Goal: Feedback & Contribution: Contribute content

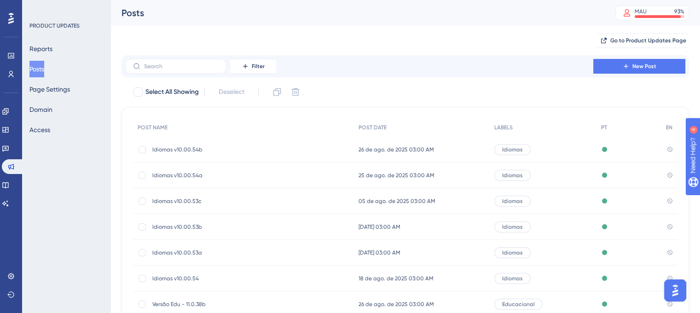
click at [239, 156] on div "Idiomas v10.00.54b Idiomas v10.00.54b" at bounding box center [225, 150] width 147 height 26
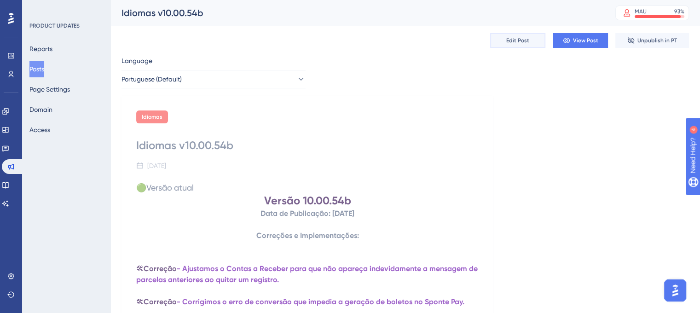
click at [513, 47] on button "Edit Post" at bounding box center [517, 40] width 55 height 15
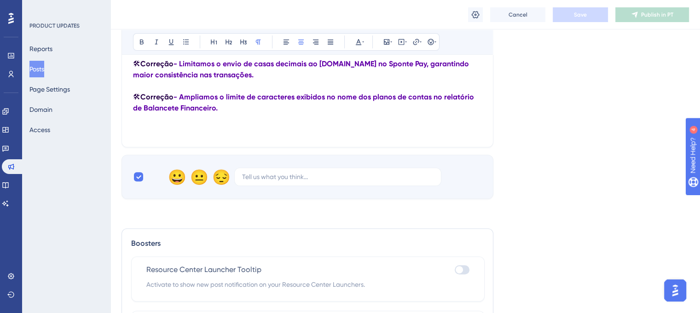
click at [243, 122] on p at bounding box center [307, 119] width 349 height 11
click at [242, 119] on p at bounding box center [307, 119] width 349 height 11
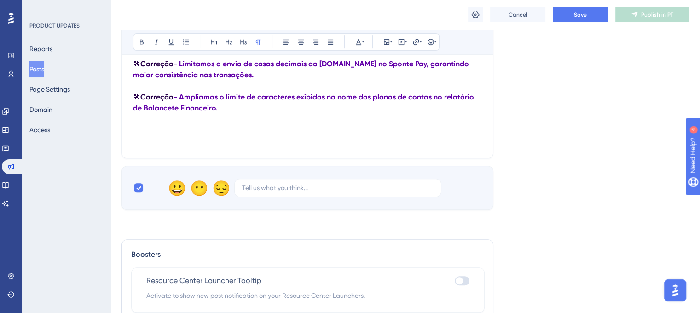
click at [477, 18] on icon at bounding box center [476, 14] width 8 height 7
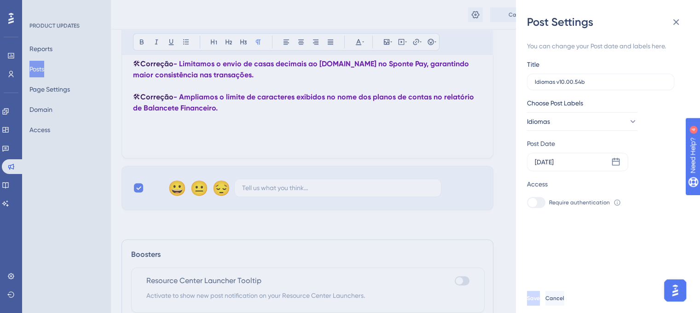
click at [469, 14] on div "Post Settings You can change your Post date and labels here. Title Idiomas v10.…" at bounding box center [350, 156] width 700 height 313
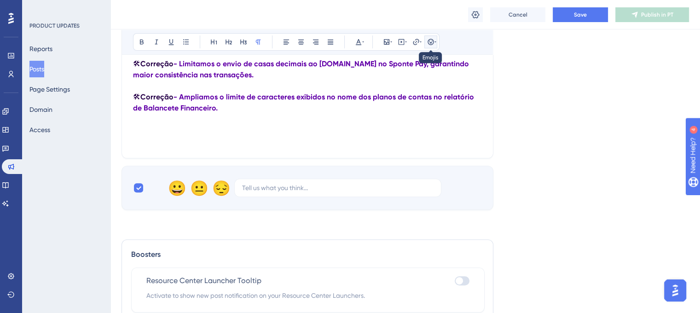
click at [434, 40] on icon at bounding box center [435, 41] width 2 height 7
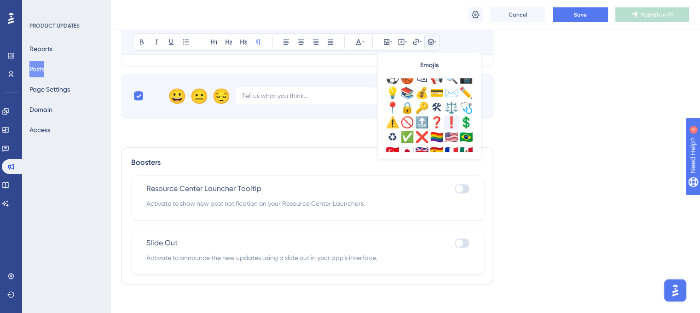
scroll to position [322, 0]
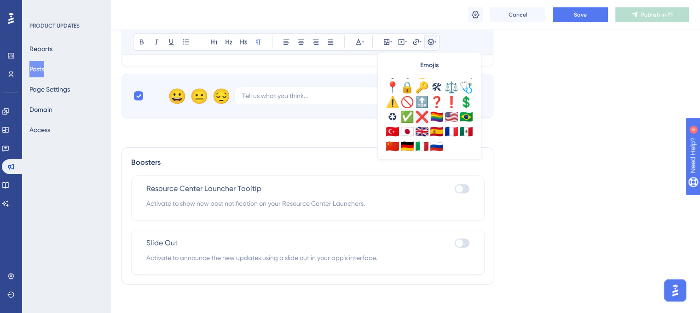
click at [423, 117] on div "❌" at bounding box center [422, 117] width 15 height 15
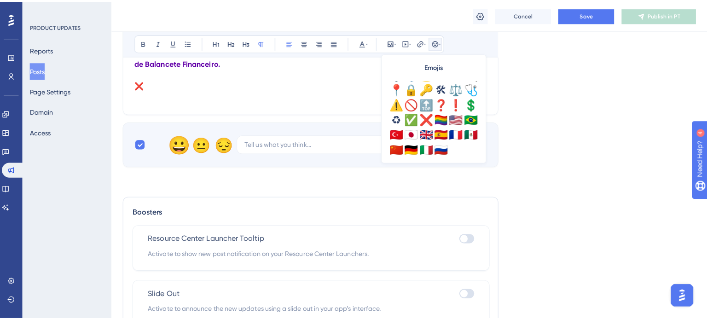
scroll to position [476, 0]
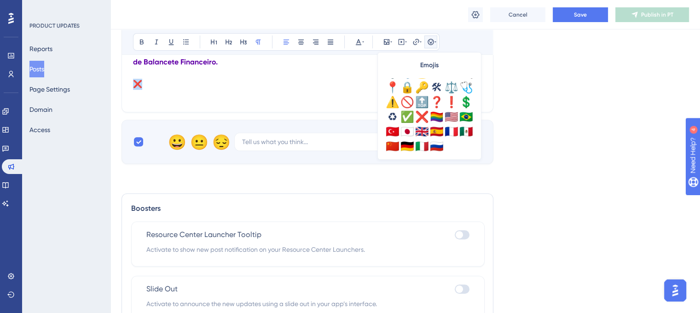
drag, startPoint x: 144, startPoint y: 92, endPoint x: 133, endPoint y: 91, distance: 10.2
click at [133, 90] on p "❌" at bounding box center [307, 84] width 349 height 11
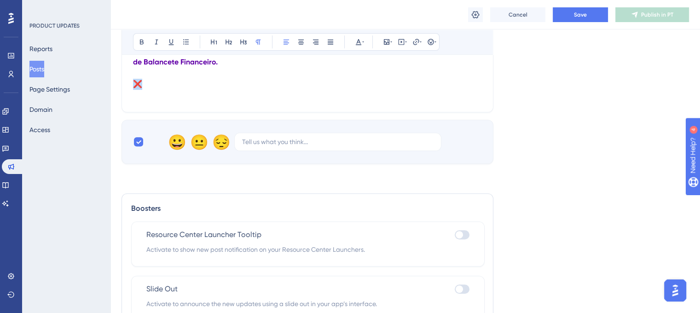
copy span "❌"
click at [44, 75] on button "Posts" at bounding box center [36, 69] width 15 height 17
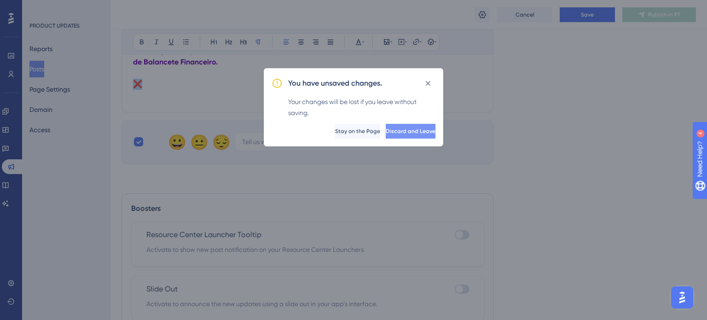
click at [394, 134] on span "Discard and Leave" at bounding box center [411, 130] width 50 height 7
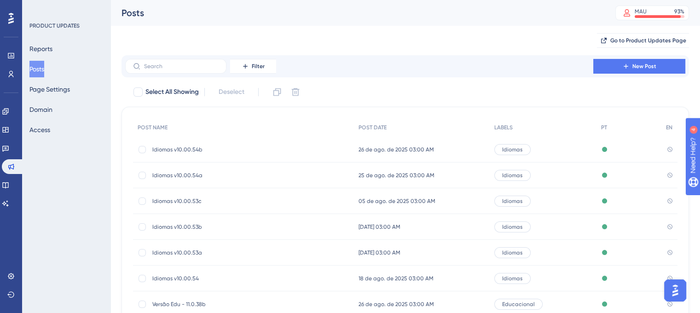
click at [205, 148] on span "Idiomas v10.00.54b" at bounding box center [225, 149] width 147 height 7
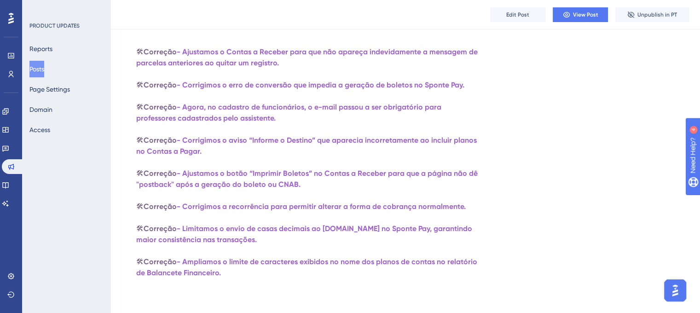
scroll to position [92, 0]
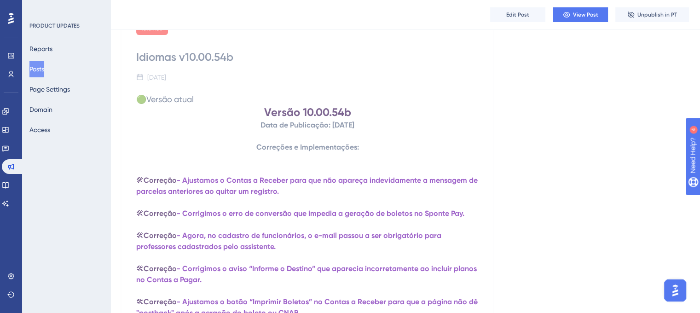
click at [44, 72] on button "Posts" at bounding box center [36, 69] width 15 height 17
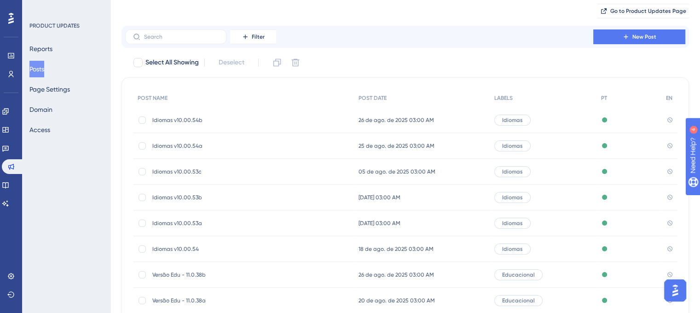
scroll to position [46, 0]
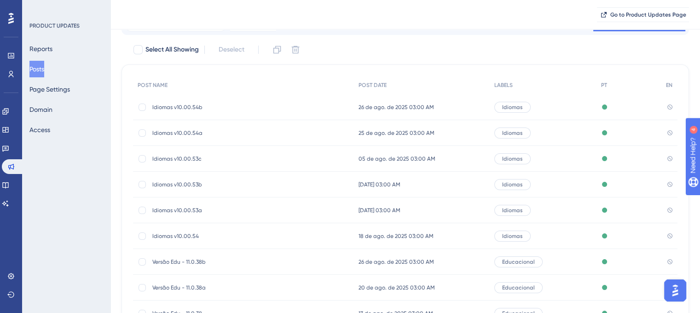
click at [198, 131] on span "Idiomas v10.00.54a" at bounding box center [225, 132] width 147 height 7
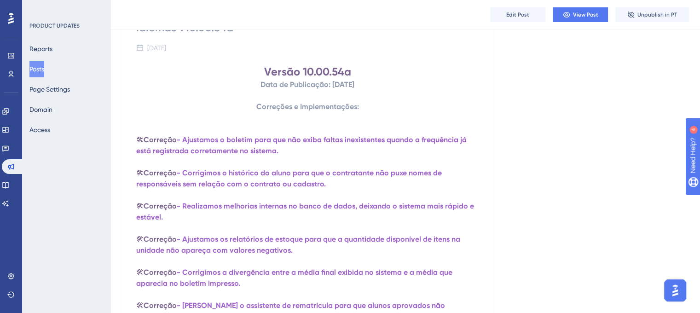
scroll to position [46, 0]
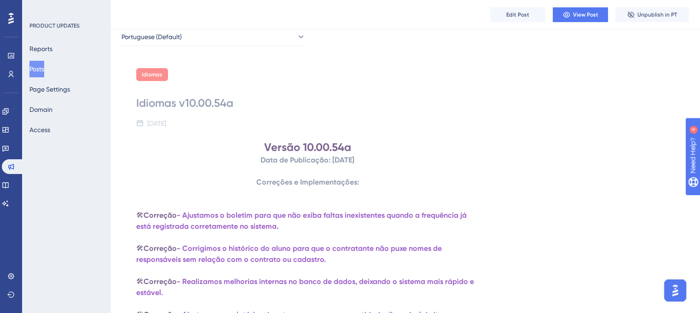
click at [33, 68] on button "Posts" at bounding box center [36, 69] width 15 height 17
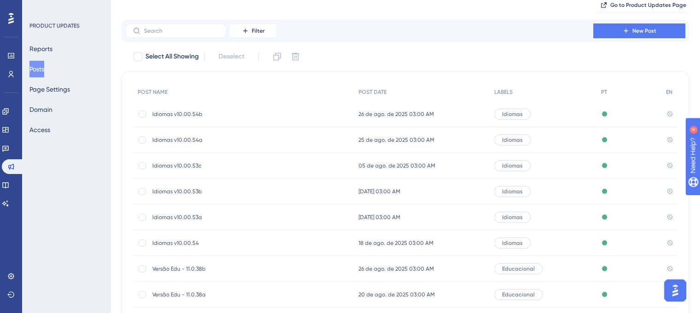
scroll to position [46, 0]
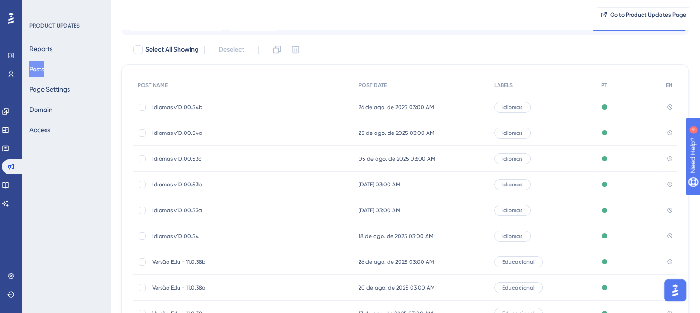
click at [197, 151] on div "Idiomas v10.00.53c Idiomas v10.00.53c" at bounding box center [225, 159] width 147 height 26
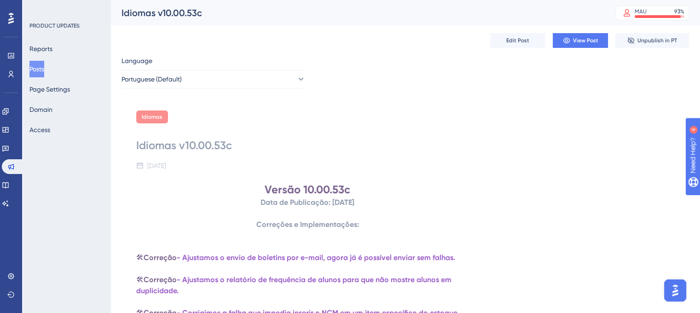
click at [44, 67] on button "Posts" at bounding box center [36, 69] width 15 height 17
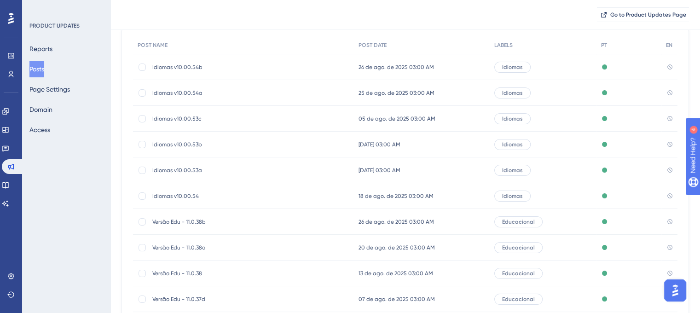
scroll to position [92, 0]
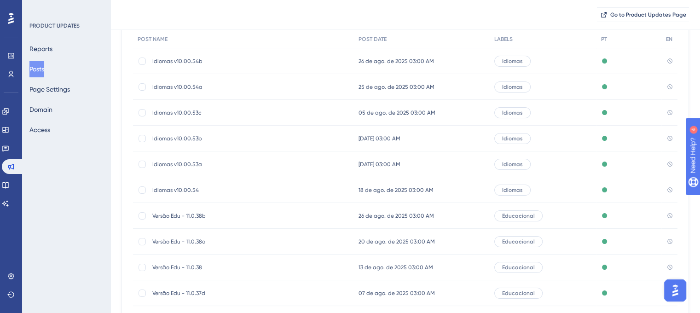
click at [179, 190] on span "Idiomas v10.00.54" at bounding box center [225, 189] width 147 height 7
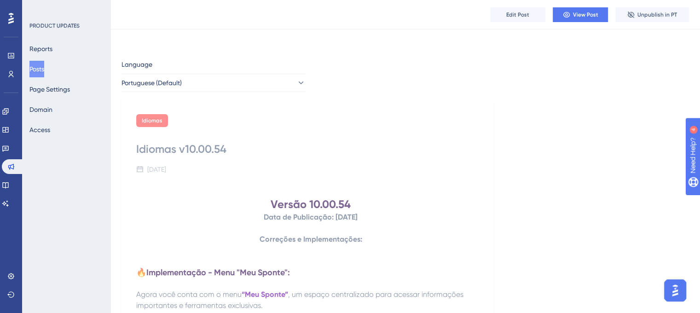
scroll to position [138, 0]
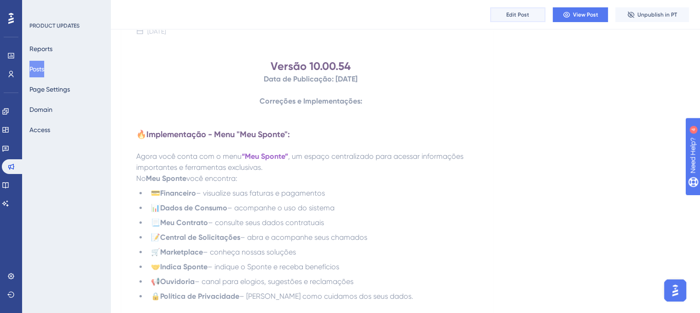
click at [518, 18] on button "Edit Post" at bounding box center [517, 14] width 55 height 15
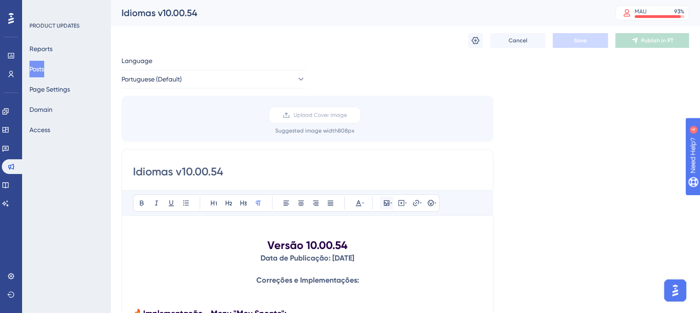
scroll to position [92, 0]
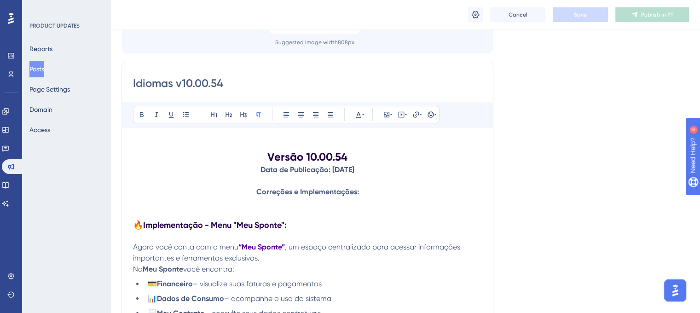
click at [264, 155] on h1 "Versão 10.00.54" at bounding box center [307, 157] width 349 height 15
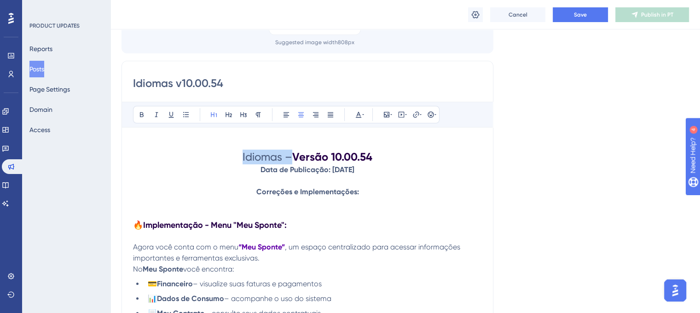
drag, startPoint x: 240, startPoint y: 156, endPoint x: 280, endPoint y: 156, distance: 39.6
click at [288, 157] on span "Idiomas –" at bounding box center [268, 156] width 50 height 13
click at [146, 115] on button at bounding box center [141, 114] width 13 height 13
click at [304, 167] on strong "Data de Publicação: [DATE]" at bounding box center [307, 169] width 94 height 9
drag, startPoint x: 379, startPoint y: 159, endPoint x: 236, endPoint y: 157, distance: 143.2
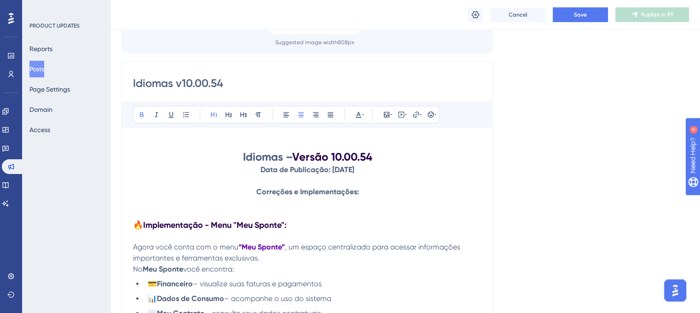
click at [236, 157] on h1 "Idiomas – Versão 10.00.54" at bounding box center [307, 157] width 349 height 15
copy h1 "Idiomas – Versão 10.00.54"
click at [239, 88] on input "Idiomas v10.00.54" at bounding box center [307, 83] width 349 height 15
drag, startPoint x: 236, startPoint y: 86, endPoint x: 116, endPoint y: 84, distance: 119.7
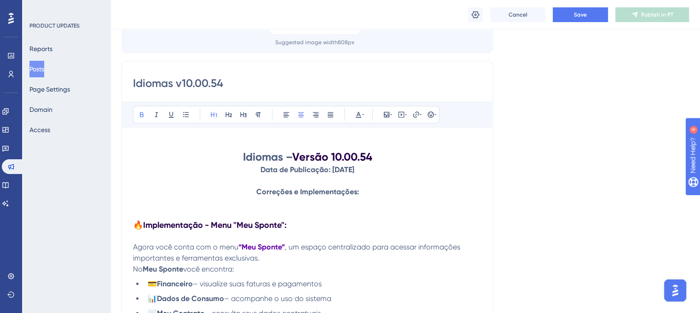
click at [442, 117] on div "Bold Italic Underline Bullet Point Heading 1 Heading 2 Heading 3 Normal Align L…" at bounding box center [307, 115] width 371 height 26
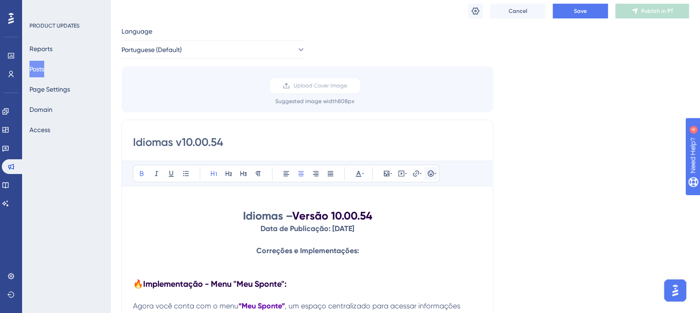
scroll to position [46, 0]
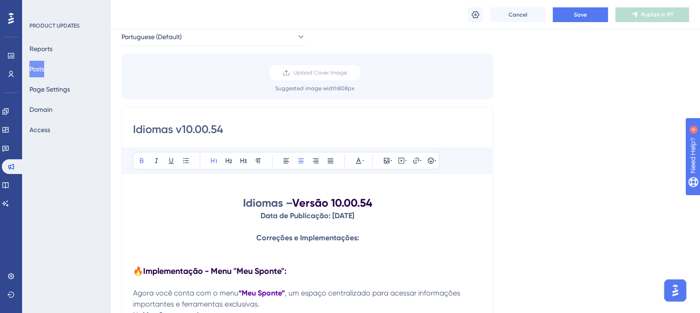
click at [328, 204] on strong "Versão 10.00.54" at bounding box center [332, 202] width 80 height 13
click at [183, 123] on input "Idiomas v10.00.54" at bounding box center [307, 129] width 349 height 15
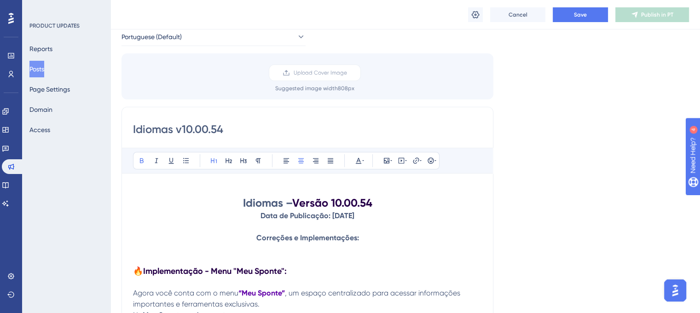
click at [183, 123] on input "Idiomas v10.00.54" at bounding box center [307, 129] width 349 height 15
paste input "– Versão"
type input "Idiomas – Versão 10.00.54"
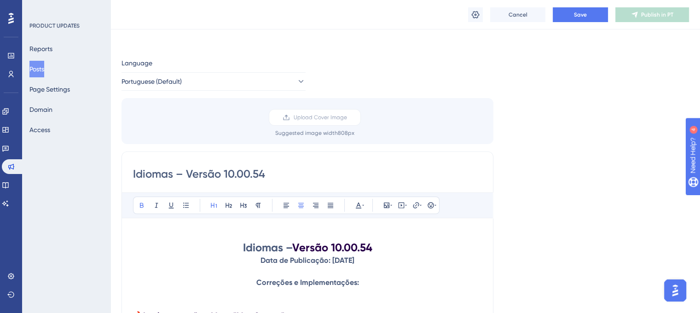
scroll to position [0, 0]
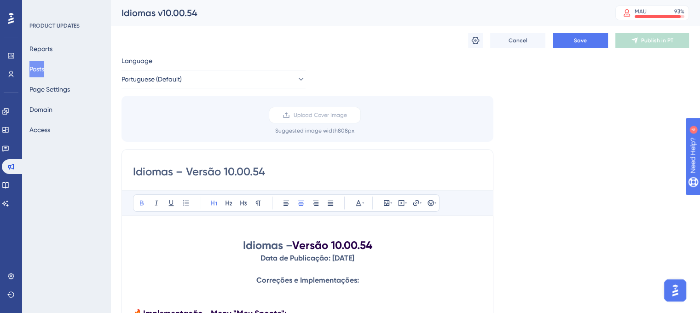
click at [475, 40] on icon at bounding box center [475, 40] width 9 height 9
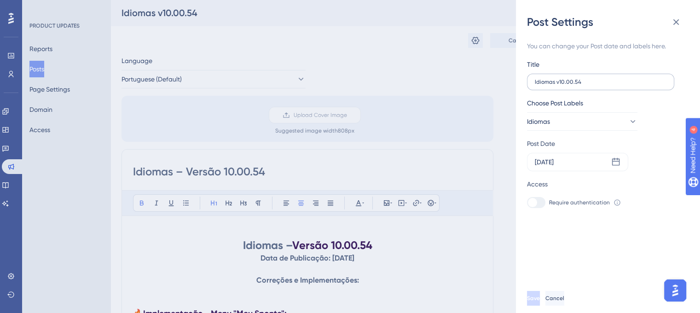
click at [569, 86] on label "Idiomas v10.00.54" at bounding box center [600, 82] width 147 height 17
click at [569, 85] on input "Idiomas v10.00.54" at bounding box center [601, 82] width 132 height 6
click at [569, 86] on label "Idiomas v10.00.54" at bounding box center [600, 82] width 147 height 17
click at [569, 85] on input "Idiomas v10.00.54" at bounding box center [601, 82] width 132 height 6
click at [569, 86] on label "Idiomas v10.00.54" at bounding box center [600, 82] width 147 height 17
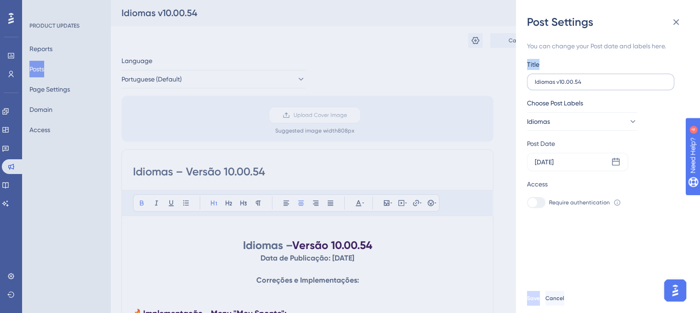
click at [569, 85] on input "Idiomas v10.00.54" at bounding box center [601, 82] width 132 height 6
click at [565, 82] on input "Idiomas v10.00.54" at bounding box center [601, 82] width 132 height 6
paste input "– Versão"
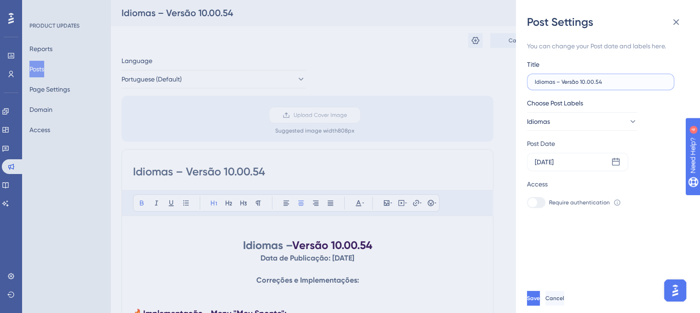
type input "Idiomas – Versão 10.00.54"
click at [510, 98] on div "Post Settings You can change your Post date and labels here. Title Idiomas – Ve…" at bounding box center [350, 156] width 700 height 313
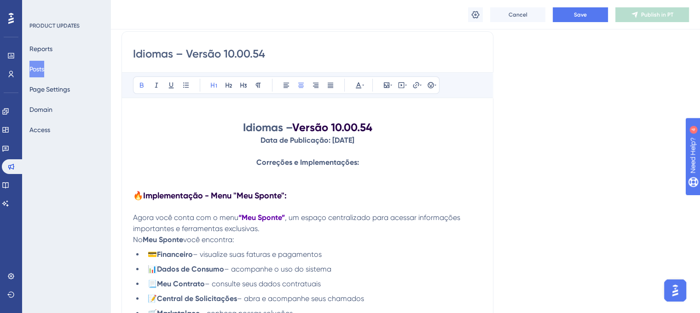
scroll to position [138, 0]
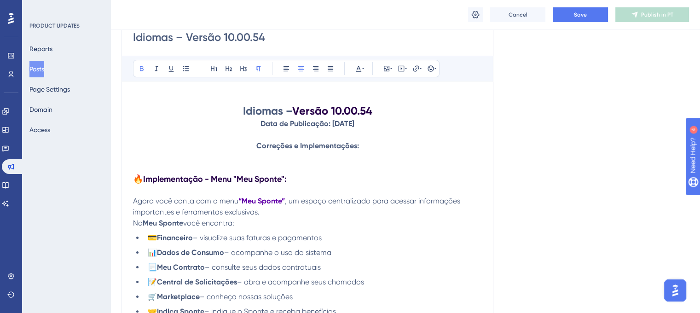
drag, startPoint x: 254, startPoint y: 125, endPoint x: 365, endPoint y: 123, distance: 110.5
click at [354, 123] on strong "Data de Publicação: [DATE]" at bounding box center [307, 123] width 94 height 9
click at [325, 123] on span "📅 Publicado em: 31/07/2025" at bounding box center [308, 123] width 82 height 9
click at [367, 124] on p "📅 Publicado em: 18/08/2025" at bounding box center [307, 123] width 349 height 11
drag, startPoint x: 361, startPoint y: 124, endPoint x: 258, endPoint y: 124, distance: 103.1
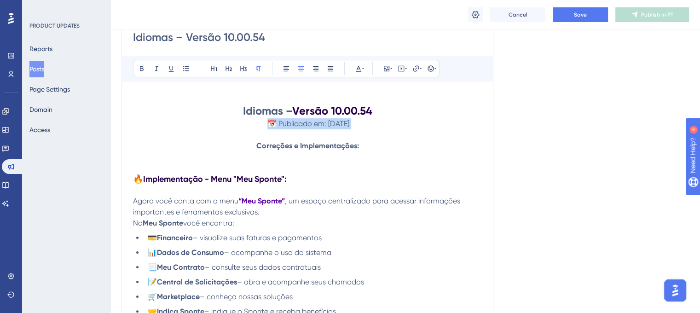
click at [258, 124] on p "📅 Publicado em: 18/08/2025" at bounding box center [307, 123] width 349 height 11
click at [142, 72] on button at bounding box center [141, 68] width 13 height 13
click at [311, 118] on p "📅 Publicado em: 18/08/2025" at bounding box center [307, 123] width 349 height 11
drag, startPoint x: 361, startPoint y: 123, endPoint x: 219, endPoint y: 114, distance: 142.1
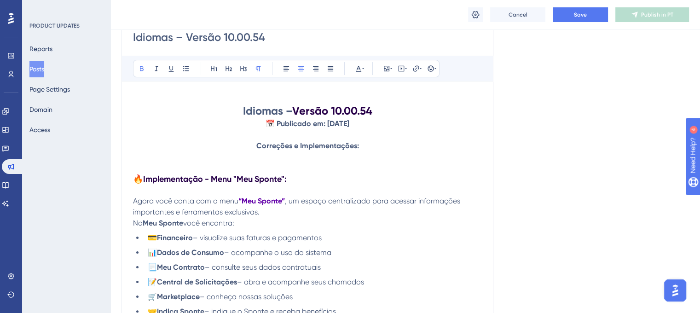
click at [364, 72] on button at bounding box center [358, 68] width 13 height 13
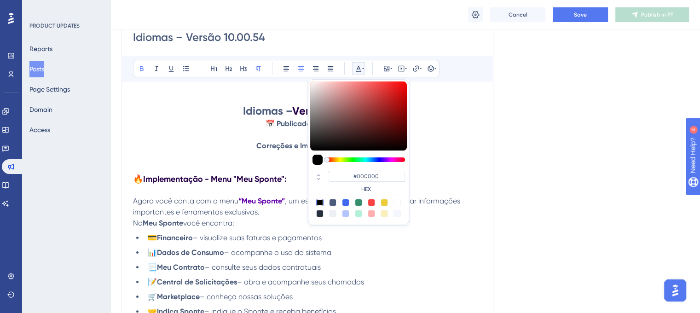
click at [369, 169] on div "#000000 HEX" at bounding box center [358, 182] width 97 height 26
click at [369, 171] on input "#000000" at bounding box center [366, 176] width 77 height 11
click at [370, 171] on input "#000000" at bounding box center [366, 176] width 77 height 11
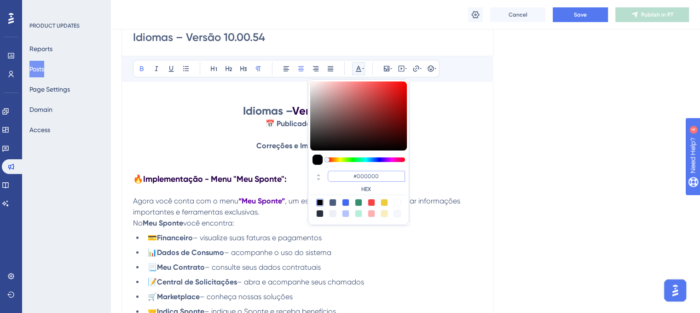
click at [370, 171] on input "#000000" at bounding box center [366, 176] width 77 height 11
paste input "270049"
type input "#270049"
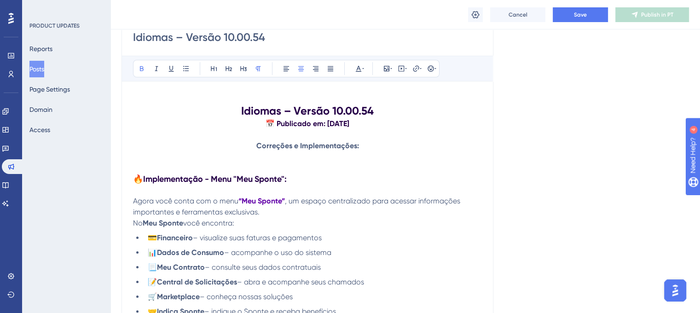
click at [322, 144] on strong "Correções e Implementações:" at bounding box center [307, 145] width 103 height 9
drag, startPoint x: 362, startPoint y: 149, endPoint x: 258, endPoint y: 148, distance: 104.5
click at [258, 148] on p "Correções e Implementações:" at bounding box center [307, 145] width 349 height 11
drag, startPoint x: 332, startPoint y: 157, endPoint x: 280, endPoint y: 158, distance: 51.6
click at [280, 158] on p "🚀 Novidades" at bounding box center [307, 156] width 349 height 11
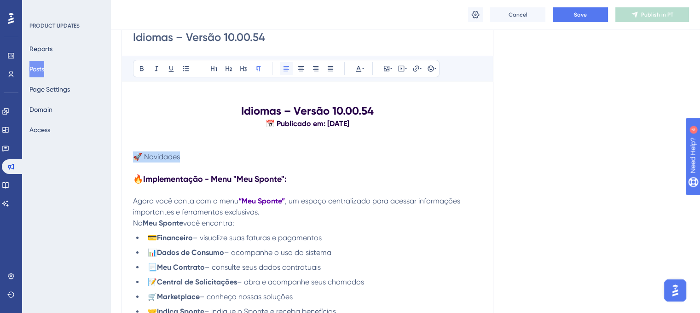
click at [290, 69] on button at bounding box center [286, 68] width 13 height 13
click at [206, 151] on p "🚀 Novidades" at bounding box center [307, 156] width 349 height 11
drag, startPoint x: 182, startPoint y: 157, endPoint x: 127, endPoint y: 158, distance: 55.7
click at [145, 74] on button at bounding box center [141, 68] width 13 height 13
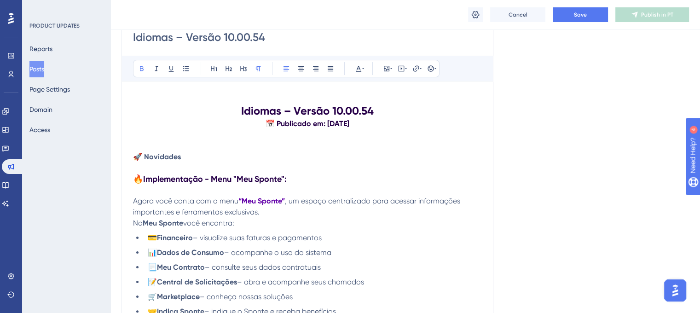
click at [226, 148] on p at bounding box center [307, 145] width 349 height 11
click at [201, 179] on strong "Implementação - Menu "Meu Sponte":" at bounding box center [215, 179] width 144 height 10
drag, startPoint x: 184, startPoint y: 157, endPoint x: 136, endPoint y: 157, distance: 47.9
click at [136, 157] on p "🚀 Novidades" at bounding box center [307, 156] width 349 height 11
click at [238, 73] on button at bounding box center [243, 68] width 13 height 13
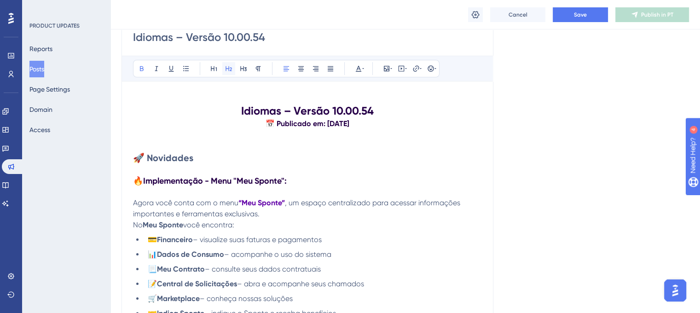
click at [231, 71] on icon at bounding box center [228, 68] width 7 height 7
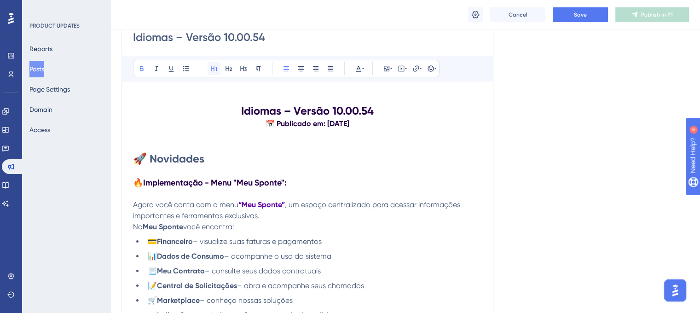
click at [219, 70] on button at bounding box center [214, 68] width 13 height 13
click at [263, 150] on p at bounding box center [307, 145] width 349 height 11
click at [137, 163] on strong "🚀 Novidades" at bounding box center [168, 158] width 71 height 13
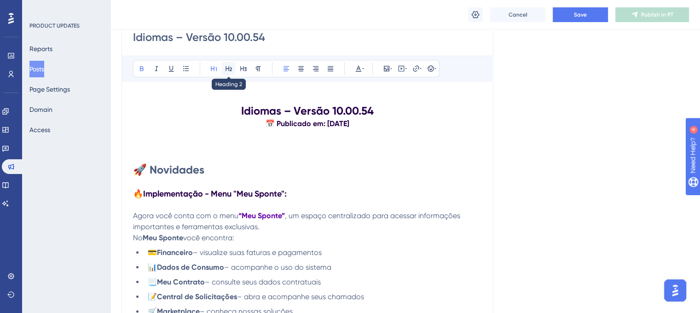
click at [231, 70] on icon at bounding box center [229, 68] width 6 height 5
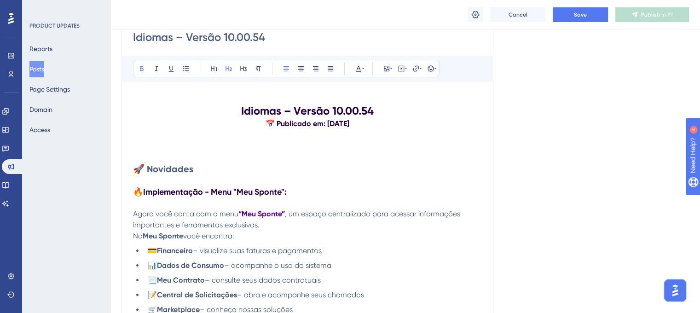
click at [263, 191] on strong "Implementação - Menu "Meu Sponte":" at bounding box center [215, 192] width 144 height 10
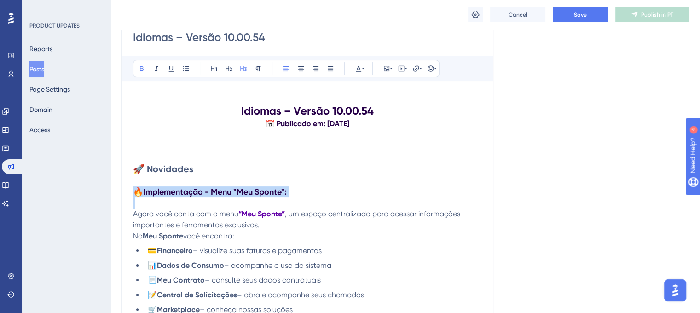
click at [263, 191] on strong "Implementação - Menu "Meu Sponte":" at bounding box center [215, 192] width 144 height 10
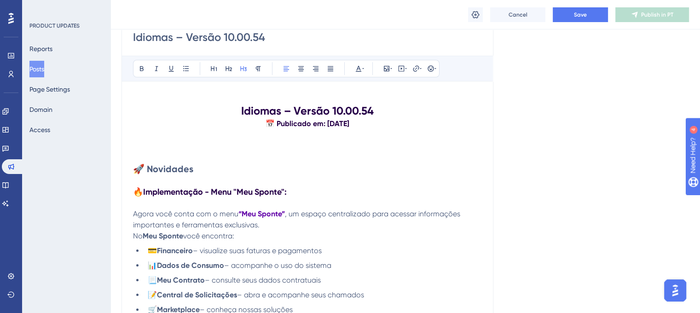
click at [193, 170] on strong "🚀 Novidades" at bounding box center [163, 168] width 60 height 11
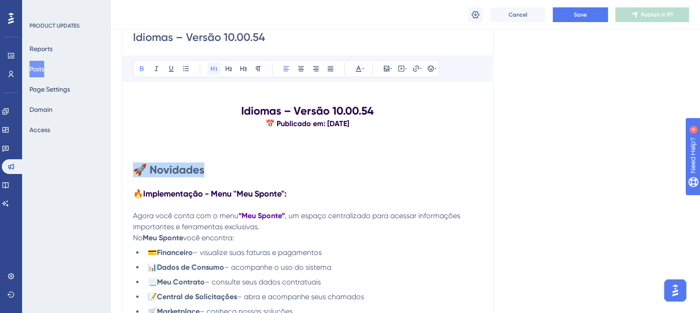
click at [211, 73] on button at bounding box center [214, 68] width 13 height 13
click at [238, 156] on p at bounding box center [307, 156] width 349 height 11
drag, startPoint x: 207, startPoint y: 171, endPoint x: 126, endPoint y: 171, distance: 81.0
click at [166, 178] on p at bounding box center [307, 182] width 349 height 11
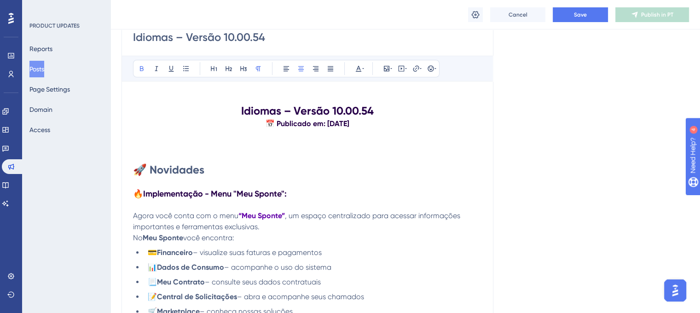
click at [166, 178] on p at bounding box center [307, 182] width 349 height 11
click at [167, 176] on strong "🚀 Novidades" at bounding box center [168, 169] width 71 height 13
click at [167, 175] on strong "🚀 Novidades" at bounding box center [168, 169] width 71 height 13
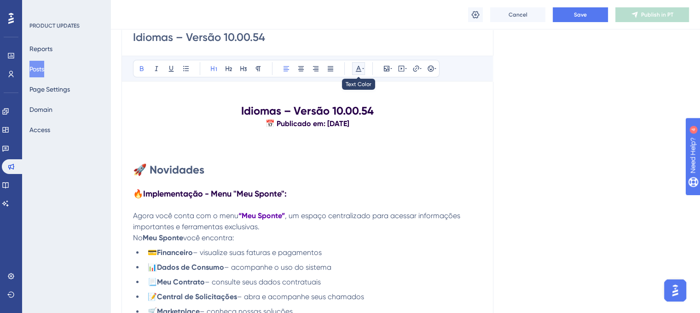
click at [354, 69] on button at bounding box center [358, 68] width 13 height 13
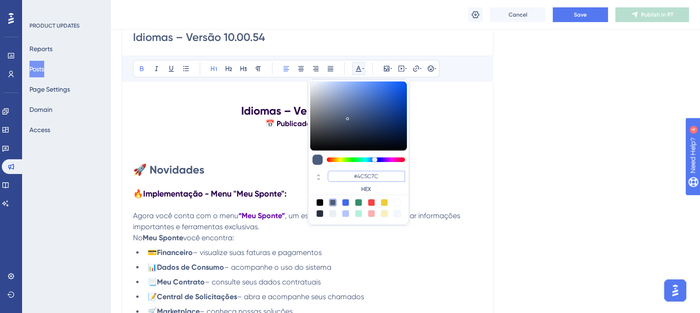
click at [373, 179] on input "#4C5C7C" at bounding box center [366, 176] width 77 height 11
paste input "270049"
type input "#270049"
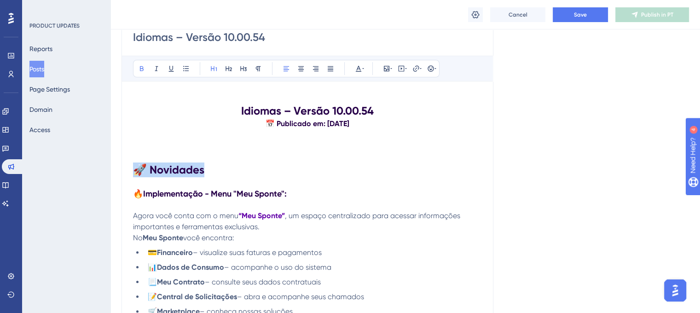
drag, startPoint x: 137, startPoint y: 169, endPoint x: 222, endPoint y: 174, distance: 85.3
click at [222, 174] on h1 "🚀 Novidades" at bounding box center [307, 169] width 349 height 15
click at [295, 73] on button at bounding box center [301, 68] width 13 height 13
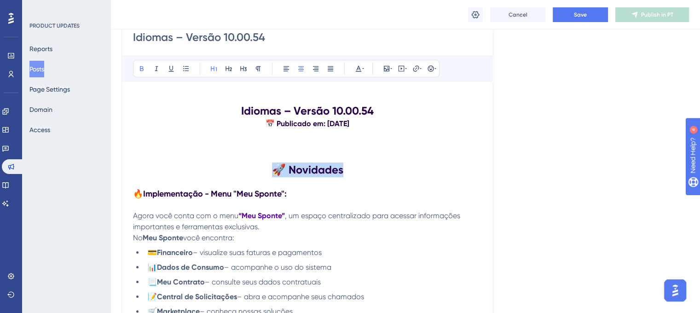
click at [462, 163] on h1 "🚀 Novidades" at bounding box center [307, 169] width 349 height 15
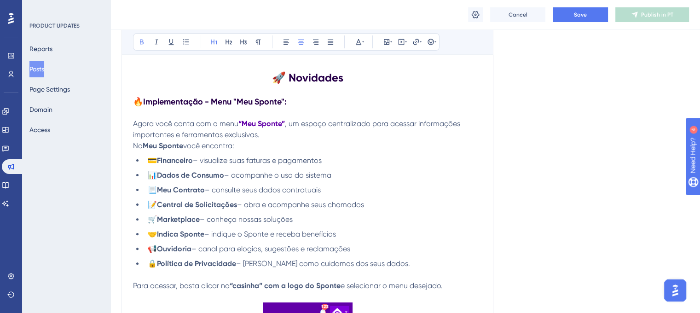
scroll to position [184, 0]
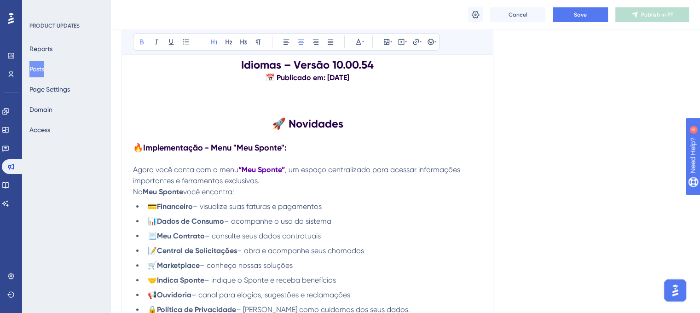
click at [137, 146] on span "🔥" at bounding box center [138, 148] width 10 height 10
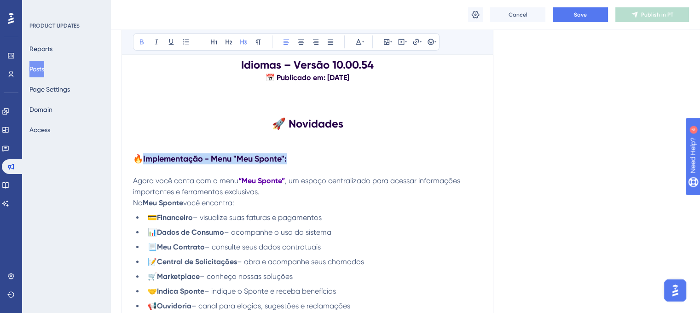
drag, startPoint x: 290, startPoint y: 158, endPoint x: 144, endPoint y: 163, distance: 146.9
click at [143, 163] on h3 "🔥 Implementação - Menu "Meu Sponte":" at bounding box center [307, 158] width 349 height 11
click at [359, 44] on icon at bounding box center [358, 41] width 7 height 7
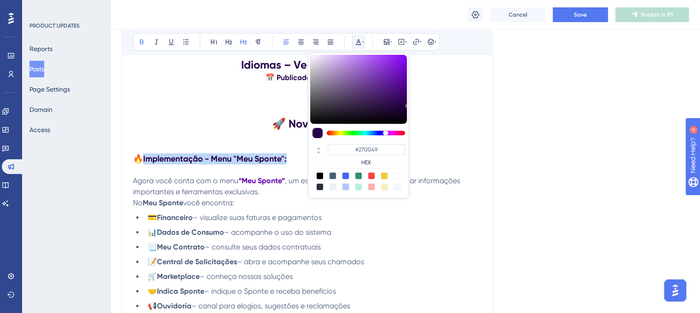
click at [360, 187] on div at bounding box center [358, 186] width 7 height 7
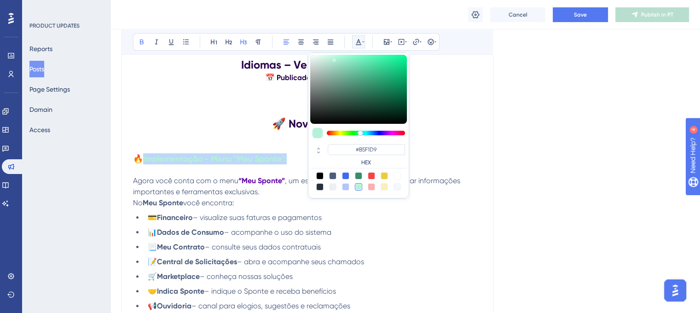
type input "#0ED183"
click at [400, 67] on div at bounding box center [358, 89] width 97 height 69
click at [446, 109] on p at bounding box center [307, 110] width 349 height 11
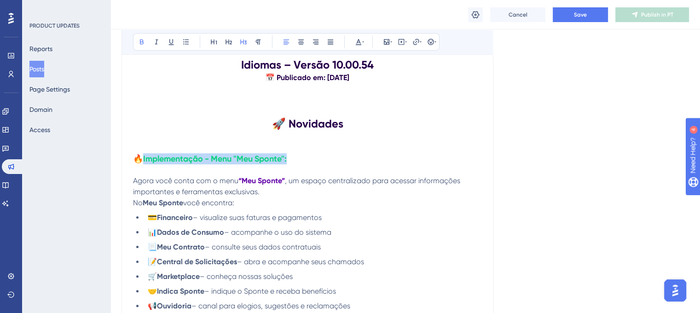
drag, startPoint x: 292, startPoint y: 157, endPoint x: 144, endPoint y: 156, distance: 148.2
click at [144, 156] on h3 "🔥 Implementação - Menu "Meu Sponte":" at bounding box center [307, 158] width 349 height 11
click at [285, 152] on p at bounding box center [307, 147] width 349 height 11
drag, startPoint x: 291, startPoint y: 159, endPoint x: 145, endPoint y: 162, distance: 146.4
click at [145, 162] on h3 "🔥 Implementação - Menu "Meu Sponte":" at bounding box center [307, 158] width 349 height 11
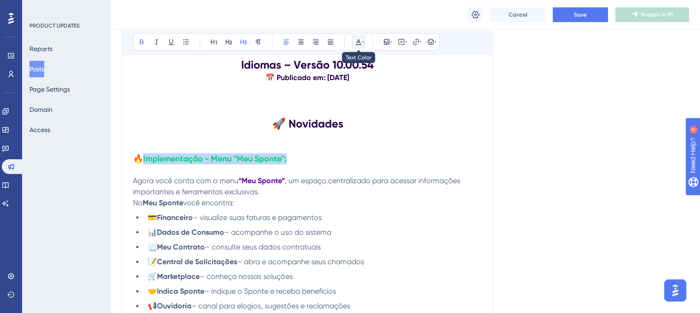
click at [357, 43] on icon at bounding box center [358, 41] width 7 height 7
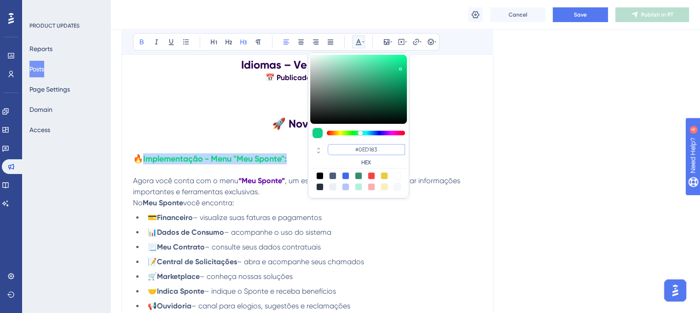
click at [361, 151] on input "#0ED183" at bounding box center [366, 149] width 77 height 11
paste input "6200A8"
type input "#6200A8"
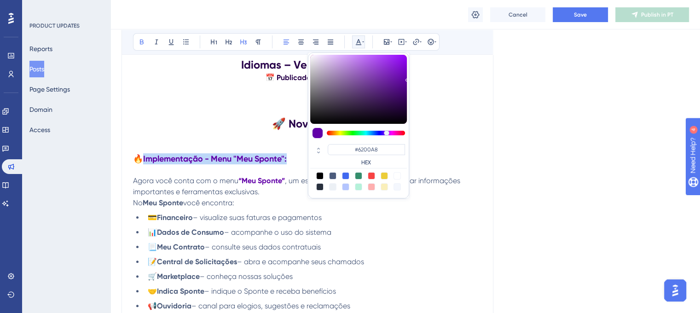
click at [434, 156] on h3 "🔥 Implementação - Menu "Meu Sponte":" at bounding box center [307, 158] width 349 height 11
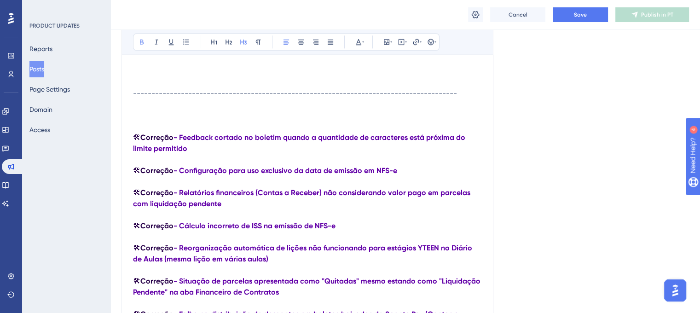
scroll to position [1059, 0]
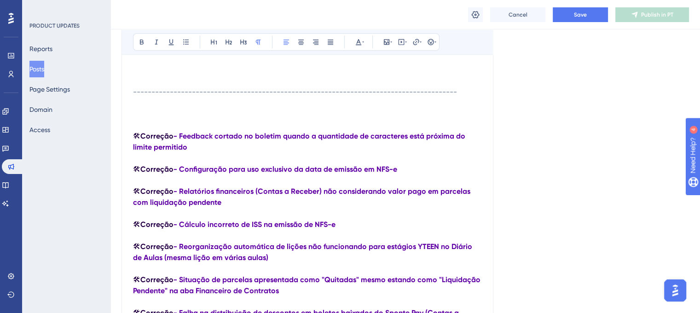
drag, startPoint x: 187, startPoint y: 153, endPoint x: 136, endPoint y: 141, distance: 51.9
click at [136, 141] on p "🛠 Correção - Feedback cortado no boletim quando a quantidade de caracteres está…" at bounding box center [307, 142] width 349 height 22
click at [175, 151] on strong "- Feedback cortado no boletim quando a quantidade de caracteres está próxima do…" at bounding box center [300, 142] width 334 height 20
drag, startPoint x: 195, startPoint y: 158, endPoint x: 129, endPoint y: 141, distance: 68.3
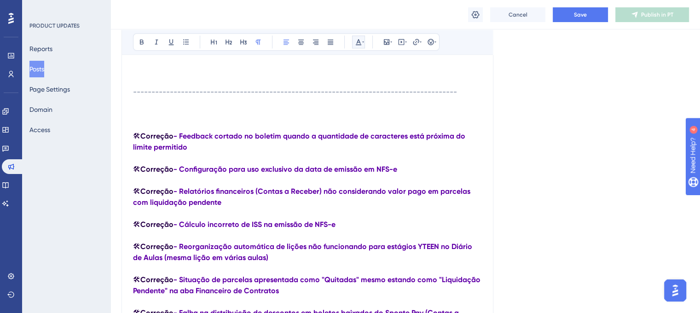
click at [359, 47] on button at bounding box center [358, 41] width 13 height 13
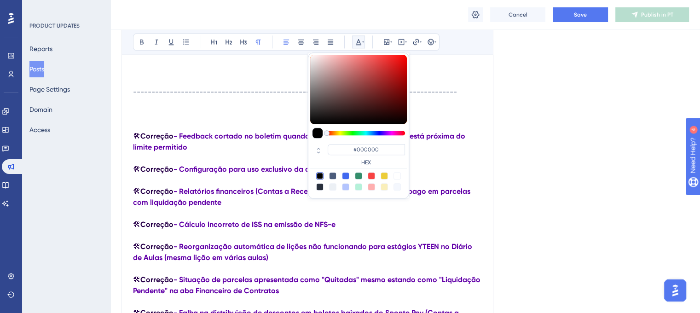
click at [331, 174] on div at bounding box center [332, 175] width 7 height 7
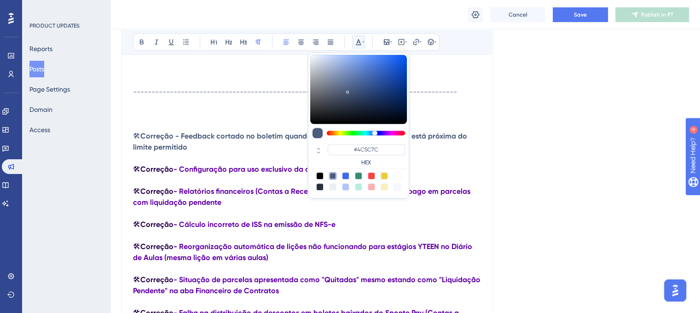
click at [399, 187] on div at bounding box center [397, 186] width 7 height 7
type input "#F4F7FD"
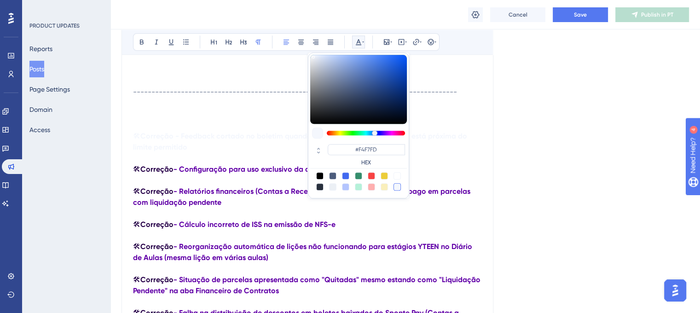
click at [276, 186] on p at bounding box center [307, 180] width 349 height 11
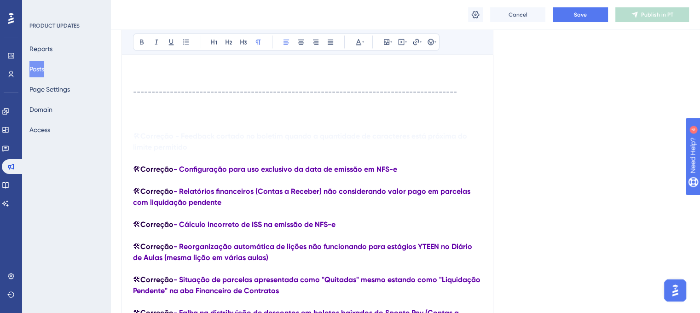
drag, startPoint x: 193, startPoint y: 153, endPoint x: 132, endPoint y: 143, distance: 62.0
click at [363, 40] on icon at bounding box center [363, 41] width 2 height 7
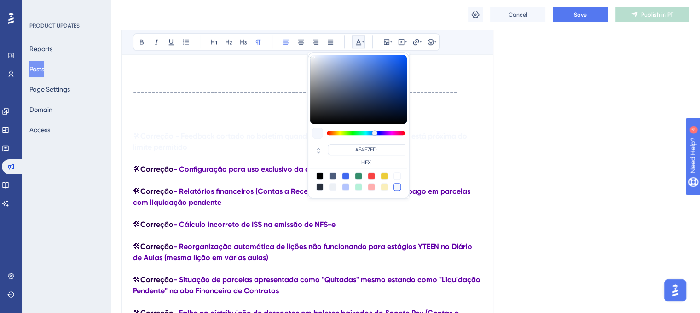
click at [336, 186] on div at bounding box center [332, 186] width 7 height 7
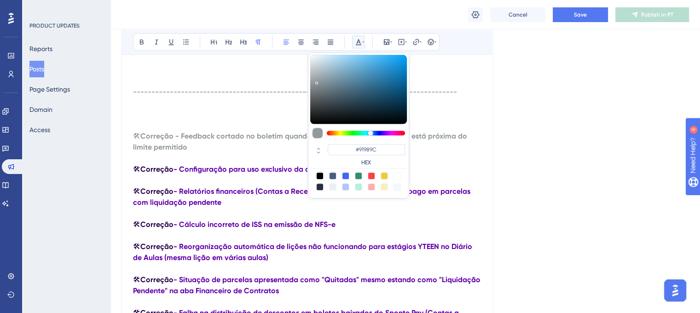
type input "#8D9397"
drag, startPoint x: 333, startPoint y: 79, endPoint x: 317, endPoint y: 82, distance: 17.0
click at [317, 82] on div at bounding box center [358, 89] width 97 height 69
click at [434, 175] on p "🛠 Correção - Configuração para uso exclusivo da data de emissão em NFS-e" at bounding box center [307, 169] width 349 height 11
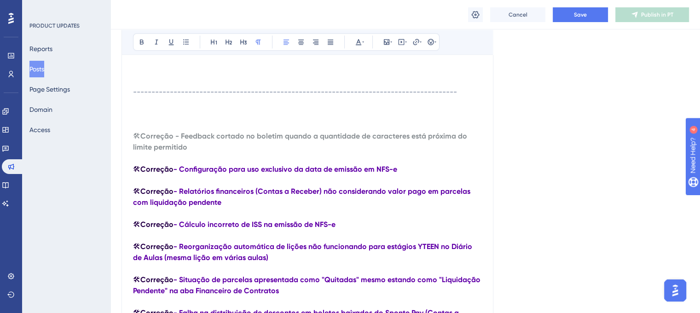
drag, startPoint x: 187, startPoint y: 153, endPoint x: 122, endPoint y: 139, distance: 65.9
click at [362, 44] on icon at bounding box center [363, 41] width 2 height 7
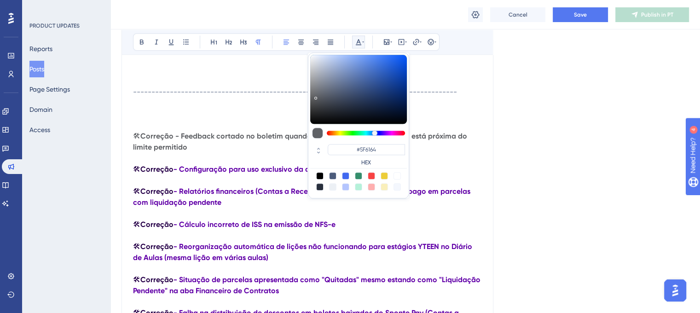
type input "#5B5E61"
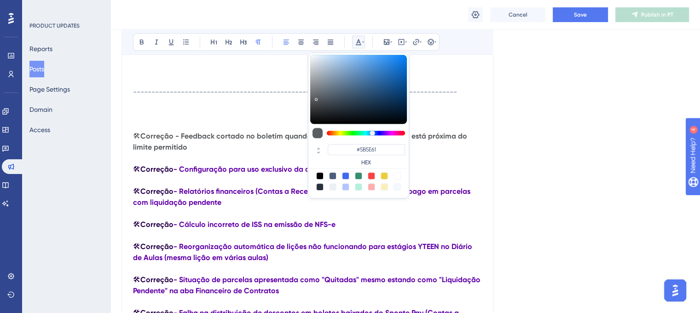
drag, startPoint x: 316, startPoint y: 86, endPoint x: 315, endPoint y: 97, distance: 11.1
click at [315, 97] on div at bounding box center [358, 89] width 97 height 69
click at [281, 116] on p at bounding box center [307, 114] width 349 height 11
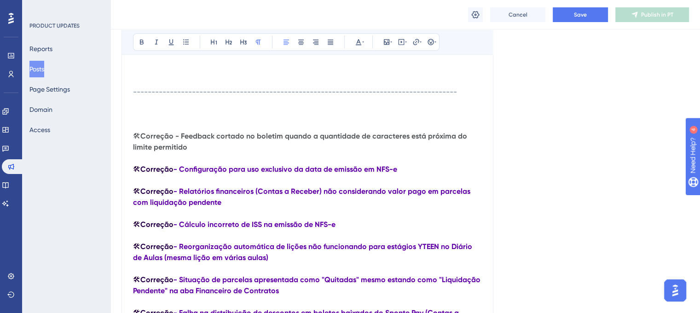
drag, startPoint x: 188, startPoint y: 152, endPoint x: 132, endPoint y: 138, distance: 57.5
click at [367, 51] on div "Bold Italic Underline Bullet Point Heading 1 Heading 2 Heading 3 Normal Align L…" at bounding box center [307, 42] width 371 height 26
click at [363, 45] on icon at bounding box center [363, 41] width 2 height 7
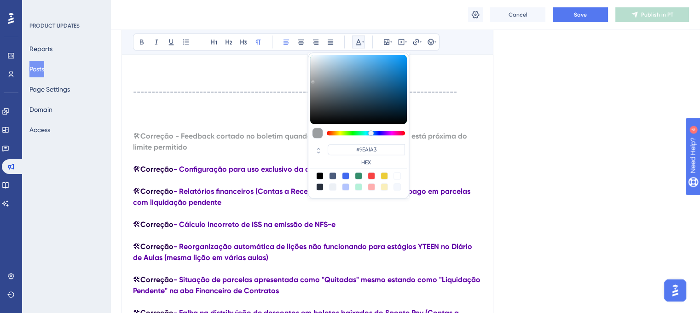
type input "#A0A3A5"
drag, startPoint x: 314, startPoint y: 90, endPoint x: 313, endPoint y: 79, distance: 11.5
click at [313, 79] on div at bounding box center [358, 89] width 97 height 69
click at [211, 153] on p "🛠 Correção - Feedback cortado no boletim quando a quantidade de caracteres está…" at bounding box center [307, 142] width 349 height 22
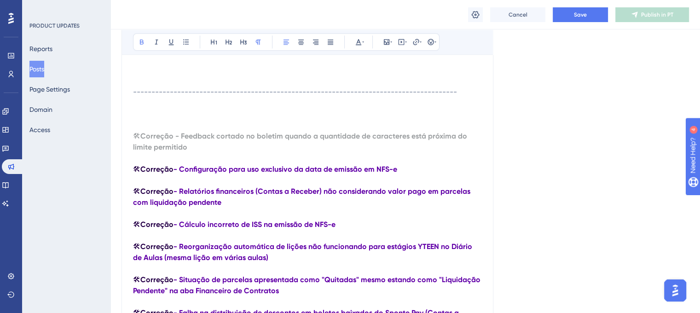
click at [196, 153] on p "🛠 Correção - Feedback cortado no boletim quando a quantidade de caracteres está…" at bounding box center [307, 142] width 349 height 22
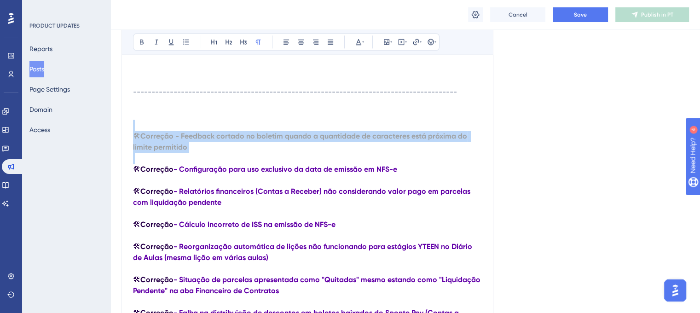
drag, startPoint x: 196, startPoint y: 154, endPoint x: 133, endPoint y: 139, distance: 64.8
click at [133, 139] on p "🛠 Correção - Feedback cortado no boletim quando a quantidade de caracteres está…" at bounding box center [307, 142] width 349 height 22
click at [357, 40] on icon at bounding box center [358, 41] width 7 height 7
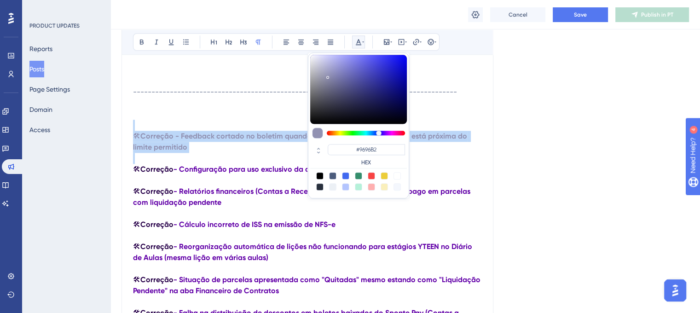
type input "#9797B2"
drag, startPoint x: 311, startPoint y: 79, endPoint x: 324, endPoint y: 75, distance: 14.3
click at [324, 75] on div at bounding box center [358, 89] width 97 height 69
click at [202, 152] on p "🛠 Correção - Feedback cortado no boletim quando a quantidade de caracteres está…" at bounding box center [307, 142] width 349 height 22
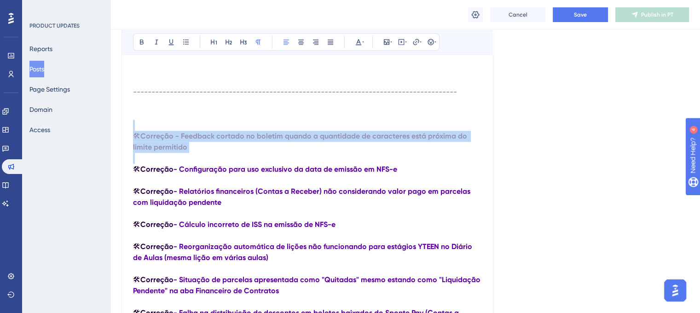
drag, startPoint x: 188, startPoint y: 156, endPoint x: 120, endPoint y: 143, distance: 69.5
click at [353, 44] on button at bounding box center [358, 41] width 13 height 13
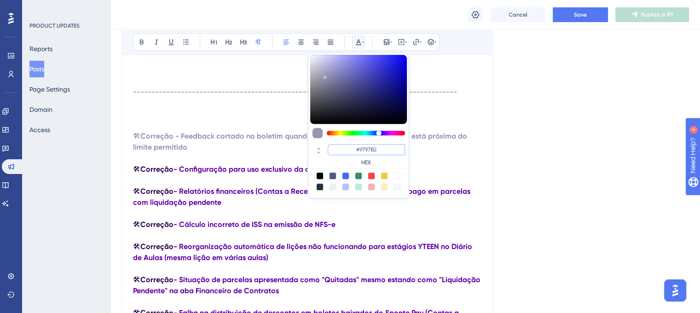
click at [378, 152] on input "#9797B2" at bounding box center [366, 149] width 77 height 11
paste input "898989"
type input "#898989"
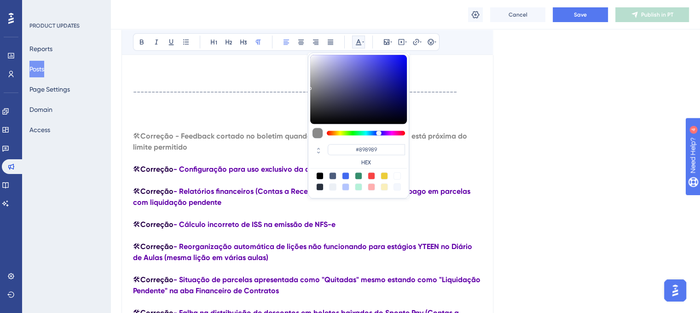
click at [417, 182] on p at bounding box center [307, 180] width 349 height 11
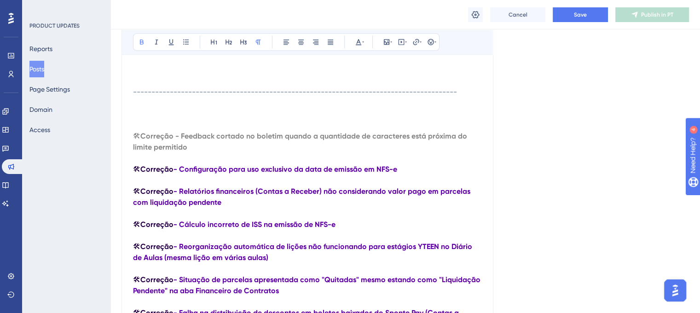
click at [185, 151] on strong "Correção - Feedback cortado no boletim quando a quantidade de caracteres está p…" at bounding box center [301, 142] width 336 height 20
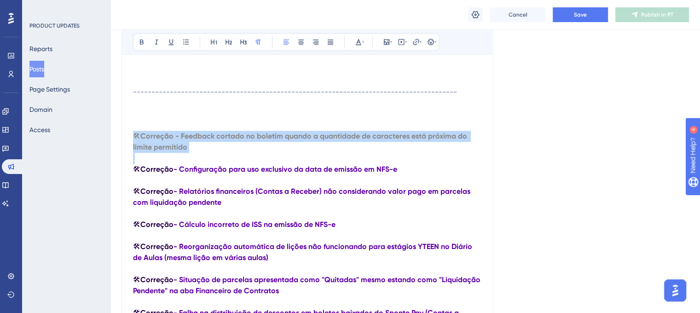
click at [185, 151] on strong "Correção - Feedback cortado no boletim quando a quantidade de caracteres está p…" at bounding box center [301, 142] width 336 height 20
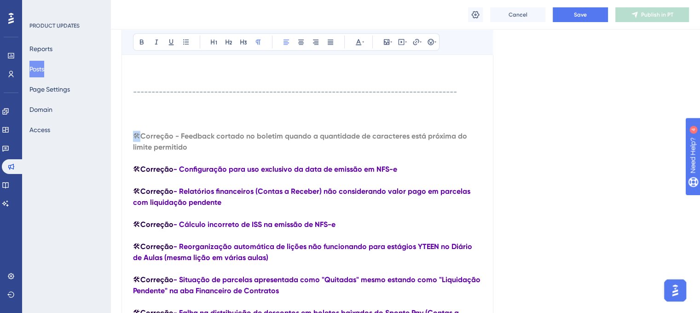
click at [180, 151] on strong "Correção - Feedback cortado no boletim quando a quantidade de caracteres está p…" at bounding box center [301, 142] width 336 height 20
click at [163, 173] on strong "Correção" at bounding box center [156, 169] width 33 height 9
click at [163, 174] on strong "Correção" at bounding box center [156, 169] width 33 height 9
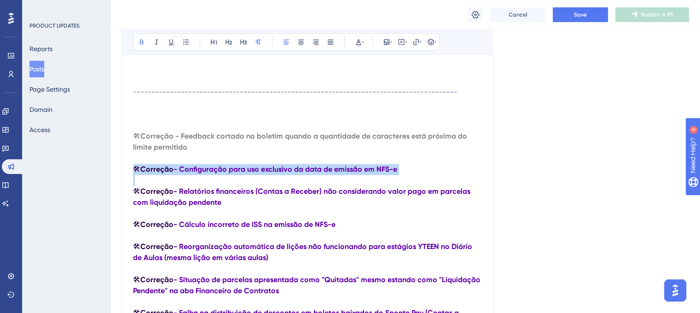
click at [163, 174] on strong "Correção" at bounding box center [156, 169] width 33 height 9
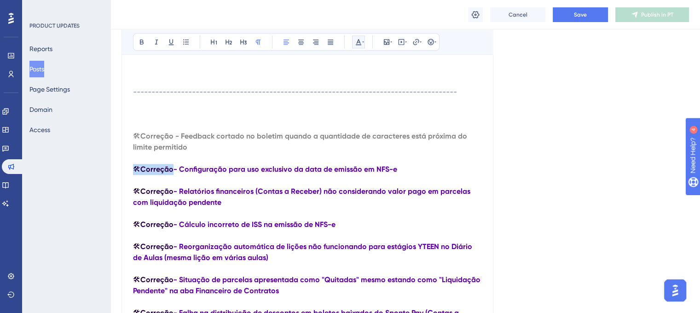
click at [359, 45] on icon at bounding box center [358, 41] width 7 height 7
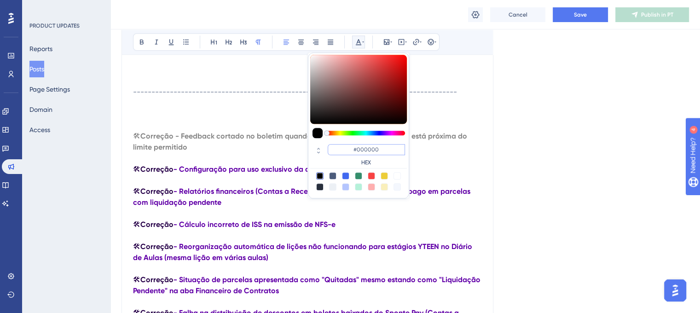
click at [368, 147] on input "#000000" at bounding box center [366, 149] width 77 height 11
paste input "898989"
type input "#898989"
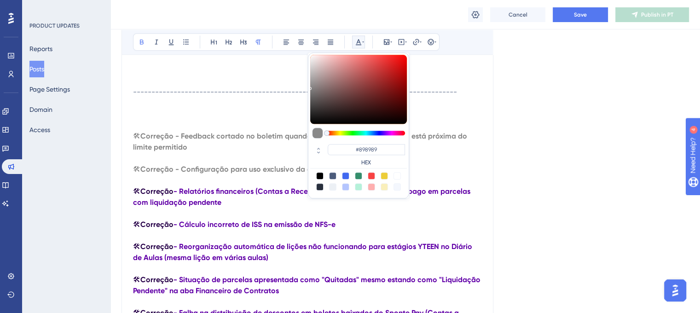
click at [453, 181] on p at bounding box center [307, 180] width 349 height 11
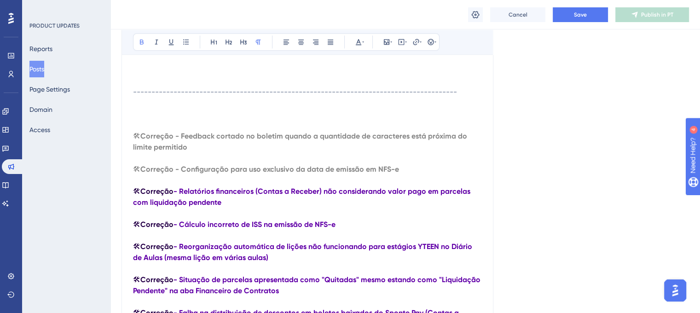
click at [154, 196] on strong "Correção" at bounding box center [156, 191] width 33 height 9
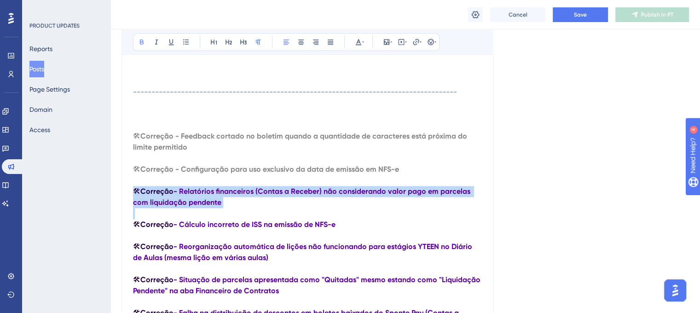
click at [154, 196] on strong "Correção" at bounding box center [156, 191] width 33 height 9
click at [361, 44] on icon at bounding box center [358, 41] width 7 height 7
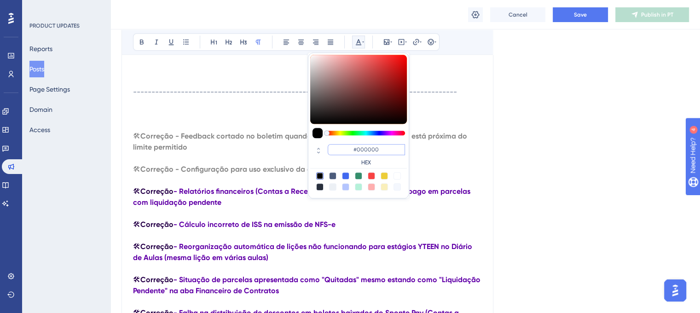
click at [365, 147] on input "#000000" at bounding box center [366, 149] width 77 height 11
paste input "898989"
type input "#898989"
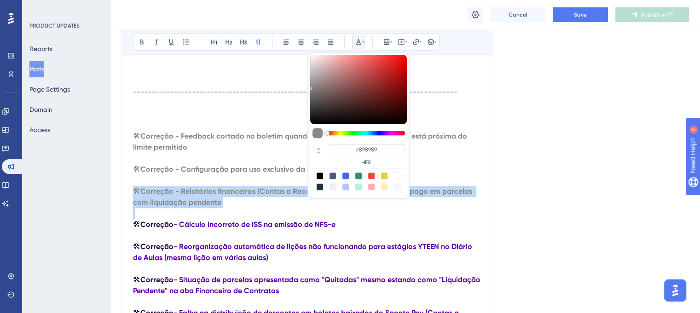
click at [209, 200] on strong "Correção - Relatórios financeiros (Contas a Receber) não considerando valor pag…" at bounding box center [303, 197] width 341 height 20
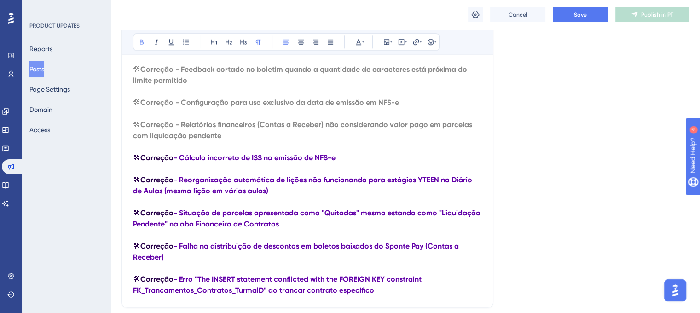
scroll to position [1105, 0]
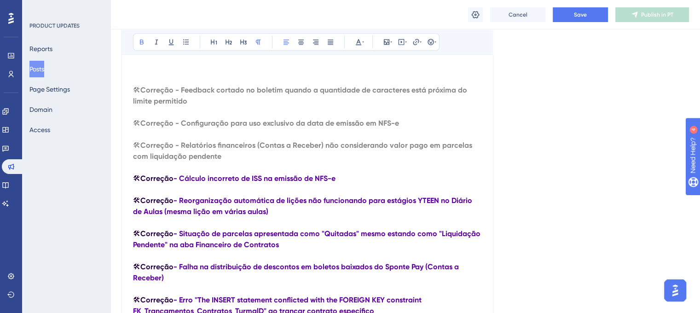
click at [168, 183] on strong "Correção" at bounding box center [156, 178] width 33 height 9
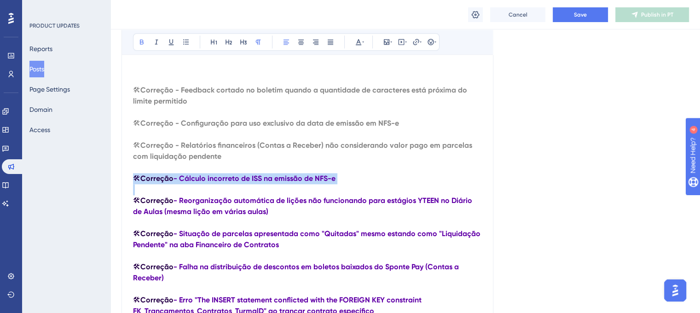
click at [168, 183] on strong "Correção" at bounding box center [156, 178] width 33 height 9
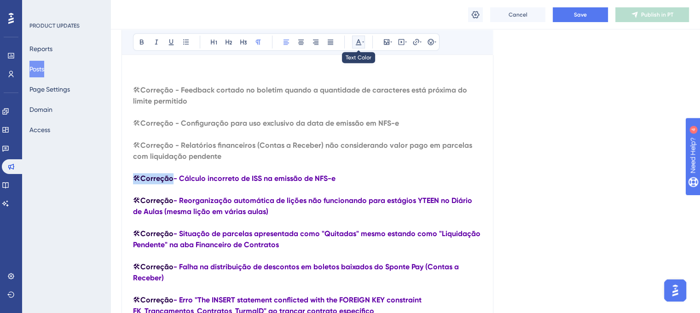
click at [355, 37] on button at bounding box center [358, 41] width 13 height 13
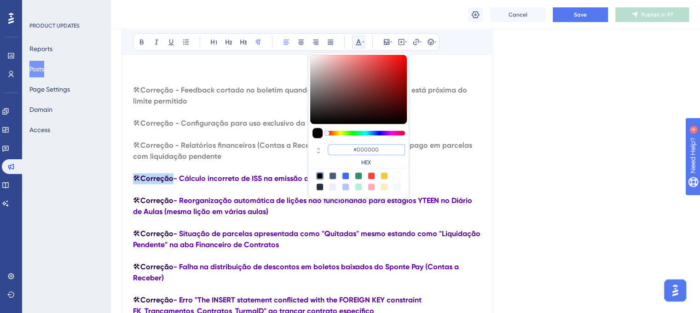
click at [346, 147] on input "#000000" at bounding box center [366, 149] width 77 height 11
click at [356, 150] on input "#000000" at bounding box center [366, 149] width 77 height 11
paste input "898989"
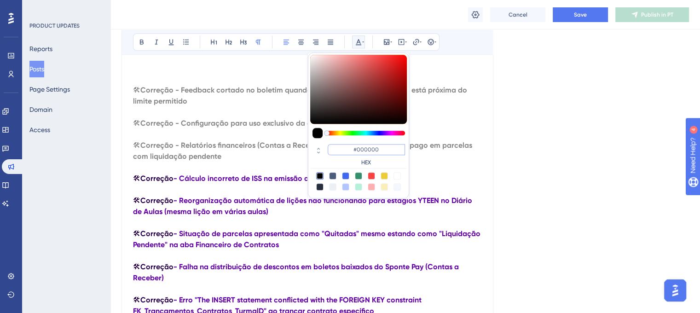
type input "#898989"
click at [223, 183] on strong "Correção - Cálculo incorreto de ISS na emissão de NFS-e" at bounding box center [238, 178] width 197 height 9
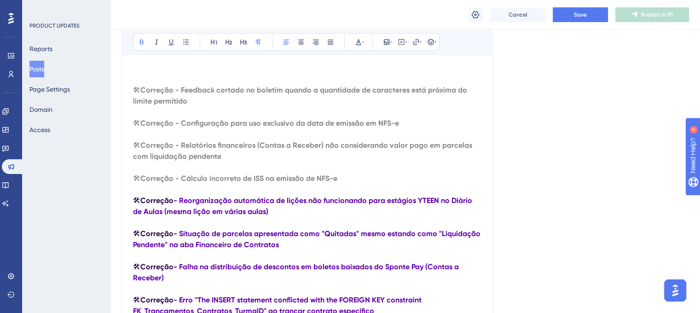
click at [156, 205] on strong "Correção" at bounding box center [156, 200] width 33 height 9
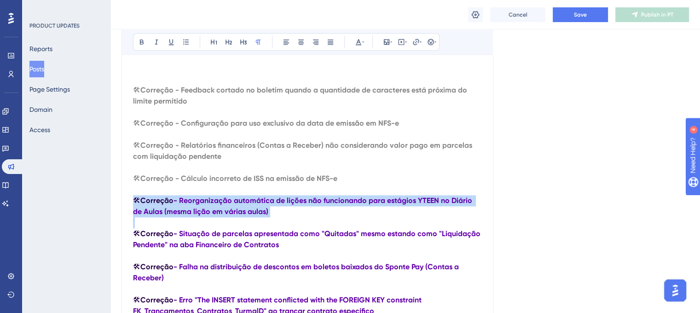
click at [156, 205] on strong "Correção" at bounding box center [156, 200] width 33 height 9
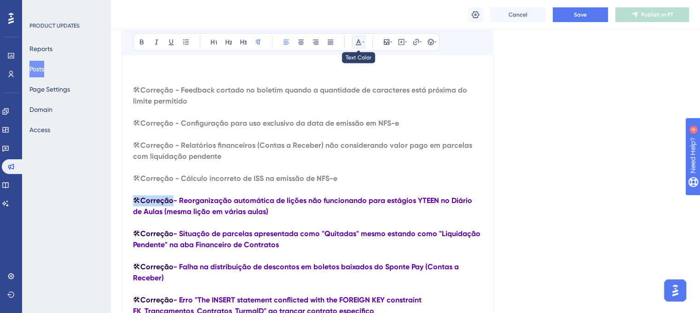
click at [357, 46] on button at bounding box center [358, 41] width 13 height 13
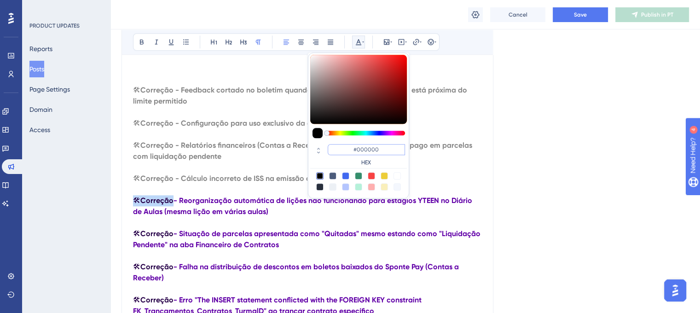
click at [363, 148] on input "#000000" at bounding box center [366, 149] width 77 height 11
paste input "898989"
type input "#898989"
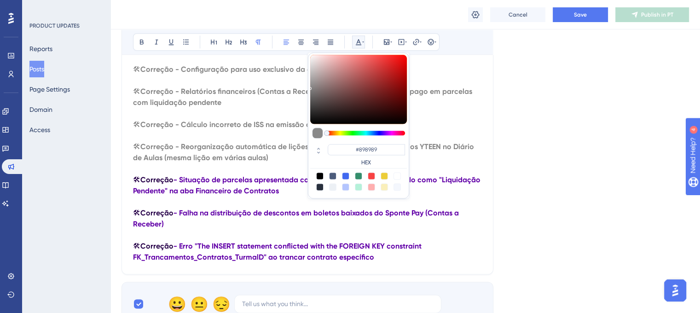
scroll to position [1243, 0]
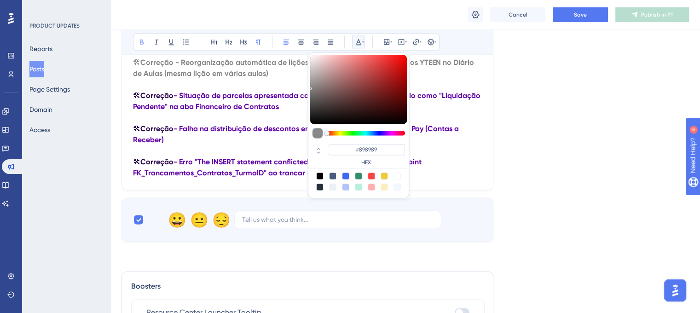
click at [188, 101] on strong "- Situação de parcelas apresentada como "Quitadas" mesmo estando como "Liquidaç…" at bounding box center [307, 101] width 349 height 20
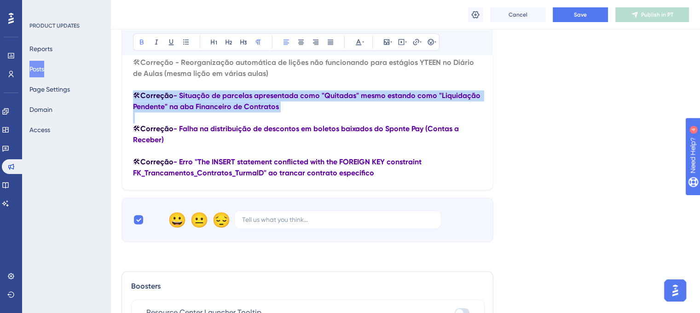
click at [188, 101] on strong "- Situação de parcelas apresentada como "Quitadas" mesmo estando como "Liquidaç…" at bounding box center [307, 101] width 349 height 20
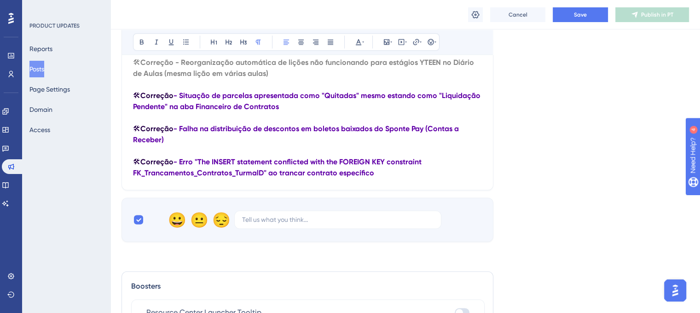
click at [351, 50] on div "Bold Italic Underline Bullet Point Heading 1 Heading 2 Heading 3 Normal Align L…" at bounding box center [286, 41] width 307 height 17
click at [357, 46] on button at bounding box center [358, 41] width 13 height 13
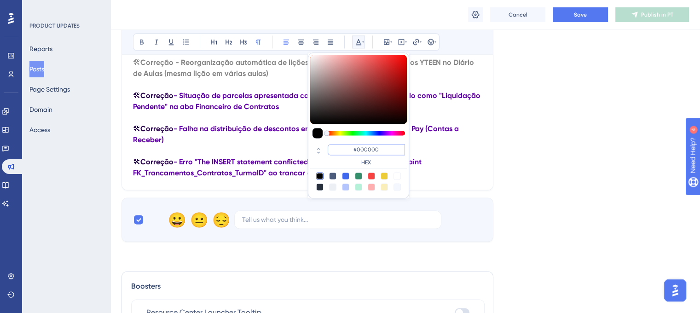
click at [364, 145] on input "#000000" at bounding box center [366, 149] width 77 height 11
paste input "898989"
type input "#898989"
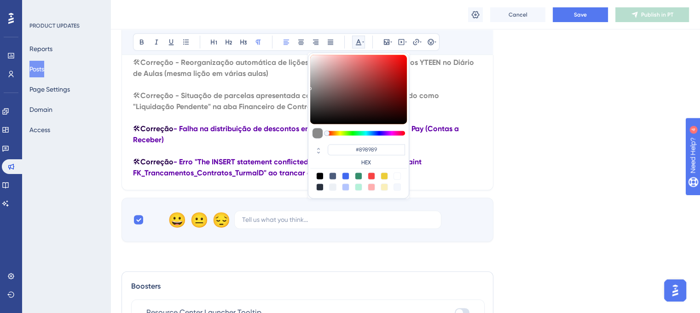
click at [272, 145] on p "🛠 Correção - Falha na distribuição de descontos em boletos baixados do Sponte P…" at bounding box center [307, 134] width 349 height 22
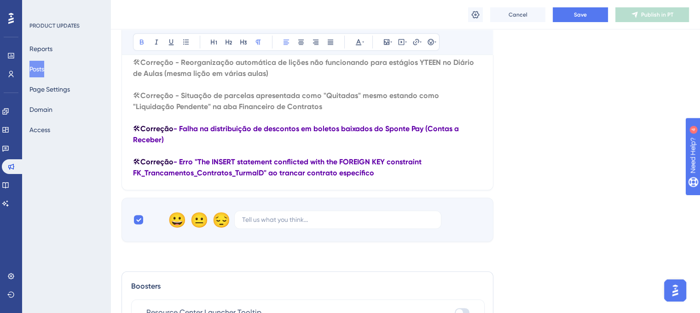
click at [161, 143] on p "🛠 Correção - Falha na distribuição de descontos em boletos baixados do Sponte P…" at bounding box center [307, 134] width 349 height 22
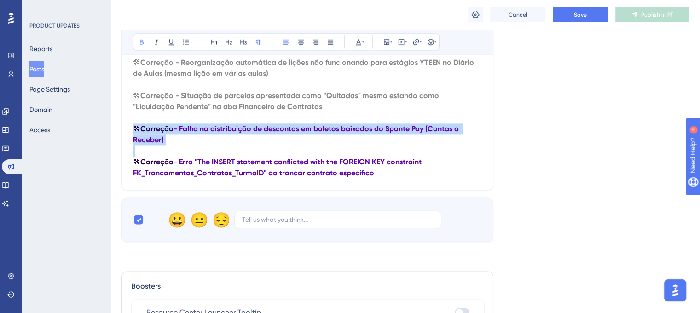
click at [161, 143] on p "🛠 Correção - Falha na distribuição de descontos em boletos baixados do Sponte P…" at bounding box center [307, 134] width 349 height 22
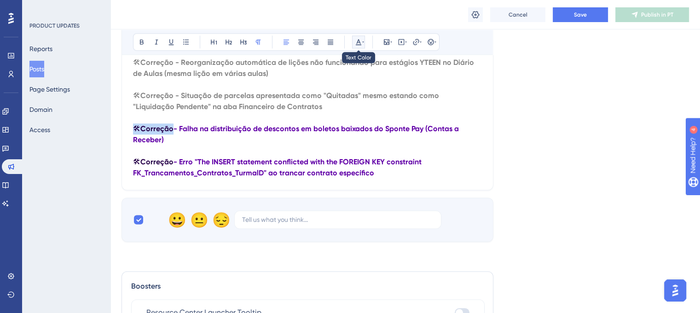
click at [360, 43] on icon at bounding box center [358, 41] width 7 height 7
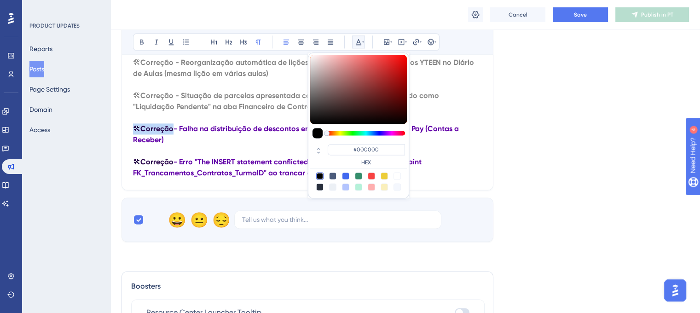
click at [362, 142] on div "#000000 HEX" at bounding box center [358, 155] width 97 height 26
click at [363, 144] on input "#000000" at bounding box center [366, 149] width 77 height 11
paste input "898989"
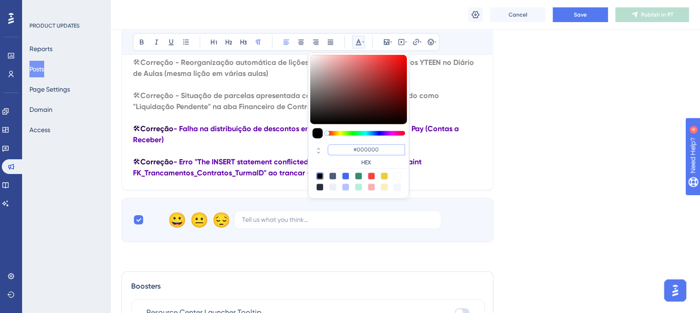
type input "#898989"
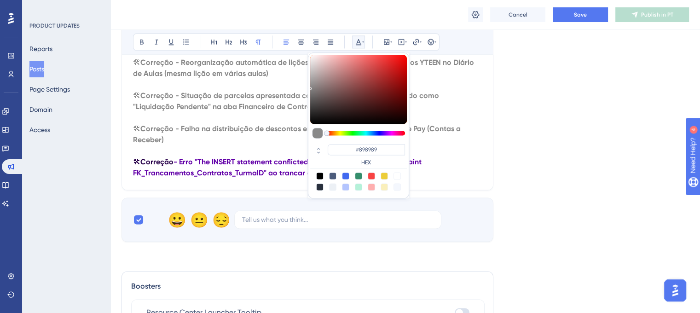
click at [191, 137] on strong "Correção - Falha na distribuição de descontos em boletos baixados do Sponte Pay…" at bounding box center [298, 134] width 330 height 20
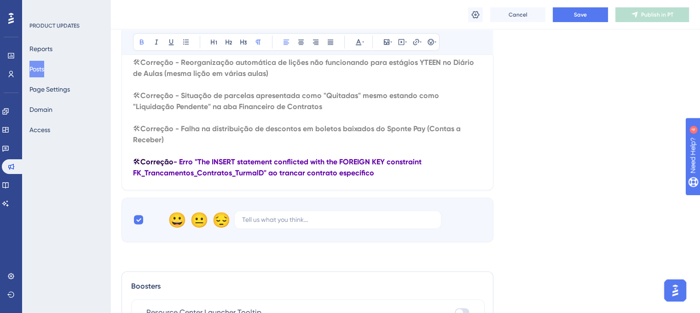
click at [159, 166] on strong "Correção" at bounding box center [156, 161] width 33 height 9
click at [356, 46] on button at bounding box center [358, 41] width 13 height 13
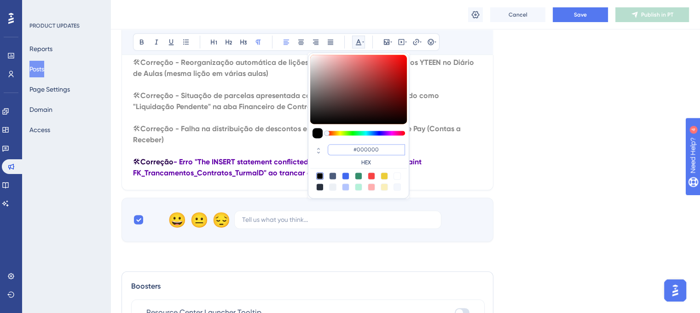
click at [356, 150] on input "#000000" at bounding box center [366, 149] width 77 height 11
paste input "898989"
type input "#898989"
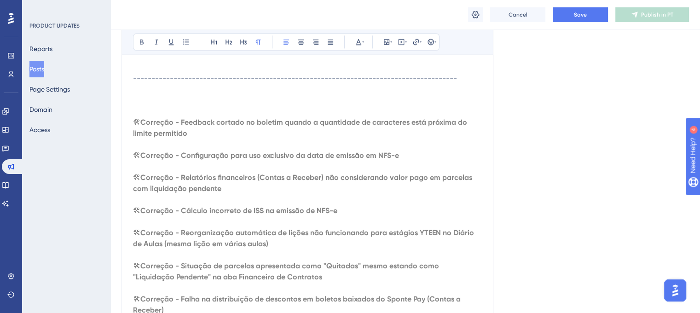
scroll to position [1059, 0]
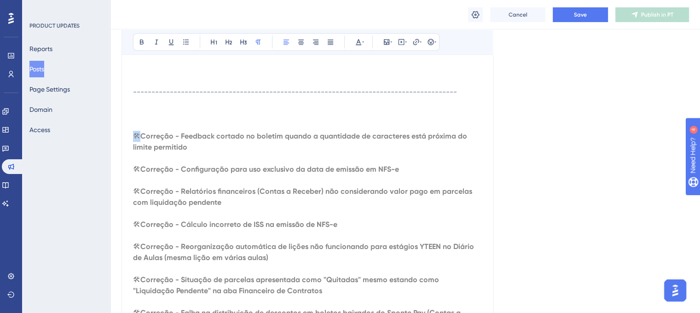
drag, startPoint x: 138, startPoint y: 143, endPoint x: 133, endPoint y: 142, distance: 5.1
click at [133, 140] on span "🛠" at bounding box center [136, 136] width 7 height 9
click at [426, 44] on button at bounding box center [430, 41] width 13 height 13
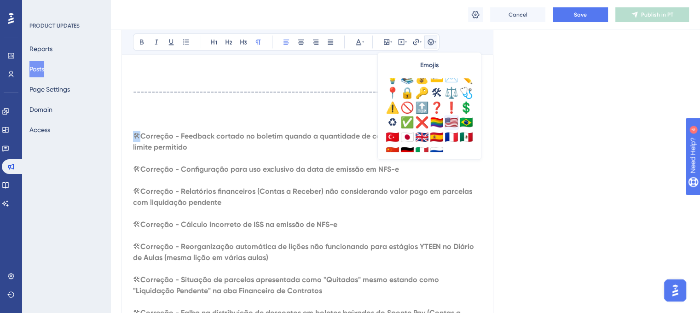
scroll to position [322, 0]
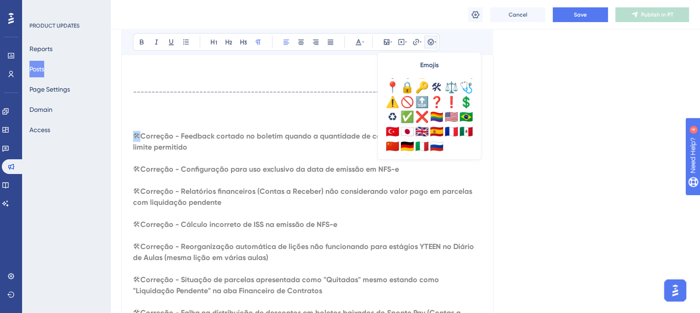
click at [404, 116] on div "✅" at bounding box center [407, 117] width 15 height 15
click at [182, 131] on p at bounding box center [307, 125] width 349 height 11
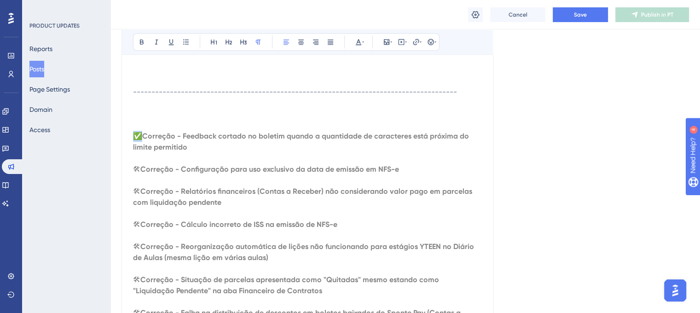
drag, startPoint x: 134, startPoint y: 140, endPoint x: 140, endPoint y: 141, distance: 6.1
click at [140, 140] on span "✅" at bounding box center [137, 136] width 9 height 9
copy span "✅"
click at [138, 174] on span "🛠" at bounding box center [136, 169] width 7 height 9
click at [138, 196] on span "🛠" at bounding box center [136, 191] width 7 height 9
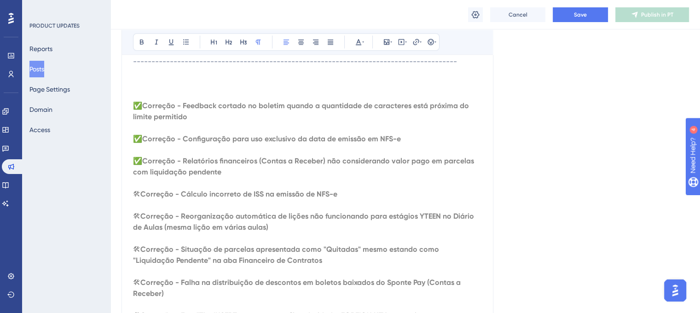
scroll to position [1105, 0]
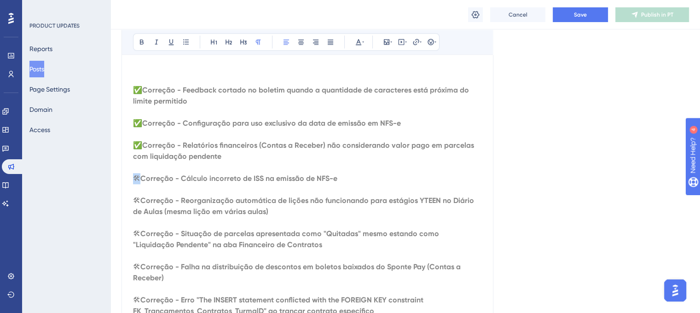
click at [139, 183] on span "🛠" at bounding box center [136, 178] width 7 height 9
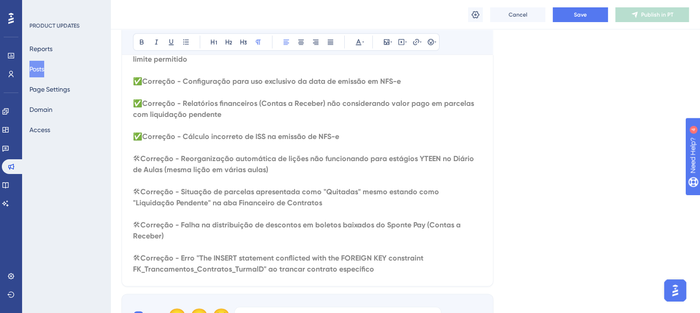
scroll to position [1197, 0]
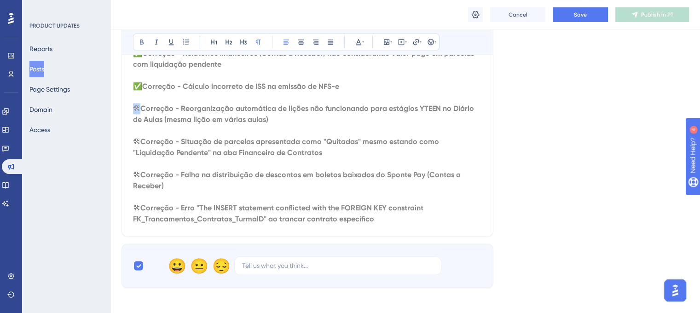
click at [138, 113] on span "🛠" at bounding box center [136, 108] width 7 height 9
click at [139, 146] on span "🛠" at bounding box center [136, 141] width 7 height 9
click at [138, 179] on span "🛠" at bounding box center [136, 174] width 7 height 9
click at [138, 212] on span "🛠" at bounding box center [136, 207] width 7 height 9
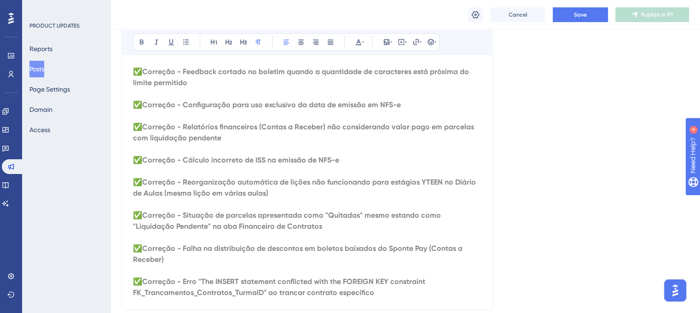
scroll to position [1059, 0]
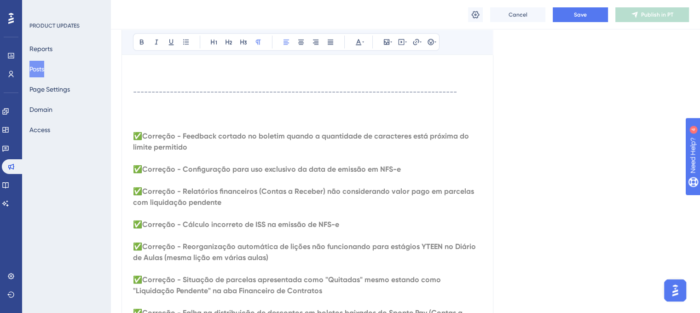
drag, startPoint x: 370, startPoint y: 233, endPoint x: 131, endPoint y: 140, distance: 256.9
copy div "✅ Correção - Feedback cortado no boletim quando a quantidade de caracteres está…"
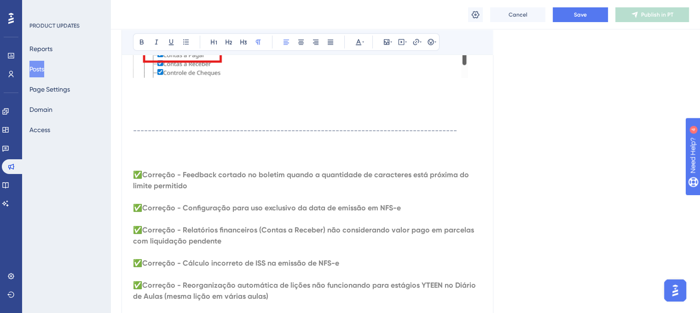
scroll to position [967, 0]
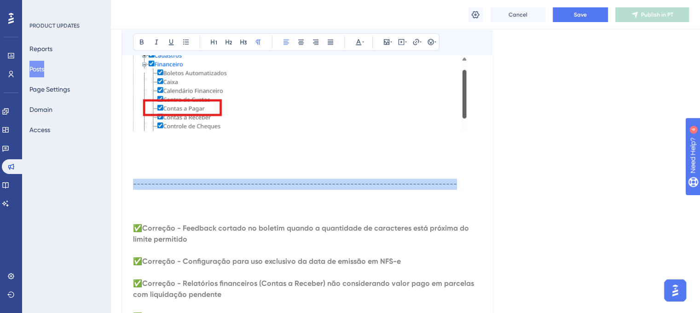
drag, startPoint x: 134, startPoint y: 188, endPoint x: 469, endPoint y: 187, distance: 335.1
click at [457, 187] on span "-------------------------------------------------------------------------------…" at bounding box center [295, 183] width 324 height 9
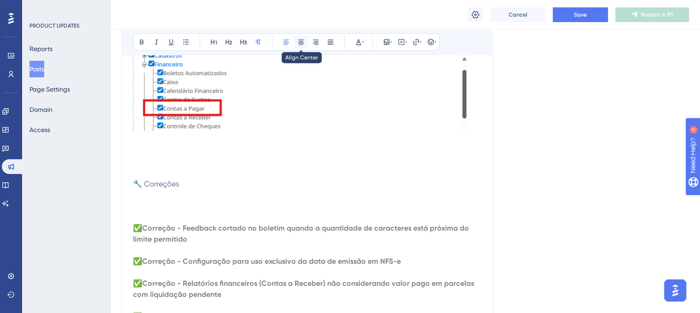
click at [296, 44] on button at bounding box center [301, 41] width 13 height 13
drag, startPoint x: 325, startPoint y: 188, endPoint x: 82, endPoint y: 188, distance: 243.5
click at [285, 48] on div "Bold Italic Underline Bullet Point Heading 1 Heading 2 Heading 3 Normal Align L…" at bounding box center [286, 41] width 307 height 17
click at [286, 44] on icon at bounding box center [287, 42] width 6 height 5
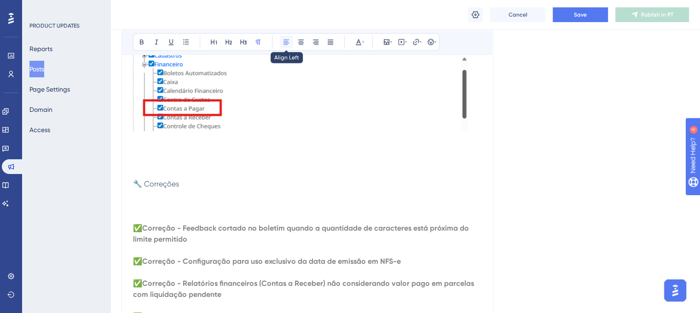
click at [289, 42] on button at bounding box center [286, 41] width 13 height 13
click at [301, 43] on icon at bounding box center [300, 41] width 7 height 7
drag, startPoint x: 332, startPoint y: 189, endPoint x: 265, endPoint y: 183, distance: 67.0
click at [271, 188] on p "🔧 Correções" at bounding box center [307, 184] width 349 height 11
click at [145, 40] on button at bounding box center [141, 41] width 13 height 13
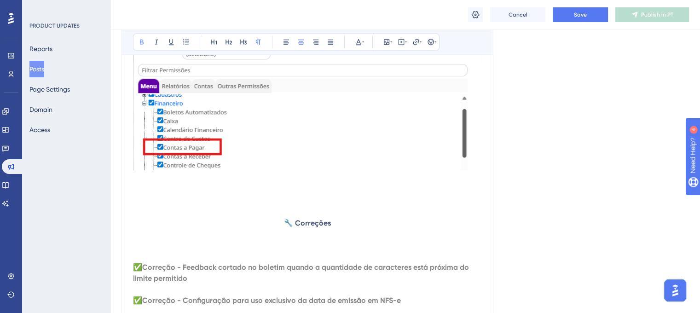
scroll to position [874, 0]
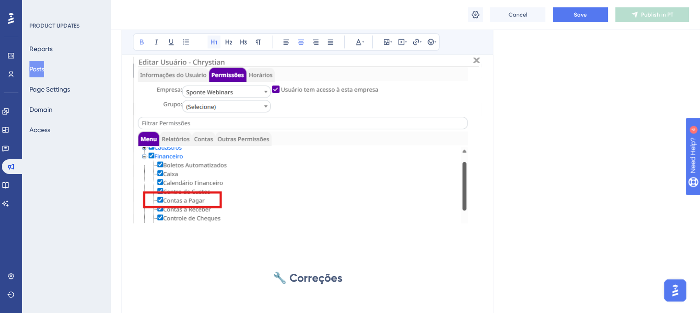
click at [215, 44] on icon at bounding box center [213, 41] width 7 height 7
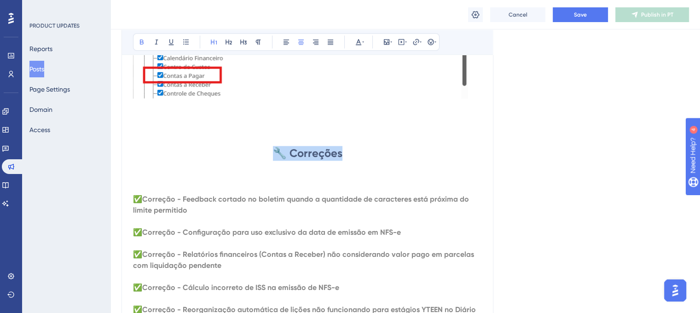
scroll to position [1013, 0]
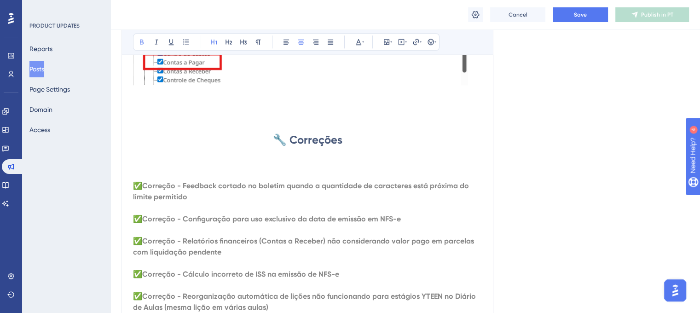
drag, startPoint x: 341, startPoint y: 143, endPoint x: 267, endPoint y: 146, distance: 74.2
click at [267, 146] on h1 "🔧 Correções" at bounding box center [307, 140] width 349 height 15
drag, startPoint x: 321, startPoint y: 145, endPoint x: 338, endPoint y: 145, distance: 17.5
click at [321, 145] on strong "🔧 Correções" at bounding box center [307, 139] width 69 height 13
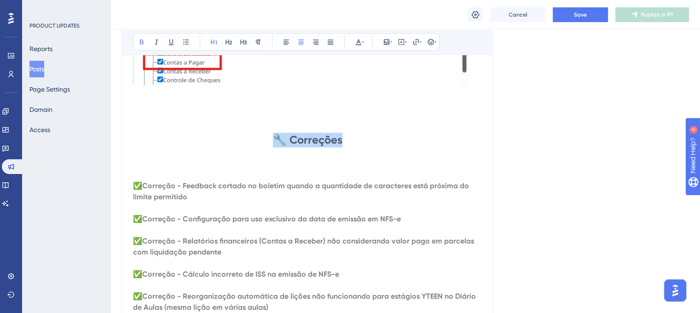
drag, startPoint x: 347, startPoint y: 144, endPoint x: 268, endPoint y: 145, distance: 79.2
click at [268, 145] on h1 "🔧 Correções" at bounding box center [307, 140] width 349 height 15
click at [361, 41] on icon at bounding box center [358, 41] width 7 height 7
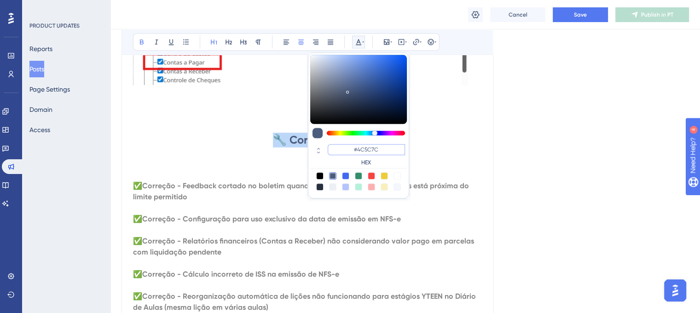
click at [373, 145] on input "#4C5C7C" at bounding box center [366, 149] width 77 height 11
paste input "270049"
type input "#270049"
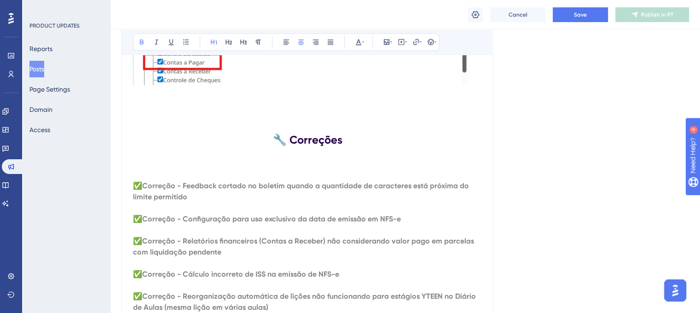
click at [135, 190] on span "✅" at bounding box center [137, 185] width 9 height 9
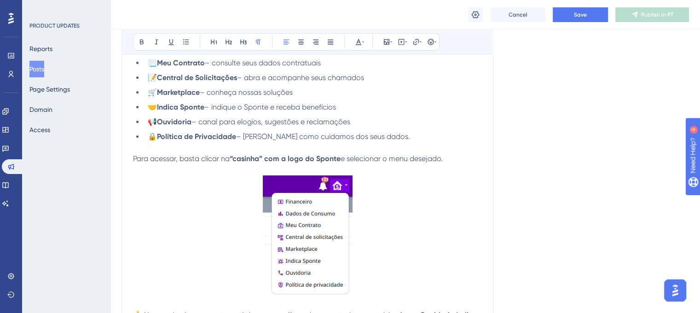
scroll to position [138, 0]
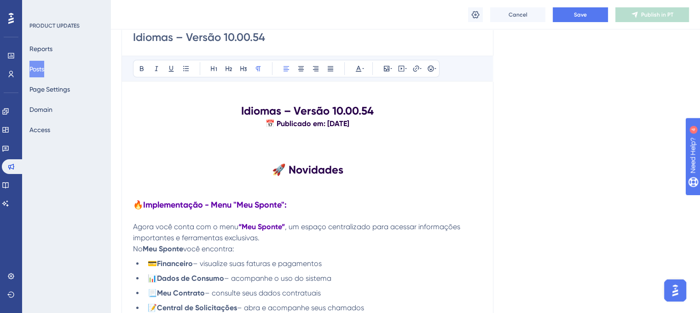
click at [276, 165] on strong "🚀 Novidades" at bounding box center [307, 169] width 71 height 13
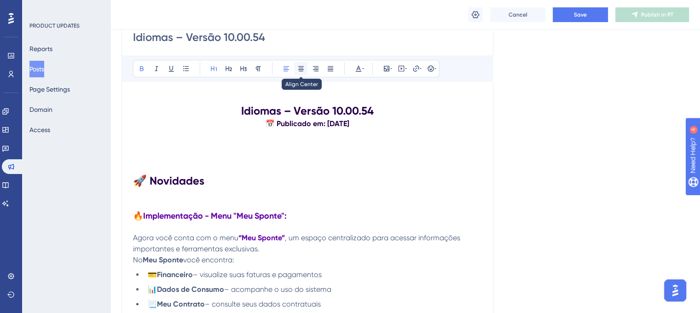
click at [301, 70] on icon at bounding box center [300, 68] width 7 height 7
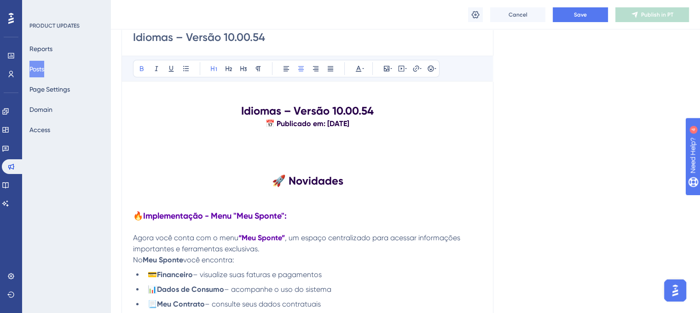
click at [139, 93] on p at bounding box center [307, 98] width 349 height 11
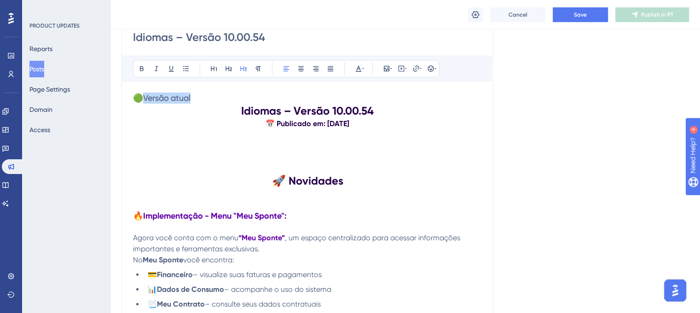
drag, startPoint x: 192, startPoint y: 97, endPoint x: 144, endPoint y: 97, distance: 48.3
click at [144, 97] on h3 "🟢Versão atual" at bounding box center [307, 98] width 349 height 11
click at [144, 71] on icon at bounding box center [141, 68] width 7 height 7
drag, startPoint x: 180, startPoint y: 97, endPoint x: 146, endPoint y: 98, distance: 34.1
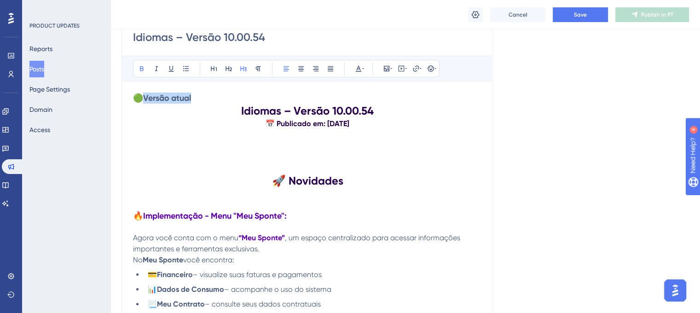
click at [146, 98] on h3 "🟢 Versão atual" at bounding box center [307, 98] width 349 height 11
click at [141, 66] on icon at bounding box center [141, 68] width 7 height 7
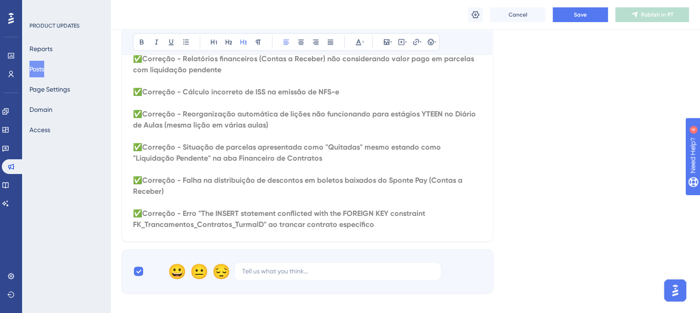
scroll to position [1197, 0]
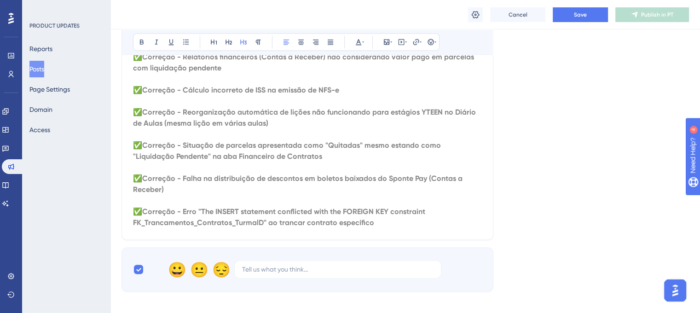
click at [188, 161] on strong "Correção - Situação de parcelas apresentada como "Quitadas" mesmo estando como …" at bounding box center [288, 151] width 310 height 20
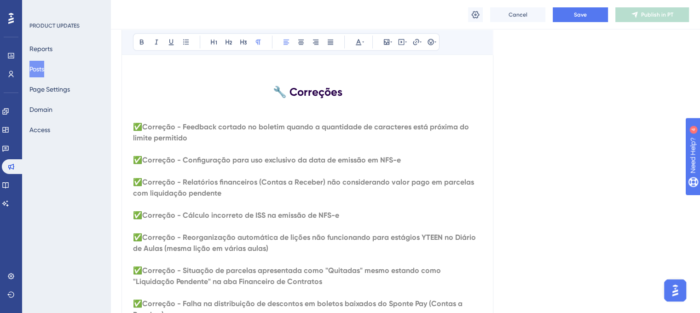
scroll to position [1059, 0]
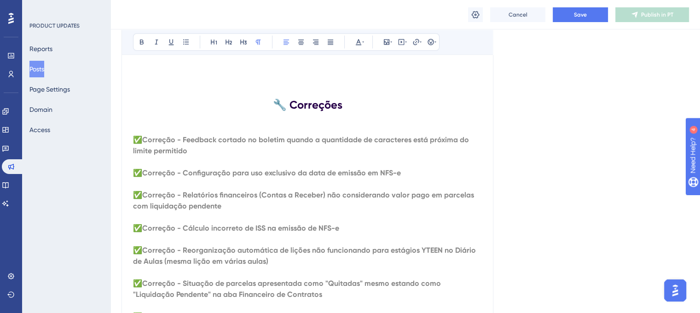
drag, startPoint x: 372, startPoint y: 230, endPoint x: 137, endPoint y: 148, distance: 249.0
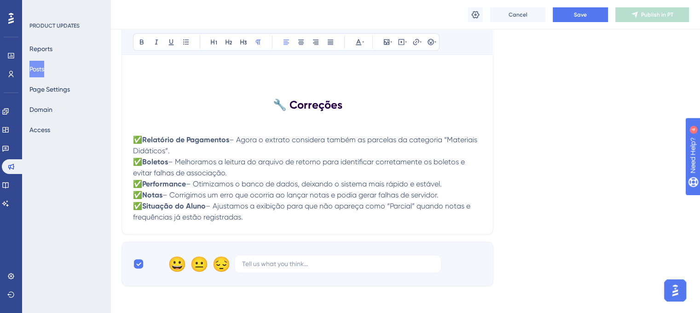
click at [185, 156] on p "✅ Relatório de Pagamentos – Agora o extrato considera também as parcelas da cat…" at bounding box center [307, 145] width 349 height 22
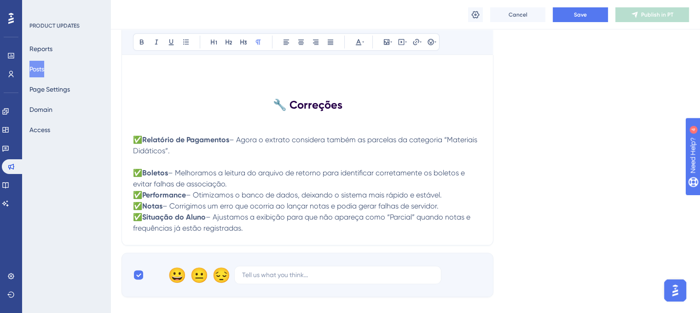
click at [241, 190] on p "✅ Boletos – Melhoramos a leitura do arquivo de retorno para identificar correta…" at bounding box center [307, 179] width 349 height 22
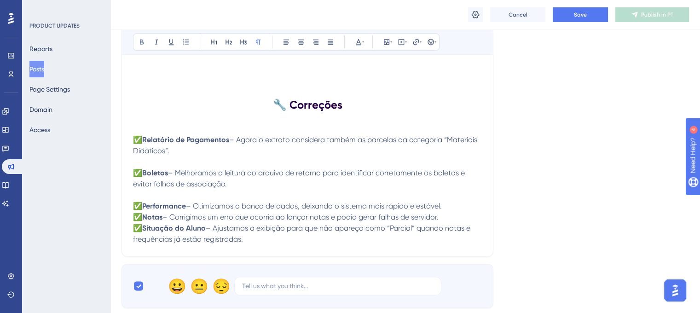
click at [460, 212] on p "✅ Performance – Otimizamos o banco de dados, deixando o sistema mais rápido e e…" at bounding box center [307, 206] width 349 height 11
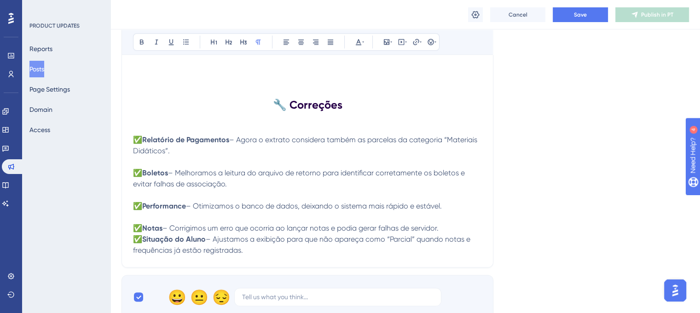
click at [455, 234] on p "✅ Notas – Corrigimos um erro que ocorria ao lançar notas e podia gerar falhas d…" at bounding box center [307, 228] width 349 height 11
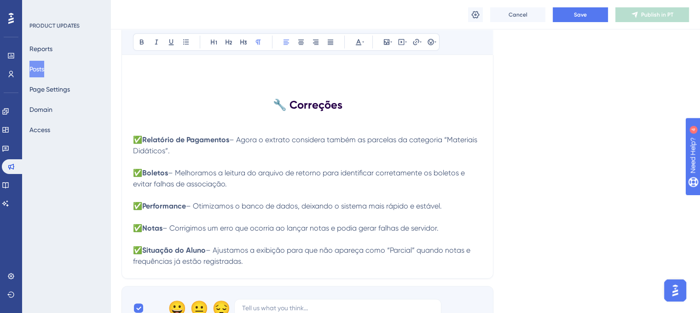
drag, startPoint x: 249, startPoint y: 270, endPoint x: 144, endPoint y: 145, distance: 163.9
click at [243, 179] on span "– Melhoramos a leitura do arquivo de retorno para identificar corretamente os b…" at bounding box center [300, 178] width 334 height 20
drag, startPoint x: 249, startPoint y: 272, endPoint x: 160, endPoint y: 166, distance: 138.2
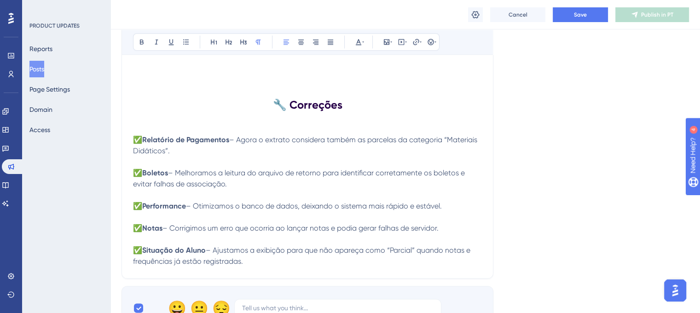
click at [242, 266] on span "– Ajustamos a exibição para que não apareça como “Parcial” quando notas e frequ…" at bounding box center [302, 256] width 339 height 20
drag, startPoint x: 250, startPoint y: 271, endPoint x: 138, endPoint y: 147, distance: 167.5
drag, startPoint x: 295, startPoint y: 274, endPoint x: 289, endPoint y: 270, distance: 6.9
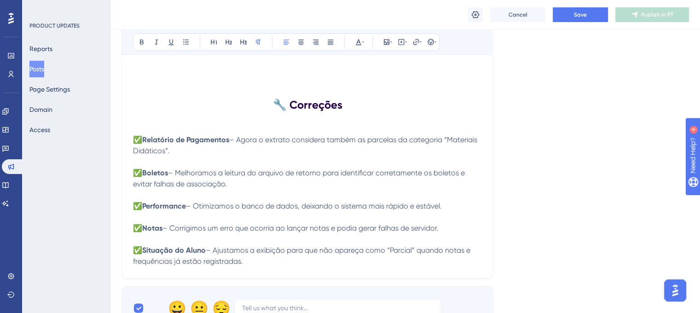
drag, startPoint x: 258, startPoint y: 272, endPoint x: 130, endPoint y: 147, distance: 178.7
click at [359, 43] on icon at bounding box center [358, 41] width 7 height 7
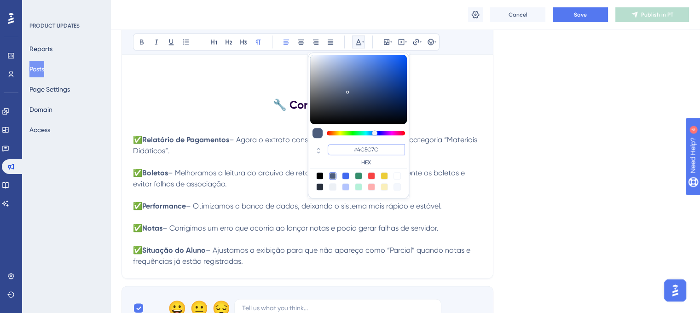
click at [369, 152] on input "#4C5C7C" at bounding box center [366, 149] width 77 height 11
paste input "898989"
type input "#898989"
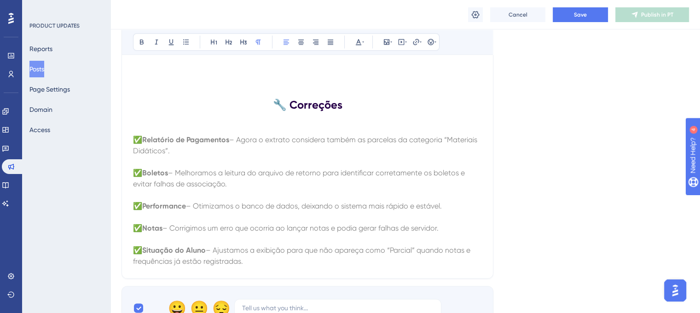
drag, startPoint x: 245, startPoint y: 266, endPoint x: 112, endPoint y: 134, distance: 187.1
click at [363, 42] on icon at bounding box center [363, 41] width 2 height 7
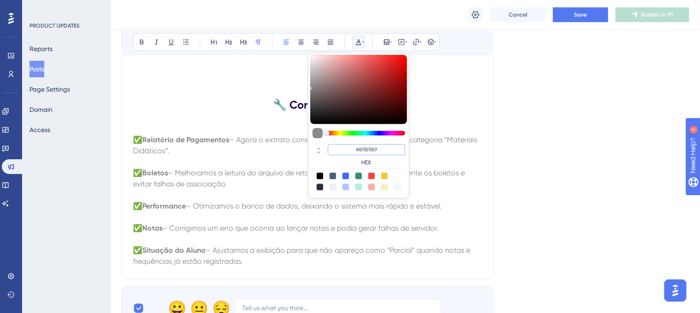
click at [370, 149] on input "#898989" at bounding box center [366, 149] width 77 height 11
paste input "A9A9A"
type input "#A9A9A9"
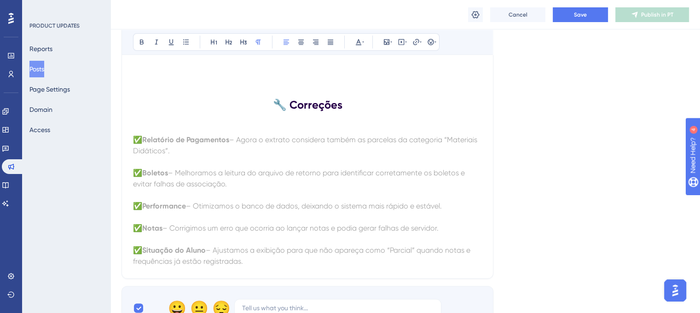
drag, startPoint x: 246, startPoint y: 266, endPoint x: 132, endPoint y: 142, distance: 168.4
click at [355, 44] on icon at bounding box center [358, 41] width 7 height 7
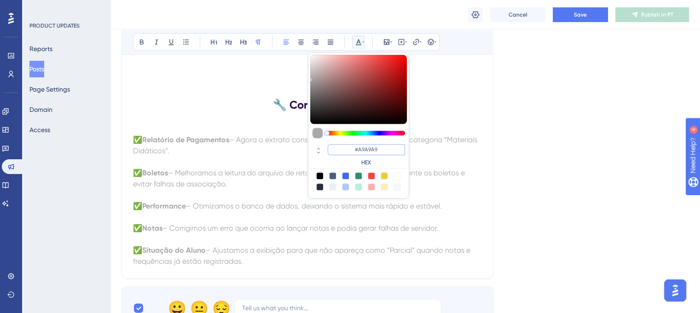
click at [370, 145] on input "#A9A9A9" at bounding box center [366, 149] width 77 height 11
paste input "5A5A5A"
type input "#5A5A5A"
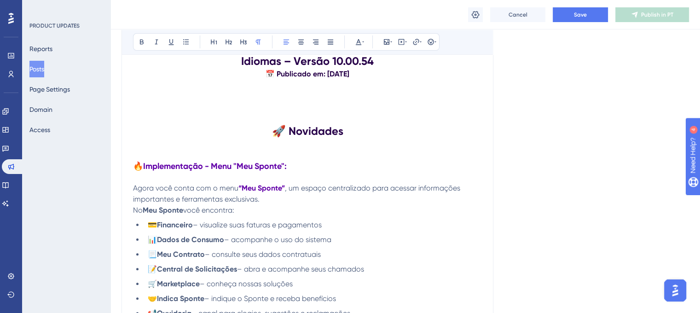
scroll to position [244, 0]
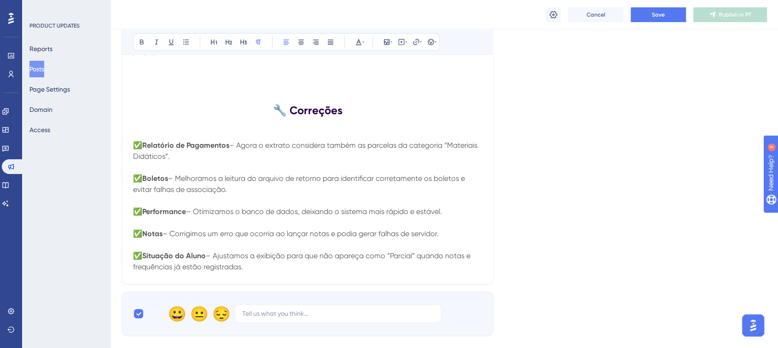
scroll to position [1002, 0]
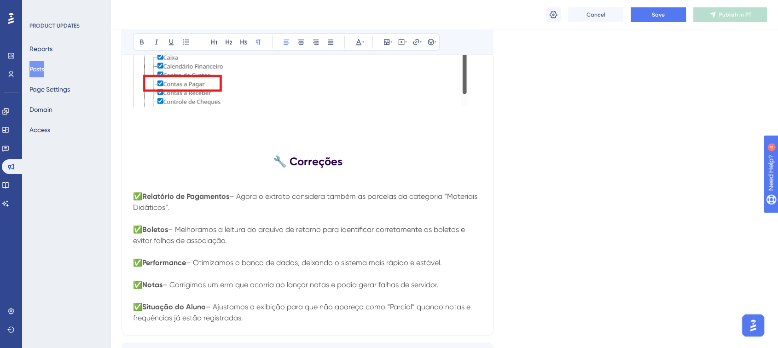
click at [204, 308] on strong "Situação do Aluno" at bounding box center [174, 306] width 64 height 9
click at [197, 311] on strong "Situação do Aluno" at bounding box center [174, 306] width 64 height 9
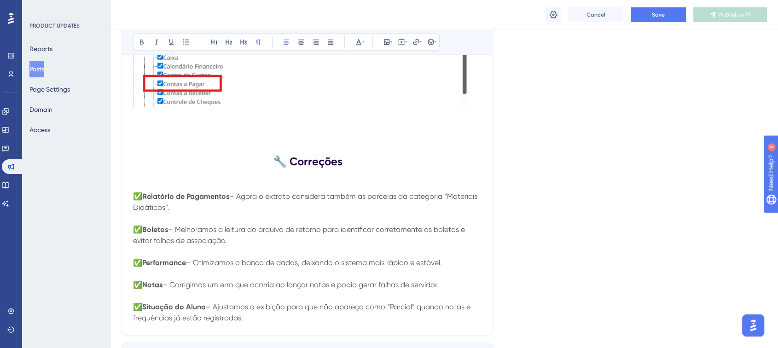
click at [262, 310] on span "– Ajustamos a exibição para que não apareça como “Parcial” quando notas e frequ…" at bounding box center [302, 312] width 339 height 20
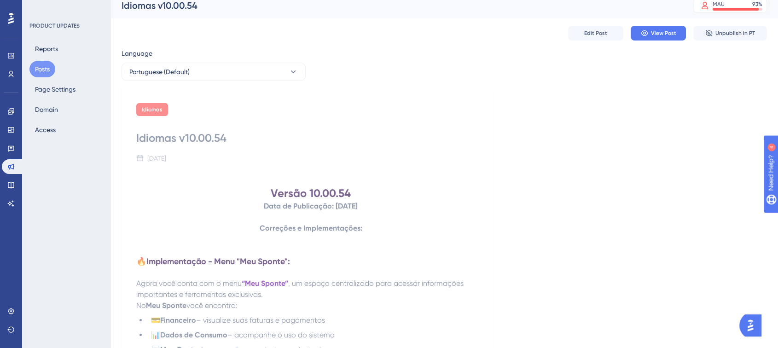
scroll to position [5, 0]
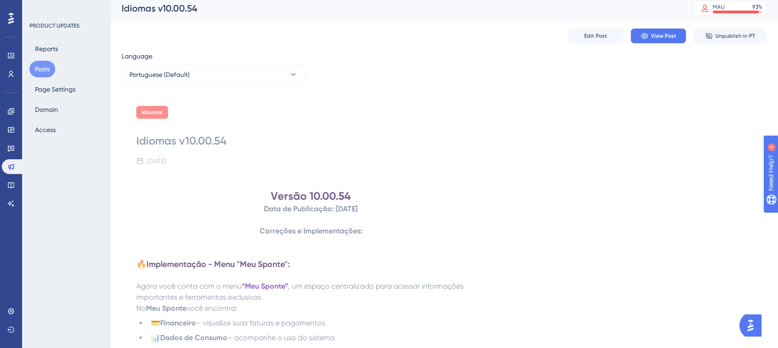
click at [44, 75] on button "Posts" at bounding box center [42, 69] width 26 height 17
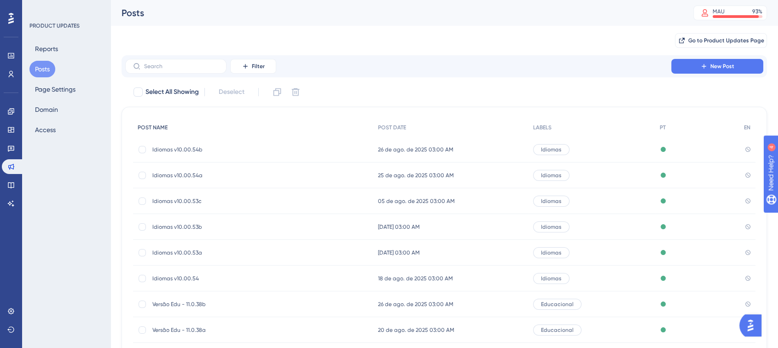
click at [45, 68] on button "Posts" at bounding box center [42, 69] width 26 height 17
click at [11, 133] on link at bounding box center [11, 129] width 18 height 15
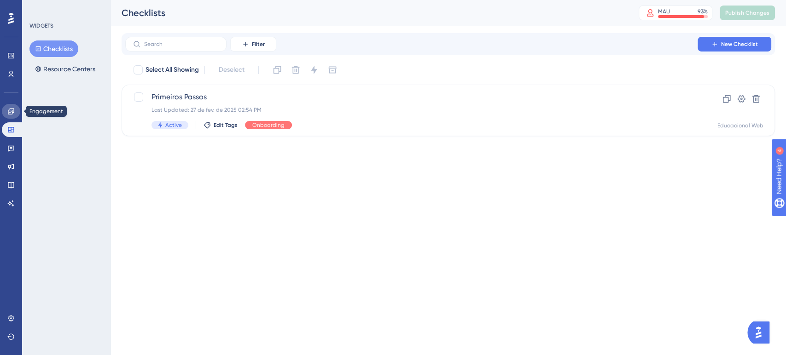
click at [12, 111] on icon at bounding box center [11, 111] width 6 height 6
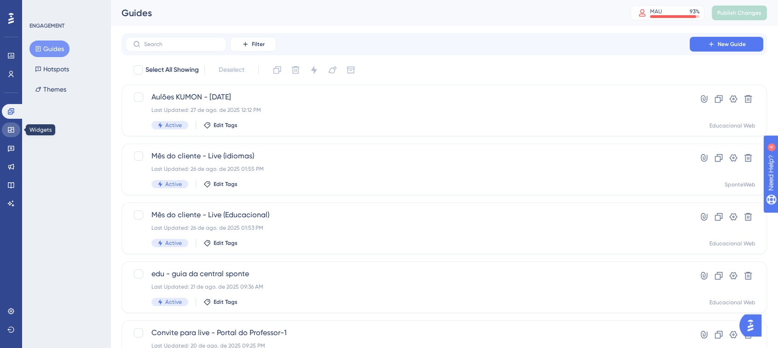
click at [12, 130] on icon at bounding box center [10, 129] width 7 height 7
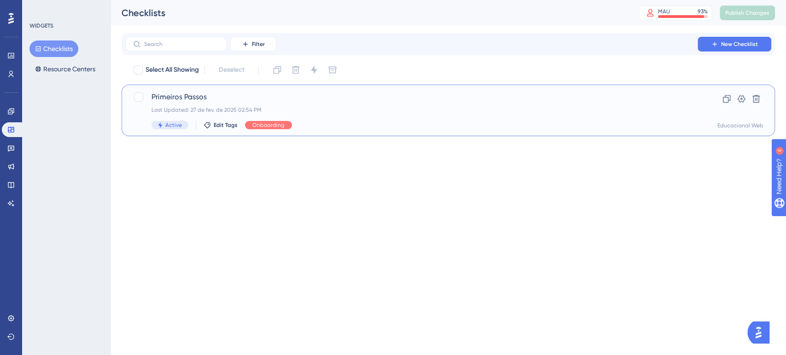
click at [374, 105] on div "Primeiros Passos Last Updated: 27 de fev. de 2025 02:54 PM Active Edit Tags Onb…" at bounding box center [411, 111] width 520 height 38
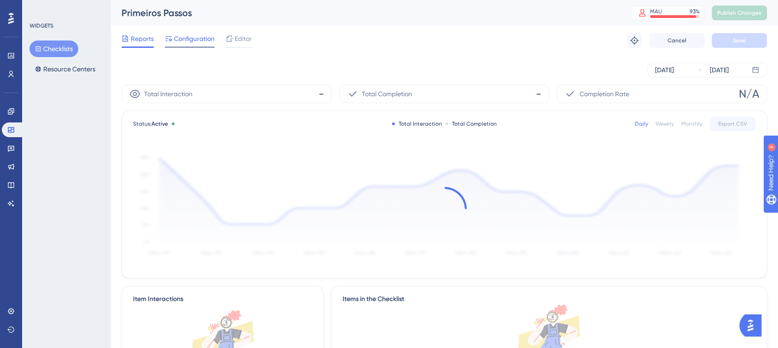
click at [191, 47] on div at bounding box center [190, 46] width 50 height 1
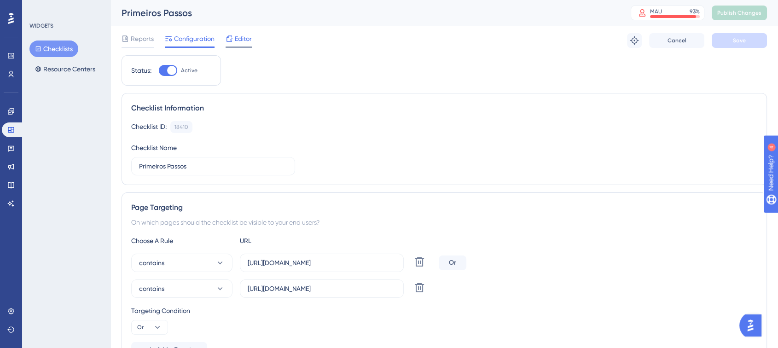
click at [239, 39] on span "Editor" at bounding box center [243, 38] width 17 height 11
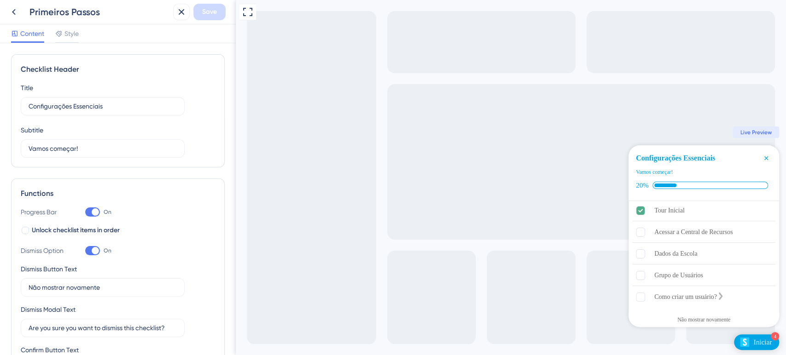
scroll to position [6, 0]
click at [745, 342] on img "Open Iniciar checklist, remaining modules: 4" at bounding box center [744, 342] width 10 height 10
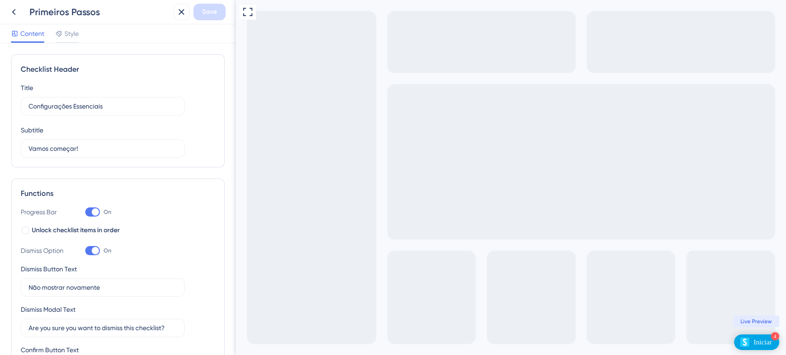
click at [759, 345] on div "Iniciar" at bounding box center [762, 342] width 18 height 9
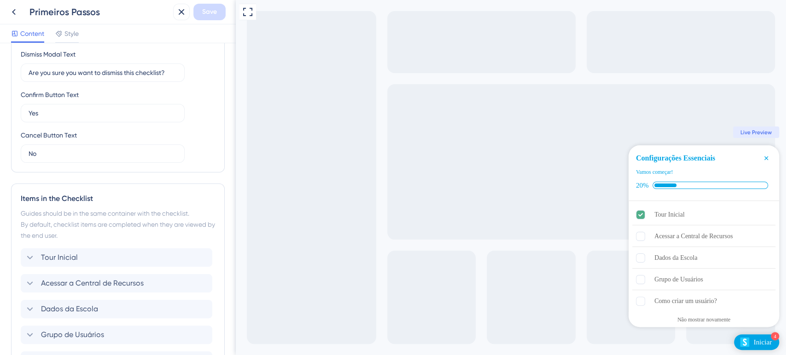
scroll to position [351, 0]
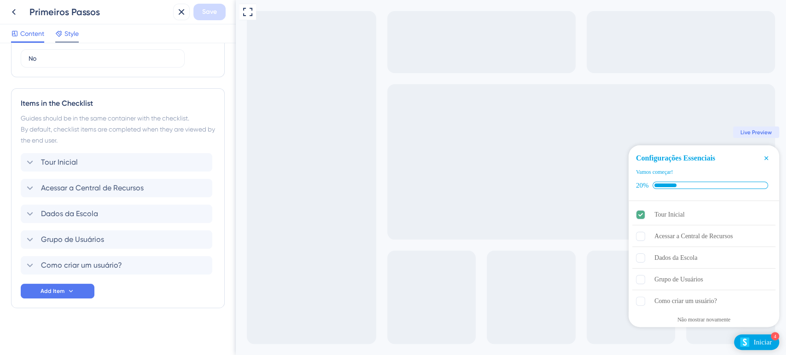
click at [64, 36] on div "Style" at bounding box center [66, 33] width 23 height 11
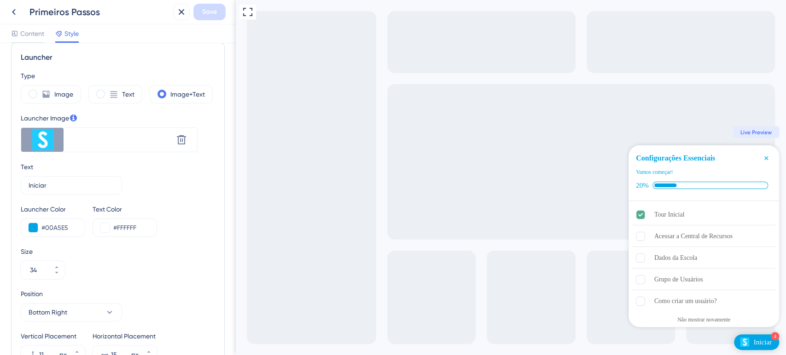
scroll to position [197, 0]
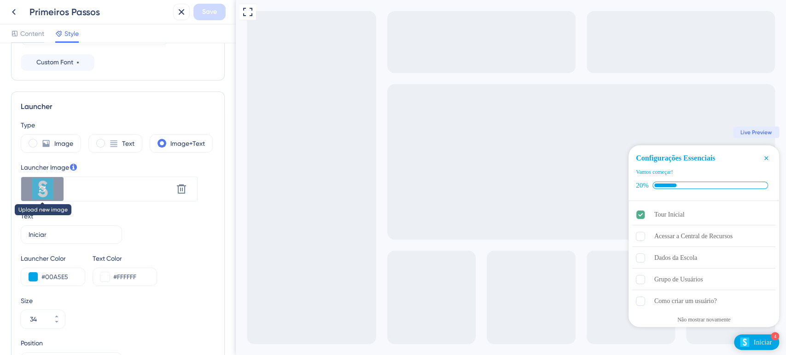
click at [41, 196] on div at bounding box center [42, 189] width 42 height 24
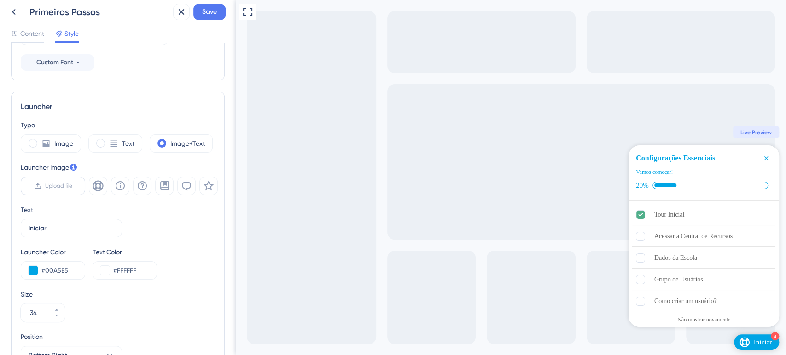
click at [42, 187] on label "Upload file" at bounding box center [53, 186] width 64 height 18
click at [72, 186] on input "Upload file" at bounding box center [72, 186] width 0 height 0
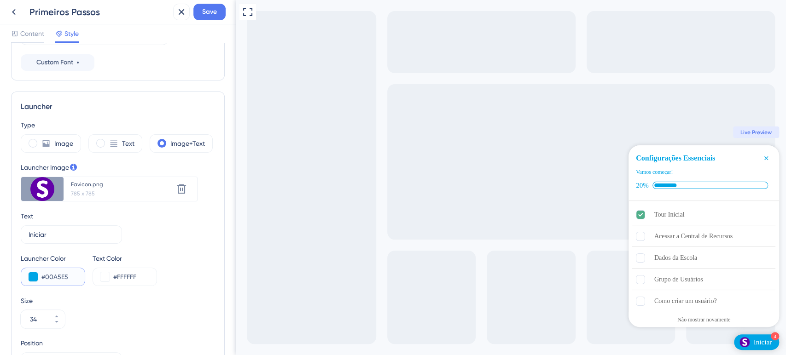
click at [56, 272] on input "#00A5E5" at bounding box center [59, 277] width 36 height 11
click at [36, 281] on button at bounding box center [33, 276] width 9 height 9
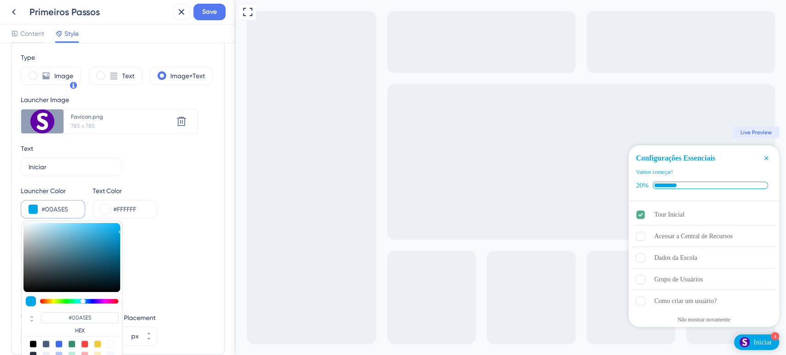
scroll to position [300, 0]
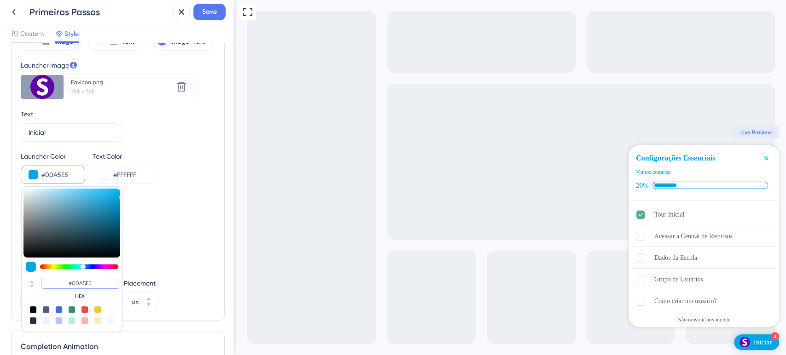
click at [86, 284] on input "#00A5E5" at bounding box center [79, 283] width 77 height 11
paste input "6200A8"
type input "#6200a8"
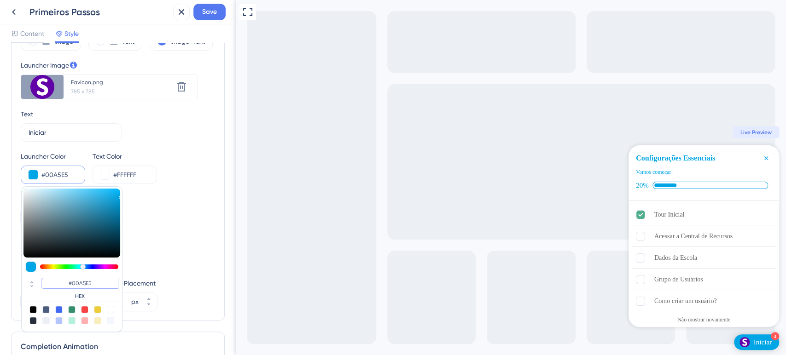
type input "#6200A8"
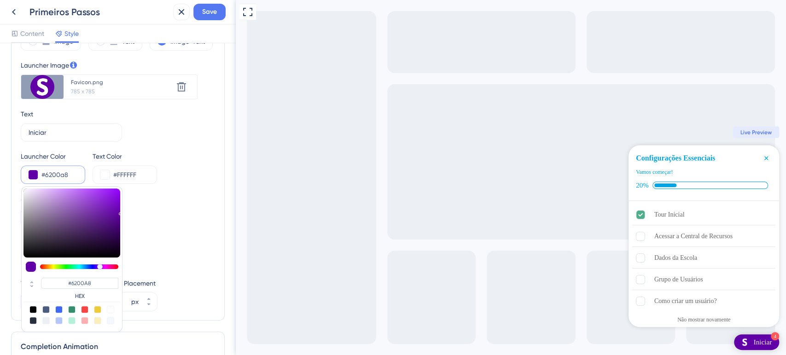
click at [204, 239] on div "Position Bottom Right" at bounding box center [118, 252] width 194 height 33
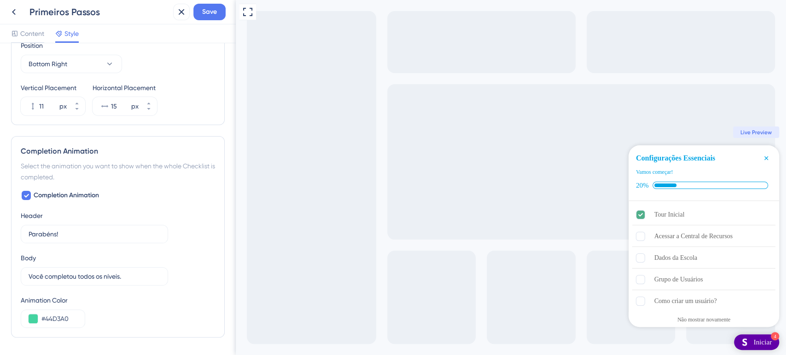
scroll to position [525, 0]
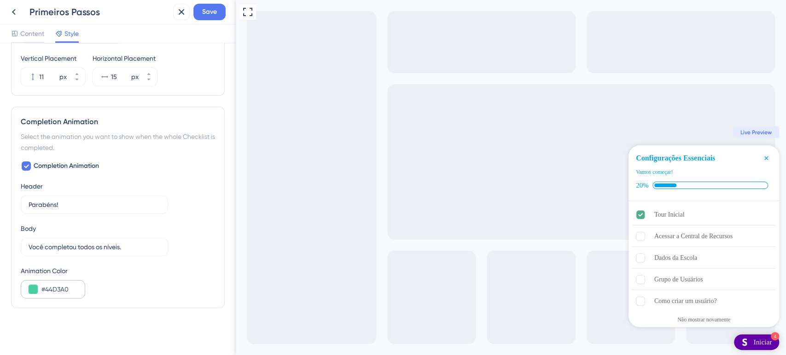
click at [33, 294] on div "#44D3A0" at bounding box center [53, 289] width 64 height 18
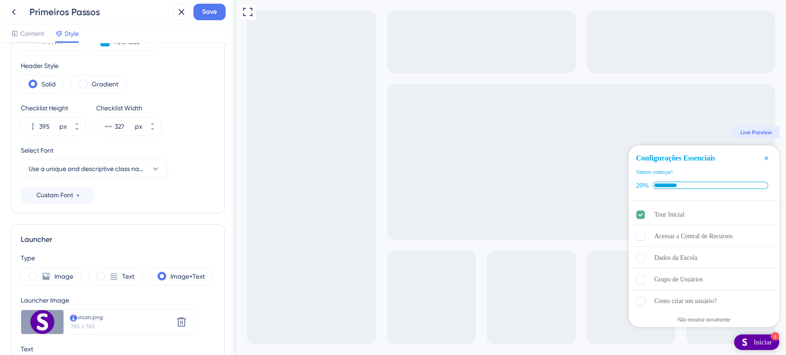
scroll to position [0, 0]
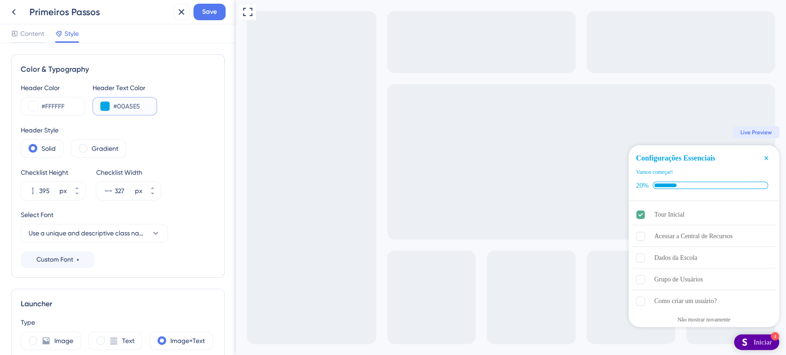
click at [104, 109] on button at bounding box center [104, 106] width 9 height 9
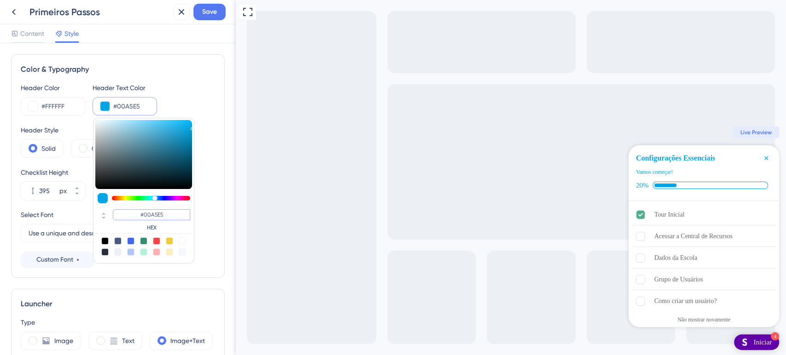
click at [156, 214] on input "#00A5E5" at bounding box center [151, 214] width 77 height 11
paste input "6200A8"
type input "#6200a8"
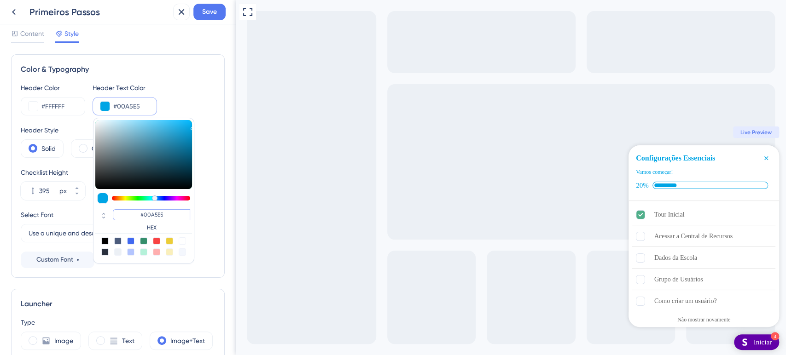
type input "#6200A8"
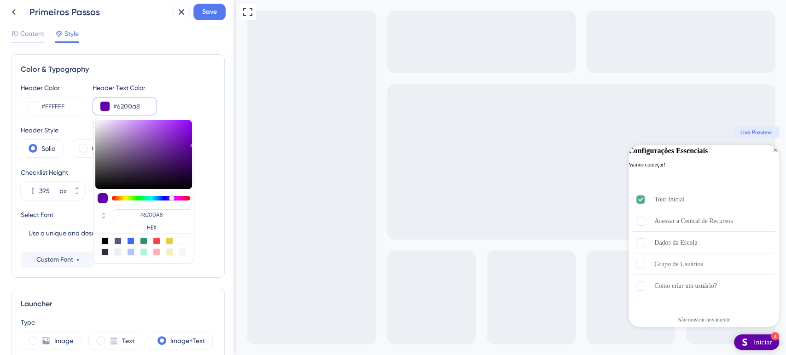
click at [201, 98] on div "Header Color #FFFFFF Header Text Color #6200a8 #6200A8 HEX" at bounding box center [118, 98] width 194 height 33
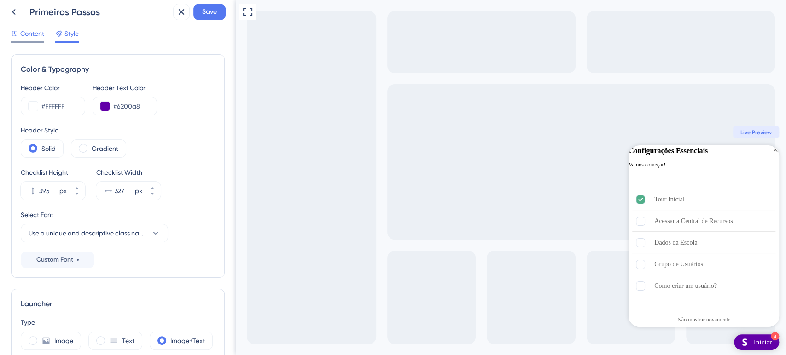
click at [34, 29] on span "Content" at bounding box center [32, 33] width 24 height 11
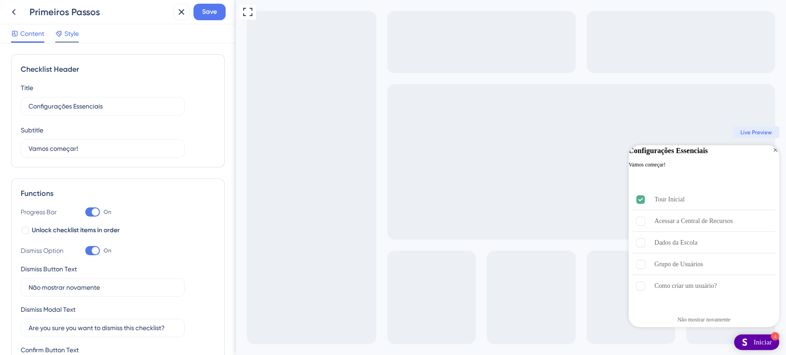
click at [64, 35] on div "Style" at bounding box center [66, 33] width 23 height 11
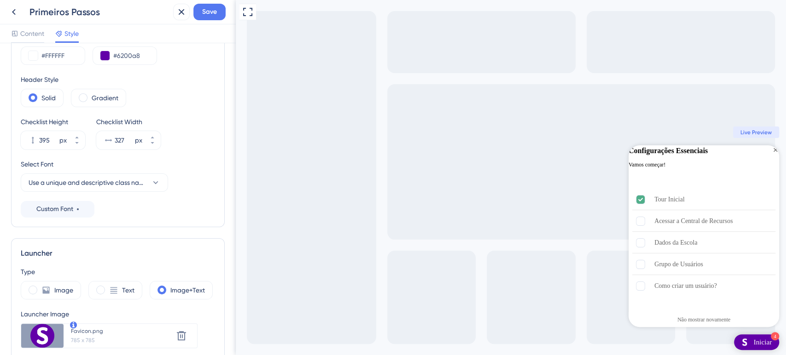
scroll to position [51, 0]
click at [153, 181] on icon at bounding box center [155, 182] width 5 height 3
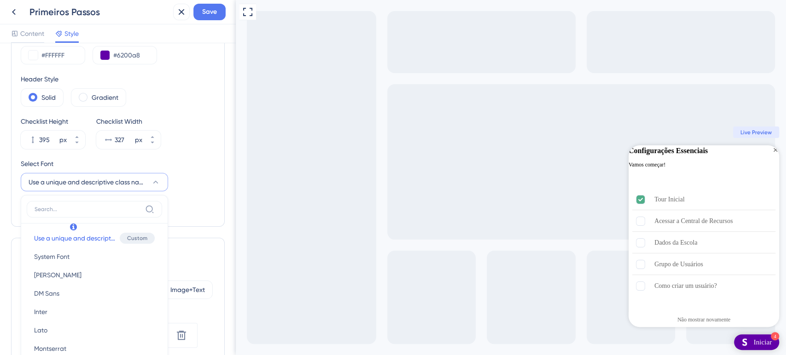
scroll to position [138, 0]
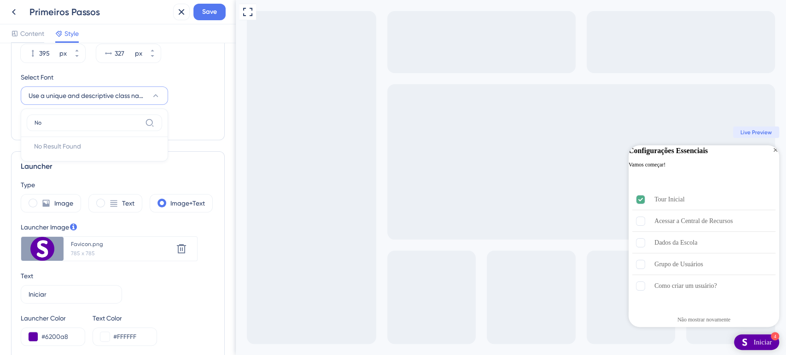
type input "N"
type input "Noto"
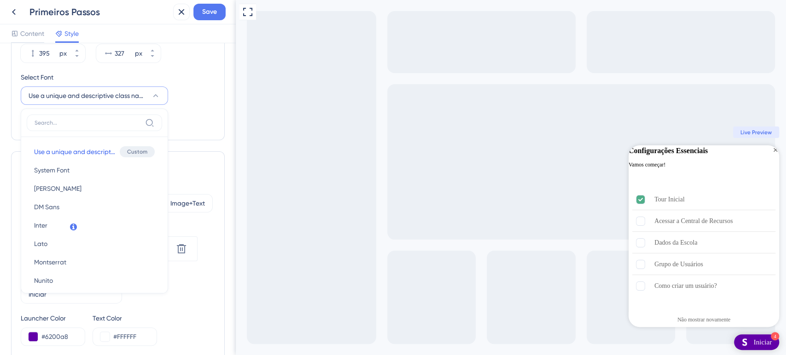
click at [193, 152] on div "Launcher Type Image Text Image+Text Launcher Image Upload new image Favicon.png…" at bounding box center [118, 316] width 214 height 331
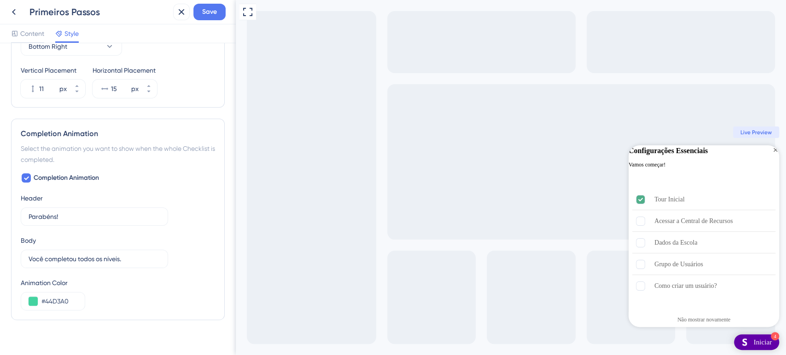
scroll to position [525, 0]
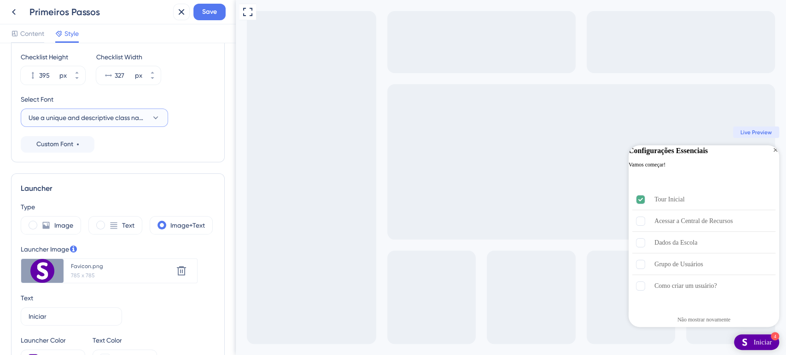
click at [157, 123] on button "Use a unique and descriptive class name // <weight>" at bounding box center [94, 118] width 147 height 18
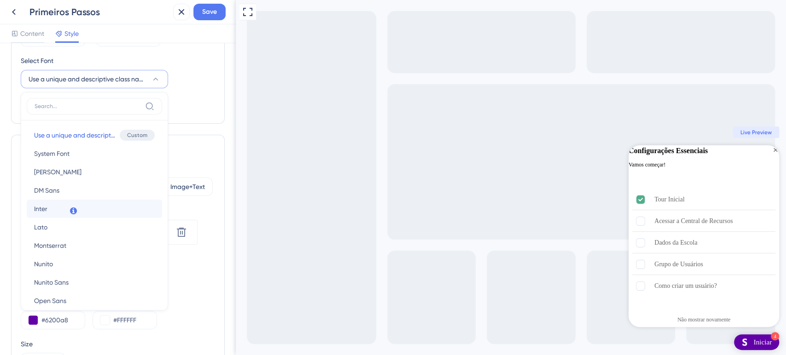
scroll to position [0, 0]
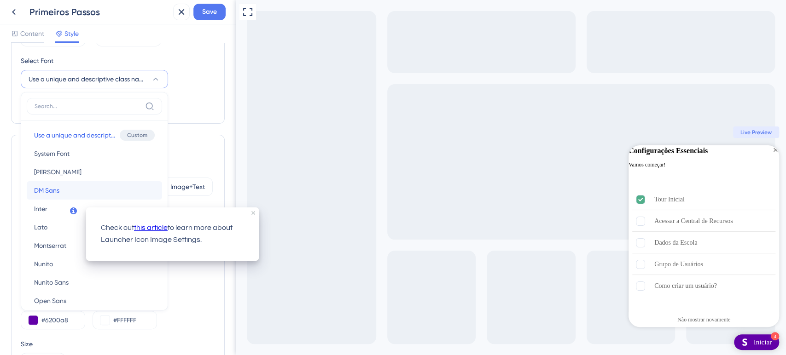
click at [69, 193] on button "DM Sans DM Sans" at bounding box center [94, 190] width 135 height 18
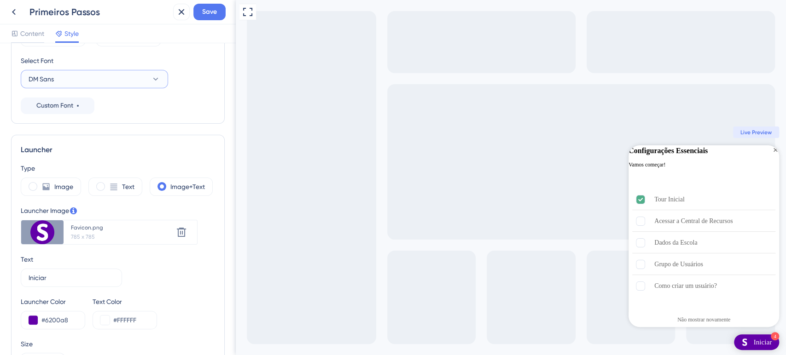
click at [143, 80] on button "DM Sans" at bounding box center [94, 79] width 147 height 18
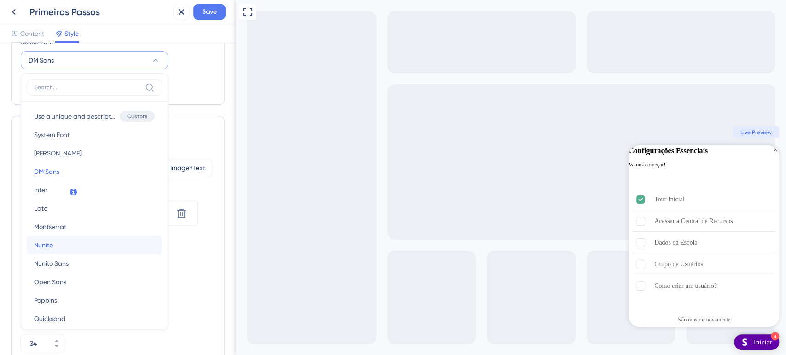
click at [83, 250] on button "[PERSON_NAME]" at bounding box center [94, 245] width 135 height 18
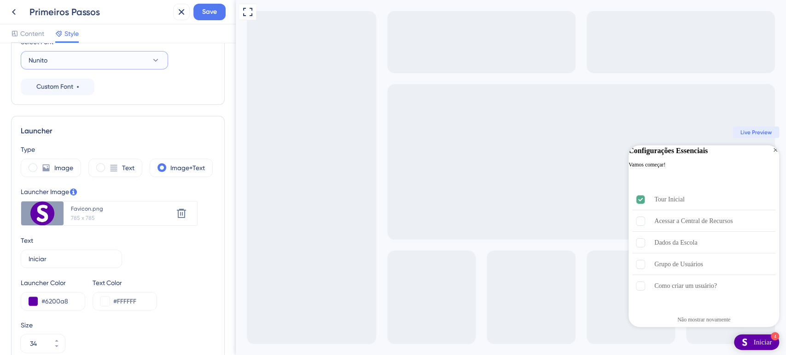
click at [162, 64] on button "Nunito" at bounding box center [94, 60] width 147 height 18
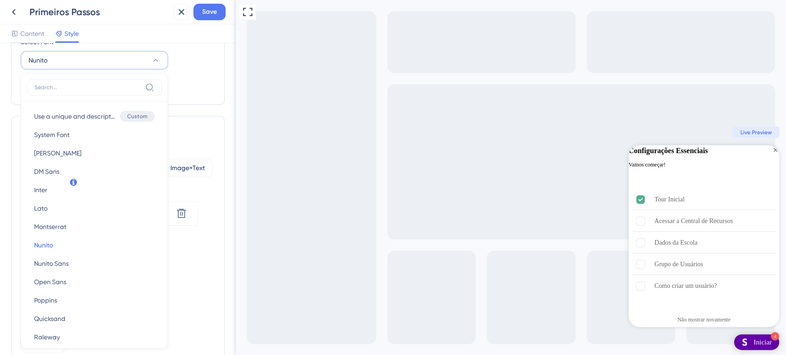
scroll to position [182, 0]
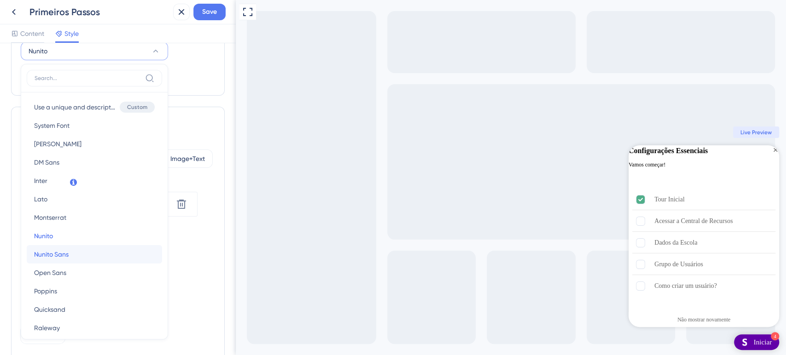
click at [64, 252] on span "Nunito Sans" at bounding box center [51, 254] width 35 height 11
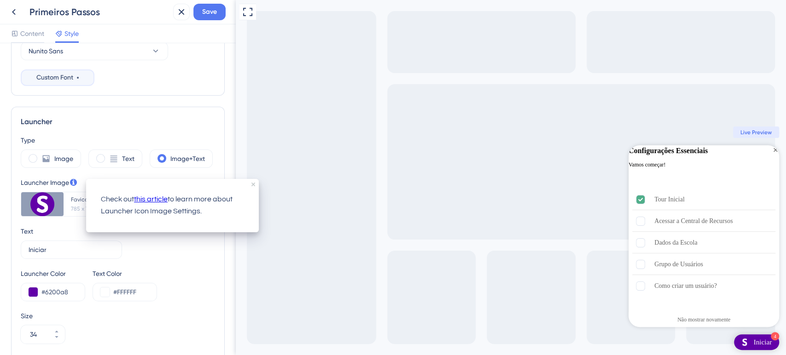
click at [71, 79] on span "Custom Font" at bounding box center [54, 77] width 37 height 11
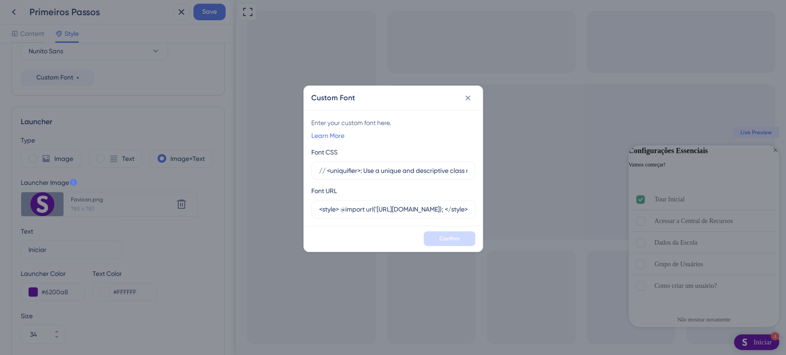
scroll to position [0, 509]
click at [469, 101] on icon at bounding box center [467, 97] width 9 height 9
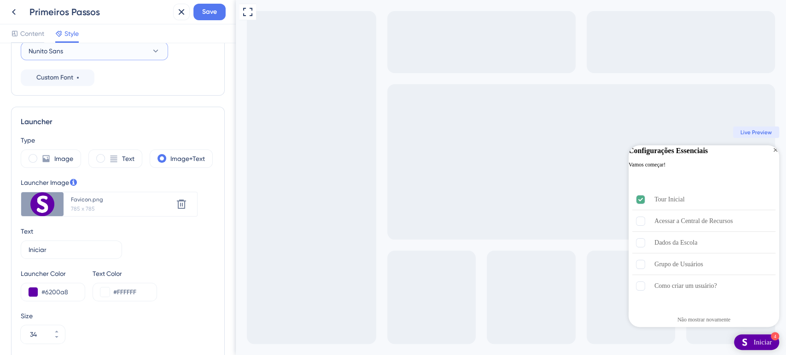
click at [132, 54] on button "Nunito Sans" at bounding box center [94, 51] width 147 height 18
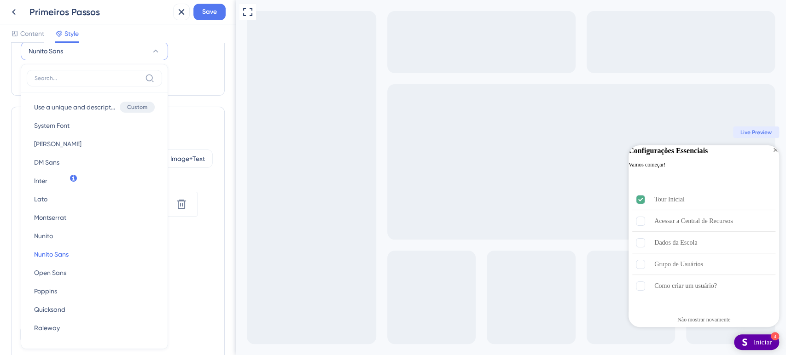
scroll to position [187, 0]
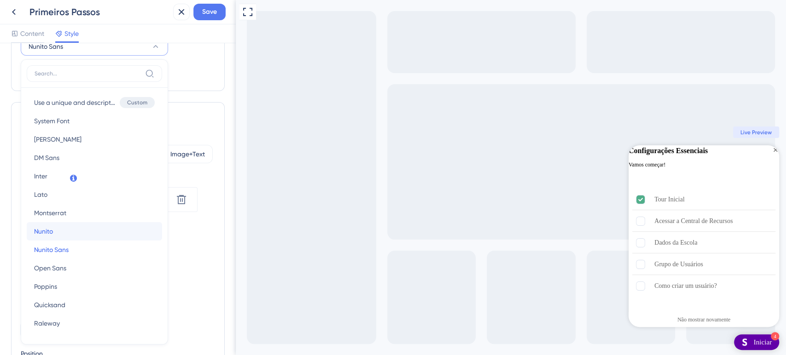
click at [45, 229] on span "Nunito" at bounding box center [43, 231] width 19 height 11
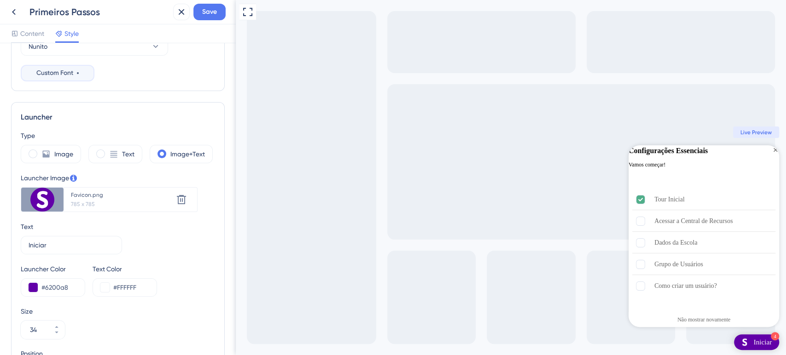
click at [94, 75] on button "Custom Font" at bounding box center [58, 73] width 74 height 17
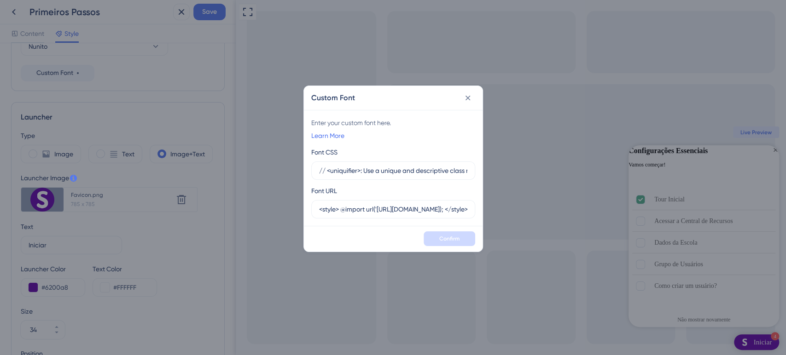
scroll to position [0, 509]
click at [467, 98] on icon at bounding box center [467, 98] width 5 height 5
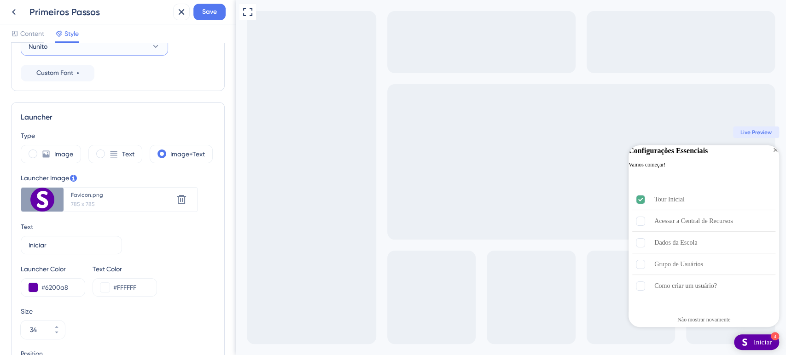
click at [150, 50] on button "Nunito" at bounding box center [94, 46] width 147 height 18
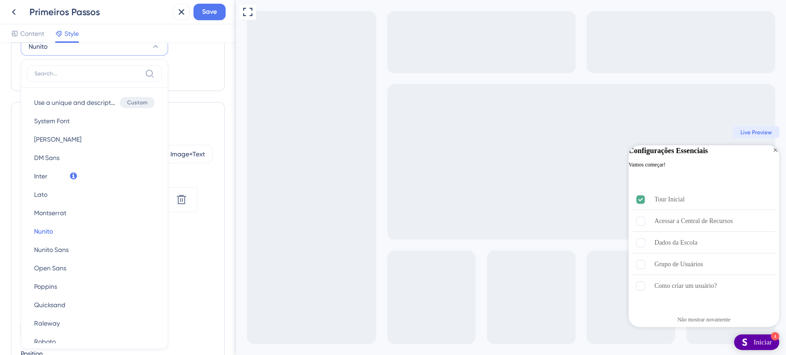
scroll to position [189, 0]
click at [94, 199] on button "Lato Lato" at bounding box center [94, 193] width 135 height 18
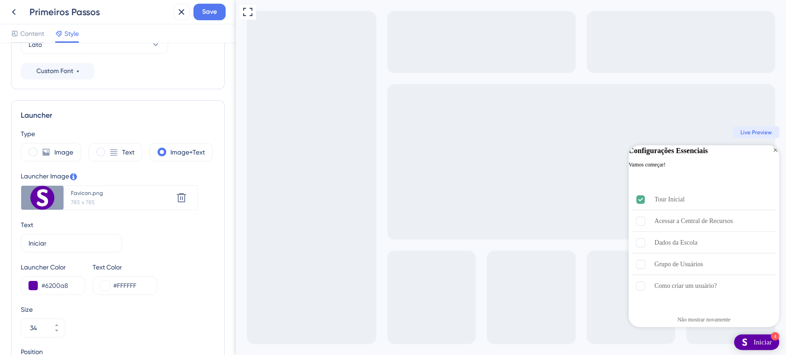
scroll to position [138, 0]
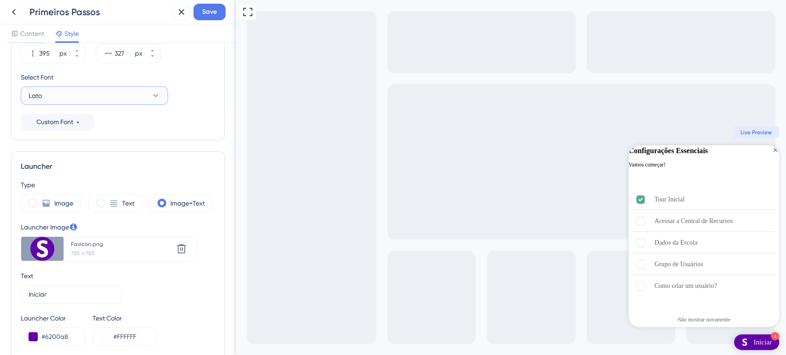
click at [135, 99] on button "Lato" at bounding box center [94, 96] width 147 height 18
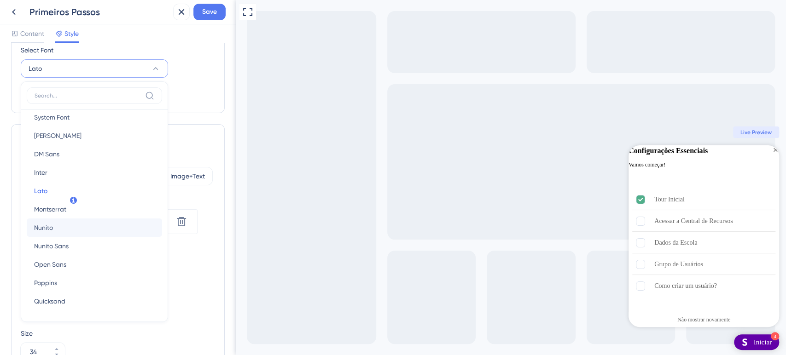
scroll to position [51, 0]
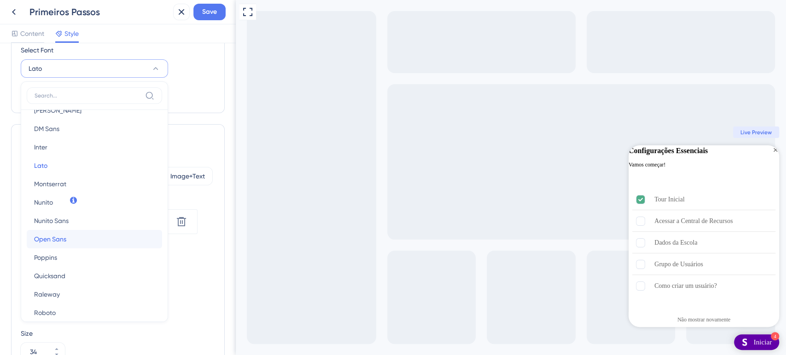
click at [86, 243] on button "Open Sans Open Sans" at bounding box center [94, 239] width 135 height 18
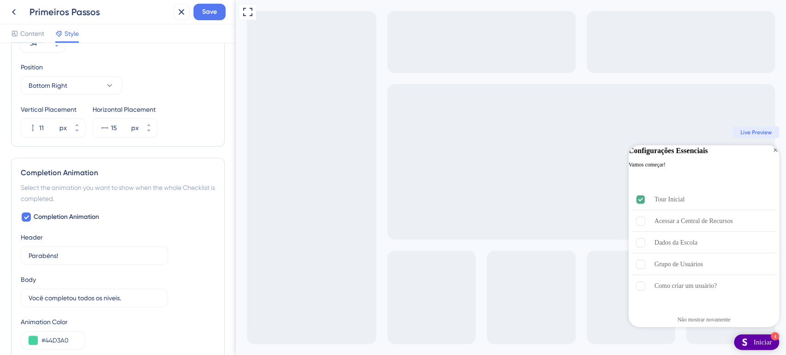
scroll to position [525, 0]
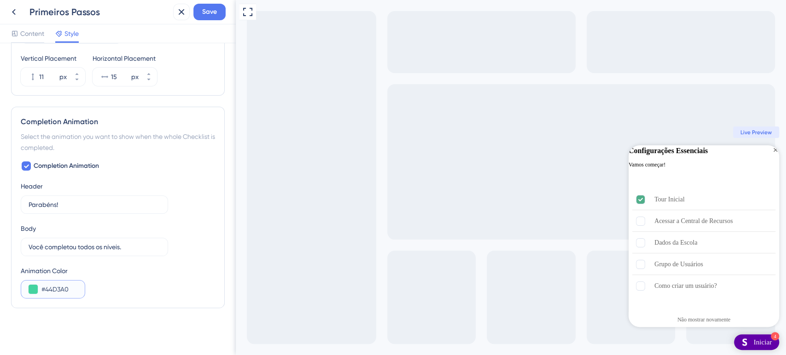
click at [33, 292] on button at bounding box center [33, 289] width 9 height 9
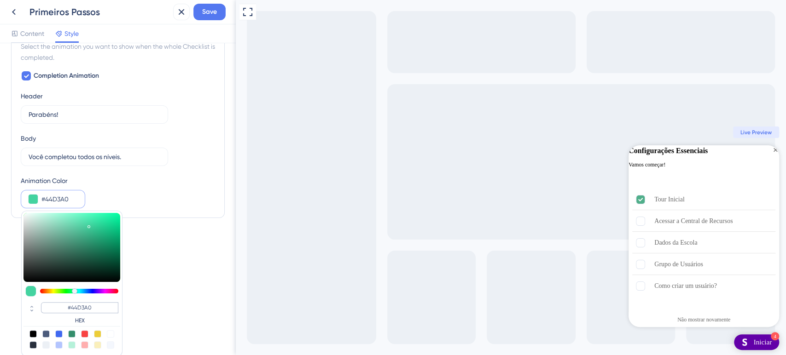
scroll to position [615, 0]
click at [95, 345] on div at bounding box center [97, 345] width 7 height 7
type input "#faefbb"
type input "#FAEFBB"
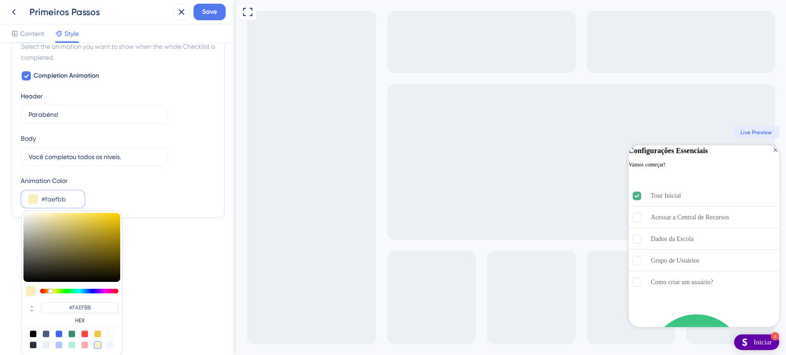
type input "#9e881f"
type input "#9E881F"
type input "#a38c1d"
type input "#A38C1D"
type input "#a68f1c"
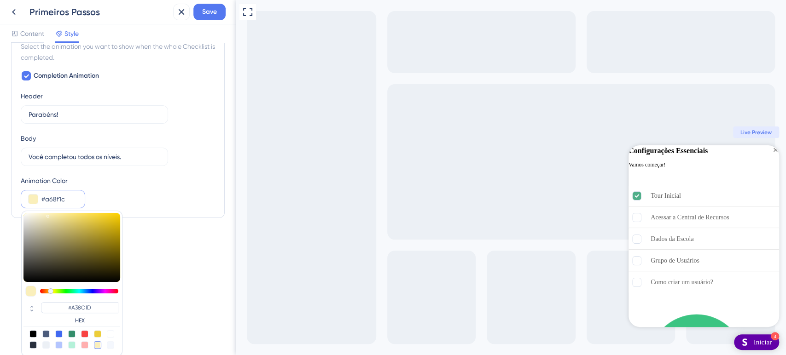
type input "#A68F1C"
type input "#ab931a"
type input "#AB931A"
type input "#b49a18"
type input "#B49A18"
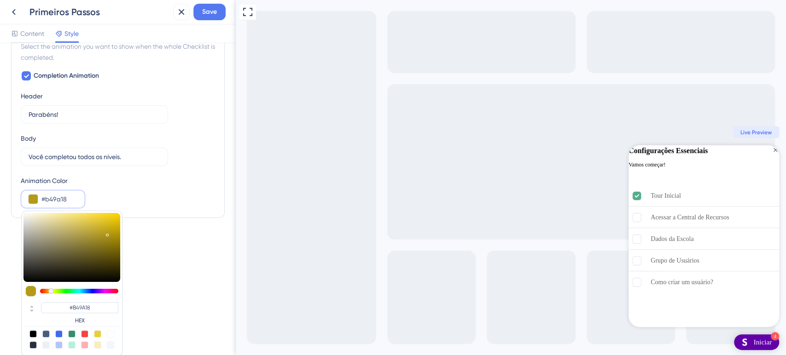
type input "#b99e15"
type input "#B99E15"
type input "#c0a313"
type input "#C0A313"
type input "#c7a811"
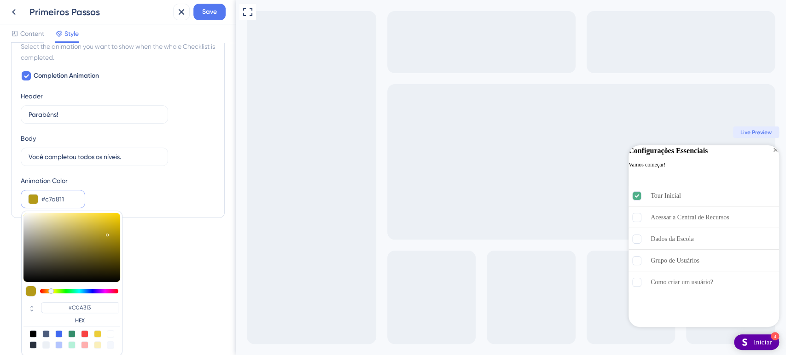
type input "#C7A811"
type input "#cfae0e"
type input "#CFAE0E"
type input "#d3b10e"
type input "#D3B10E"
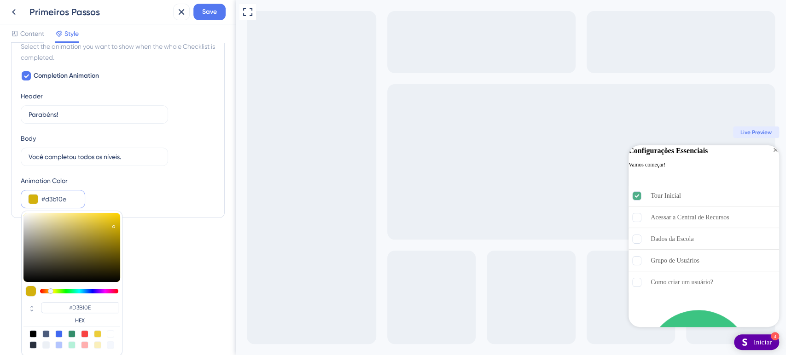
type input "#d6b30d"
type input "#D6B30D"
type input "#d8b40d"
type input "#D8B40D"
type input "#d4b110"
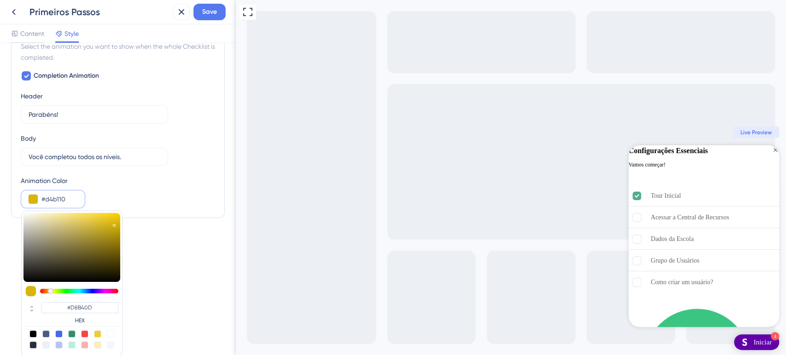
type input "#D4B110"
type input "#d3b115"
type input "#D3B115"
type input "#cfae18"
type input "#CFAE18"
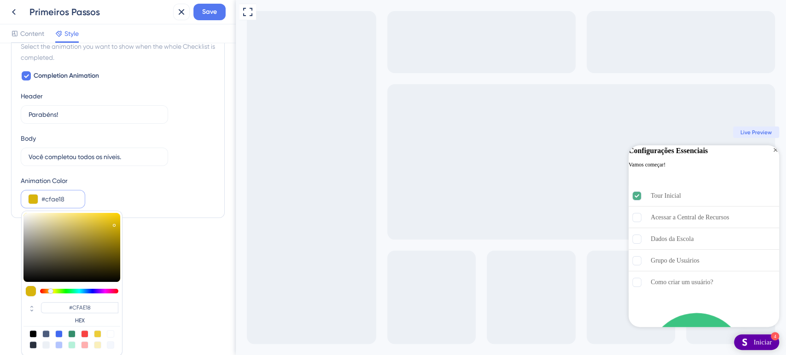
type input "#cfaf1a"
type input "#CFAF1A"
type input "#cfb01c"
type input "#CFB01C"
type input "#d1b21e"
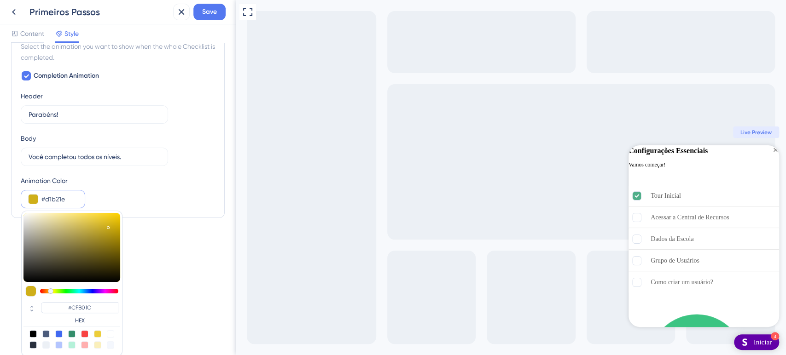
type input "#D1B21E"
type input "#d4b51e"
type input "#D4B51E"
type input "#d4b51d"
type input "#D4B51D"
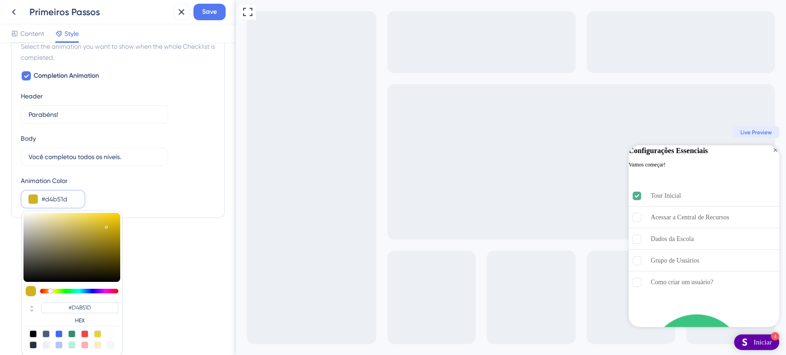
type input "#ceaf18"
type input "#CEAF18"
type input "#c5a714"
type input "#C5A714"
type input "#bca013"
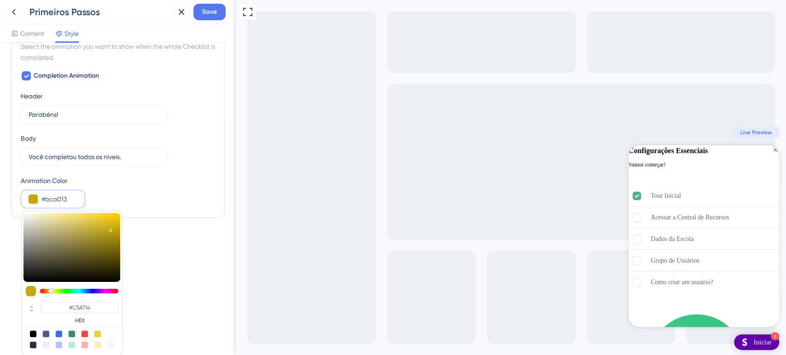
type input "#BCA013"
type input "#b29812"
type input "#B29812"
type input "#a38b10"
type input "#A38B10"
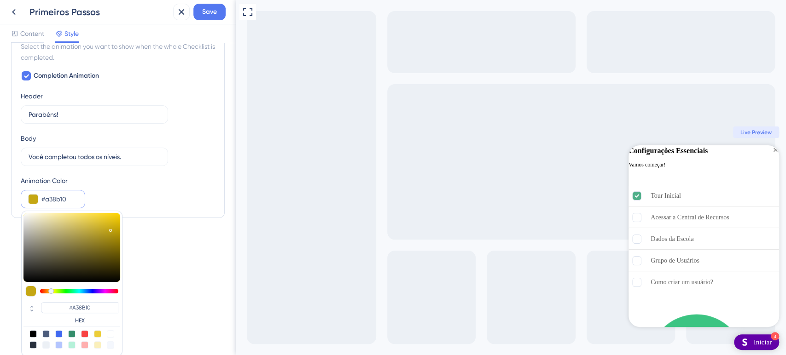
type input "#97810f"
type input "#97810F"
type input "#95800f"
type input "#95800F"
type input "#927d0e"
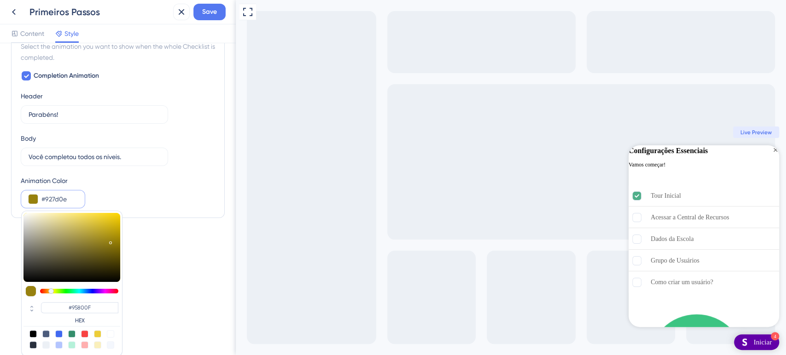
type input "#927D0E"
type input "#8d790e"
type input "#8D790E"
type input "#88750d"
type input "#88750D"
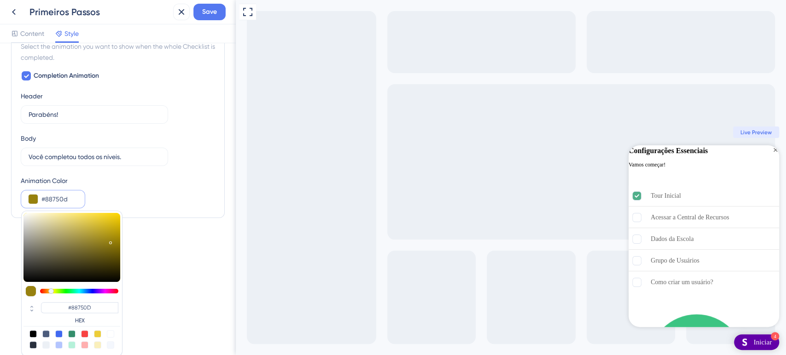
type input "#84720d"
type input "#84720D"
type input "#7f6e0d"
type input "#7F6E0D"
type input "#77670d"
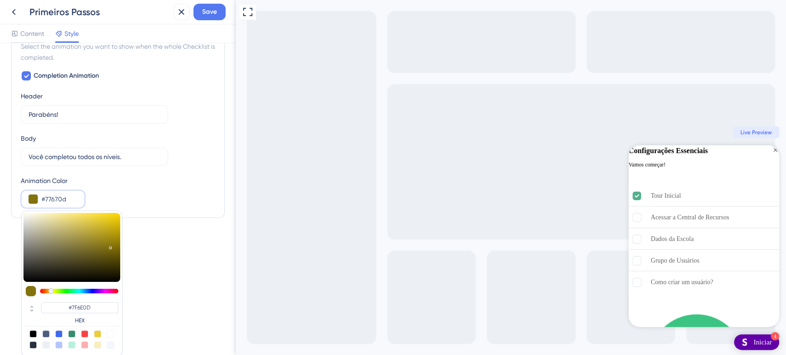
type input "#77670D"
type input "#776812"
type input "#7c6e1c"
type input "#7C6E1C"
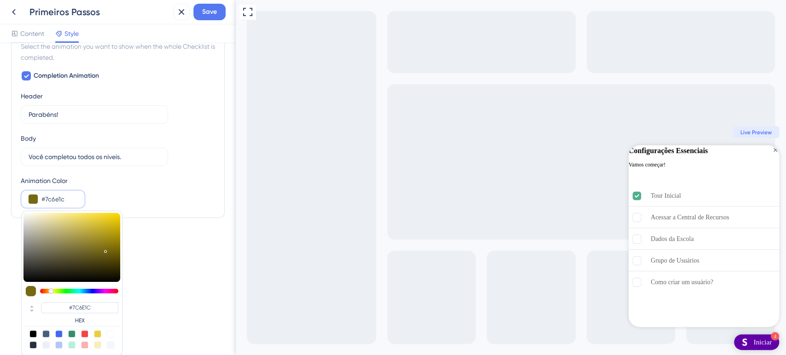
type input "#90843a"
type input "#90843A"
type input "#b9b17f"
type input "#B9B17F"
type input "#cec8a7"
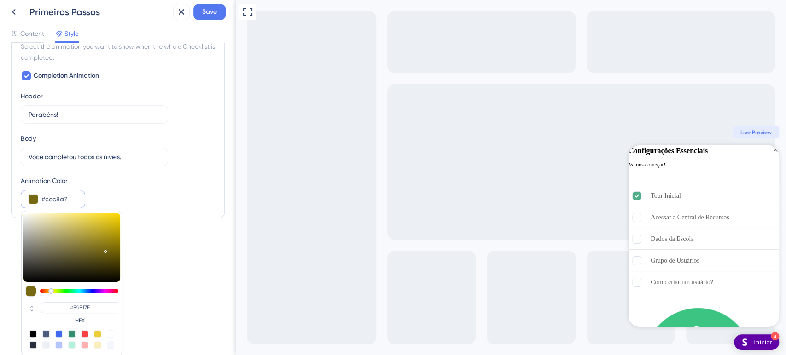
type input "#CEC8A7"
type input "#d3ceb3"
type input "#D3CEB3"
type input "#d3ceb4"
type input "#D3CEB4"
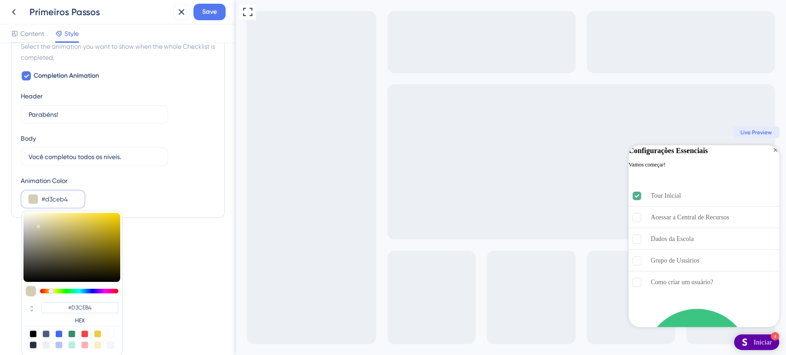
type input "#a6a186"
type input "#A6A186"
type input "#7a7558"
type input "#7A7558"
type input "#3f3b27"
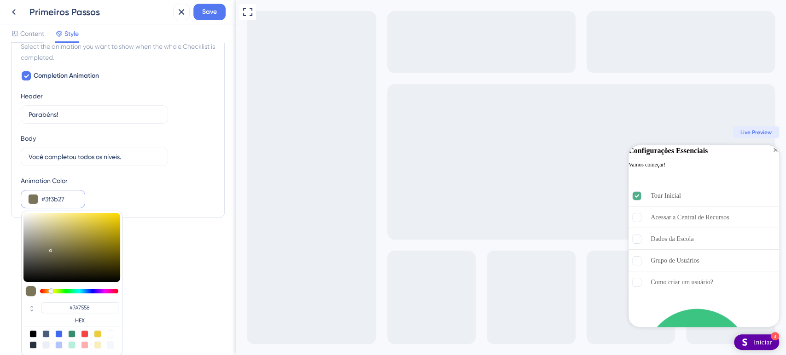
type input "#3F3B27"
type input "#111009"
type input "#020101"
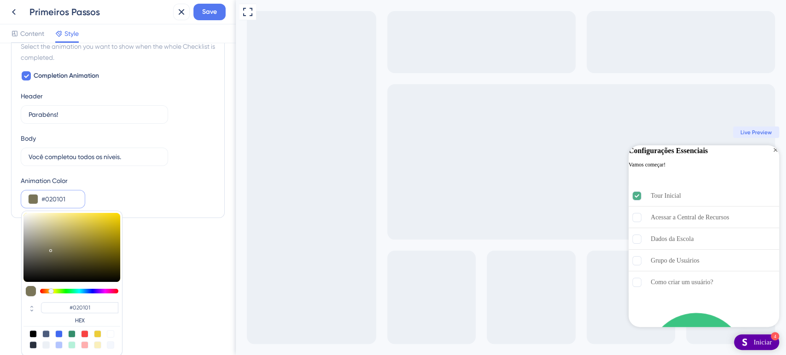
type input "#000000"
drag, startPoint x: 101, startPoint y: 238, endPoint x: 92, endPoint y: 283, distance: 45.1
click at [92, 283] on div "#000000 HEX" at bounding box center [71, 284] width 101 height 146
click at [88, 290] on div at bounding box center [79, 291] width 78 height 5
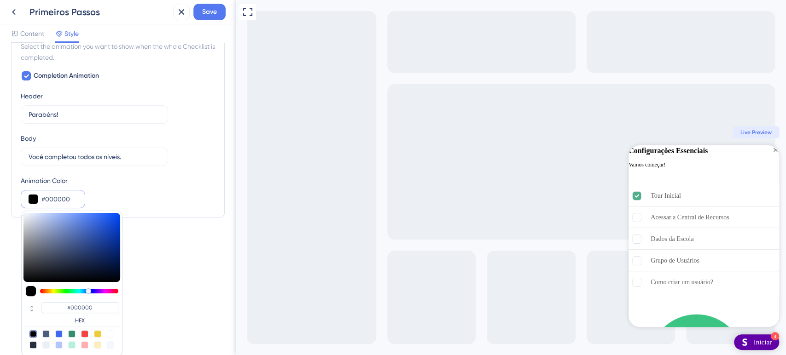
type input "#213c81"
type input "#213C81"
type input "#213c83"
type input "#213C83"
type input "#224090"
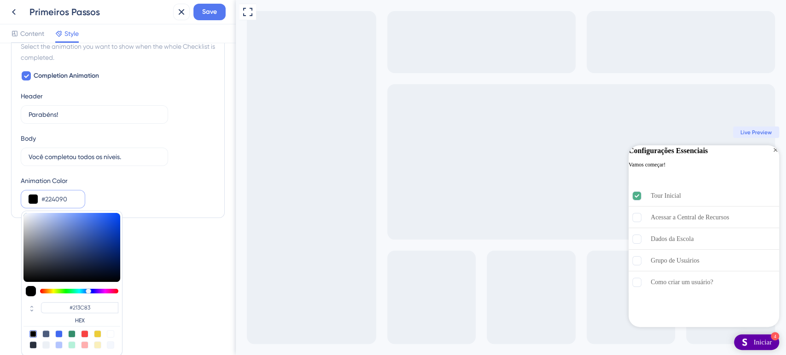
type input "#224090"
type input "#2348ab"
type input "#2348AB"
type input "#224bb9"
type input "#224BB9"
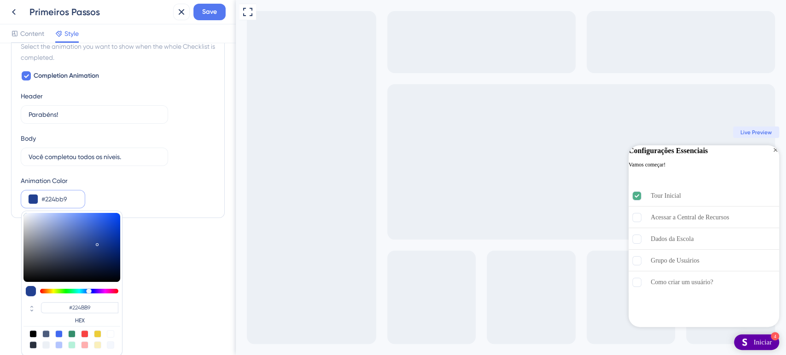
type input "#224dc2"
type input "#224DC2"
type input "#224ec7"
type input "#224EC7"
type input "#204ece"
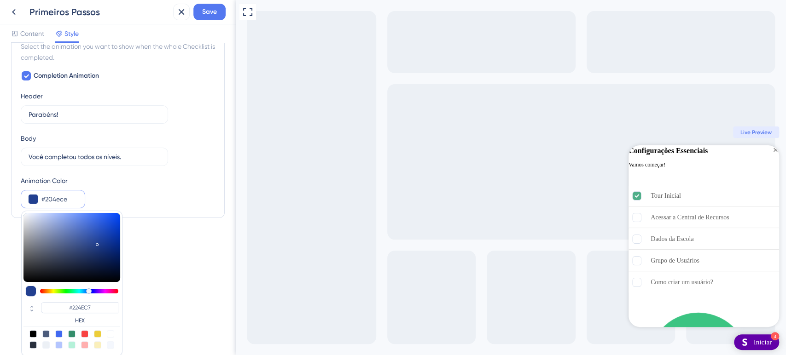
type input "#204ECE"
type input "#1f4ecf"
type input "#1F4ECF"
type input "#1f4ed1"
type input "#1F4ED1"
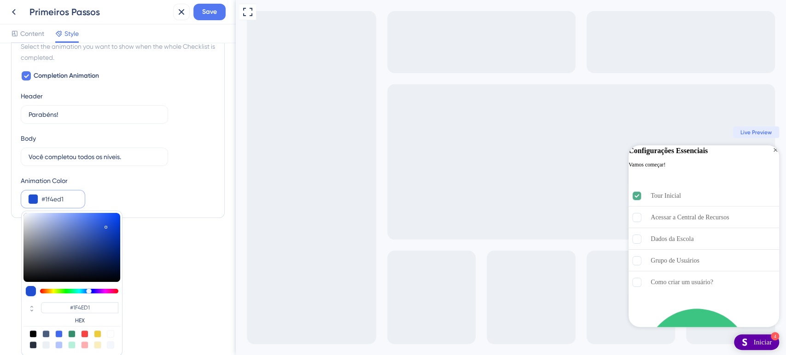
type input "#1e4dcf"
type input "#1E4DCF"
type input "#214ecc"
type input "#214ECC"
type input "#234fca"
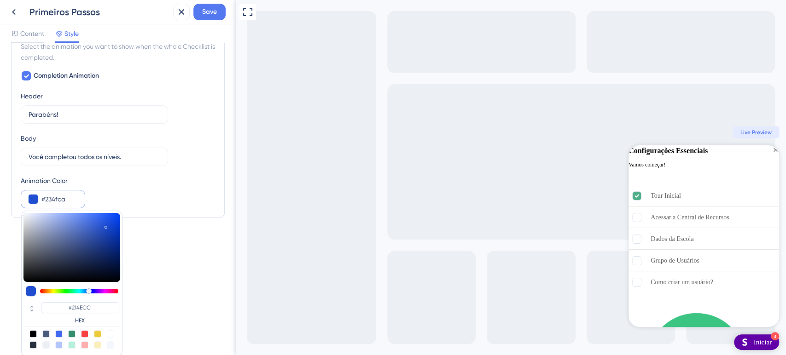
type input "#234FCA"
type input "#234ec7"
type input "#234EC7"
type input "#244ec7"
type input "#244EC7"
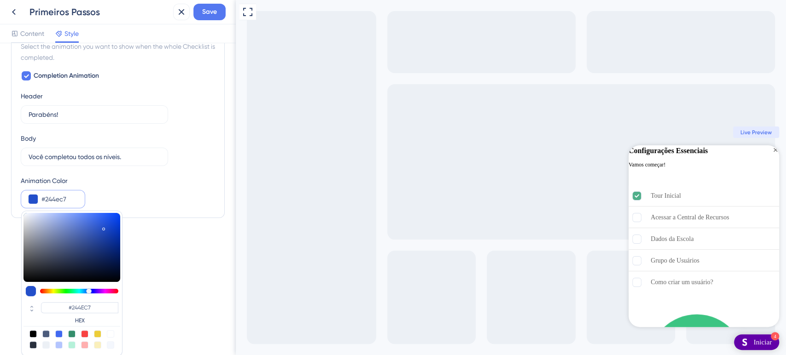
type input "#244cbe"
type input "#244CBE"
type input "#244bbb"
type input "#244BBB"
type input "#244ab7"
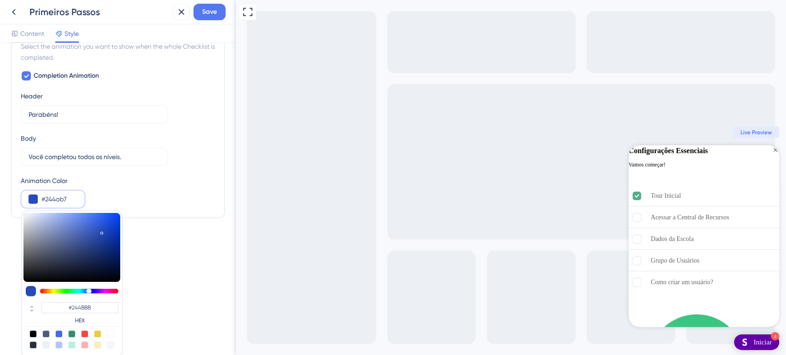
type input "#244AB7"
type input "#244ab9"
type input "#244AB9"
type input "#234abc"
type input "#234ABC"
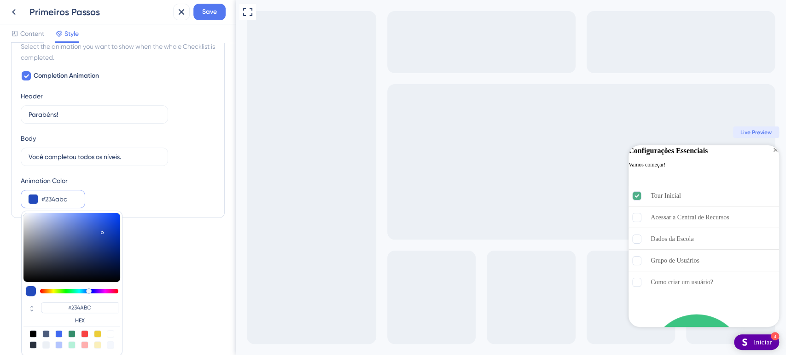
type input "#224bc3"
type input "#224BC3"
type input "#214cc5"
type input "#214CC5"
type input "#1e4ac3"
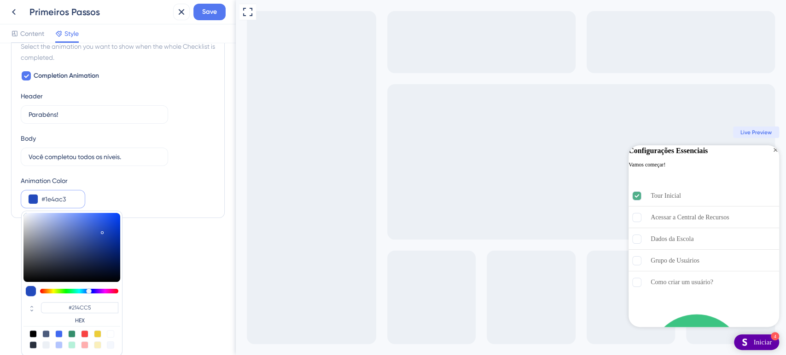
type input "#1E4AC3"
type input "#1d4ac3"
type input "#1D4AC3"
type input "#1c49c3"
type input "#1C49C3"
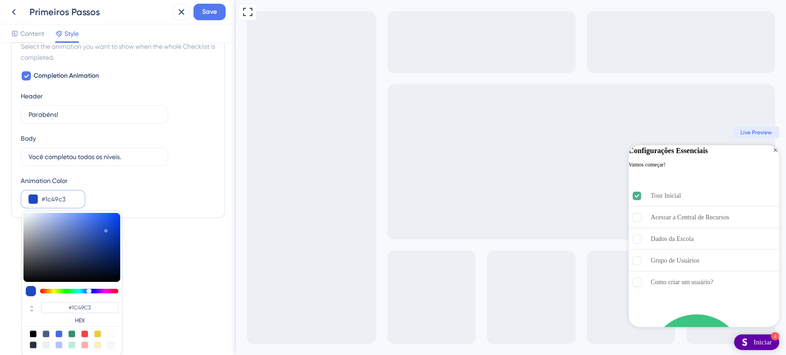
type input "#1b48c3"
type input "#1B48C3"
type input "#1a47c0"
type input "#1A47C0"
type input "#1a45bb"
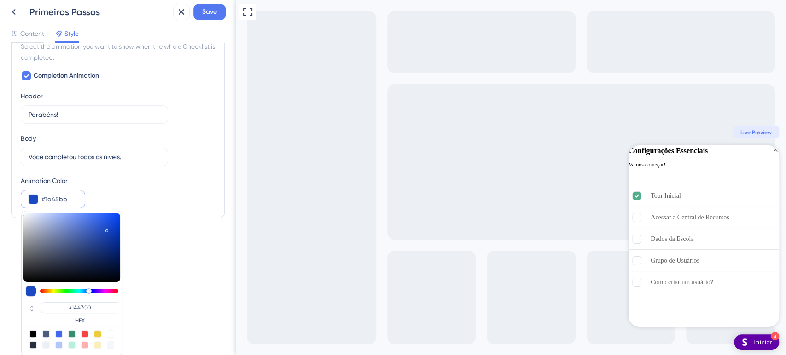
type input "#1A45BB"
type input "#1944b9"
type input "#1944B9"
type input "#1a45b9"
type input "#1A45B9"
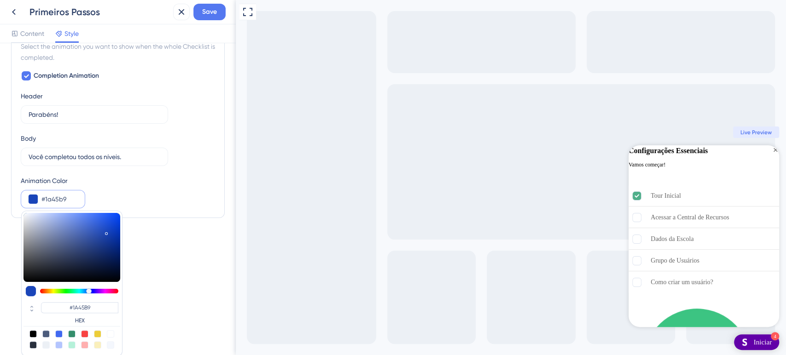
type input "#1b46b9"
type input "#1B46B9"
type input "#1c47b9"
type input "#1C47B9"
type input "#1d47b7"
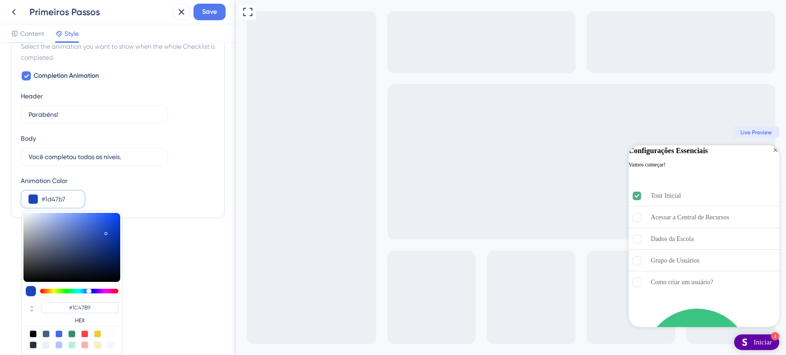
type input "#1D47B7"
type input "#315ac7"
type input "#315AC7"
type input "#305ac8"
type input "#305AC8"
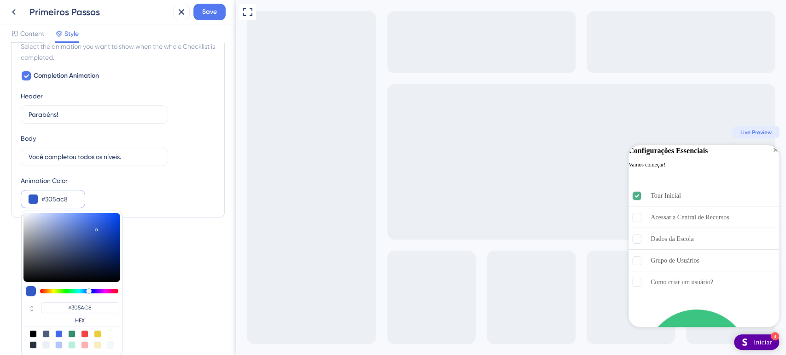
type input "#305bcc"
type input "#305BCC"
type input "#315cce"
type input "#315CCE"
type input "#2f5ace"
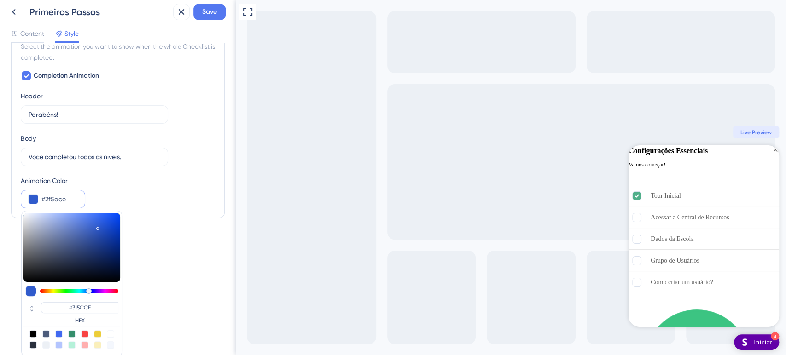
type input "#2F5ACE"
type input "#2954c8"
type input "#2954C8"
type input "#2550c5"
type input "#2550C5"
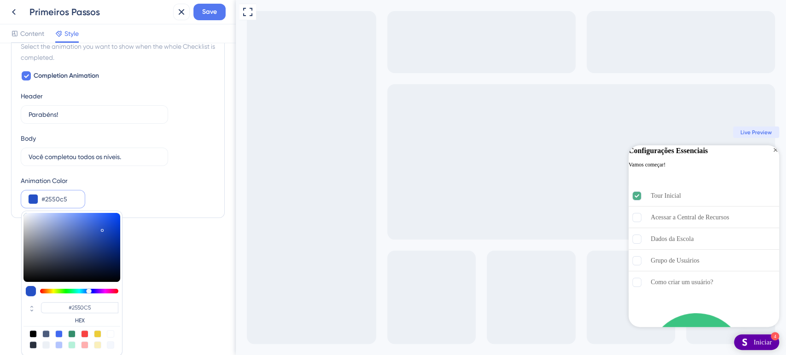
type input "#254fc3"
type input "#254FC3"
type input "#244dc0"
type input "#244DC0"
type input "#244cbe"
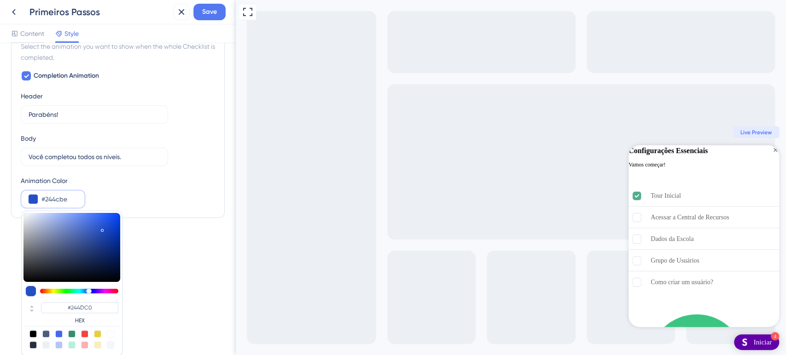
type input "#244CBE"
type input "#254cbc"
type input "#254CBC"
type input "#264dbc"
type input "#264DBC"
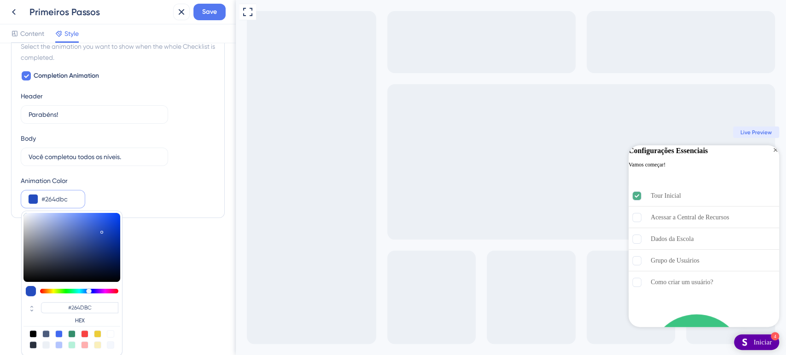
type input "#274ebc"
type input "#274EBC"
type input "#284ebb"
type input "#284EBB"
type input "#284eb9"
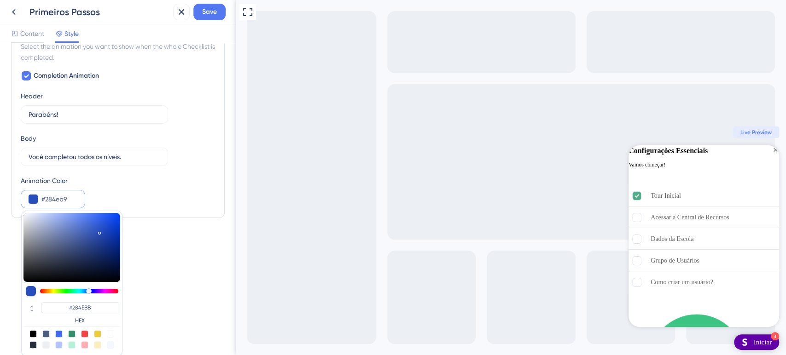
type input "#284EB9"
drag, startPoint x: 96, startPoint y: 244, endPoint x: 99, endPoint y: 231, distance: 13.6
click at [99, 231] on div at bounding box center [71, 247] width 97 height 69
click at [59, 199] on input "#284eb9" at bounding box center [59, 199] width 36 height 11
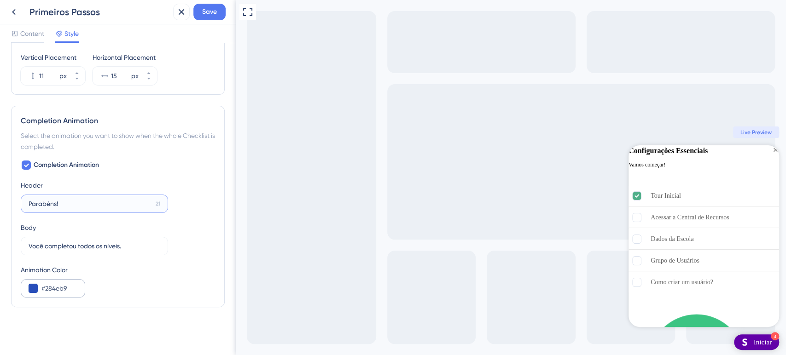
scroll to position [525, 0]
click at [59, 200] on input "Parabéns!" at bounding box center [90, 205] width 123 height 10
click at [58, 287] on input "#284eb9" at bounding box center [59, 289] width 36 height 11
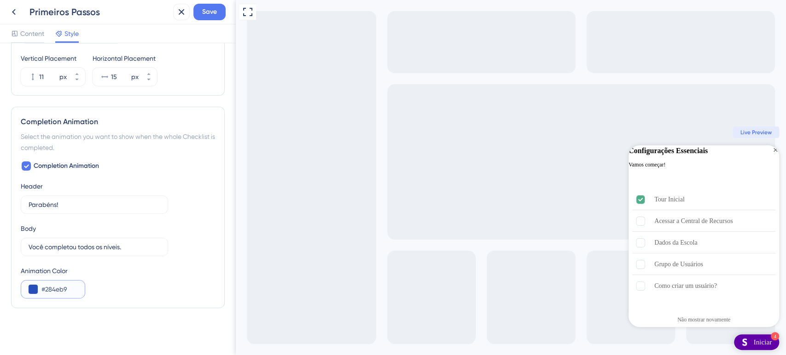
click at [58, 287] on input "#284eb9" at bounding box center [59, 289] width 36 height 11
paste input "7004"
type input "#270049"
click at [190, 221] on div "Completion Animation Header Parabéns! 21 Body Você completou todos os níveis. 9…" at bounding box center [118, 230] width 194 height 138
click at [196, 231] on div "Completion Animation Header Parabéns! 21 Body Você completou todos os níveis. 9…" at bounding box center [118, 230] width 194 height 138
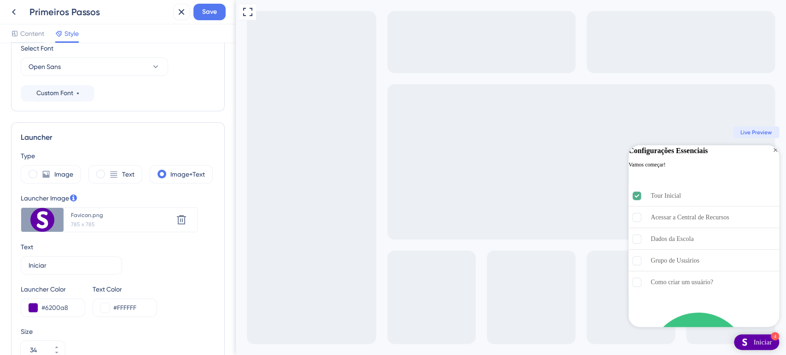
scroll to position [64, 0]
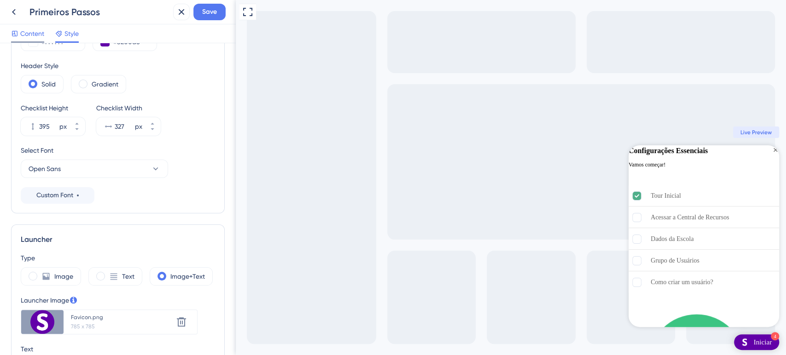
click at [39, 41] on div "Content" at bounding box center [27, 35] width 33 height 15
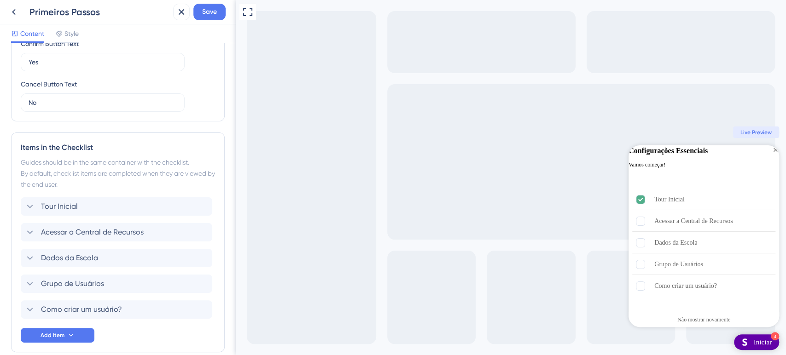
scroll to position [351, 0]
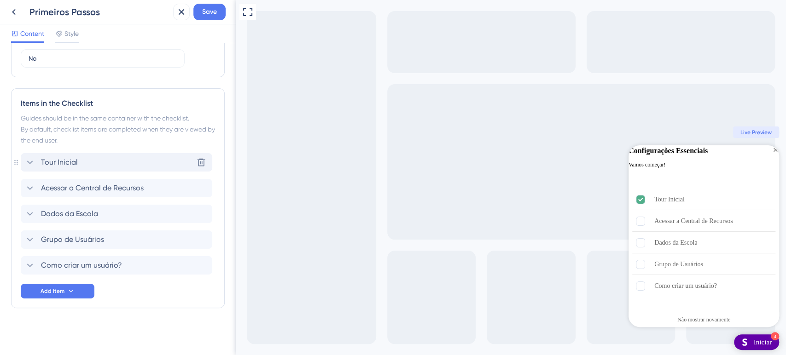
click at [30, 160] on icon at bounding box center [29, 162] width 11 height 11
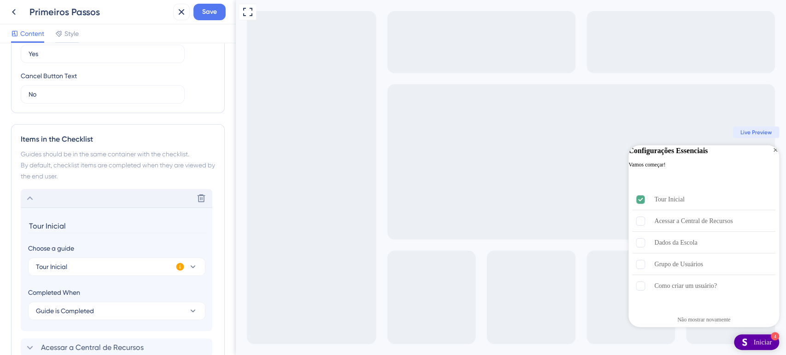
scroll to position [154, 0]
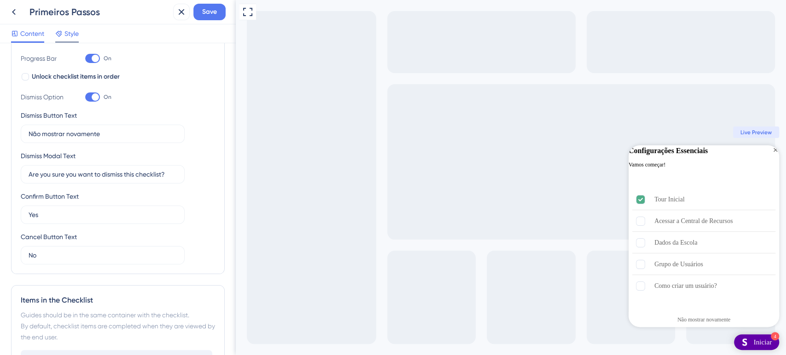
click at [67, 35] on span "Style" at bounding box center [71, 33] width 14 height 11
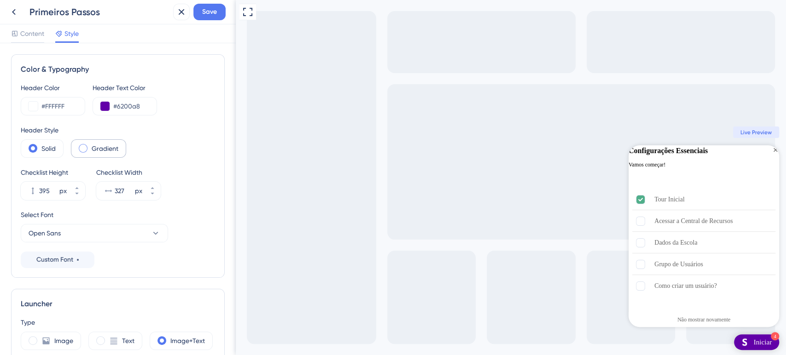
click at [85, 153] on div "Gradient" at bounding box center [98, 148] width 55 height 18
click at [35, 149] on span at bounding box center [33, 148] width 9 height 9
click at [40, 145] on input "radio" at bounding box center [40, 145] width 0 height 0
click at [78, 149] on div "Gradient" at bounding box center [98, 148] width 55 height 18
click at [34, 152] on div "Solid" at bounding box center [42, 148] width 43 height 18
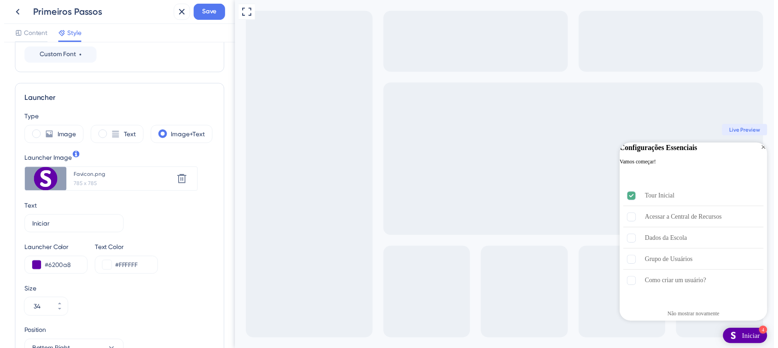
scroll to position [511, 0]
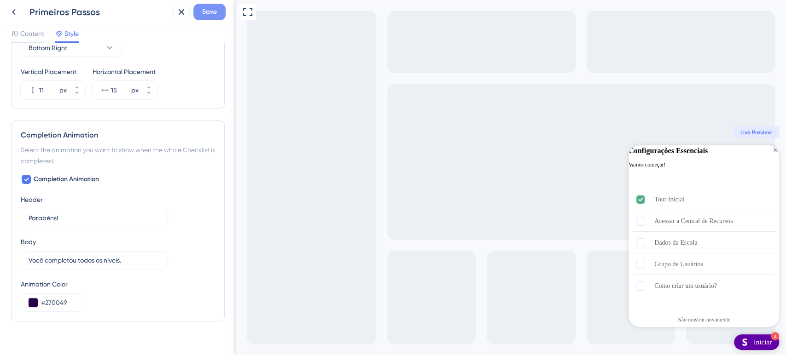
click at [213, 12] on span "Save" at bounding box center [209, 11] width 15 height 11
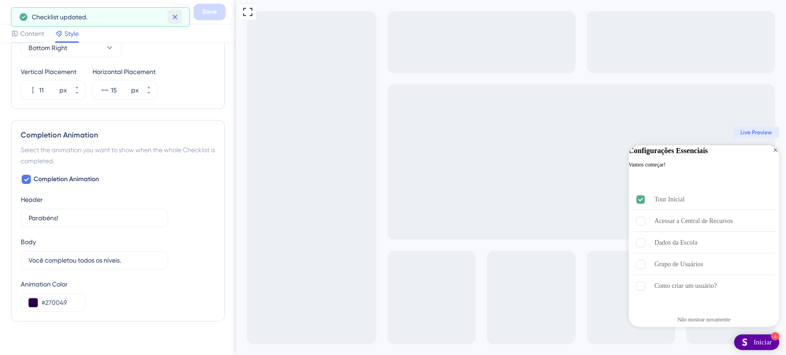
click at [170, 19] on icon at bounding box center [174, 16] width 9 height 9
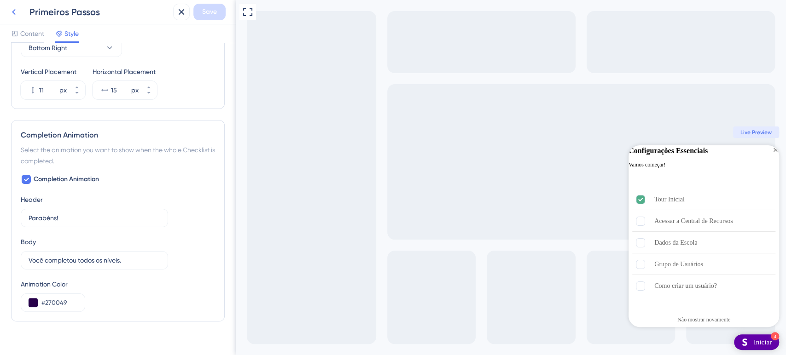
click at [13, 16] on icon at bounding box center [13, 11] width 11 height 11
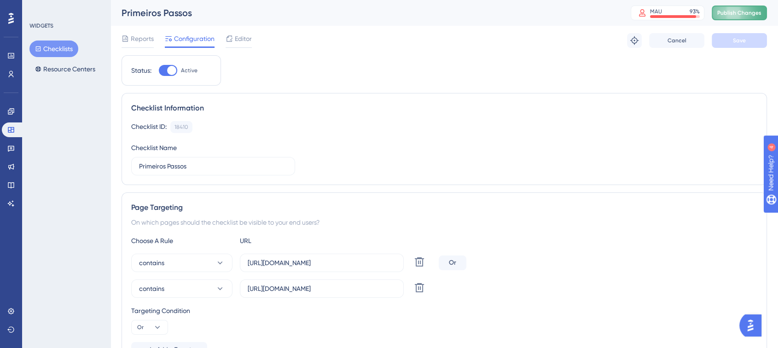
click at [733, 15] on span "Publish Changes" at bounding box center [739, 12] width 44 height 7
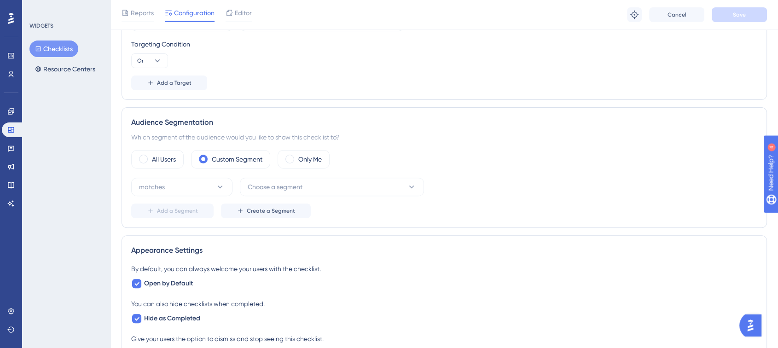
scroll to position [193, 0]
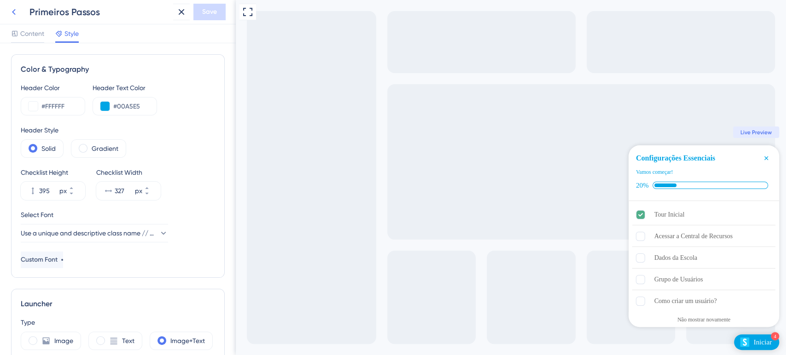
click at [10, 10] on icon at bounding box center [13, 11] width 11 height 11
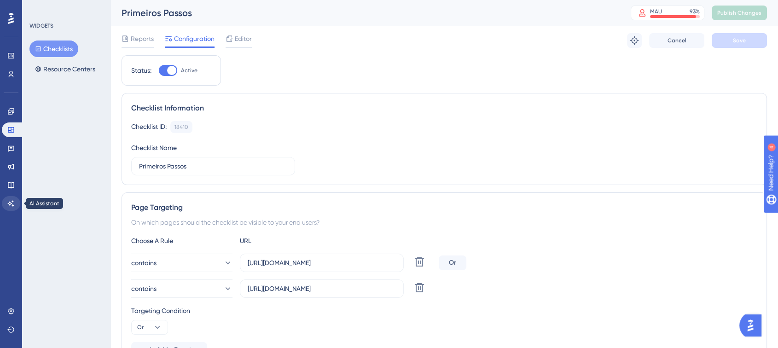
click at [11, 201] on div "Engagement Widgets Feedback Product Updates Knowledge Base AI Assistant" at bounding box center [11, 157] width 18 height 107
click at [11, 184] on icon at bounding box center [10, 184] width 7 height 7
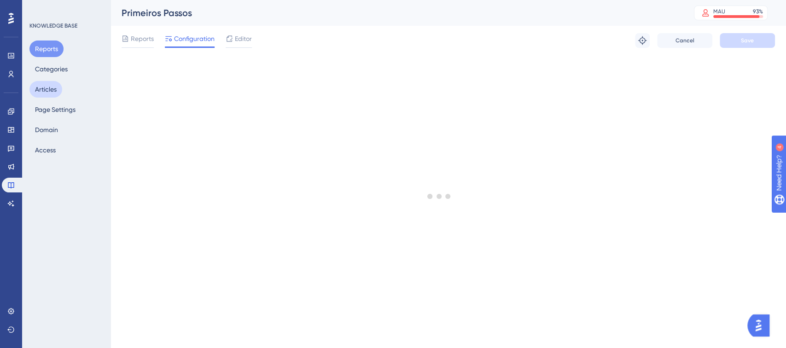
click at [49, 86] on button "Articles" at bounding box center [45, 89] width 33 height 17
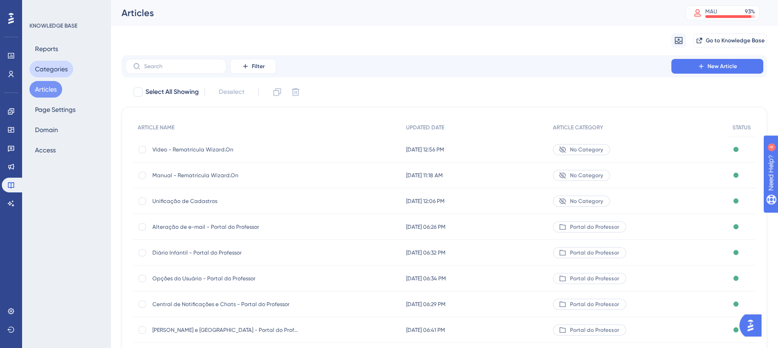
click at [59, 74] on button "Categories" at bounding box center [51, 69] width 44 height 17
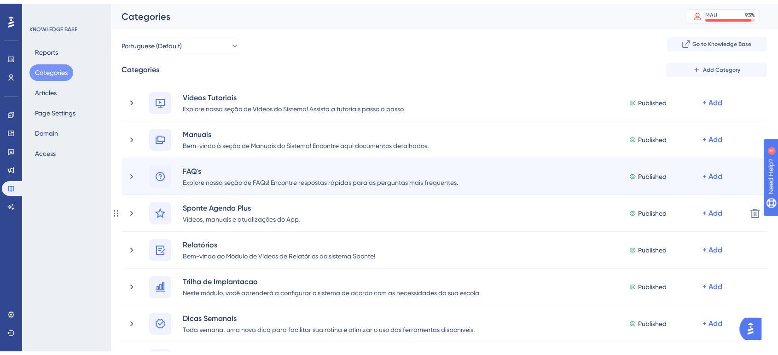
scroll to position [102, 0]
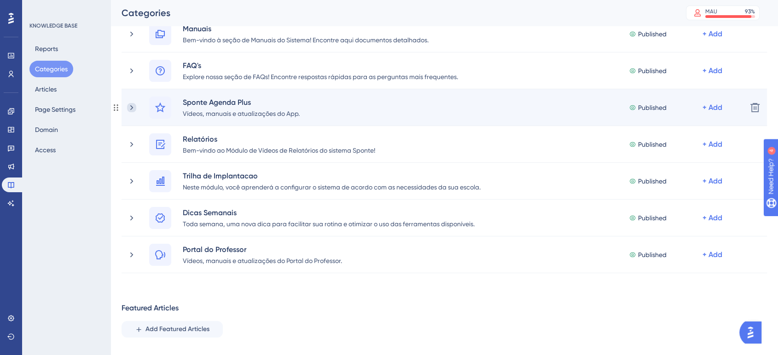
click at [133, 108] on icon at bounding box center [131, 107] width 9 height 9
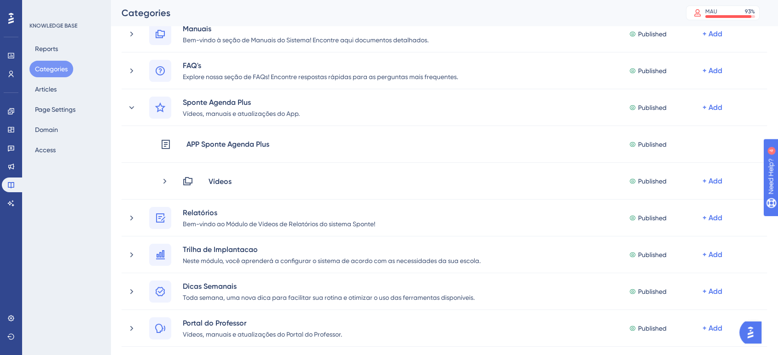
click at [80, 198] on div "KNOWLEDGE BASE Reports Categories Articles Page Settings Domain Access" at bounding box center [66, 177] width 88 height 355
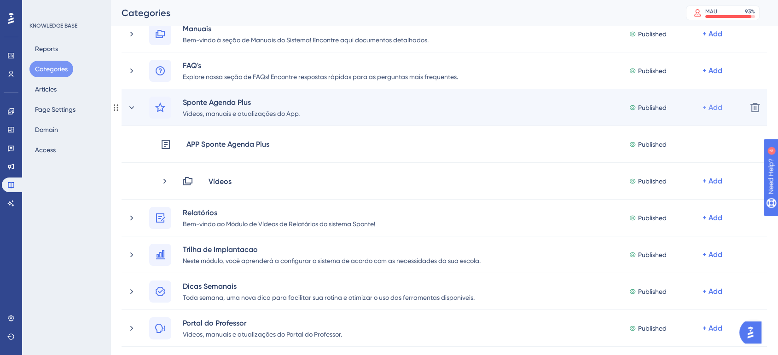
click at [706, 104] on div "+ Add" at bounding box center [712, 107] width 20 height 11
click at [682, 132] on span "Add a Subcategory" at bounding box center [672, 132] width 58 height 11
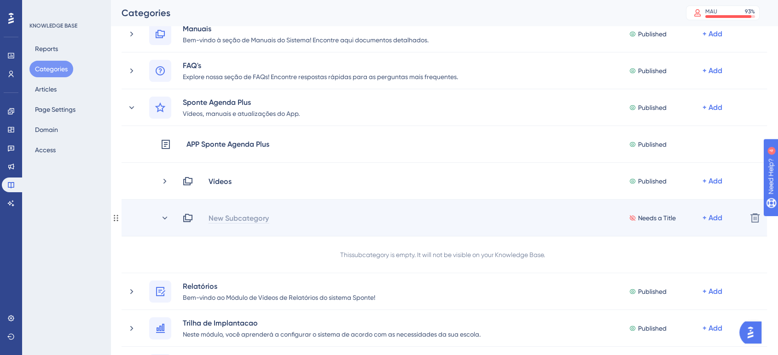
click at [259, 221] on div "New Subcategory" at bounding box center [238, 218] width 61 height 11
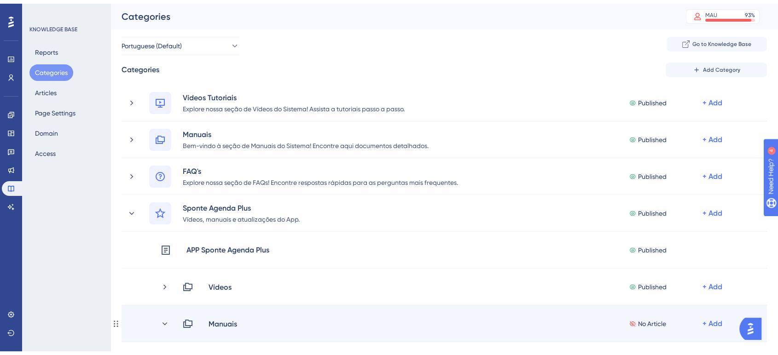
scroll to position [51, 0]
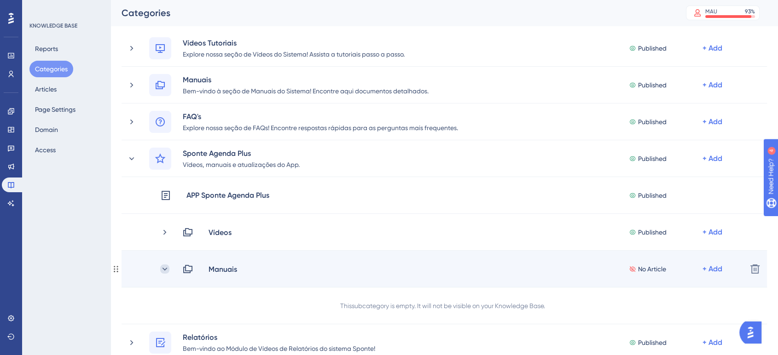
click at [166, 268] on icon at bounding box center [164, 268] width 5 height 3
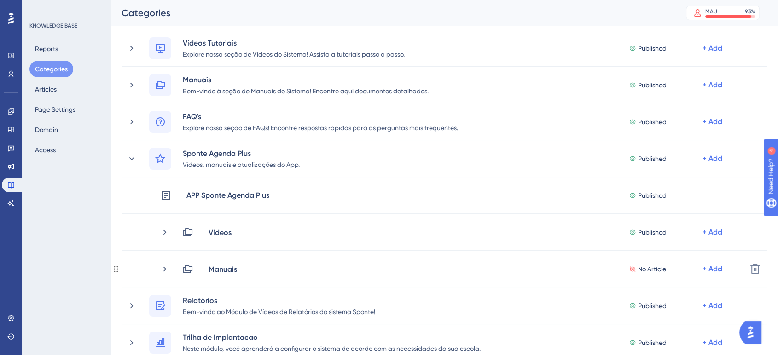
click at [166, 268] on icon at bounding box center [164, 269] width 9 height 9
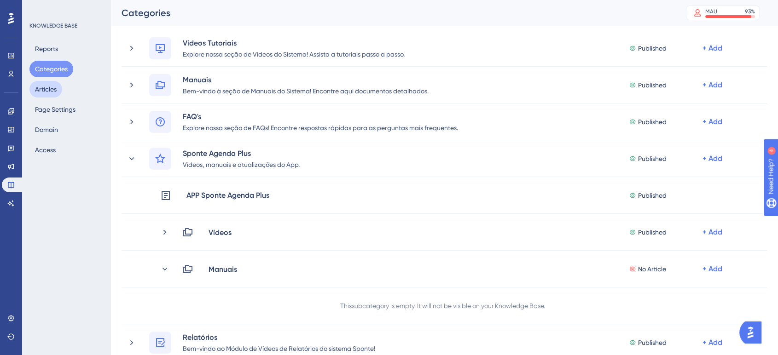
click at [49, 90] on button "Articles" at bounding box center [45, 89] width 33 height 17
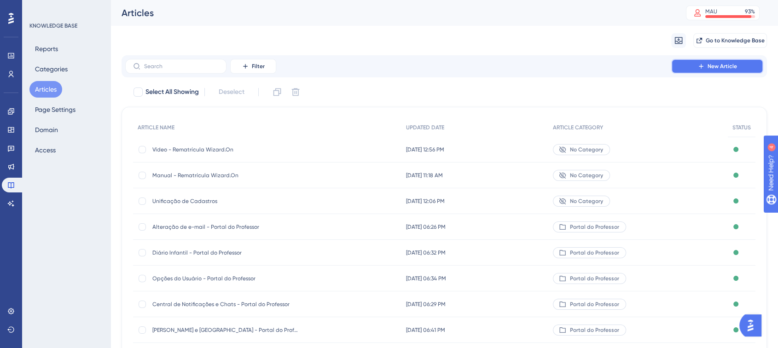
click at [713, 66] on span "New Article" at bounding box center [721, 66] width 29 height 7
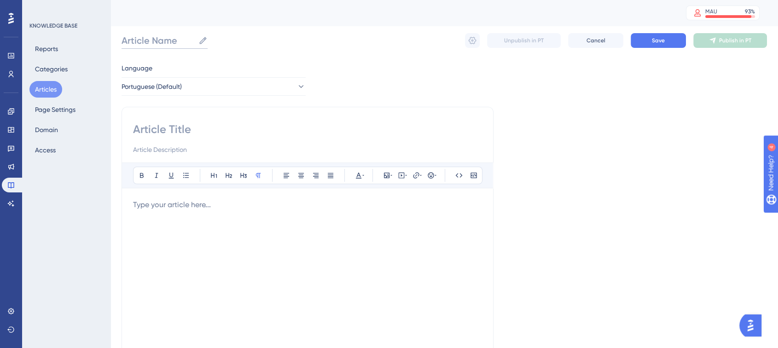
click at [165, 40] on input "Article Name" at bounding box center [158, 40] width 73 height 13
paste input "Configurações do App no Sponte"
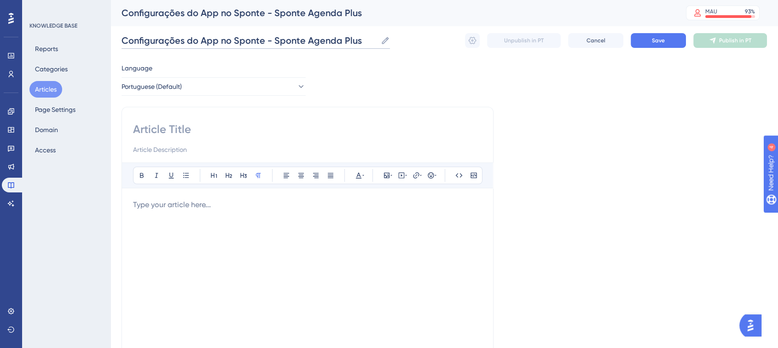
type input "Configurações do App no Sponte - Sponte Agenda Plus"
click at [184, 124] on input at bounding box center [307, 129] width 349 height 15
paste input "Configurações do App no Sponte"
type input "Configurações do App no Sponte"
click at [606, 208] on div "Language Portuguese (Default) Configurações do App no Sponte Bold Italic Underl…" at bounding box center [444, 266] width 645 height 406
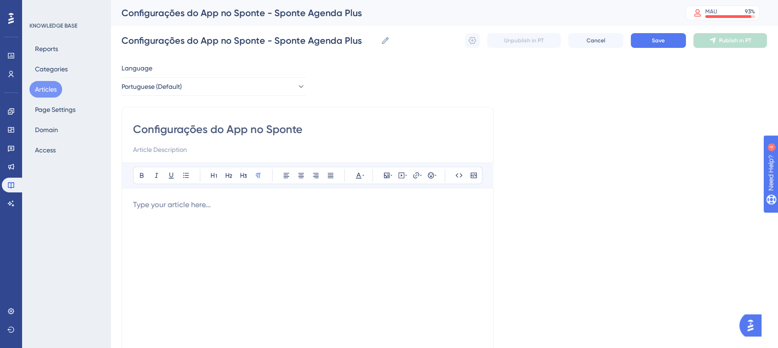
click at [204, 211] on div at bounding box center [307, 300] width 349 height 203
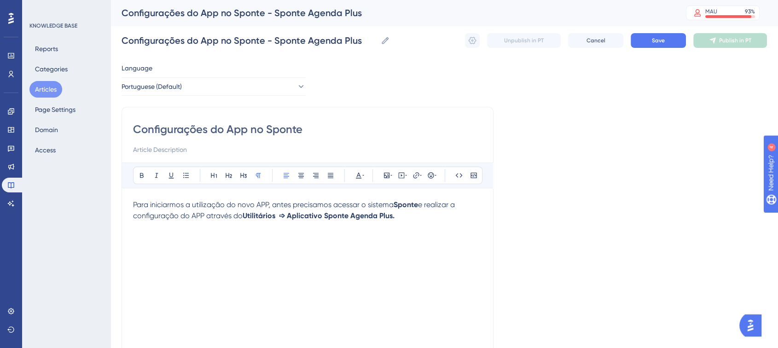
click at [135, 203] on span "Para iniciarmos a utilização do novo APP, antes precisamos acessar o sistema" at bounding box center [263, 204] width 260 height 9
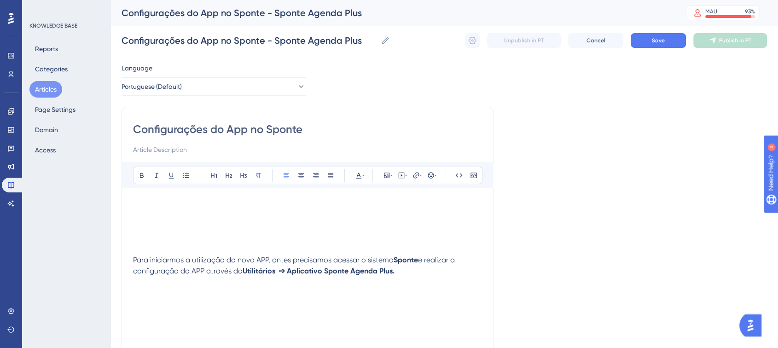
click at [291, 214] on p at bounding box center [307, 215] width 349 height 11
click at [388, 177] on icon at bounding box center [387, 176] width 6 height 6
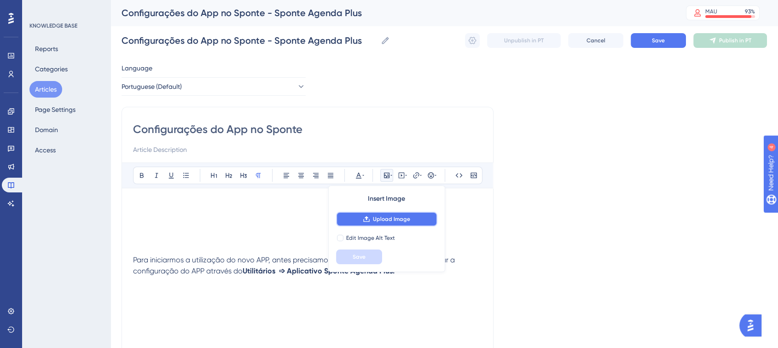
click at [390, 216] on span "Upload Image" at bounding box center [391, 218] width 37 height 7
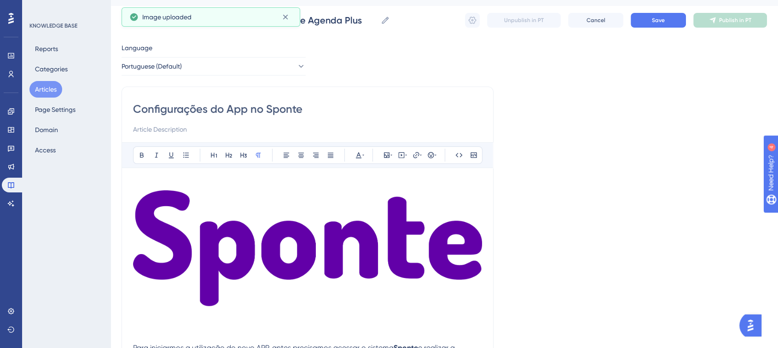
scroll to position [51, 0]
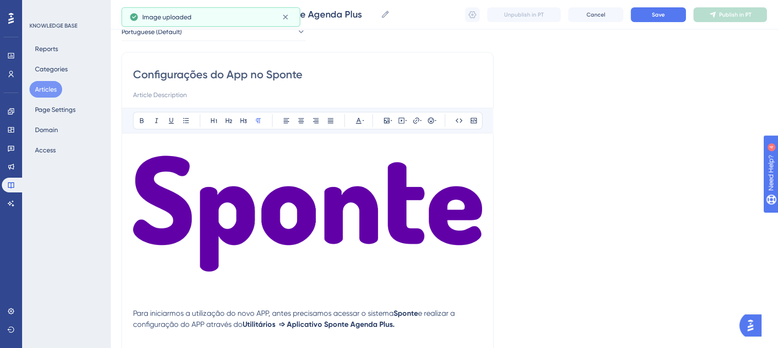
click at [353, 228] on img at bounding box center [307, 214] width 349 height 116
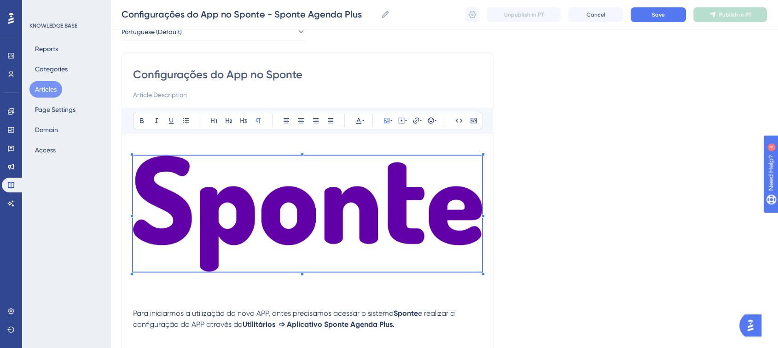
drag, startPoint x: 485, startPoint y: 272, endPoint x: 427, endPoint y: 220, distance: 77.9
click at [427, 220] on div "Configurações do App no Sponte Bold Italic Underline Bullet Point Heading 1 Hea…" at bounding box center [308, 205] width 372 height 307
click at [483, 271] on div "Configurações do App no Sponte Bold Italic Underline Bullet Point Heading 1 Hea…" at bounding box center [308, 205] width 372 height 307
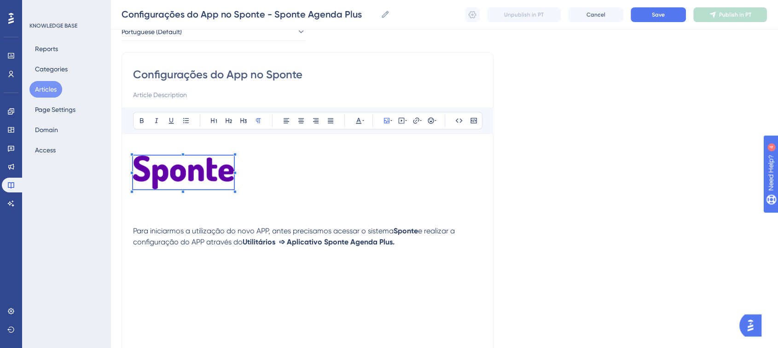
click at [235, 186] on p at bounding box center [307, 174] width 349 height 37
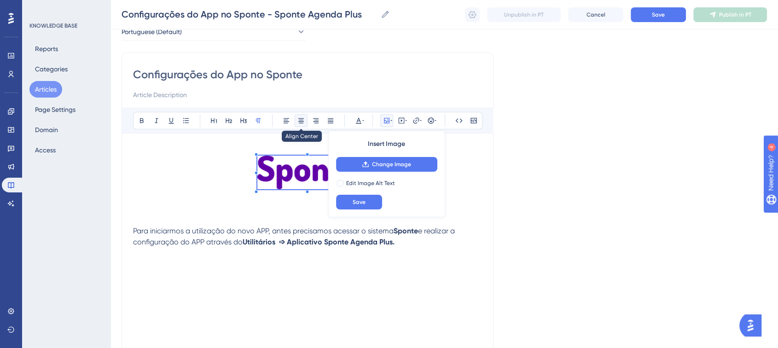
click at [302, 124] on button at bounding box center [301, 120] width 13 height 13
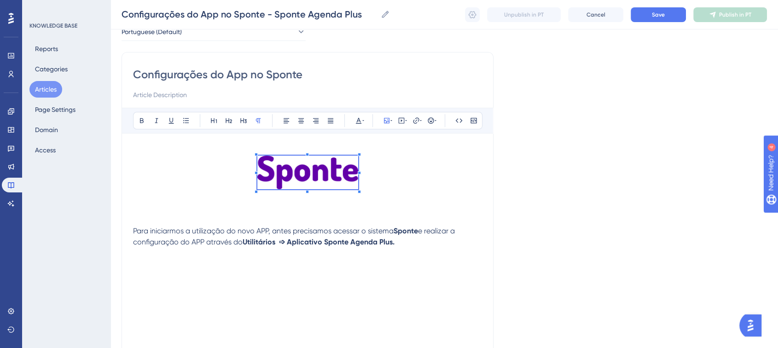
click at [555, 204] on div "Language Portuguese (Default) Configurações do App no Sponte Bold Italic Underl…" at bounding box center [444, 211] width 645 height 406
click at [408, 172] on p at bounding box center [307, 174] width 349 height 37
click at [299, 206] on p at bounding box center [307, 208] width 349 height 11
click at [205, 203] on p "Configurações Iniciais" at bounding box center [307, 208] width 349 height 11
click at [200, 205] on span "Configurações Iniciais" at bounding box center [170, 208] width 74 height 9
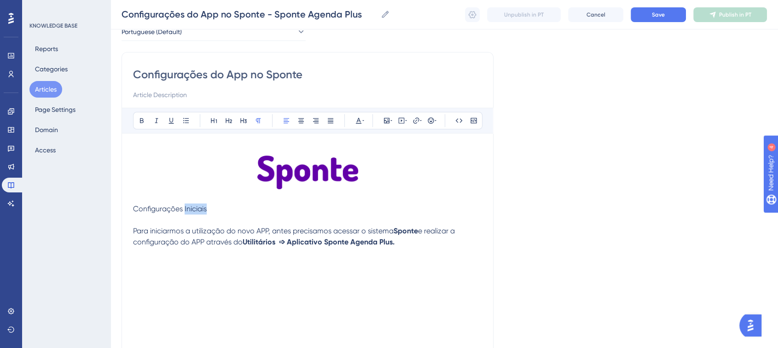
click at [200, 205] on span "Configurações Iniciais" at bounding box center [170, 208] width 74 height 9
click at [298, 122] on icon at bounding box center [300, 120] width 7 height 7
click at [146, 123] on button at bounding box center [141, 120] width 13 height 13
click at [265, 166] on img at bounding box center [307, 173] width 101 height 34
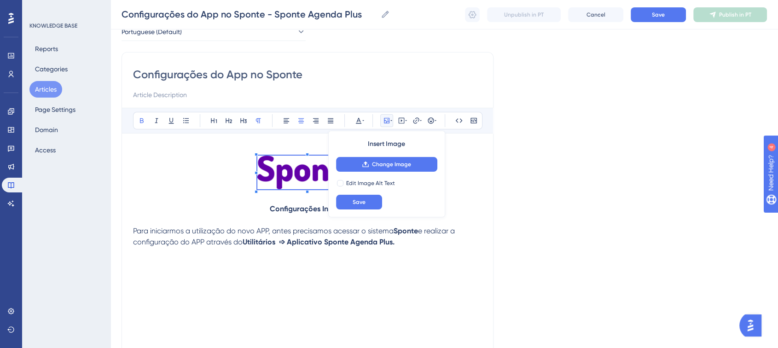
click at [310, 211] on strong "Configurações Iniciais" at bounding box center [308, 208] width 76 height 9
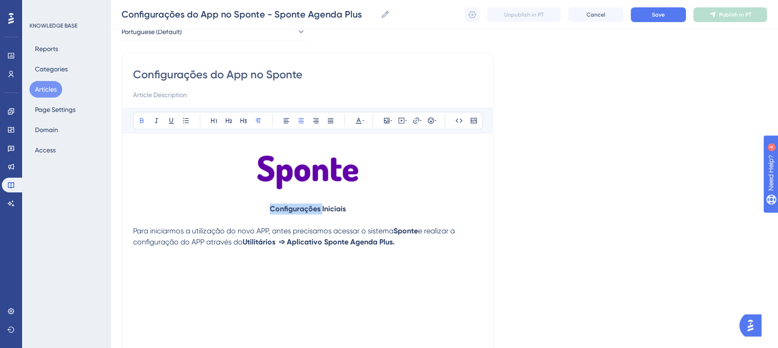
click at [310, 211] on strong "Configurações Iniciais" at bounding box center [308, 208] width 76 height 9
click at [242, 124] on icon at bounding box center [243, 120] width 7 height 7
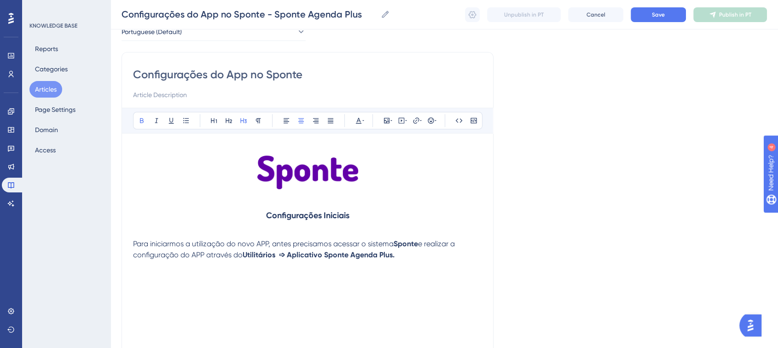
click at [468, 196] on p at bounding box center [307, 197] width 349 height 11
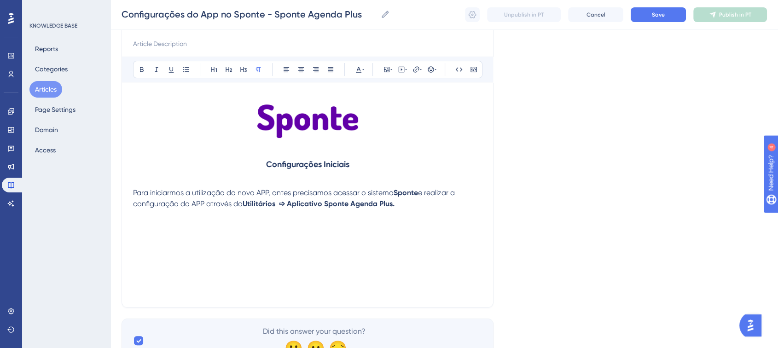
click at [176, 227] on div "Configurações Iniciais Para iniciarmos a utilização do novo APP, antes precisam…" at bounding box center [307, 194] width 349 height 203
click at [451, 202] on p "Para iniciarmos a utilização do novo APP, antes precisamos acessar o sistema Sp…" at bounding box center [307, 198] width 349 height 22
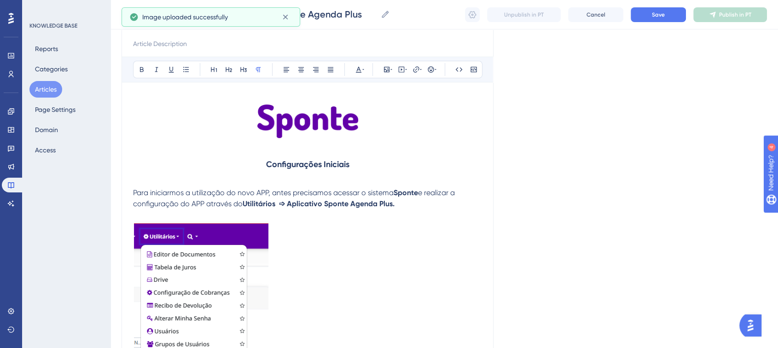
click at [246, 223] on img at bounding box center [200, 326] width 135 height 213
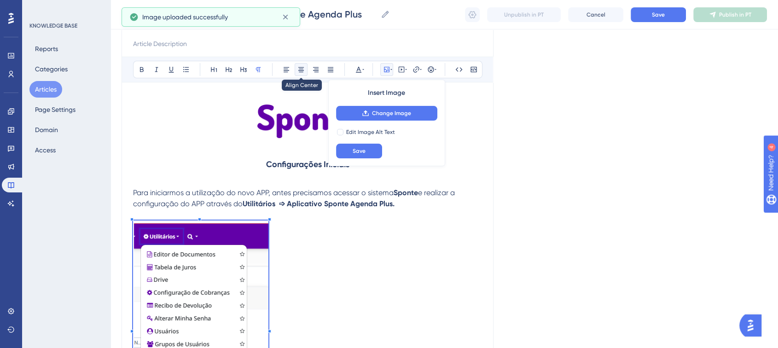
click at [306, 68] on button at bounding box center [301, 69] width 13 height 13
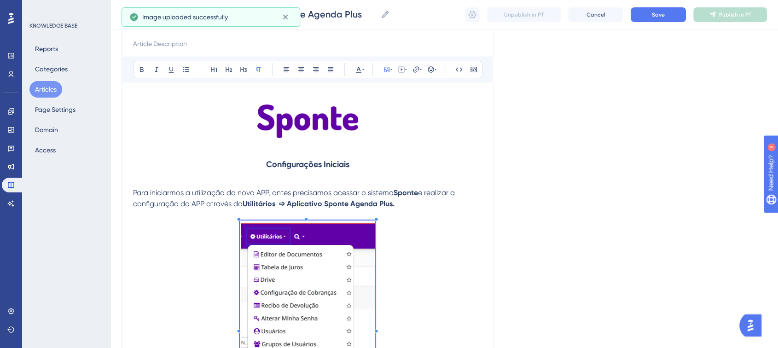
click at [596, 156] on div "Language Portuguese (Default) Configurações do App no Sponte Bold Italic Underl…" at bounding box center [444, 230] width 645 height 546
click at [421, 233] on p at bounding box center [307, 328] width 349 height 216
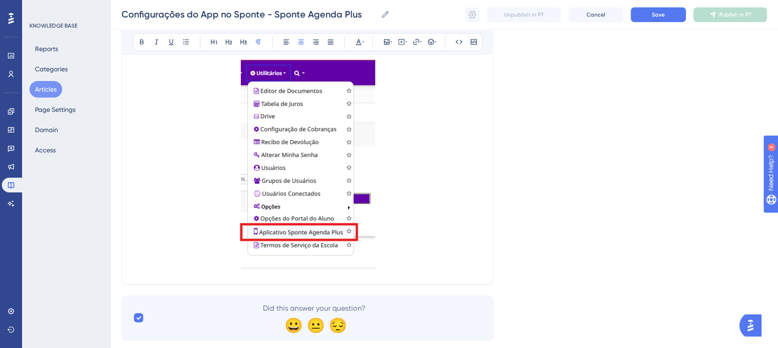
scroll to position [284, 0]
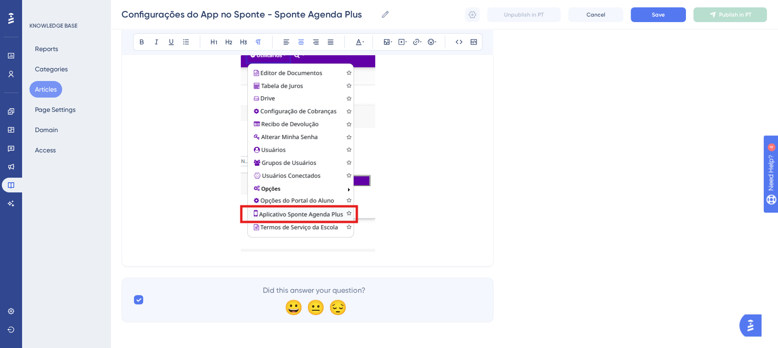
click at [462, 226] on p at bounding box center [307, 147] width 349 height 216
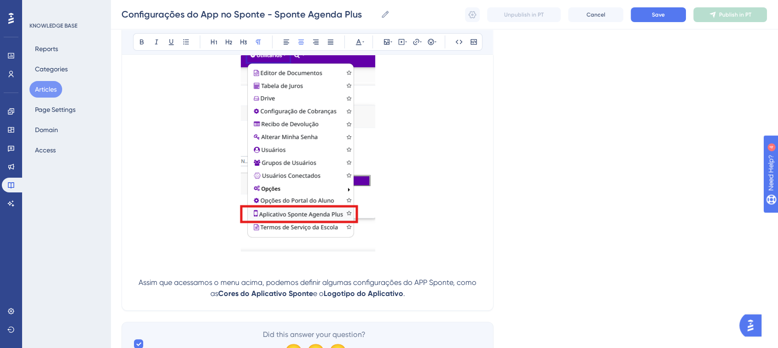
scroll to position [331, 0]
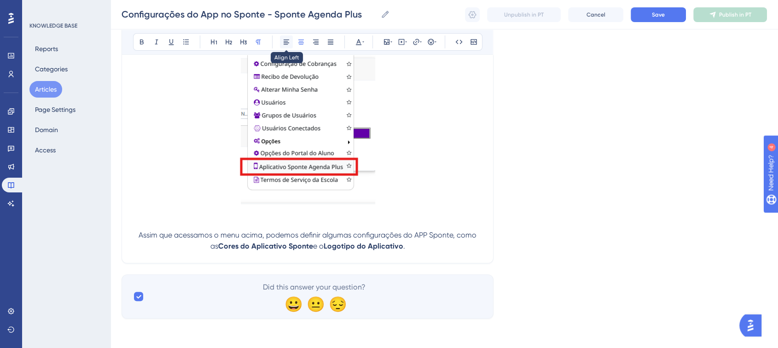
click at [290, 42] on button at bounding box center [286, 41] width 13 height 13
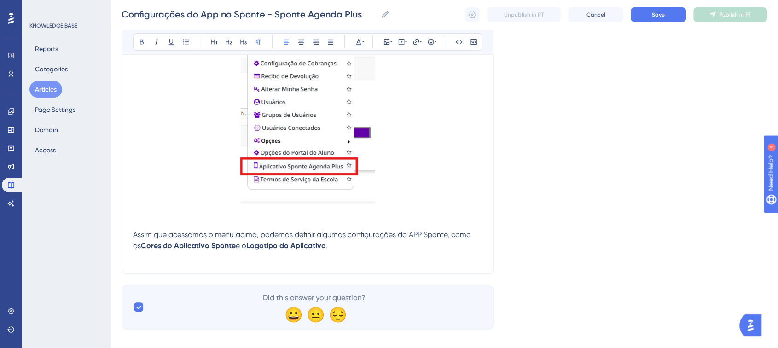
drag, startPoint x: 191, startPoint y: 235, endPoint x: 213, endPoint y: 238, distance: 21.9
click at [192, 235] on span "Assim que acessamos o menu acima, podemos definir algumas configurações do APP …" at bounding box center [303, 240] width 340 height 20
click at [326, 249] on strong "Logotipo do Aplicativo" at bounding box center [286, 245] width 80 height 9
click at [449, 249] on p "Assim que acessarmos o menu acima, podemos definir algumas configurações do APP…" at bounding box center [307, 240] width 349 height 22
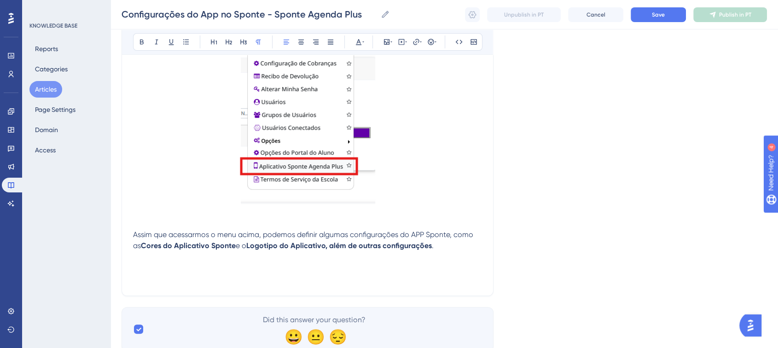
drag, startPoint x: 146, startPoint y: 276, endPoint x: 153, endPoint y: 275, distance: 6.9
click at [146, 276] on p at bounding box center [307, 278] width 349 height 11
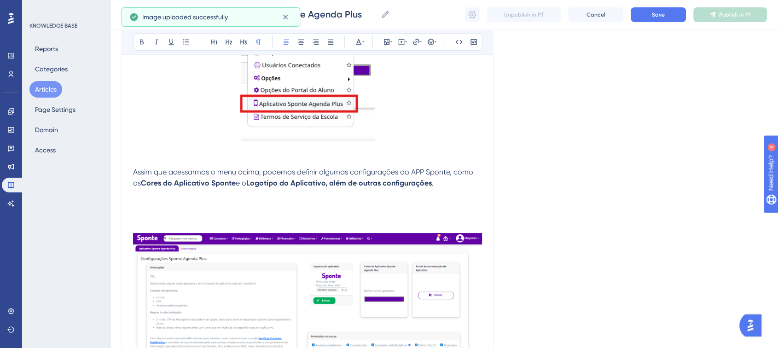
scroll to position [382, 0]
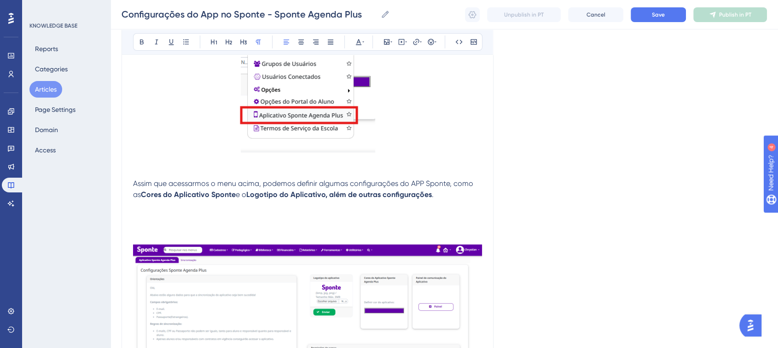
drag, startPoint x: 205, startPoint y: 218, endPoint x: 143, endPoint y: 218, distance: 62.6
click at [205, 218] on p at bounding box center [307, 216] width 349 height 11
click at [143, 218] on p at bounding box center [307, 216] width 349 height 11
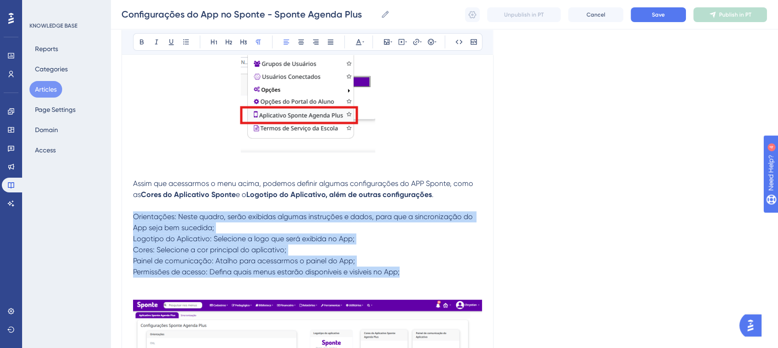
drag, startPoint x: 408, startPoint y: 268, endPoint x: 133, endPoint y: 221, distance: 278.8
click at [133, 221] on div "Configurações Iniciais Para iniciarmos a utilização do novo APP, antes precisam…" at bounding box center [307, 130] width 349 height 634
click at [188, 45] on icon at bounding box center [185, 41] width 7 height 7
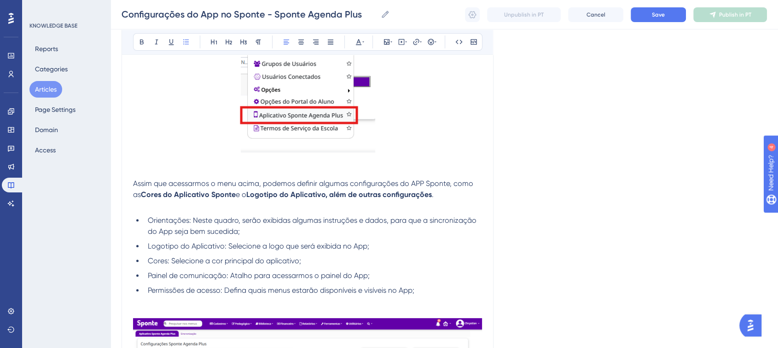
click at [272, 173] on p at bounding box center [307, 172] width 349 height 11
drag, startPoint x: 146, startPoint y: 223, endPoint x: 191, endPoint y: 222, distance: 44.2
click at [191, 222] on li "Orientações: Neste quadro, serão exibidas algumas instruções e dados, para que …" at bounding box center [313, 226] width 338 height 22
click at [134, 40] on div "Bold Italic Underline Bullet Point Heading 1 Heading 2 Heading 3 Normal Align L…" at bounding box center [307, 41] width 349 height 17
click at [139, 41] on icon at bounding box center [141, 41] width 7 height 7
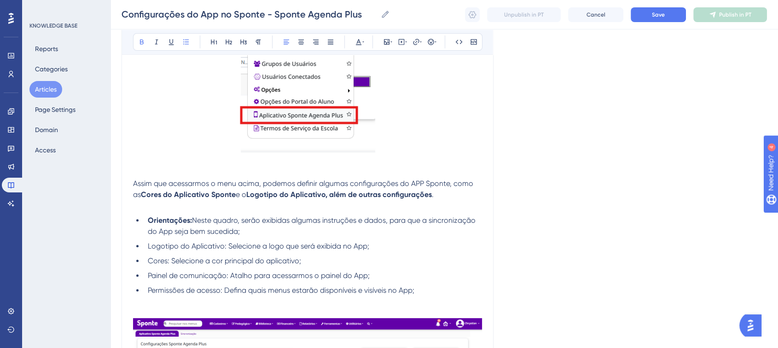
click at [178, 247] on span "Logotipo do Aplicativo: Selecione a logo que será exibida no App;" at bounding box center [258, 246] width 221 height 9
drag, startPoint x: 147, startPoint y: 248, endPoint x: 226, endPoint y: 248, distance: 79.2
click at [226, 248] on li "Logotipo do Aplicativo: Selecione a logo que será exibida no App;" at bounding box center [313, 246] width 338 height 11
click at [143, 47] on button at bounding box center [141, 41] width 13 height 13
click at [179, 215] on li "Orientações: Neste quadro, serão exibidas algumas instruções e dados, para que …" at bounding box center [313, 226] width 338 height 22
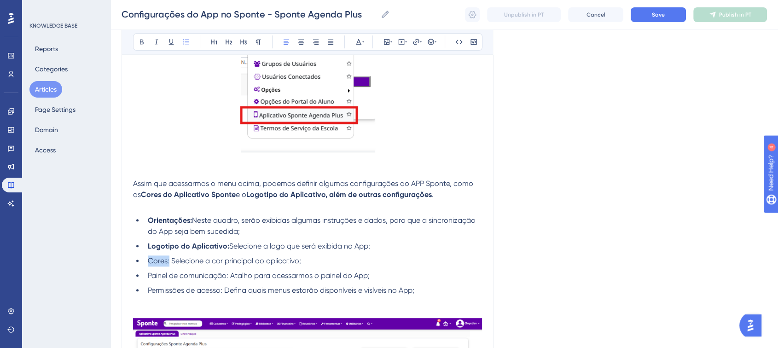
drag, startPoint x: 147, startPoint y: 263, endPoint x: 168, endPoint y: 262, distance: 21.2
click at [168, 262] on li "Cores: Selecione a cor principal do aplicativo;" at bounding box center [313, 260] width 338 height 11
click at [145, 40] on button at bounding box center [141, 41] width 13 height 13
click at [157, 205] on p at bounding box center [307, 205] width 349 height 11
drag, startPoint x: 149, startPoint y: 278, endPoint x: 229, endPoint y: 278, distance: 80.1
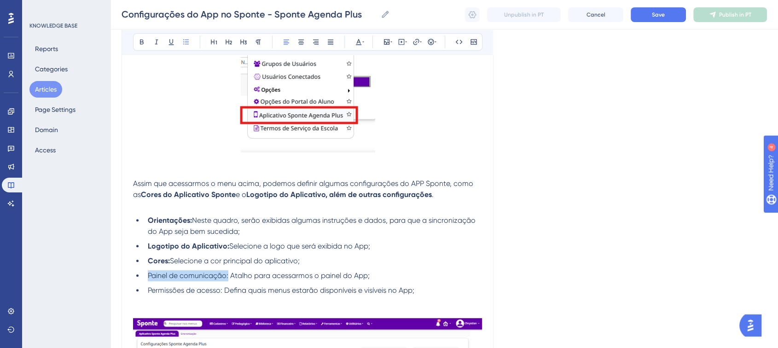
click at [229, 278] on span "Painel de comunicação: Atalho para acessarmos o painel do App;" at bounding box center [259, 275] width 222 height 9
click at [137, 43] on button at bounding box center [141, 41] width 13 height 13
click at [141, 233] on ul "Orientações: Neste quadro, serão exibidas algumas instruções e dados, para que …" at bounding box center [307, 255] width 349 height 81
drag, startPoint x: 147, startPoint y: 294, endPoint x: 222, endPoint y: 294, distance: 75.0
click at [222, 294] on li "Permissões de acesso: Defina quais menus estarão disponíveis e visíveis no App;" at bounding box center [313, 290] width 338 height 11
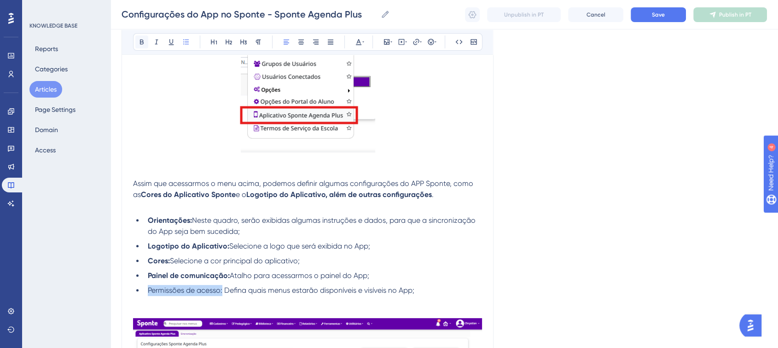
click at [139, 46] on button at bounding box center [141, 41] width 13 height 13
click at [587, 251] on div "Language Portuguese (Default) Configurações do App no Sponte Bold Italic Underl…" at bounding box center [444, 104] width 645 height 856
click at [446, 238] on ul "Orientações: Neste quadro, serão exibidas algumas instruções e dados, para que …" at bounding box center [307, 255] width 349 height 81
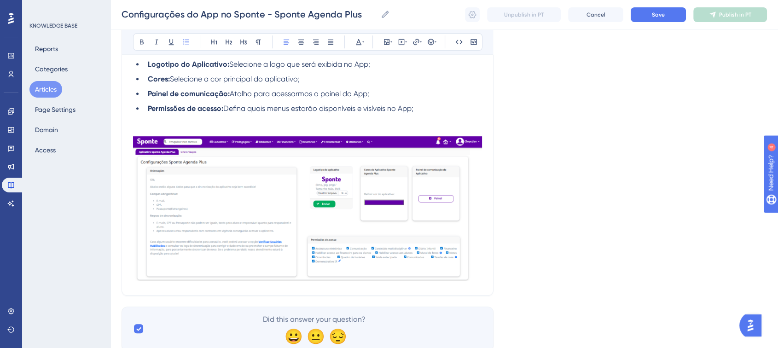
scroll to position [547, 0]
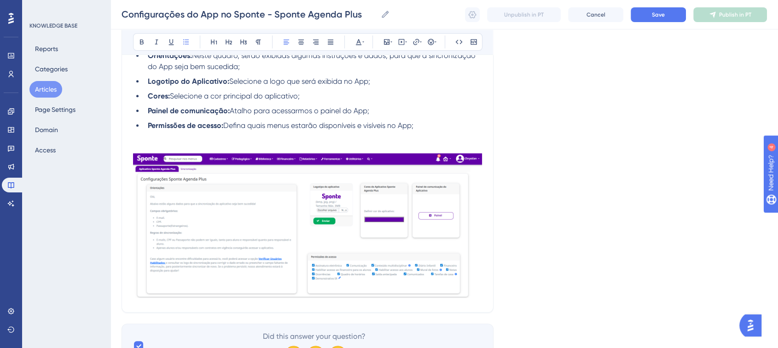
click at [434, 128] on li "Permissões de acesso: Defina quais menus estarão disponíveis e visíveis no App;" at bounding box center [313, 125] width 338 height 11
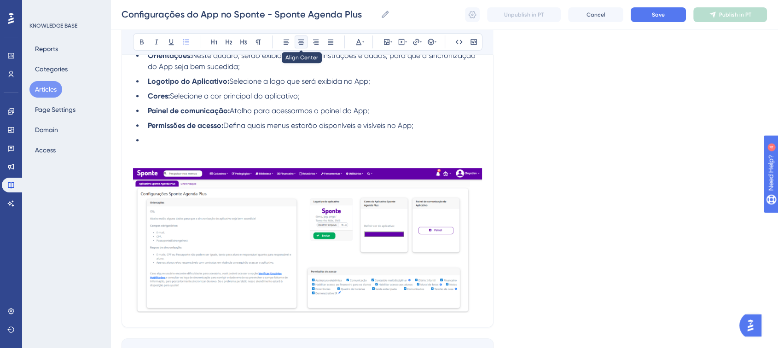
click at [299, 39] on icon at bounding box center [300, 41] width 7 height 7
click at [281, 41] on button at bounding box center [286, 41] width 13 height 13
click at [265, 143] on li "Nas permissões "Tarefas de casa"" at bounding box center [313, 140] width 338 height 11
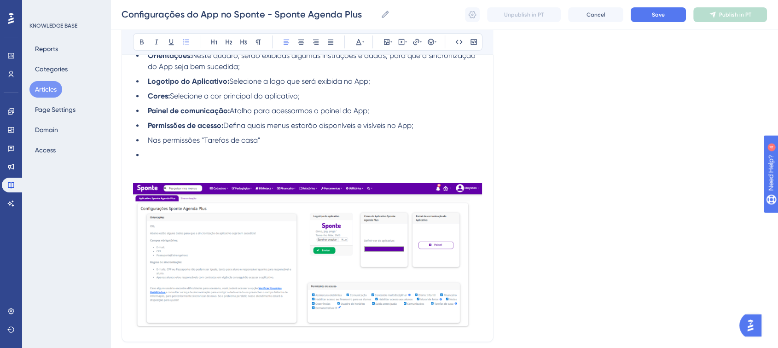
drag, startPoint x: 143, startPoint y: 144, endPoint x: 135, endPoint y: 145, distance: 7.9
click at [135, 145] on ul "Orientações: Neste quadro, serão exibidas algumas instruções e dados, para que …" at bounding box center [307, 105] width 349 height 110
drag, startPoint x: 152, startPoint y: 158, endPoint x: 131, endPoint y: 142, distance: 26.2
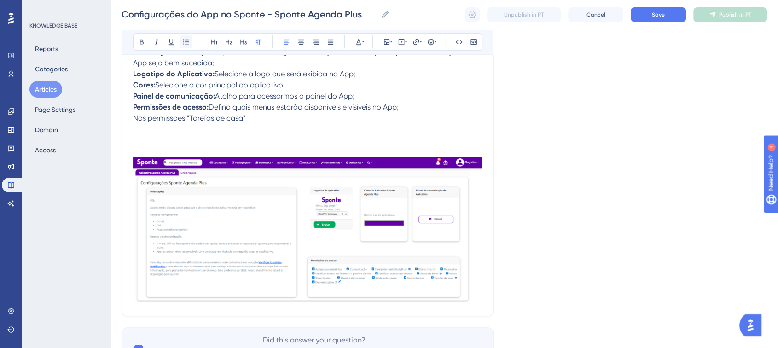
click at [190, 43] on button at bounding box center [185, 41] width 13 height 13
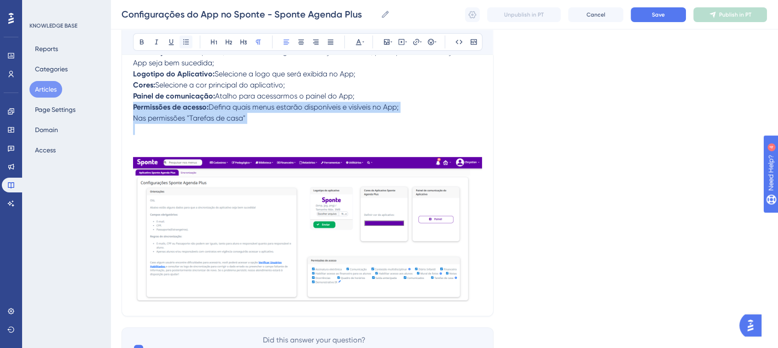
click at [190, 43] on button at bounding box center [185, 41] width 13 height 13
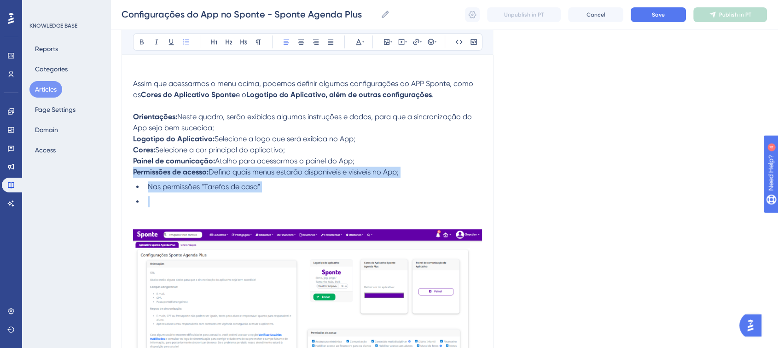
scroll to position [445, 0]
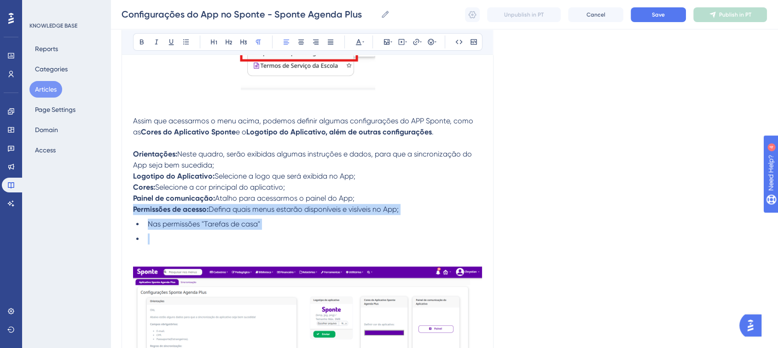
drag, startPoint x: 134, startPoint y: 152, endPoint x: 431, endPoint y: 208, distance: 302.6
click at [431, 208] on div "Configurações Iniciais Para iniciarmos a utilização do novo APP, antes precisam…" at bounding box center [307, 83] width 349 height 664
click at [182, 43] on icon at bounding box center [185, 41] width 7 height 7
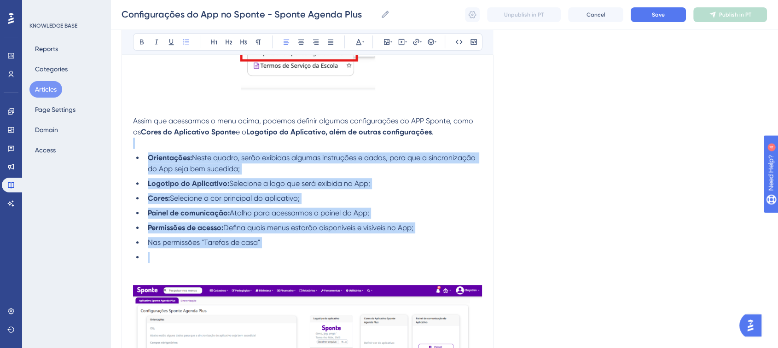
click at [198, 179] on li "Logotipo do Aplicativo: Selecione a logo que será exibida no App;" at bounding box center [313, 183] width 338 height 11
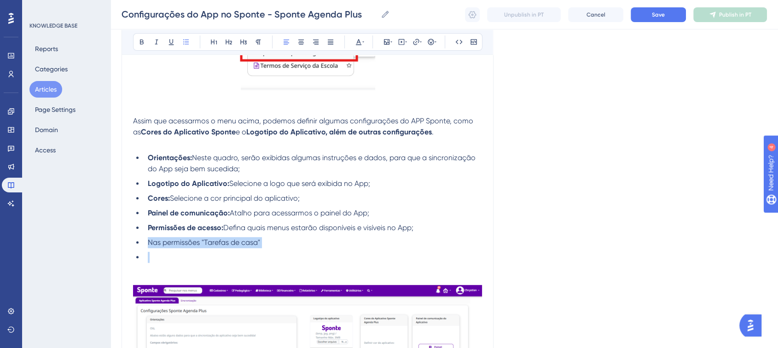
drag, startPoint x: 142, startPoint y: 257, endPoint x: 133, endPoint y: 242, distance: 17.4
click at [133, 242] on ul "Orientações: Neste quadro, serão exibidas algumas instruções e dados, para que …" at bounding box center [307, 207] width 349 height 110
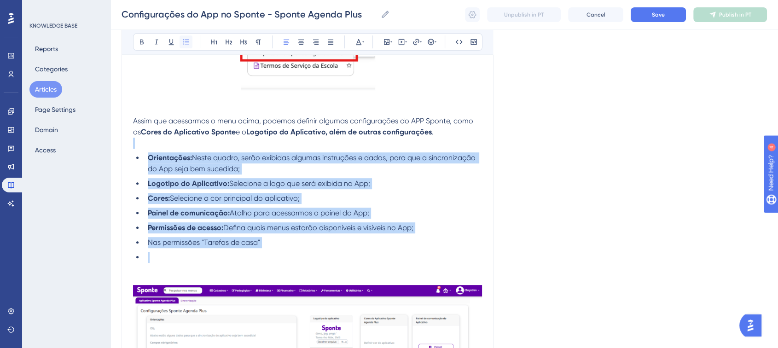
click at [185, 40] on icon at bounding box center [185, 41] width 7 height 7
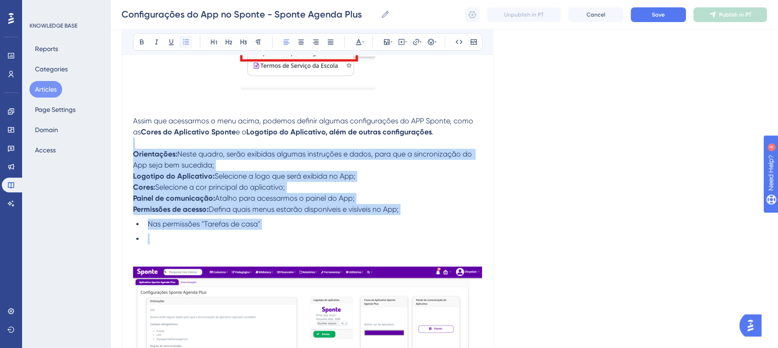
click at [185, 40] on icon at bounding box center [185, 41] width 7 height 7
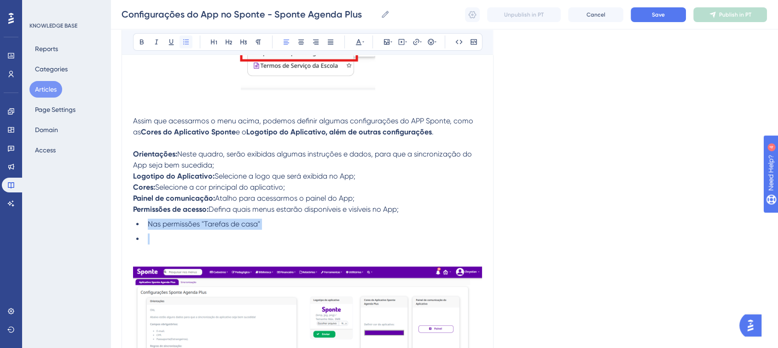
click at [185, 40] on icon at bounding box center [185, 41] width 7 height 7
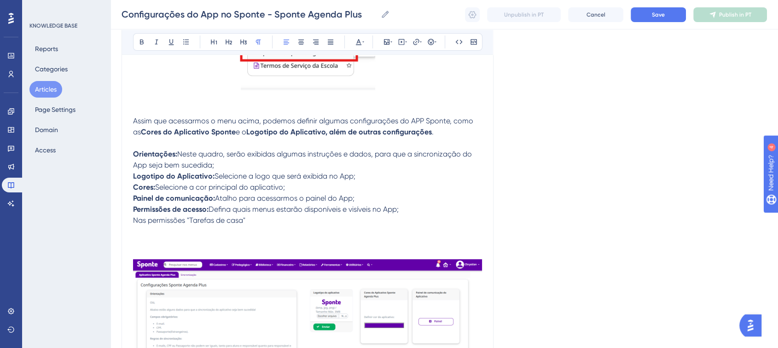
click at [171, 185] on span "Selecione a cor principal do aplicativo;" at bounding box center [220, 187] width 130 height 9
click at [351, 212] on span "Defina quais menus estarão disponíveis e visíveis no App;" at bounding box center [303, 209] width 190 height 9
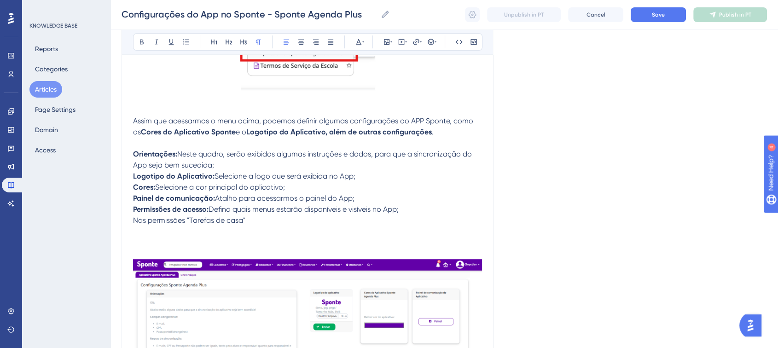
drag, startPoint x: 406, startPoint y: 213, endPoint x: 135, endPoint y: 154, distance: 277.3
click at [135, 154] on div "Configurações Iniciais Para iniciarmos a utilização do novo APP, antes precisam…" at bounding box center [307, 79] width 349 height 656
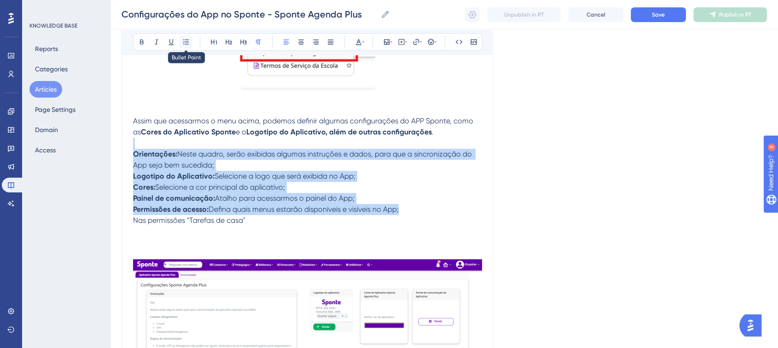
click at [189, 44] on icon at bounding box center [185, 41] width 7 height 7
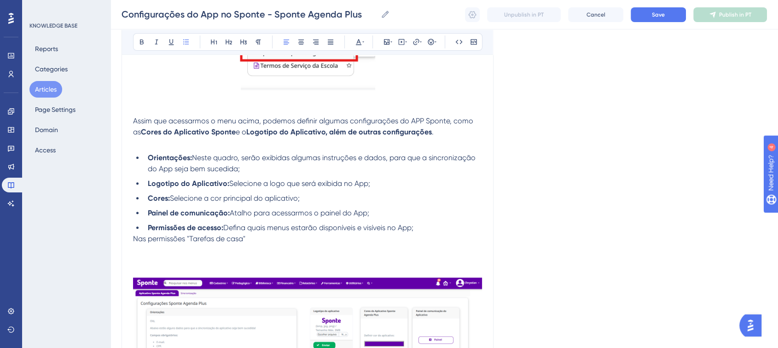
click at [132, 242] on div "Configurações do App no Sponte Bold Italic Underline Bullet Point Heading 1 Hea…" at bounding box center [308, 47] width 372 height 779
click at [134, 241] on span "Nas permissões "Tarefas de casa"" at bounding box center [189, 238] width 112 height 9
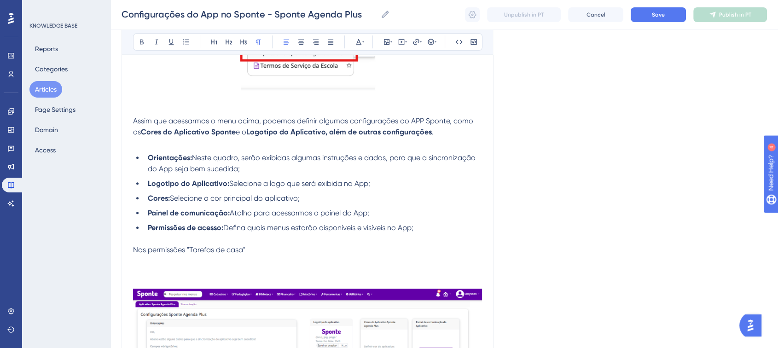
click at [260, 255] on p "Nas permissões "Tarefas de casa"" at bounding box center [307, 249] width 349 height 11
click at [285, 255] on p "Na permissão "Tarefas de casa"" at bounding box center [307, 249] width 349 height 11
click at [296, 254] on p "Na permissão "Tarefas de casa", é possível" at bounding box center [307, 249] width 349 height 11
drag, startPoint x: 397, startPoint y: 255, endPoint x: 353, endPoint y: 253, distance: 43.8
click at [353, 253] on p "Na permissão "Tarefas de casa", é possível definir a partir de quantas hotas" at bounding box center [307, 249] width 349 height 11
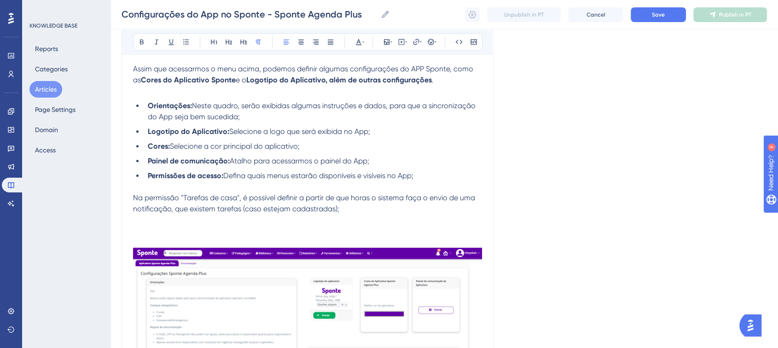
scroll to position [547, 0]
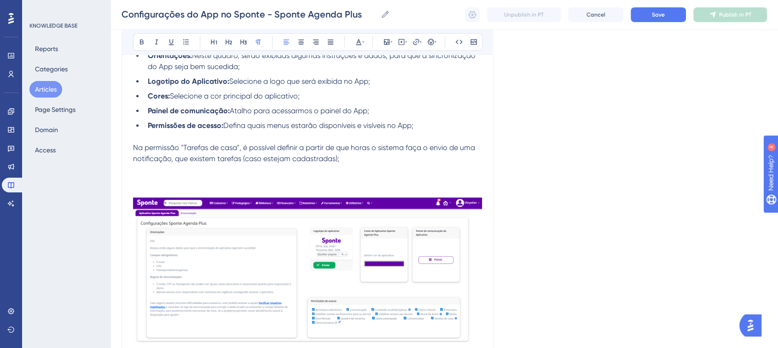
click at [133, 160] on span "Na permissão "Tarefas de casa", é possível definir a partir de que horas o sist…" at bounding box center [305, 153] width 344 height 20
click at [320, 164] on p "Na permissão "Tarefas de casa", é possível definir a partir de que horas o sist…" at bounding box center [307, 153] width 349 height 22
click at [133, 161] on span "Na permissão "Tarefas de casa", é possível definir a partir de que horas o sist…" at bounding box center [301, 153] width 336 height 20
click at [364, 163] on p "Na permissão "Tarefas de casa", é possível definir a partir de que horas o sist…" at bounding box center [307, 153] width 349 height 22
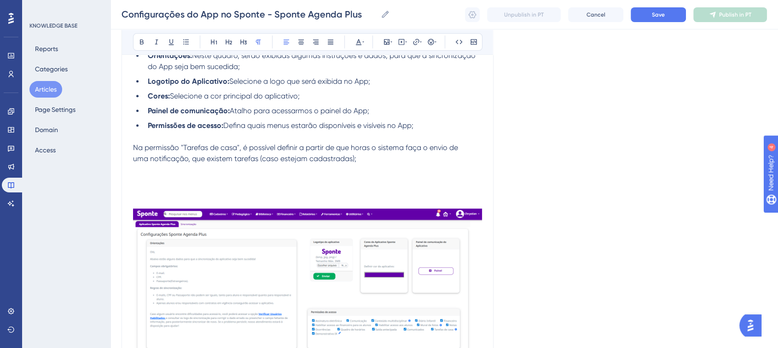
click at [150, 172] on p at bounding box center [307, 169] width 349 height 11
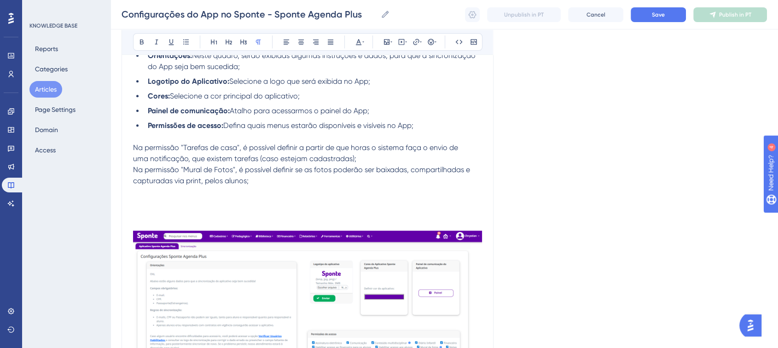
click at [145, 192] on p at bounding box center [307, 191] width 349 height 11
click at [254, 188] on p "Na permissão "Demonstrativo IR"," at bounding box center [307, 191] width 349 height 11
click at [255, 191] on p "Na permissão "Demonstrativo IR"," at bounding box center [307, 191] width 349 height 11
drag, startPoint x: 480, startPoint y: 192, endPoint x: 486, endPoint y: 196, distance: 7.0
click at [480, 192] on p "Na permissão "Demonstrativo IR", é necessário definir o documento padrão, além …" at bounding box center [307, 191] width 349 height 11
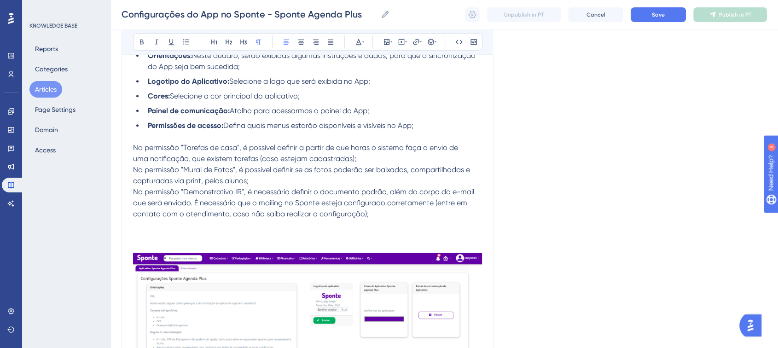
click at [137, 149] on span "Na permissão "Tarefas de casa", é possível definir a partir de que horas o sist…" at bounding box center [303, 153] width 340 height 20
click at [431, 41] on icon at bounding box center [430, 41] width 7 height 7
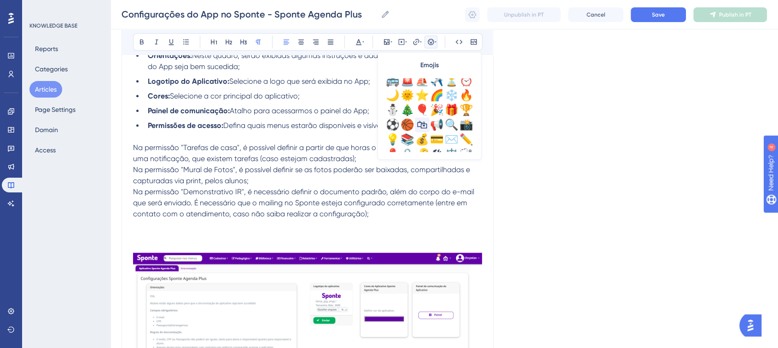
scroll to position [307, 0]
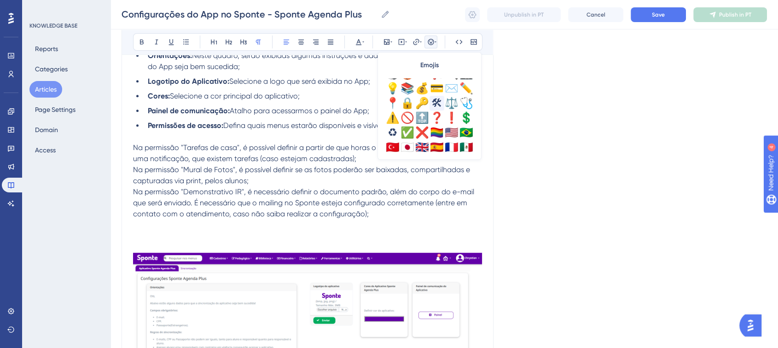
click at [436, 104] on div "🛠" at bounding box center [436, 103] width 15 height 15
click at [196, 145] on span "🛠 Na permissão "Tarefas de casa", é possível definir a partir de que horas o si…" at bounding box center [308, 153] width 351 height 20
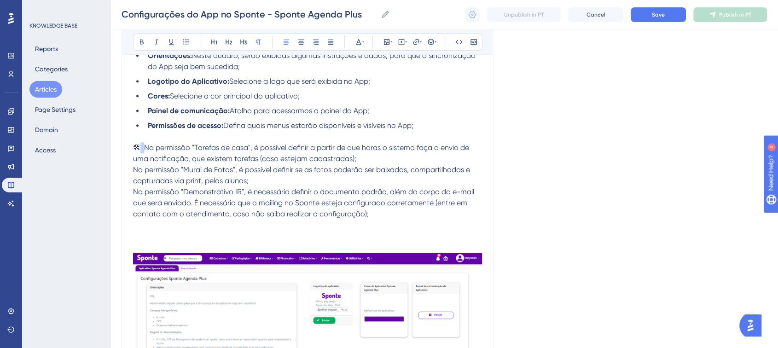
drag, startPoint x: 137, startPoint y: 151, endPoint x: 143, endPoint y: 151, distance: 5.5
click at [143, 151] on span "🛠 Na permissão "Tarefas de casa", é possível definir a partir de que horas o si…" at bounding box center [308, 153] width 351 height 20
copy span "🛠"
click at [139, 173] on span "Na permissão "Mural de Fotos", é possível definir se as fotos poderão ser baixa…" at bounding box center [302, 175] width 339 height 20
click at [149, 150] on span "🛠 Na permissão "Tarefas de casa", é possível definir a partir de que horas o si…" at bounding box center [308, 153] width 351 height 20
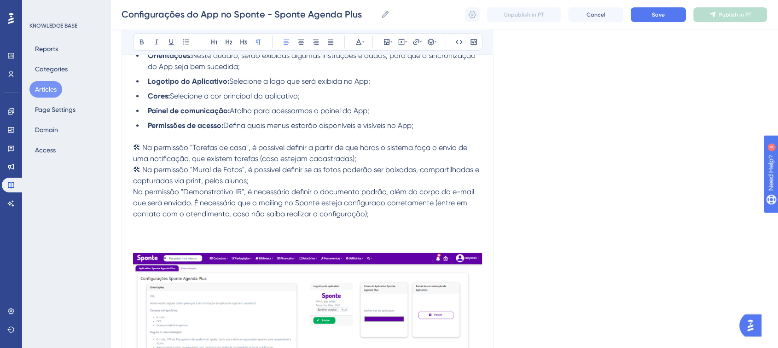
click at [138, 195] on span "Na permissão "Demonstrativo IR", é necessário definir o documento padrão, além …" at bounding box center [304, 202] width 343 height 31
drag, startPoint x: 199, startPoint y: 197, endPoint x: 256, endPoint y: 197, distance: 57.1
click at [256, 197] on span "🛠 Na permissão "Demonstrativo IR", é necessário definir o documento padrão, alé…" at bounding box center [302, 202] width 339 height 31
click at [144, 41] on icon at bounding box center [141, 41] width 7 height 7
click at [232, 156] on span "🛠 Na permissão "Tarefas de casa", é possível definir a partir de que horas o si…" at bounding box center [307, 153] width 349 height 20
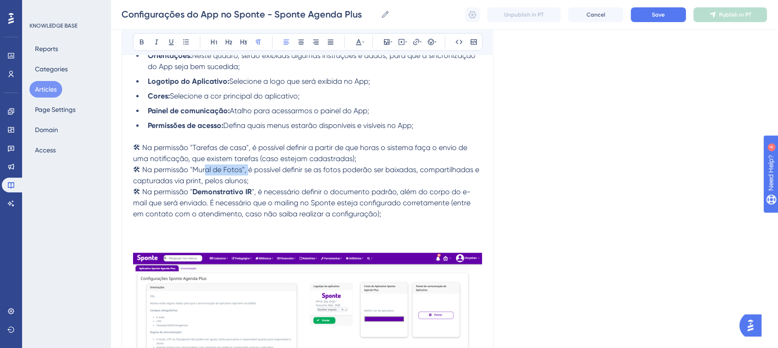
drag, startPoint x: 198, startPoint y: 172, endPoint x: 247, endPoint y: 174, distance: 48.4
click at [247, 174] on span "🛠 Na permissão "Mural de Fotos", é possível definir se as fotos poderão ser bai…" at bounding box center [307, 175] width 348 height 20
click at [141, 43] on icon at bounding box center [141, 41] width 7 height 7
click at [242, 168] on strong "Mural de Fotos" at bounding box center [217, 169] width 51 height 9
drag, startPoint x: 197, startPoint y: 150, endPoint x: 247, endPoint y: 150, distance: 49.2
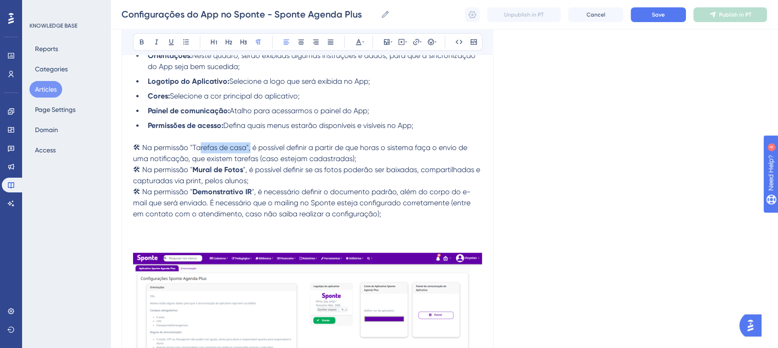
click at [248, 151] on span "🛠 Na permissão "Tarefas de casa", é possível definir a partir de que horas o si…" at bounding box center [307, 153] width 349 height 20
click at [144, 45] on icon at bounding box center [141, 41] width 7 height 7
click at [374, 147] on span "", é possível definir a partir de que horas o sistema faça o envio de uma notif…" at bounding box center [307, 153] width 349 height 20
click at [187, 163] on span "", é possível definir a partir de que horas o sistema faça o envio de uma notif…" at bounding box center [307, 153] width 349 height 20
click at [145, 248] on p at bounding box center [307, 247] width 349 height 11
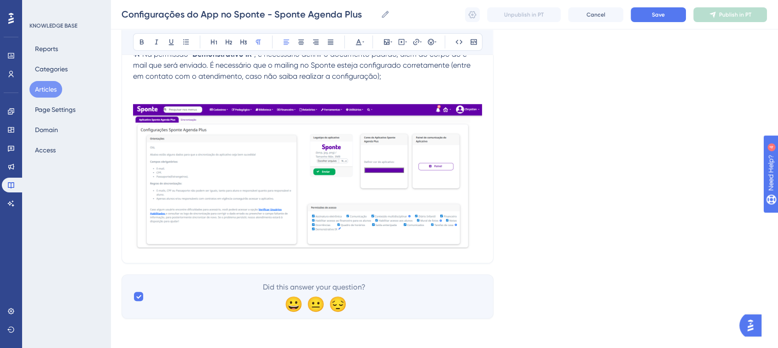
scroll to position [688, 0]
click at [480, 249] on div at bounding box center [307, 178] width 349 height 148
click at [134, 249] on div at bounding box center [307, 178] width 349 height 148
click at [149, 251] on div at bounding box center [307, 178] width 349 height 148
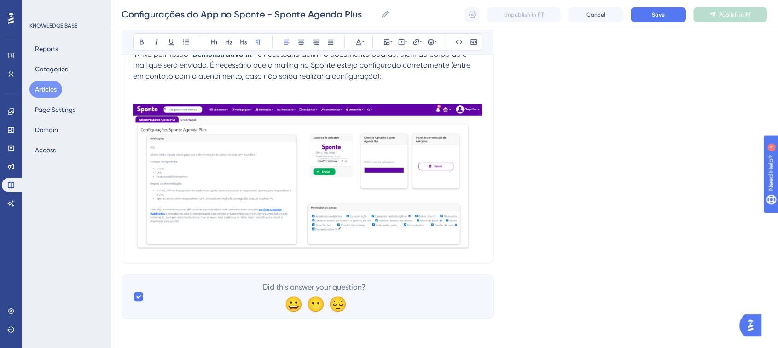
click at [151, 251] on div at bounding box center [307, 178] width 349 height 148
click at [159, 249] on img at bounding box center [307, 176] width 349 height 145
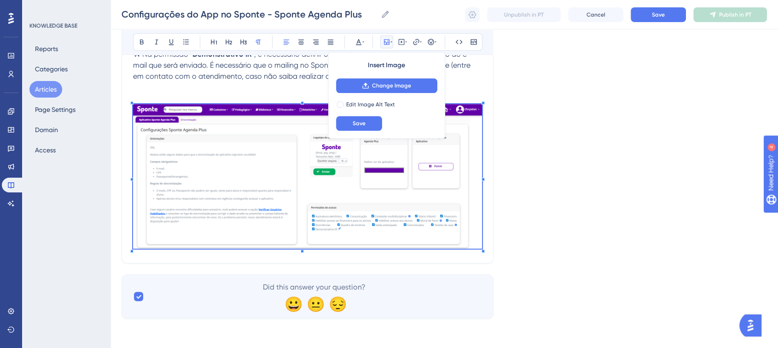
drag, startPoint x: 479, startPoint y: 242, endPoint x: 486, endPoint y: 245, distance: 8.2
click at [479, 242] on img at bounding box center [307, 176] width 349 height 145
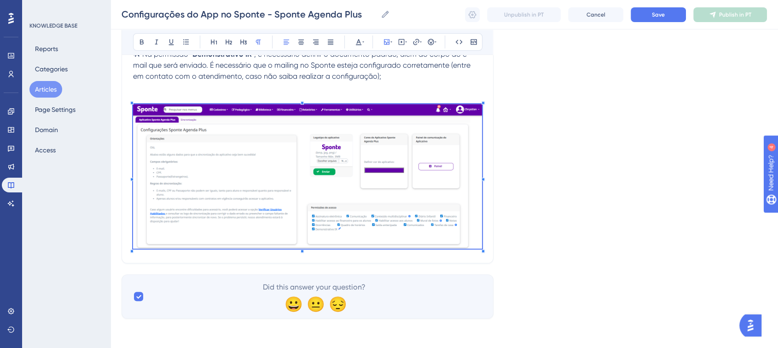
click at [155, 250] on div at bounding box center [307, 178] width 349 height 148
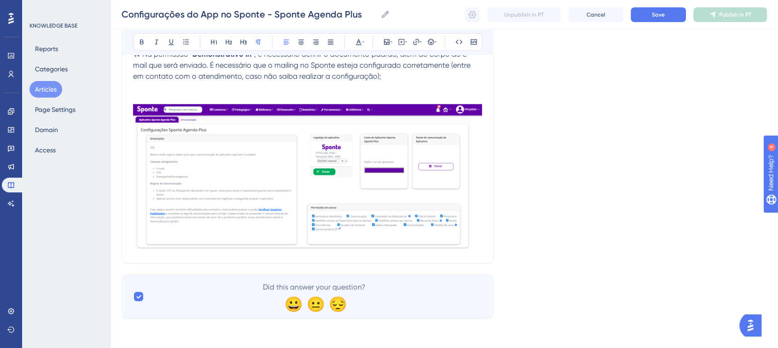
click at [140, 83] on p at bounding box center [307, 87] width 349 height 11
click at [137, 97] on p at bounding box center [307, 98] width 349 height 11
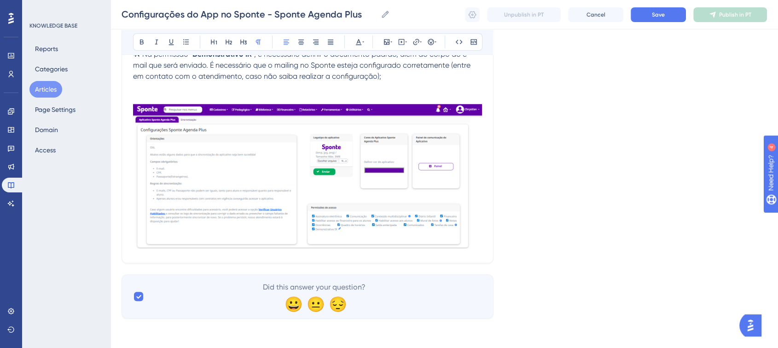
click at [475, 217] on img at bounding box center [307, 176] width 349 height 145
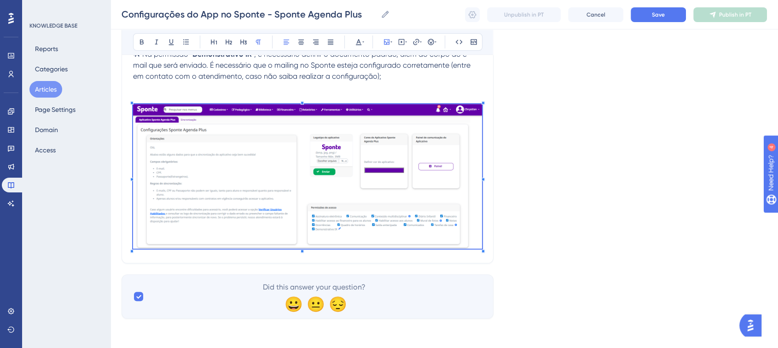
click at [472, 229] on img at bounding box center [307, 176] width 349 height 145
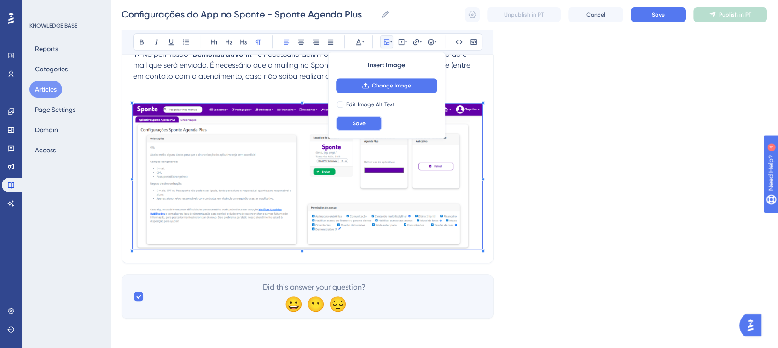
click at [376, 120] on button "Save" at bounding box center [359, 123] width 46 height 15
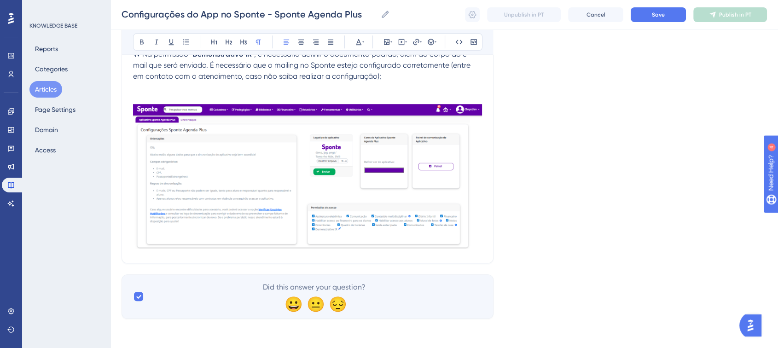
click at [476, 233] on img at bounding box center [307, 176] width 349 height 145
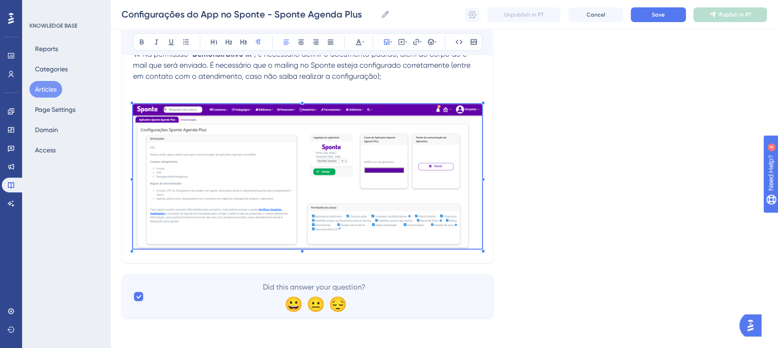
click at [481, 243] on img at bounding box center [307, 176] width 349 height 145
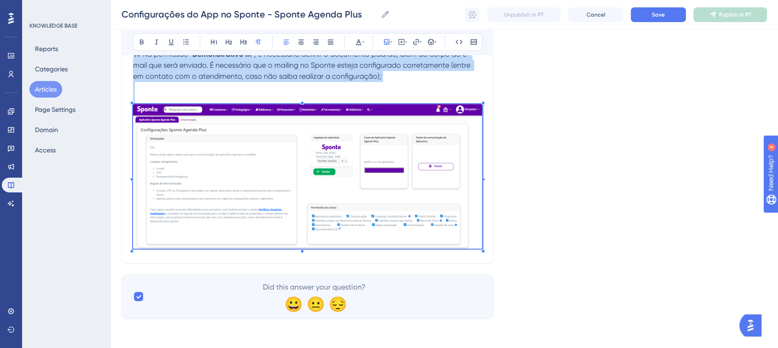
click at [226, 220] on img at bounding box center [307, 176] width 349 height 145
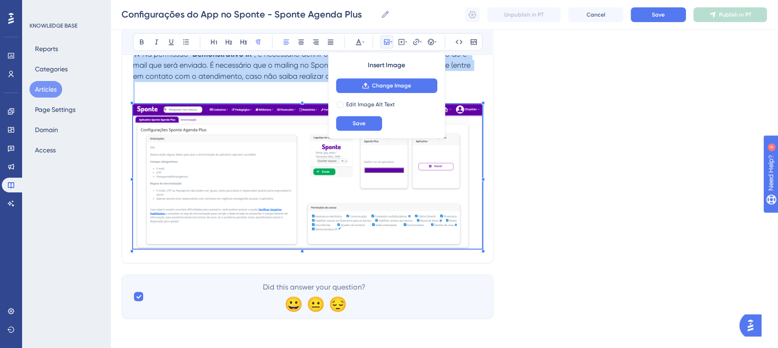
click at [151, 86] on p at bounding box center [307, 87] width 349 height 11
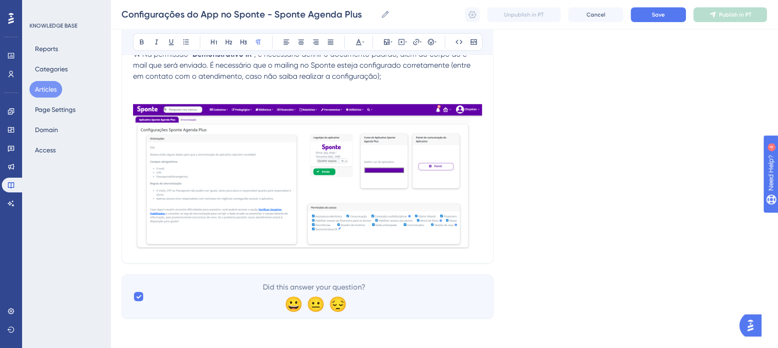
click at [138, 96] on p at bounding box center [307, 98] width 349 height 11
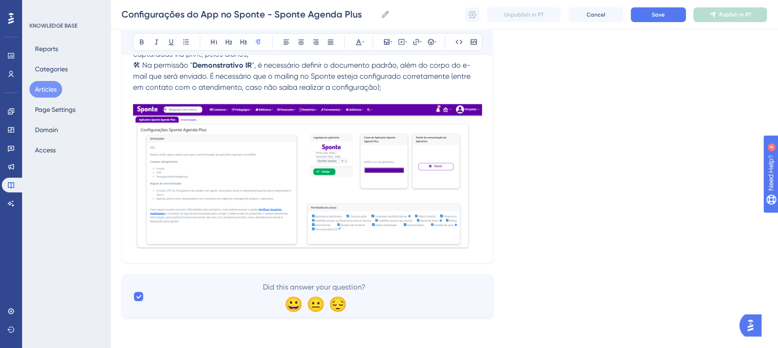
scroll to position [677, 0]
click at [475, 239] on img at bounding box center [307, 176] width 349 height 145
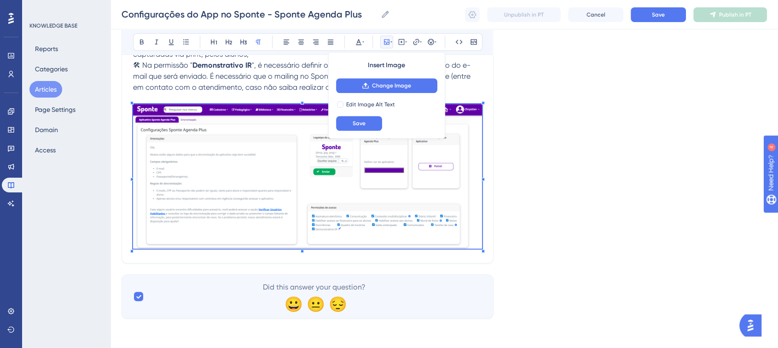
click at [484, 249] on div at bounding box center [482, 250] width 3 height 3
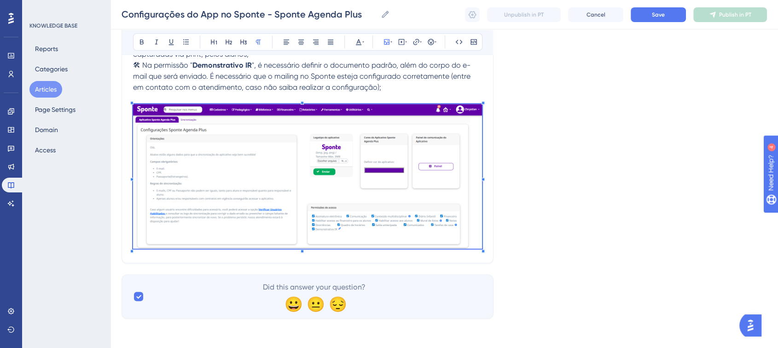
drag, startPoint x: 483, startPoint y: 237, endPoint x: 482, endPoint y: 225, distance: 12.5
drag, startPoint x: 482, startPoint y: 225, endPoint x: 480, endPoint y: 214, distance: 11.4
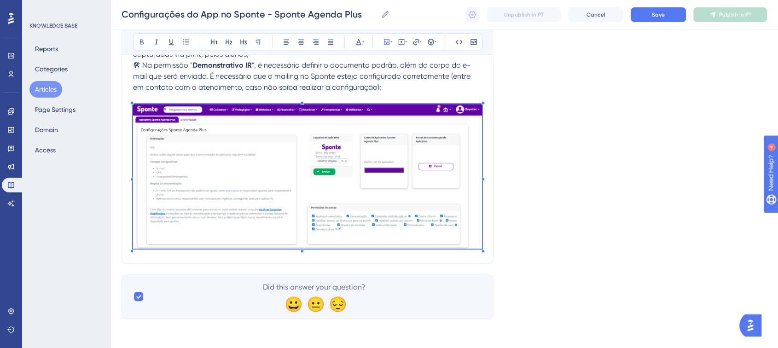
drag, startPoint x: 479, startPoint y: 208, endPoint x: 479, endPoint y: 142, distance: 66.7
click at [479, 208] on img at bounding box center [307, 176] width 349 height 145
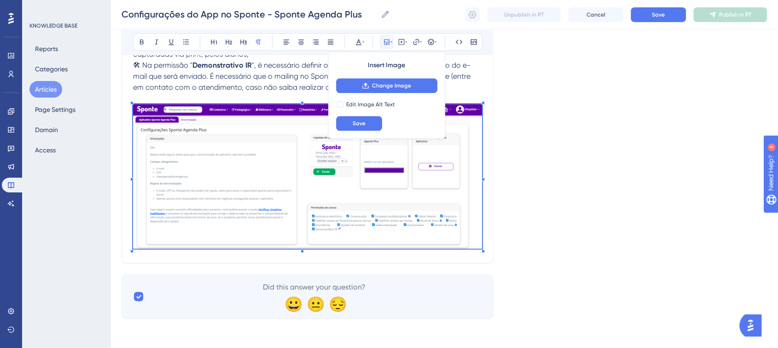
click at [477, 99] on p at bounding box center [307, 98] width 349 height 11
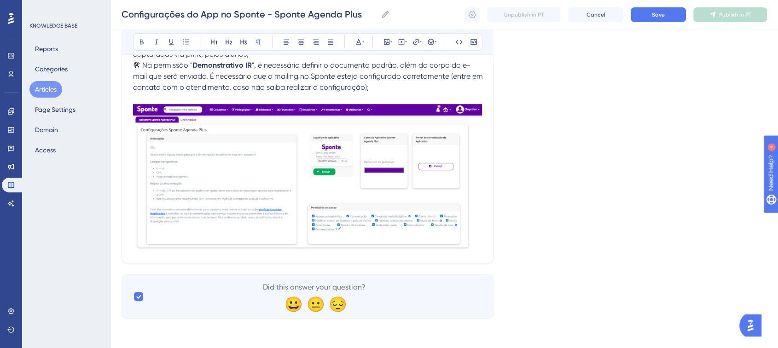
click at [475, 227] on img at bounding box center [307, 176] width 349 height 145
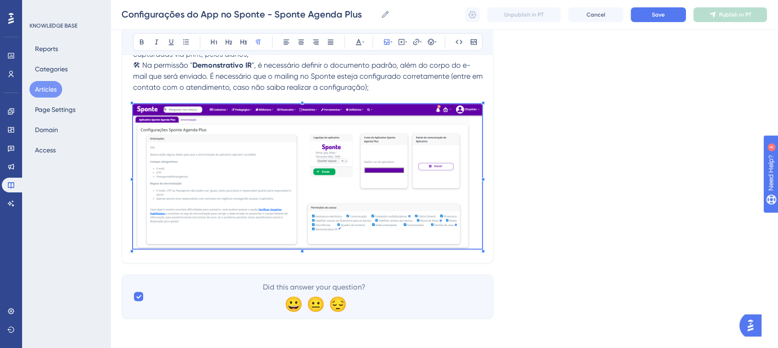
drag, startPoint x: 190, startPoint y: 255, endPoint x: 172, endPoint y: 254, distance: 18.0
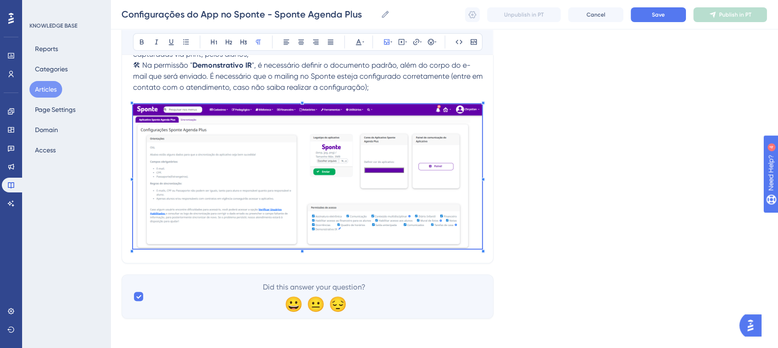
click at [407, 97] on p at bounding box center [308, 98] width 350 height 11
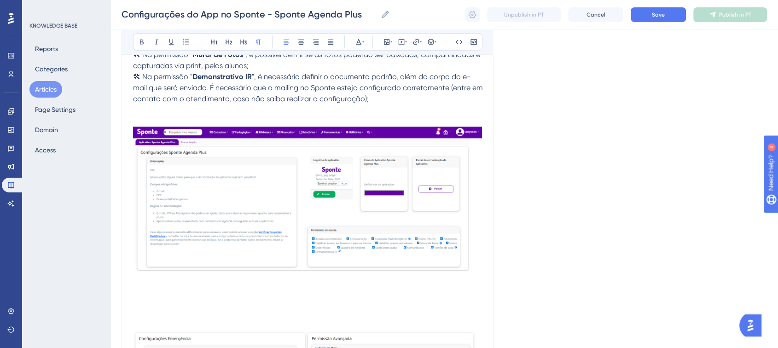
scroll to position [702, 0]
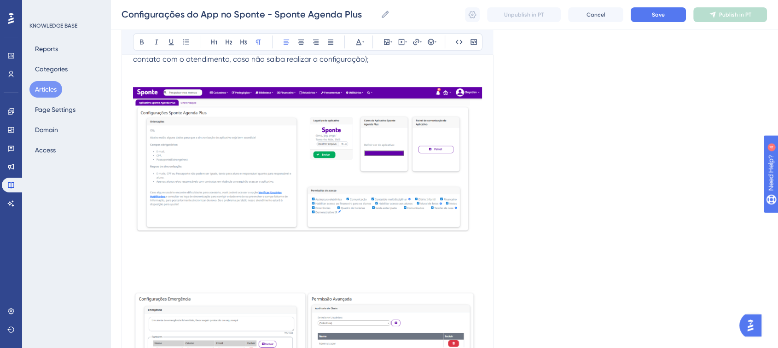
click at [152, 255] on p at bounding box center [308, 251] width 350 height 11
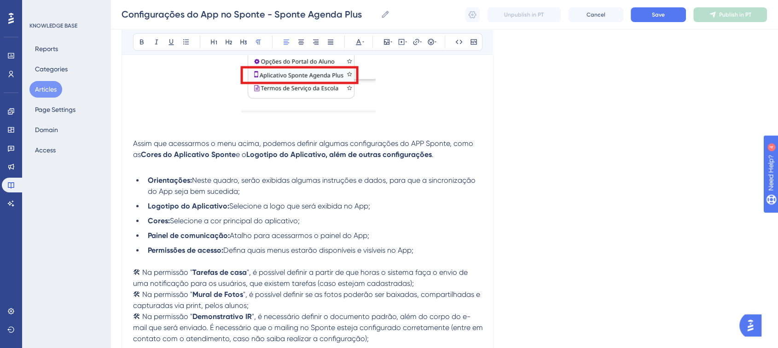
scroll to position [446, 0]
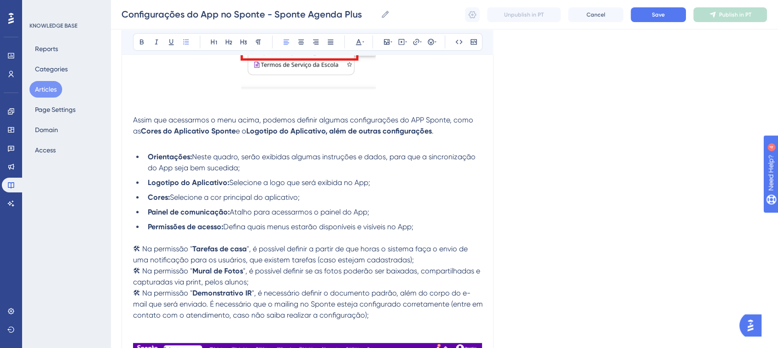
drag, startPoint x: 134, startPoint y: 155, endPoint x: 380, endPoint y: 185, distance: 247.5
click at [380, 185] on ul "Orientações: Neste quadro, serão exibidas algumas instruções e dados, para que …" at bounding box center [308, 191] width 350 height 81
copy ul "Orientações: Neste quadro, serão exibidas algumas instruções e dados, para que …"
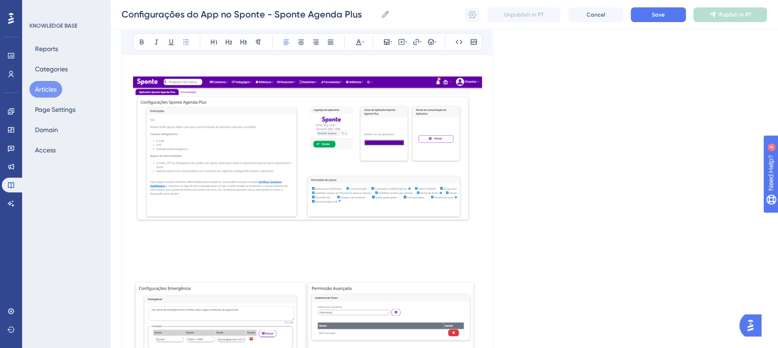
scroll to position [753, 0]
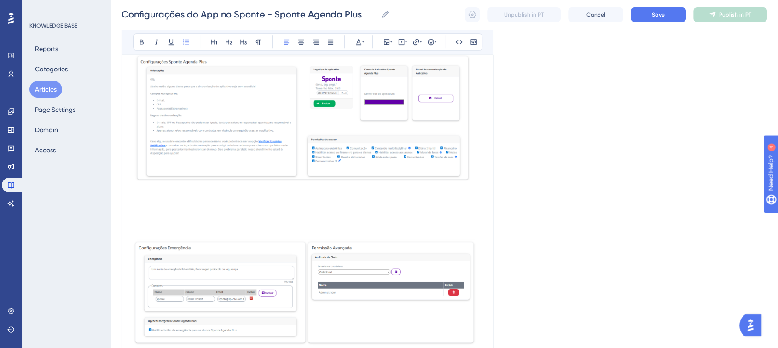
click at [153, 206] on p at bounding box center [308, 200] width 350 height 11
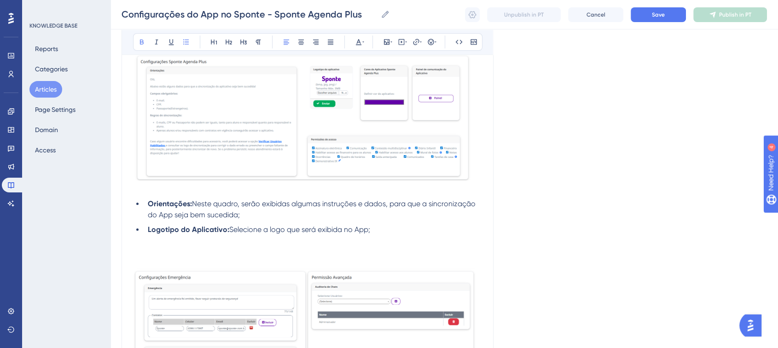
click at [135, 207] on ul "Orientações: Neste quadro, serão exibidas algumas instruções e dados, para que …" at bounding box center [308, 216] width 350 height 37
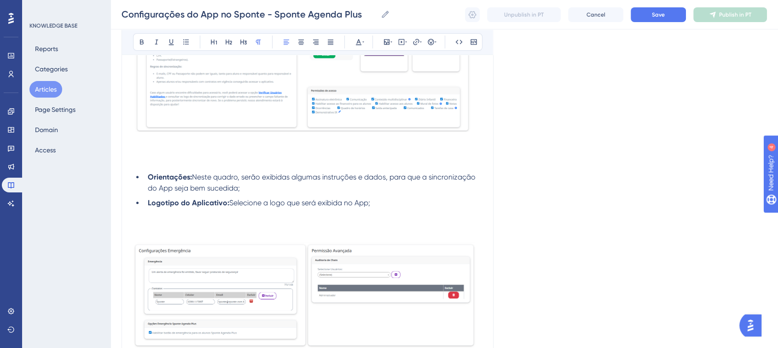
scroll to position [855, 0]
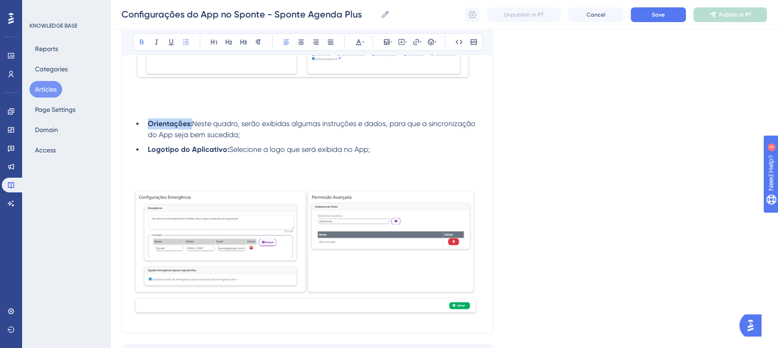
drag, startPoint x: 151, startPoint y: 127, endPoint x: 191, endPoint y: 126, distance: 39.6
click at [191, 126] on strong "Orientações:" at bounding box center [170, 123] width 44 height 9
drag, startPoint x: 303, startPoint y: 127, endPoint x: 325, endPoint y: 142, distance: 26.8
click at [325, 140] on li "Configurações de Emergência: Neste quadro, serão exibidas algumas instruções e …" at bounding box center [313, 129] width 339 height 22
click at [305, 129] on span "Neste quadro, serão exibidas algumas instruções e dados, para que a sincronizaç…" at bounding box center [316, 129] width 336 height 20
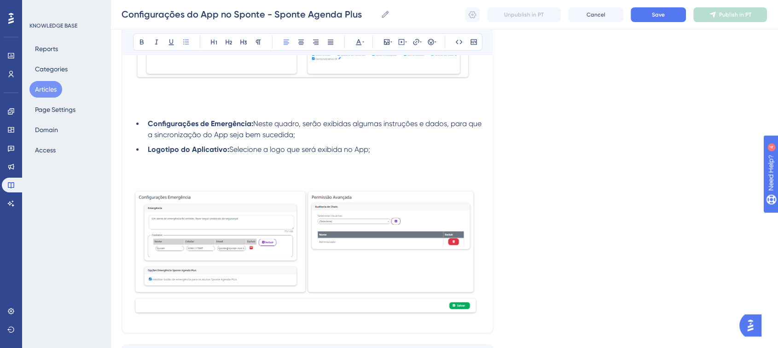
drag, startPoint x: 302, startPoint y: 127, endPoint x: 315, endPoint y: 136, distance: 15.8
click at [315, 136] on li "Configurações de Emergência: Neste quadro, serão exibidas algumas instruções e …" at bounding box center [313, 129] width 339 height 22
click at [359, 140] on li "Configurações de Emergência: Neste quadro, é possível definir um texto, e quais…" at bounding box center [313, 129] width 339 height 22
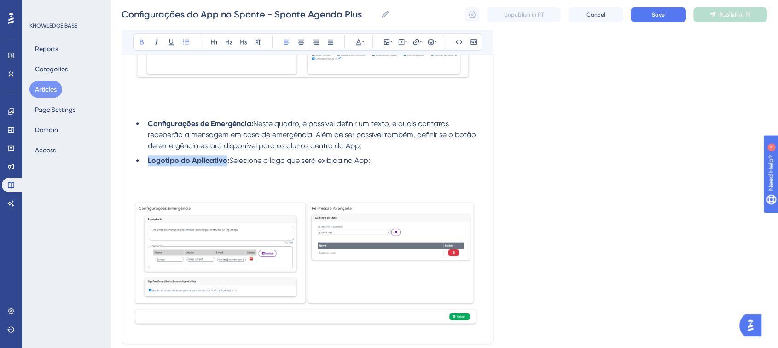
drag, startPoint x: 147, startPoint y: 165, endPoint x: 223, endPoint y: 165, distance: 75.5
click at [223, 165] on strong "Logotipo do Aplicativo:" at bounding box center [188, 160] width 81 height 9
click at [414, 151] on li "Configurações de Emergência: Neste quadro, é possível definir um texto, e quais…" at bounding box center [313, 134] width 339 height 33
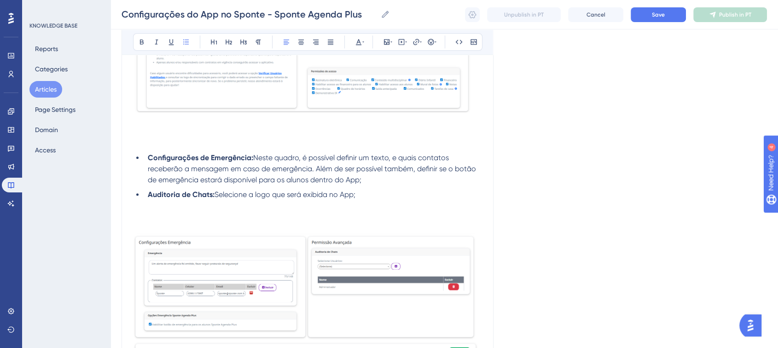
scroll to position [753, 0]
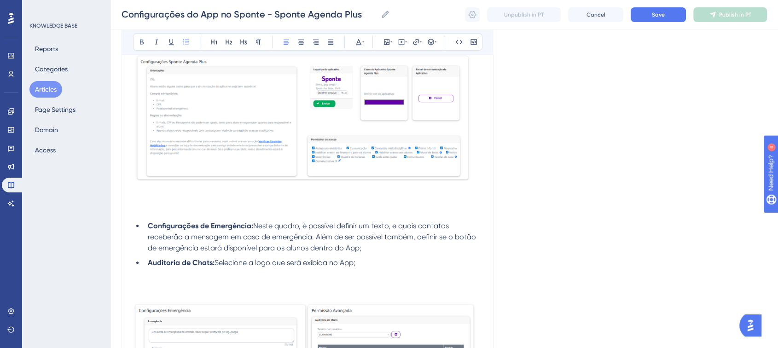
drag, startPoint x: 217, startPoint y: 266, endPoint x: 374, endPoint y: 265, distance: 156.5
click at [374, 265] on li "Auditoria de Chats: Selecione a logo que será exibida no App;" at bounding box center [313, 262] width 339 height 11
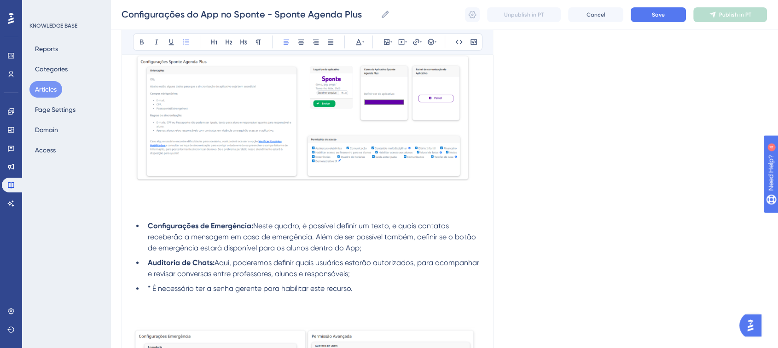
click at [143, 294] on ul "Configurações de Emergência: Neste quadro, é possível definir um texto, e quais…" at bounding box center [308, 257] width 350 height 74
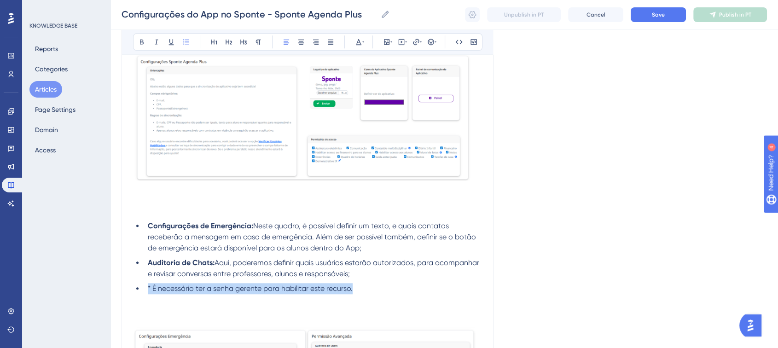
drag, startPoint x: 368, startPoint y: 294, endPoint x: 145, endPoint y: 292, distance: 222.8
click at [145, 294] on li "* É necessário ter a senha gerente para habilitar este recurso." at bounding box center [313, 288] width 339 height 11
click at [184, 46] on button at bounding box center [185, 41] width 13 height 13
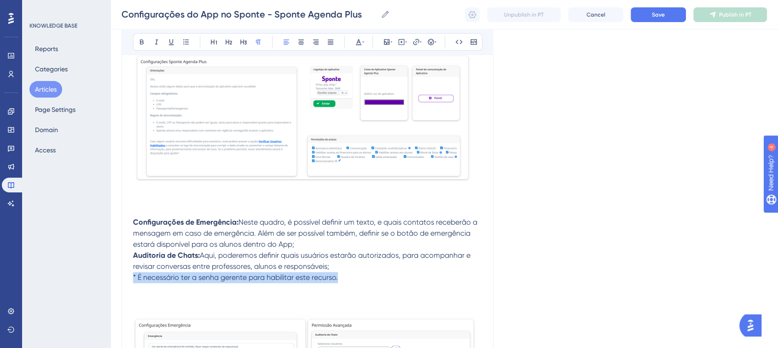
click at [136, 281] on span "* É necessário ter a senha gerente para habilitar este recurso." at bounding box center [235, 277] width 205 height 9
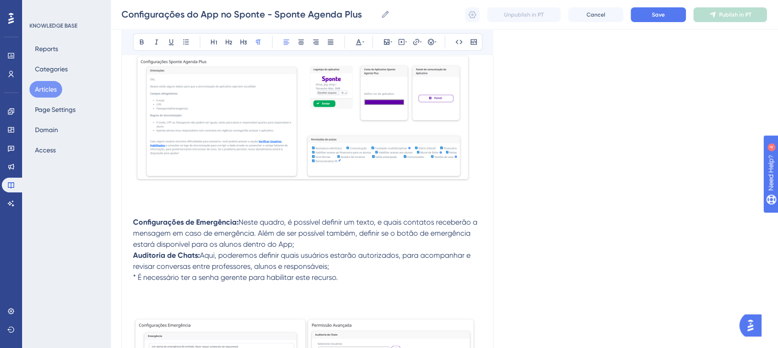
click at [306, 249] on p "Configurações de Emergência: Neste quadro, é possível definir um texto, e quais…" at bounding box center [308, 233] width 350 height 33
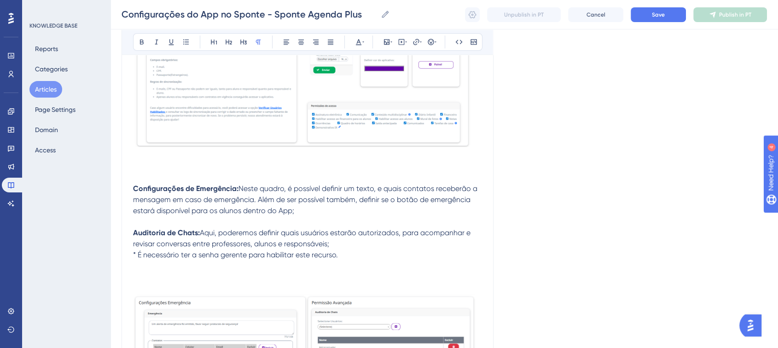
scroll to position [804, 0]
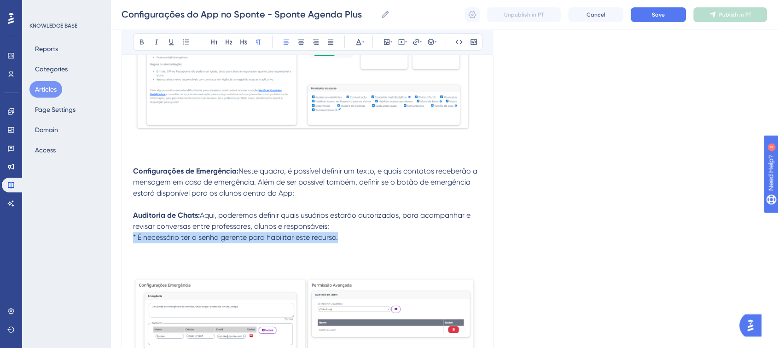
drag, startPoint x: 339, startPoint y: 242, endPoint x: 130, endPoint y: 241, distance: 209.4
click at [357, 38] on icon at bounding box center [358, 41] width 7 height 7
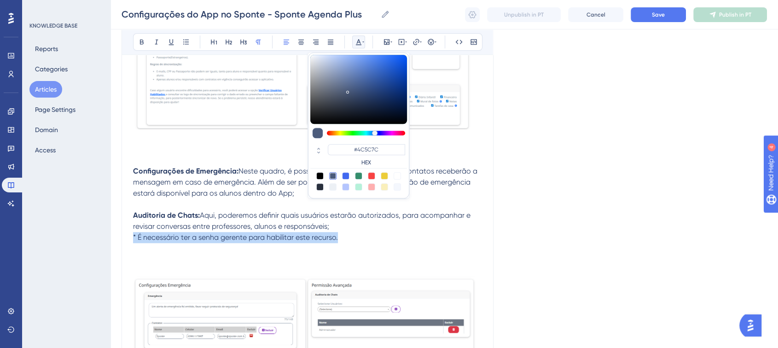
drag, startPoint x: 373, startPoint y: 178, endPoint x: 382, endPoint y: 179, distance: 8.9
click at [373, 178] on div at bounding box center [371, 175] width 7 height 7
type input "#F84343"
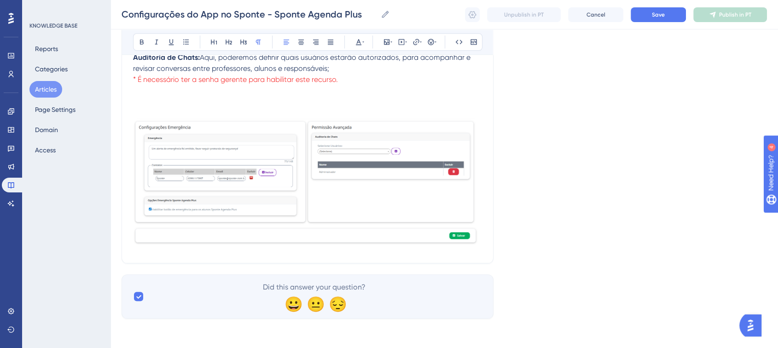
scroll to position [965, 0]
click at [366, 85] on p at bounding box center [308, 90] width 350 height 11
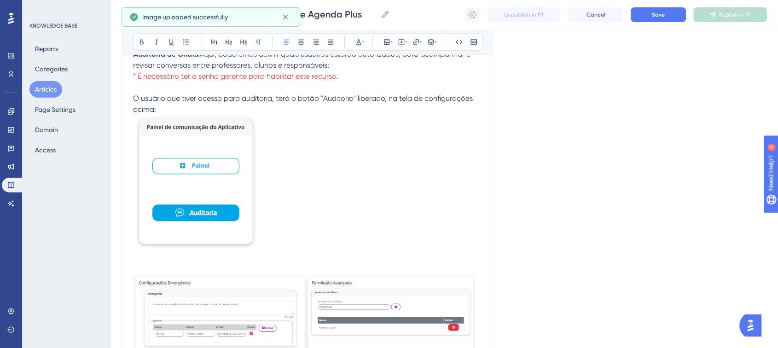
click at [163, 111] on p "O usuário que tiver acesso para auditoria, terá o botão "Auditoria" liberado, n…" at bounding box center [308, 104] width 350 height 22
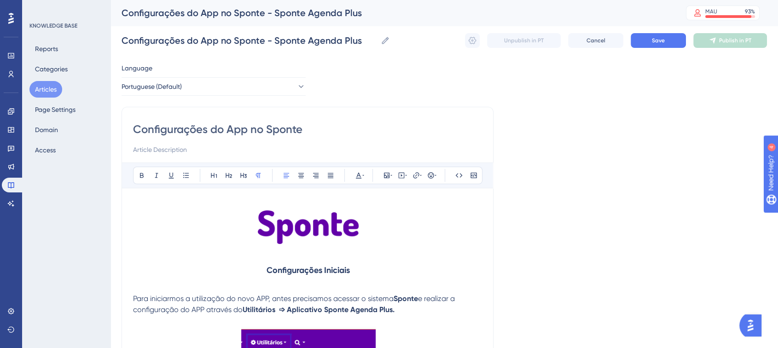
scroll to position [51, 0]
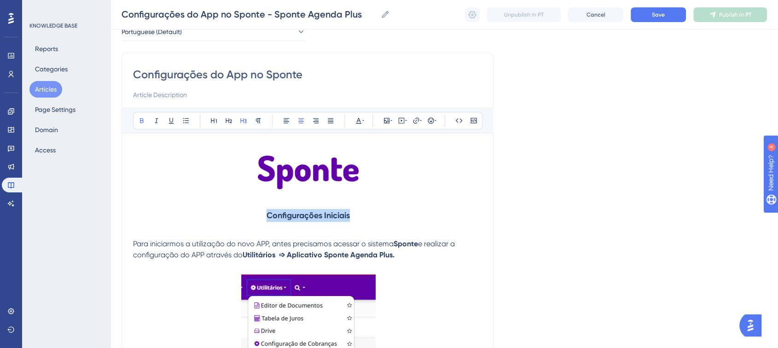
drag, startPoint x: 265, startPoint y: 213, endPoint x: 351, endPoint y: 214, distance: 86.5
click at [353, 214] on h3 "Configurações Iniciais" at bounding box center [308, 215] width 350 height 24
click at [227, 123] on icon at bounding box center [228, 120] width 7 height 7
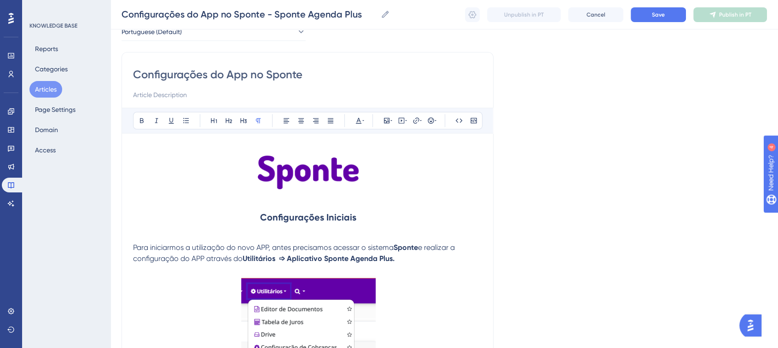
click at [302, 194] on p at bounding box center [308, 197] width 350 height 11
drag, startPoint x: 263, startPoint y: 216, endPoint x: 359, endPoint y: 215, distance: 95.7
click at [359, 215] on h2 "Configurações Iniciais" at bounding box center [308, 217] width 350 height 28
click at [328, 215] on strong "Configurações Iniciais" at bounding box center [308, 217] width 96 height 11
drag, startPoint x: 328, startPoint y: 215, endPoint x: 276, endPoint y: 213, distance: 52.1
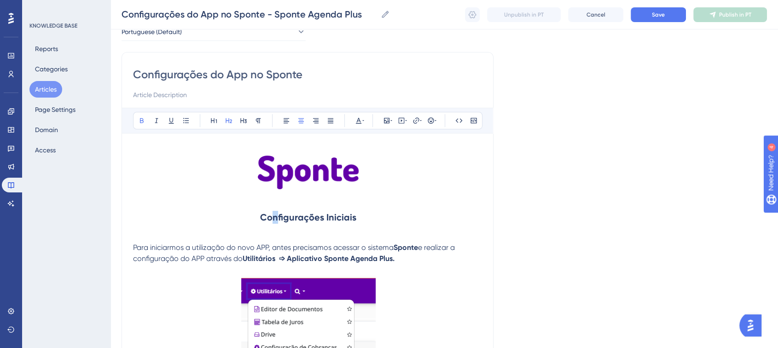
click at [276, 213] on strong "Configurações Iniciais" at bounding box center [308, 217] width 96 height 11
drag, startPoint x: 284, startPoint y: 215, endPoint x: 363, endPoint y: 215, distance: 78.7
click at [363, 215] on h2 "Configurações Iniciais" at bounding box center [308, 217] width 350 height 28
copy strong "Configurações Iniciais"
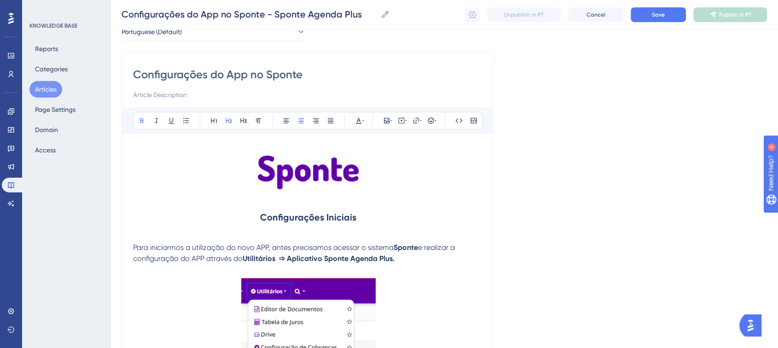
click at [258, 211] on h2 "Configurações Iniciais" at bounding box center [308, 217] width 350 height 28
click at [428, 121] on icon at bounding box center [431, 120] width 6 height 6
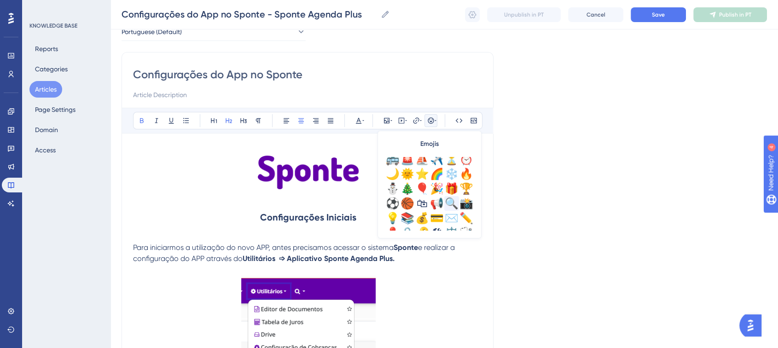
scroll to position [307, 0]
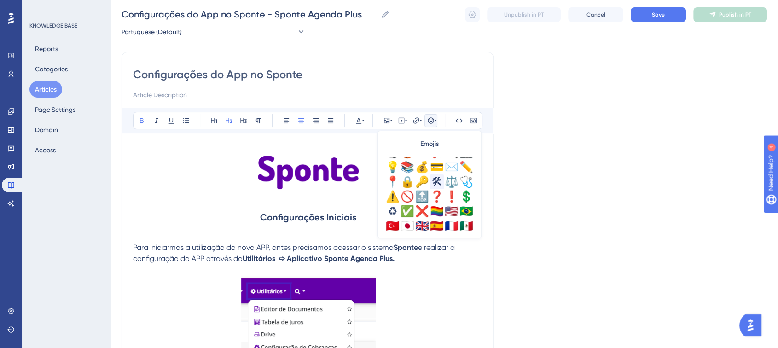
click at [438, 181] on div "🛠" at bounding box center [436, 181] width 15 height 15
click at [276, 216] on strong "Configurações Iniciais" at bounding box center [313, 217] width 96 height 11
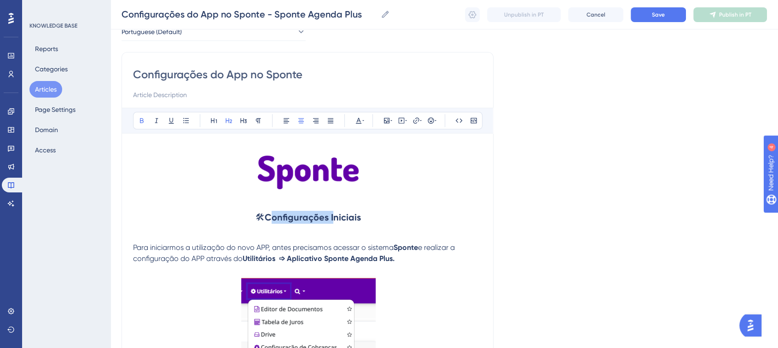
click at [276, 216] on strong "Configurações Iniciais" at bounding box center [313, 217] width 96 height 11
copy span "🛠"
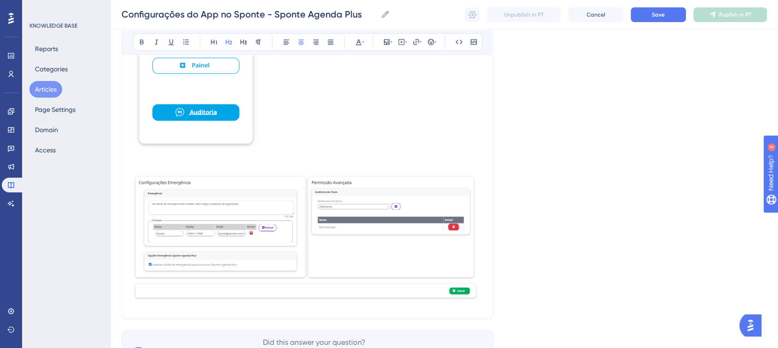
scroll to position [1139, 0]
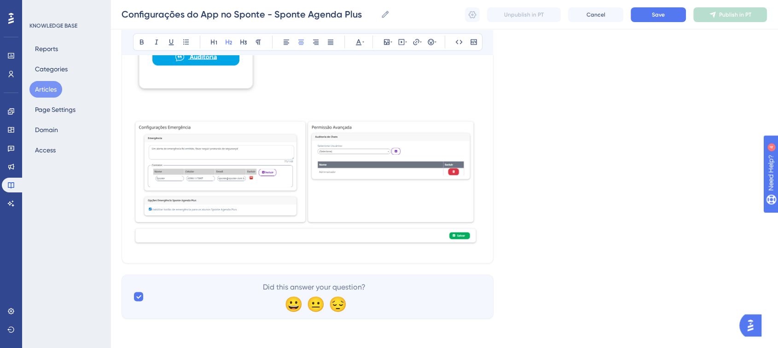
click at [482, 235] on img at bounding box center [308, 183] width 350 height 130
click at [480, 216] on img at bounding box center [308, 183] width 350 height 130
click at [476, 216] on img at bounding box center [308, 183] width 350 height 130
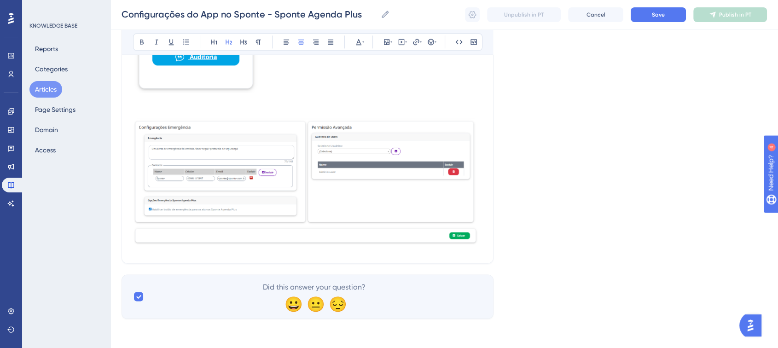
click at [477, 216] on img at bounding box center [308, 183] width 350 height 130
click at [480, 225] on img at bounding box center [308, 183] width 350 height 130
click at [148, 112] on p at bounding box center [308, 112] width 350 height 11
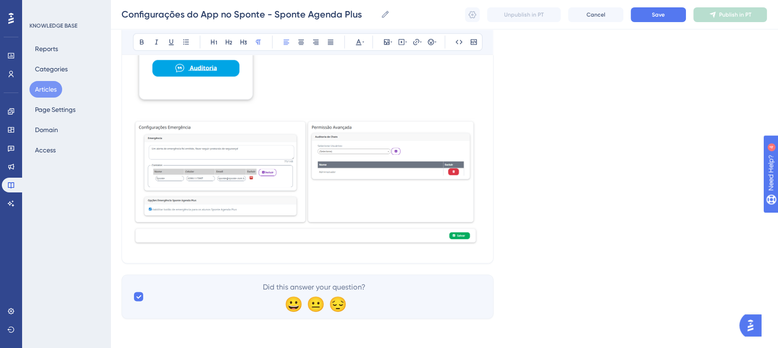
click at [480, 229] on img at bounding box center [308, 183] width 350 height 130
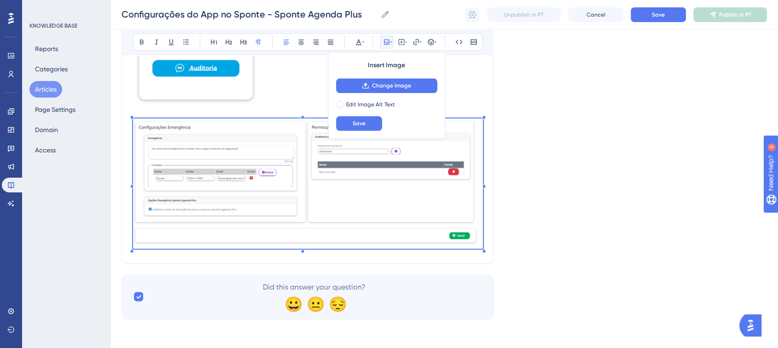
click at [480, 232] on img at bounding box center [308, 183] width 350 height 130
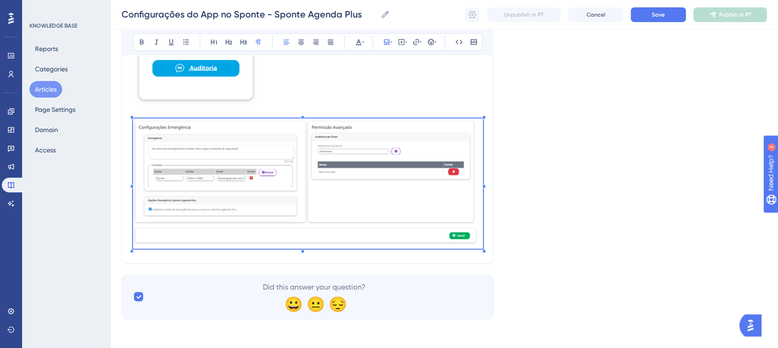
click at [479, 237] on img at bounding box center [308, 183] width 350 height 130
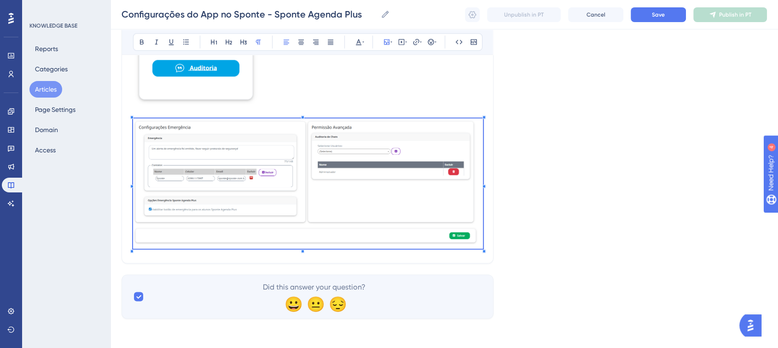
click at [414, 214] on img at bounding box center [308, 183] width 350 height 130
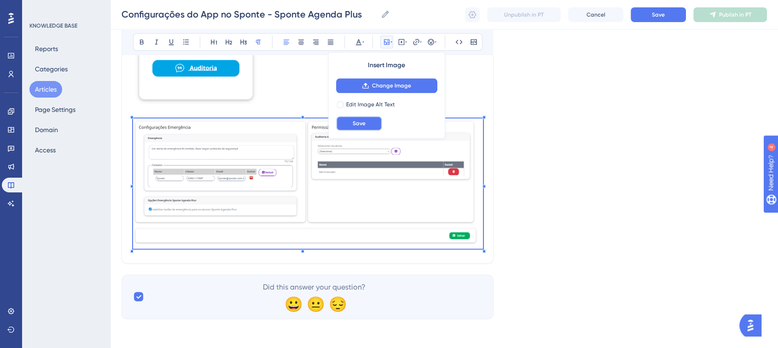
click at [363, 124] on span "Save" at bounding box center [359, 123] width 13 height 7
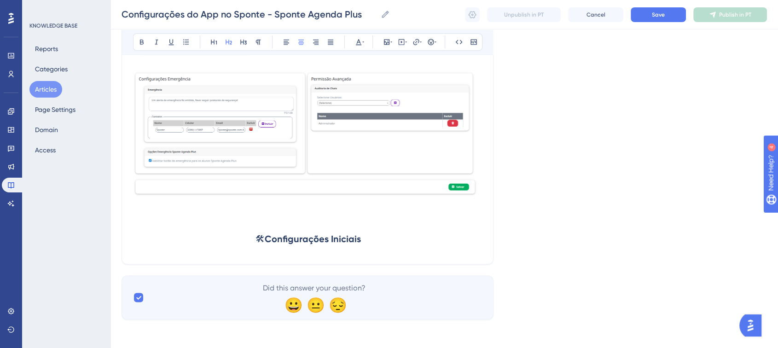
scroll to position [1177, 0]
drag, startPoint x: 270, startPoint y: 238, endPoint x: 379, endPoint y: 239, distance: 108.6
click at [379, 239] on h2 "🛠 Configurações Iniciais" at bounding box center [308, 238] width 350 height 28
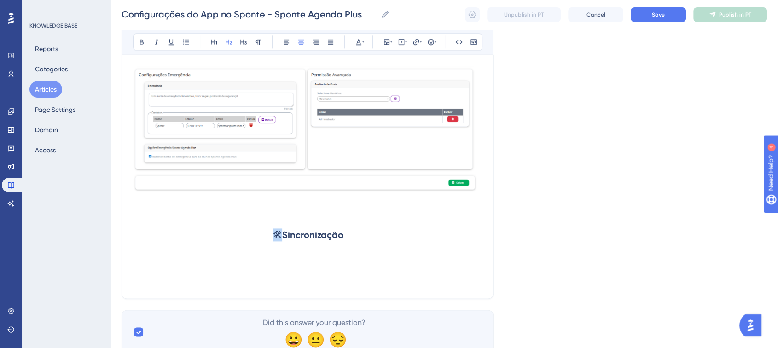
drag, startPoint x: 274, startPoint y: 239, endPoint x: 280, endPoint y: 239, distance: 6.4
click at [280, 239] on span "🛠" at bounding box center [277, 234] width 9 height 11
click at [426, 44] on button at bounding box center [430, 41] width 13 height 13
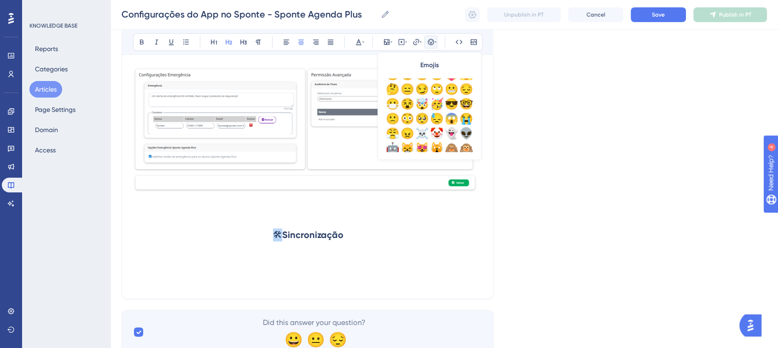
scroll to position [17, 0]
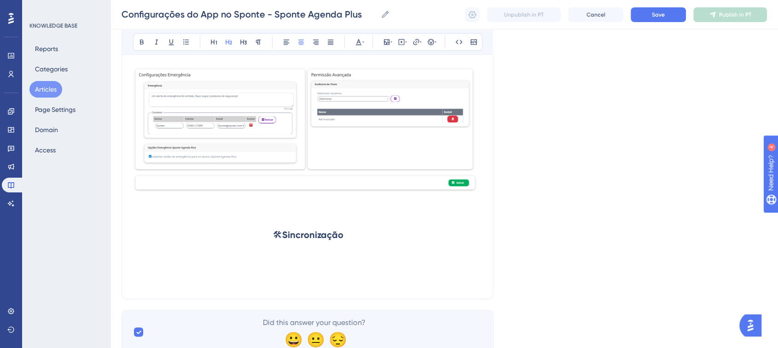
click at [281, 244] on h2 "🛠 Sincronização" at bounding box center [308, 235] width 350 height 28
click at [359, 242] on h2 "🛠 Sincronização" at bounding box center [308, 235] width 350 height 28
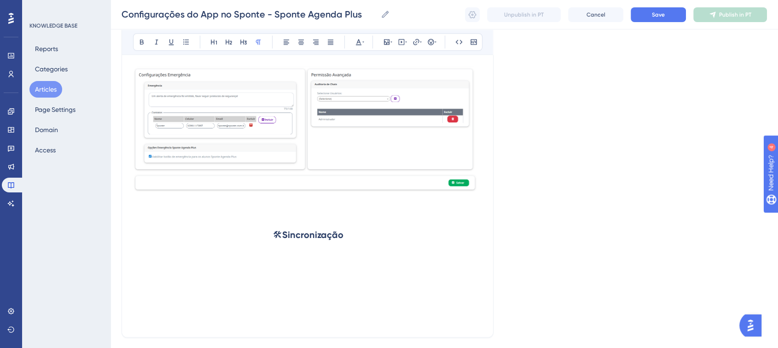
click at [277, 265] on h2 at bounding box center [308, 263] width 350 height 28
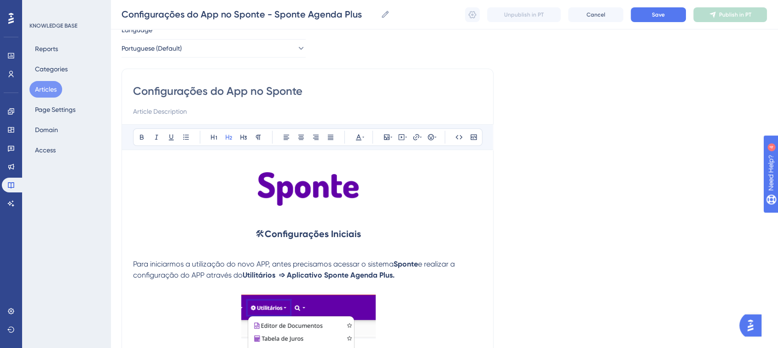
scroll to position [51, 0]
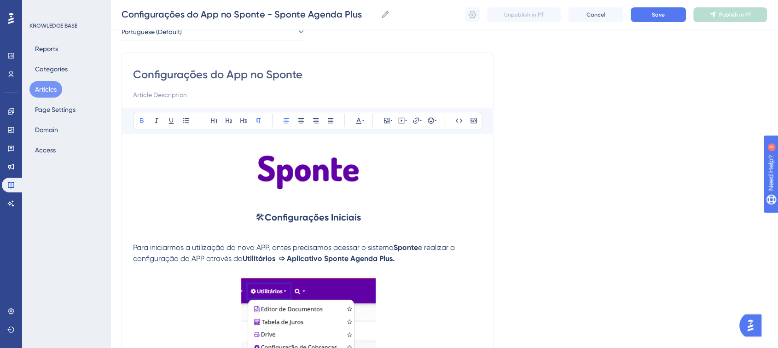
drag, startPoint x: 243, startPoint y: 259, endPoint x: 409, endPoint y: 257, distance: 165.7
click at [409, 257] on p "Para iniciarmos a utilização do novo APP, antes precisamos acessar o sistema Sp…" at bounding box center [308, 253] width 350 height 22
copy strong "Utilitários ➩ Aplicativo Sponte Agenda Plus."
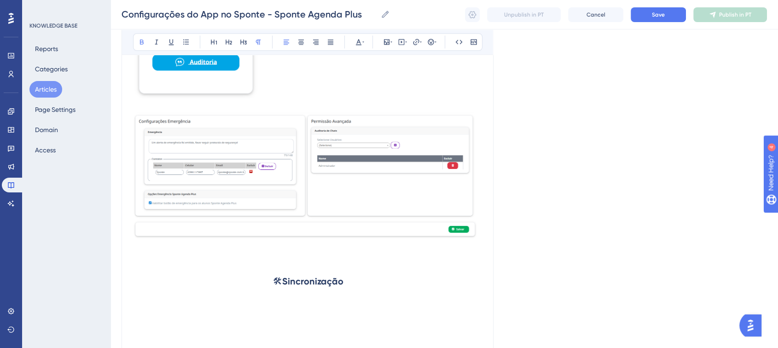
scroll to position [1254, 0]
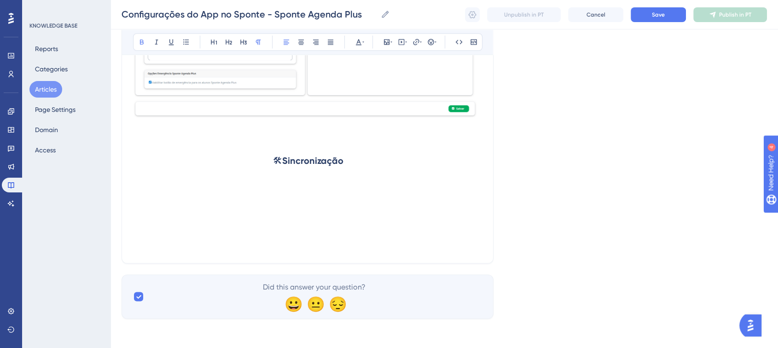
click at [220, 202] on p at bounding box center [308, 207] width 350 height 11
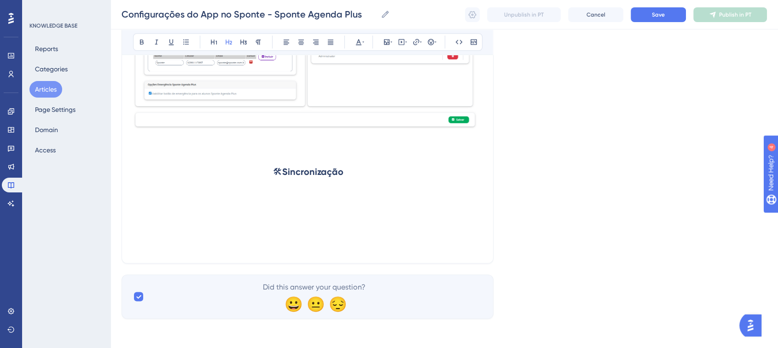
scroll to position [1216, 0]
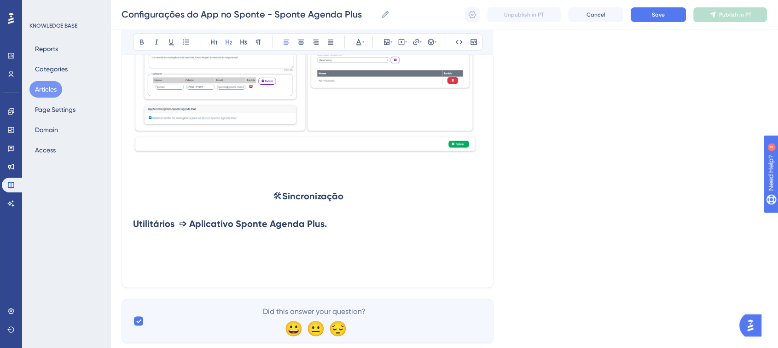
click at [134, 227] on strong "Utilitários ➩ Aplicativo Sponte Agenda Plus." at bounding box center [230, 223] width 194 height 11
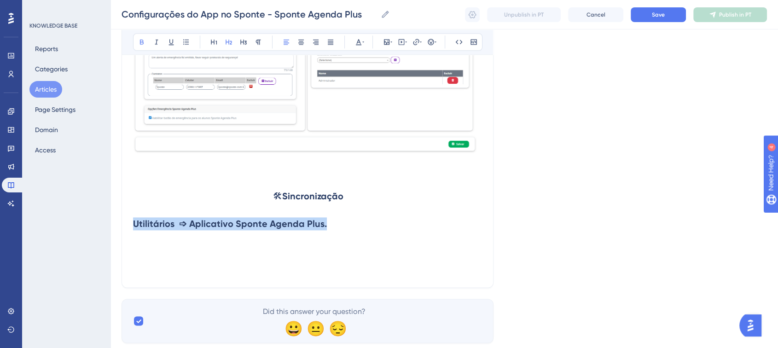
drag, startPoint x: 137, startPoint y: 226, endPoint x: 346, endPoint y: 226, distance: 209.0
click at [346, 226] on h2 "Utilitários ➩ Aplicativo Sponte Agenda Plus." at bounding box center [308, 224] width 350 height 28
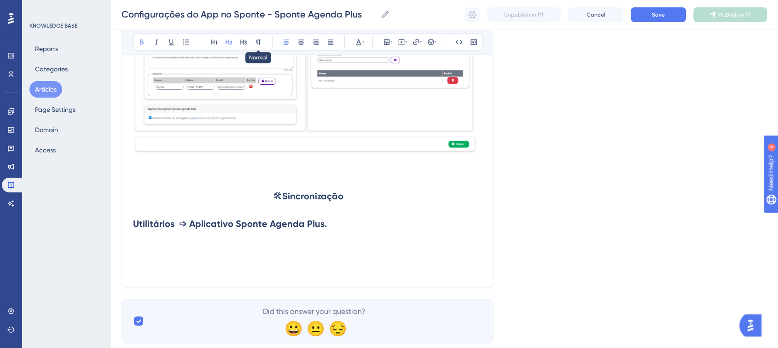
drag, startPoint x: 263, startPoint y: 46, endPoint x: 243, endPoint y: 66, distance: 29.0
click at [263, 46] on button at bounding box center [258, 41] width 13 height 13
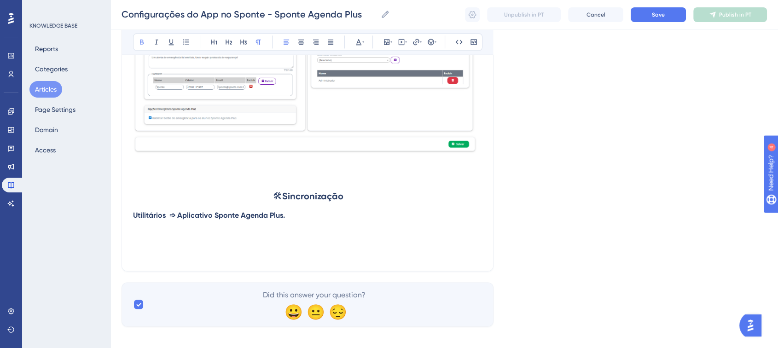
click at [135, 219] on strong "Utilitários ➩ Aplicativo Sponte Agenda Plus." at bounding box center [209, 215] width 152 height 9
click at [313, 221] on p "Em, Utilitários ➩ Aplicativo Sponte Agenda Plus." at bounding box center [308, 215] width 350 height 11
drag, startPoint x: 181, startPoint y: 217, endPoint x: 189, endPoint y: 217, distance: 7.4
click at [189, 217] on strong "Em, Utilitários ➩ Aplicativo Sponte Agenda Plus" at bounding box center [215, 215] width 164 height 9
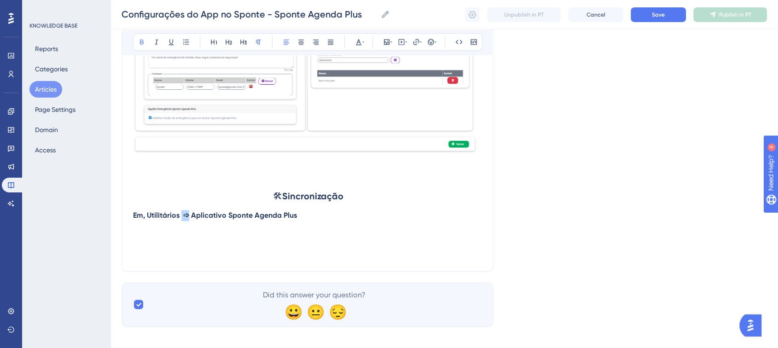
copy strong "➩"
click at [301, 214] on p "Em, Utilitários ➩ Aplicativo Sponte Agenda Plus" at bounding box center [308, 215] width 350 height 11
drag, startPoint x: 389, startPoint y: 216, endPoint x: 401, endPoint y: 217, distance: 11.5
click at [389, 216] on p "Em, Utilitários ➩ Aplicativo Sponte Agenda Plus ➩ Aba "Sincronização"," at bounding box center [308, 215] width 350 height 11
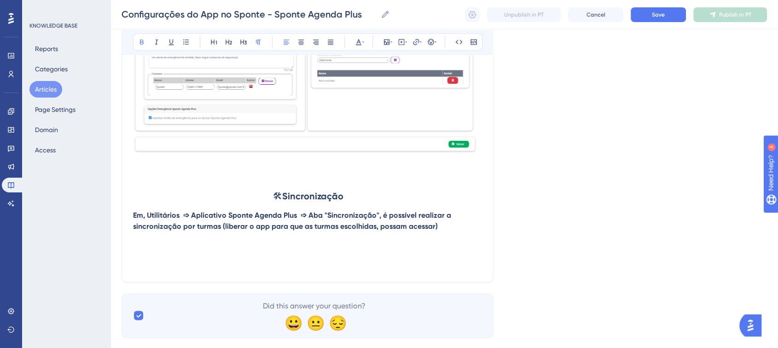
click at [303, 231] on strong "Em, Utilitários ➩ Aplicativo Sponte Agenda Plus ➩ Aba "Sincronização", é possív…" at bounding box center [293, 221] width 320 height 20
click at [479, 226] on p "Em, Utilitários ➩ Aplicativo Sponte Agenda Plus ➩ Aba "Sincronização", é possív…" at bounding box center [308, 221] width 350 height 22
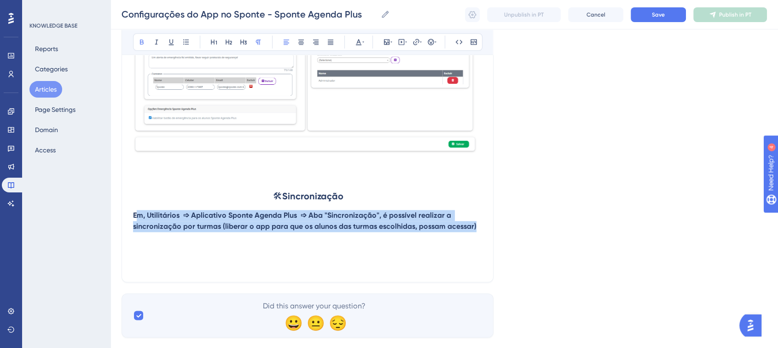
drag, startPoint x: 135, startPoint y: 219, endPoint x: 489, endPoint y: 234, distance: 354.3
click at [473, 236] on h2 at bounding box center [308, 246] width 350 height 28
drag, startPoint x: 476, startPoint y: 233, endPoint x: 133, endPoint y: 217, distance: 344.2
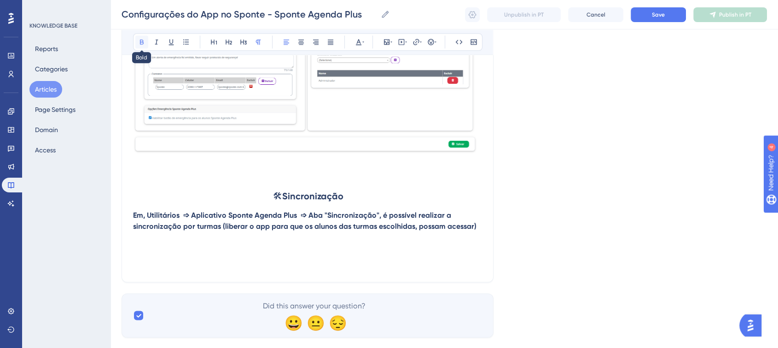
click at [140, 44] on icon at bounding box center [142, 42] width 4 height 5
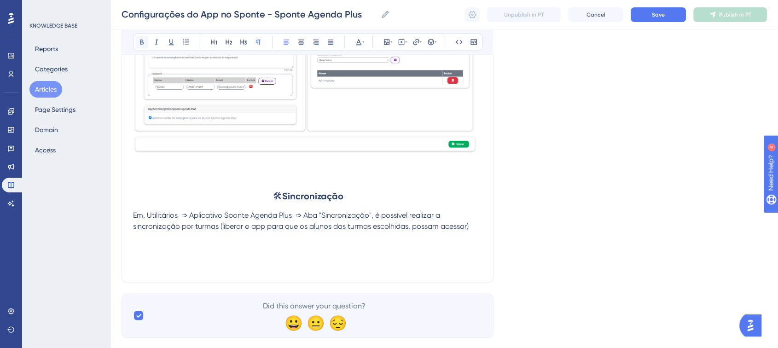
click at [140, 44] on icon at bounding box center [142, 42] width 4 height 5
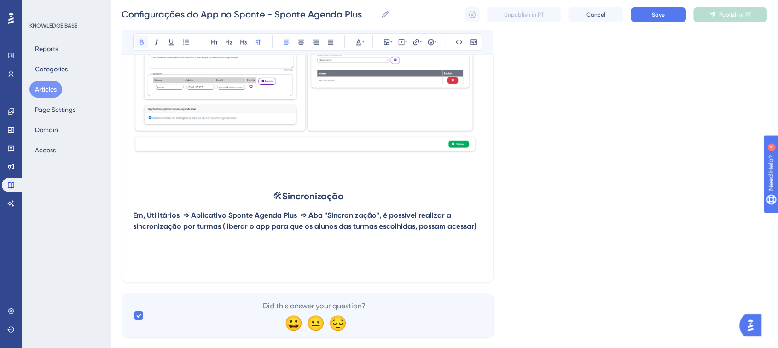
click at [140, 44] on icon at bounding box center [142, 42] width 4 height 5
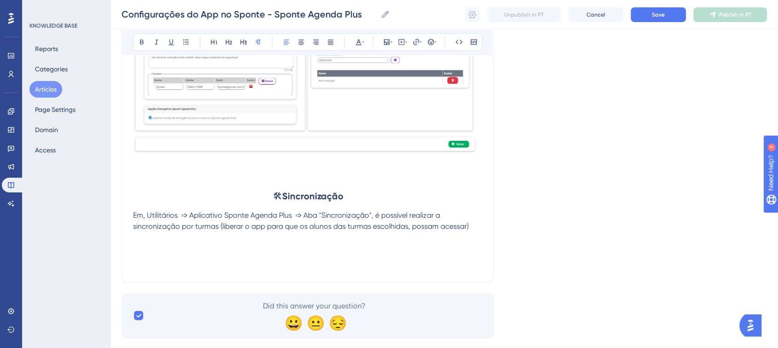
click at [170, 216] on span "Em, Utilitários ➩ Aplicativo Sponte Agenda Plus ➩ Aba "Sincronização", é possív…" at bounding box center [301, 221] width 336 height 20
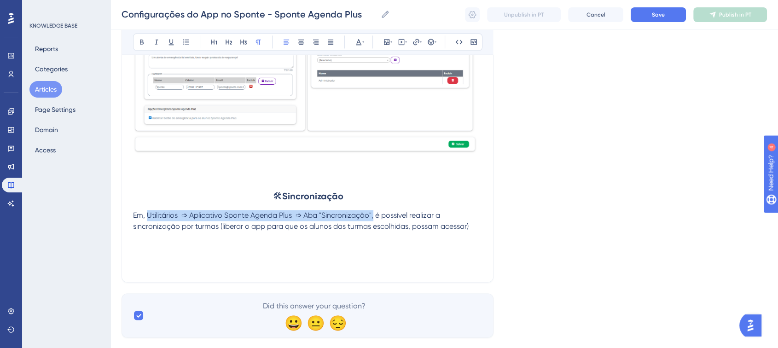
drag, startPoint x: 148, startPoint y: 216, endPoint x: 376, endPoint y: 215, distance: 228.3
click at [376, 215] on span "Em, Utilitários ➩ Aplicativo Sponte Agenda Plus ➩ Aba "Sincronização", é possív…" at bounding box center [301, 221] width 336 height 20
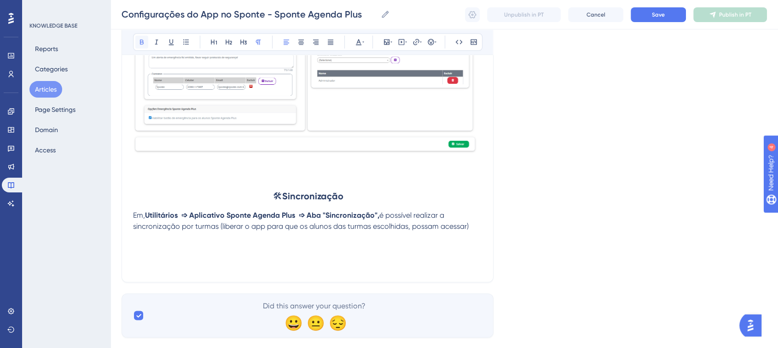
click at [147, 40] on button at bounding box center [141, 41] width 13 height 13
drag, startPoint x: 476, startPoint y: 226, endPoint x: 479, endPoint y: 235, distance: 10.2
click at [475, 226] on p "Em, Utilitários ➩ Aplicativo Sponte Agenda Plus ➩ Aba "Sincronização", é possív…" at bounding box center [308, 221] width 350 height 22
click at [174, 257] on h2 at bounding box center [308, 246] width 350 height 28
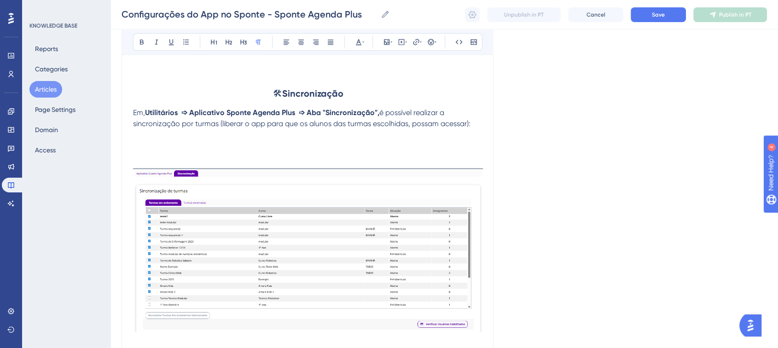
scroll to position [1260, 0]
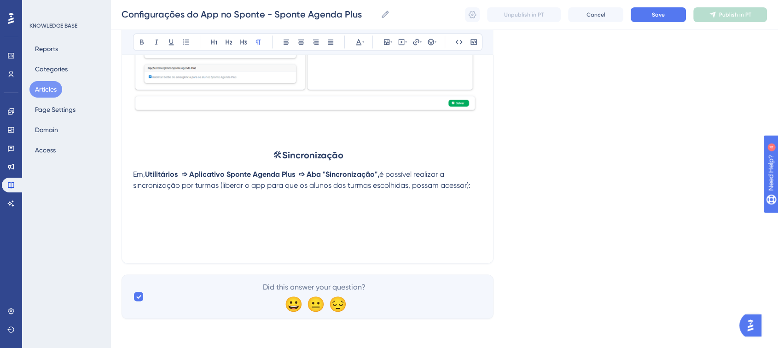
drag, startPoint x: 159, startPoint y: 183, endPoint x: 164, endPoint y: 183, distance: 5.1
click at [159, 183] on span "é possível realizar a sincronização por turmas (liberar o app para que os aluno…" at bounding box center [301, 180] width 337 height 20
click at [150, 209] on h2 at bounding box center [308, 205] width 350 height 28
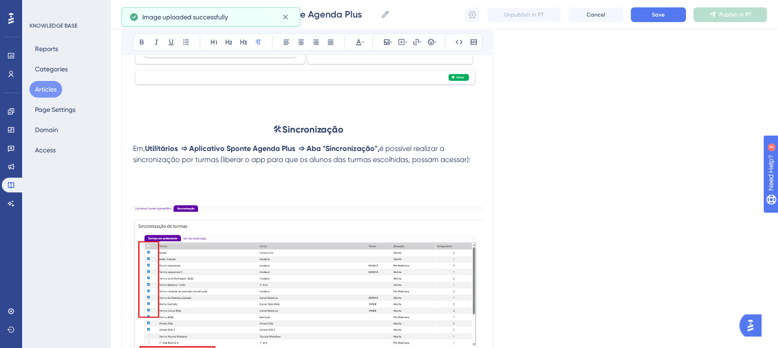
scroll to position [1318, 0]
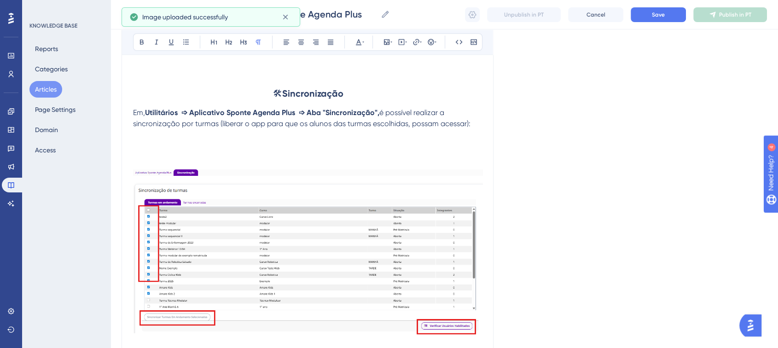
click at [153, 151] on h2 at bounding box center [308, 143] width 350 height 28
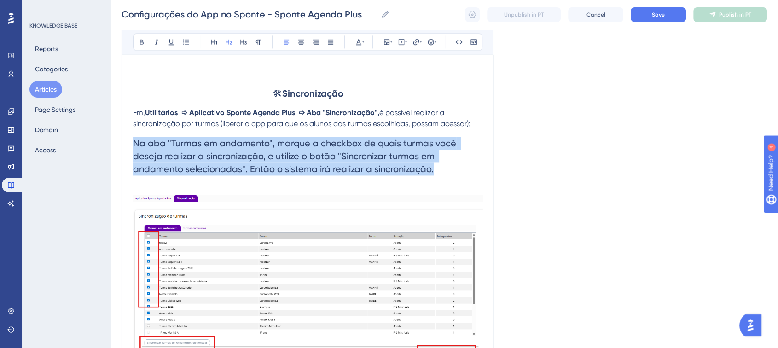
drag, startPoint x: 136, startPoint y: 145, endPoint x: 449, endPoint y: 170, distance: 314.4
click at [449, 170] on h2 "Na aba "Turmas em andamento", marque a checkbox de quais turmas você deseja rea…" at bounding box center [308, 155] width 350 height 53
click at [258, 45] on icon at bounding box center [258, 41] width 7 height 7
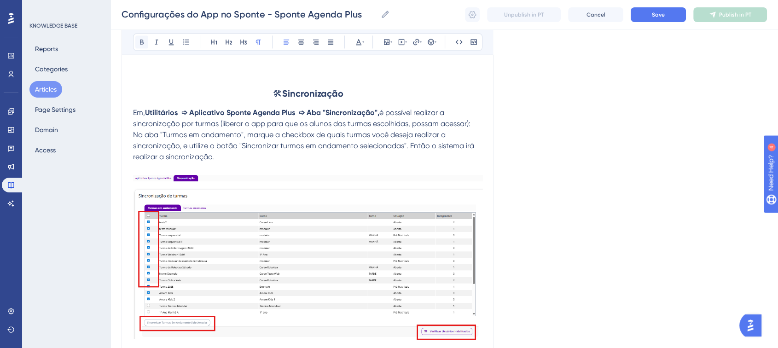
click at [141, 44] on icon at bounding box center [141, 41] width 7 height 7
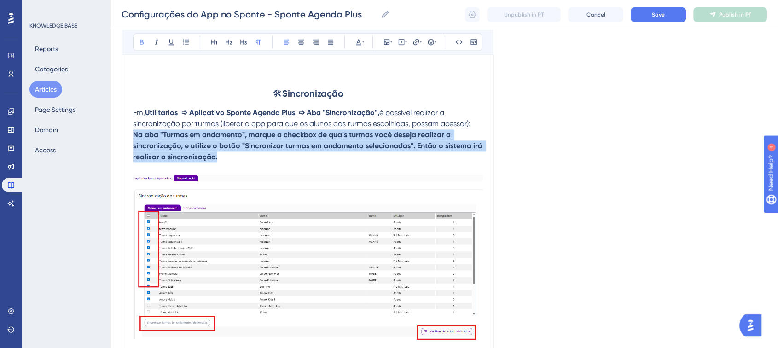
click at [139, 43] on icon at bounding box center [141, 41] width 7 height 7
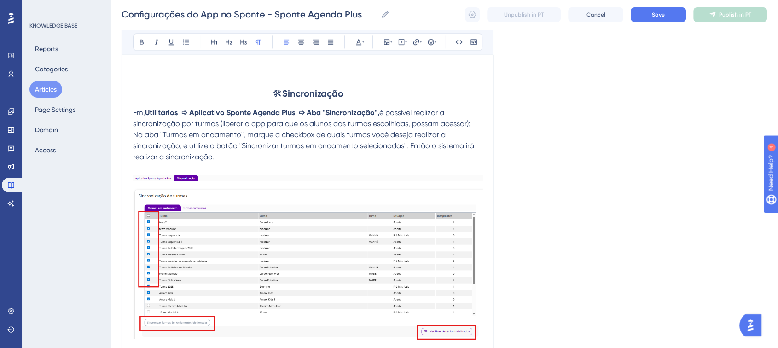
click at [137, 136] on span "Na aba "Turmas em andamento", marque a checkbox de quais turmas você deseja rea…" at bounding box center [304, 145] width 343 height 31
click at [136, 138] on span "Na aba "Turmas em andamento", marque a checkbox de quais turmas você deseja rea…" at bounding box center [304, 145] width 343 height 31
click at [135, 138] on span "Na aba "Turmas em andamento", marque a checkbox de quais turmas você deseja rea…" at bounding box center [304, 145] width 343 height 31
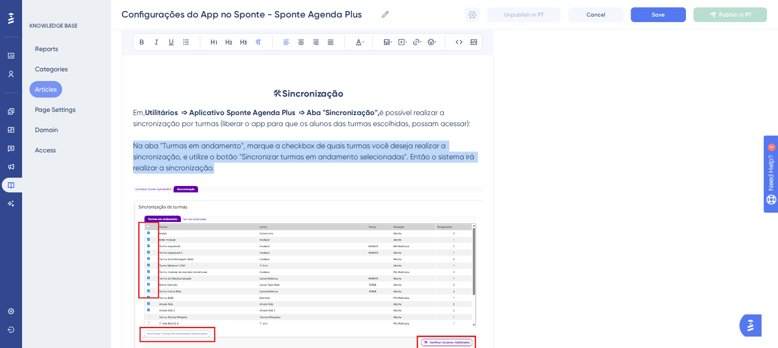
drag, startPoint x: 218, startPoint y: 174, endPoint x: 129, endPoint y: 147, distance: 92.6
click at [190, 47] on button at bounding box center [185, 41] width 13 height 13
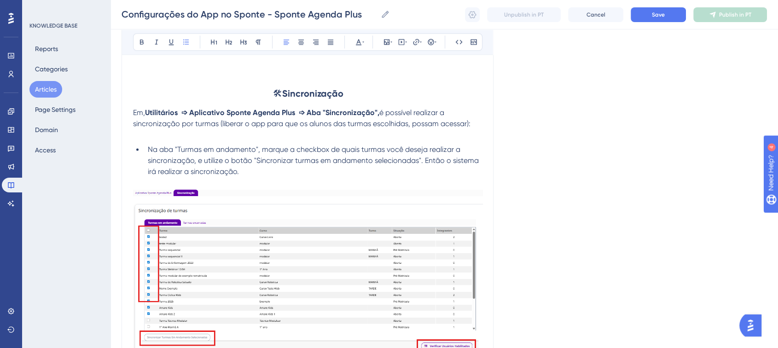
click at [260, 170] on li "Na aba "Turmas em andamento", marque a checkbox de quais turmas você deseja rea…" at bounding box center [313, 160] width 339 height 33
drag, startPoint x: 175, startPoint y: 151, endPoint x: 258, endPoint y: 151, distance: 82.4
click at [258, 151] on span "Na aba "Turmas em andamento", marque a checkbox de quais turmas você deseja rea…" at bounding box center [314, 160] width 333 height 31
click at [141, 40] on icon at bounding box center [141, 41] width 7 height 7
click at [349, 166] on span ", marque a checkbox de quais turmas você deseja realizar a sincronização, e uti…" at bounding box center [314, 160] width 333 height 31
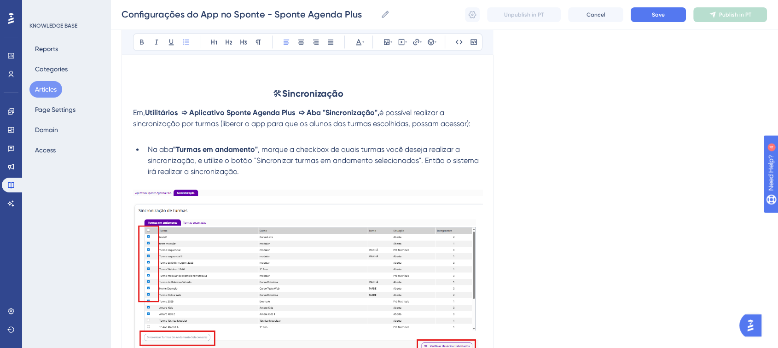
click at [250, 177] on li "Na aba "Turmas em andamento" , marque a checkbox de quais turmas você deseja re…" at bounding box center [313, 160] width 339 height 33
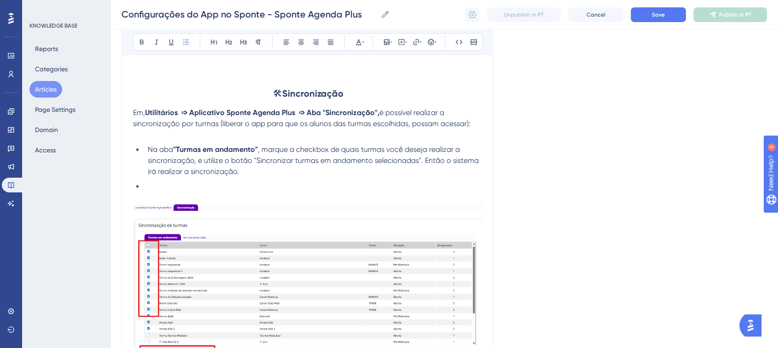
click at [180, 191] on li at bounding box center [313, 186] width 339 height 11
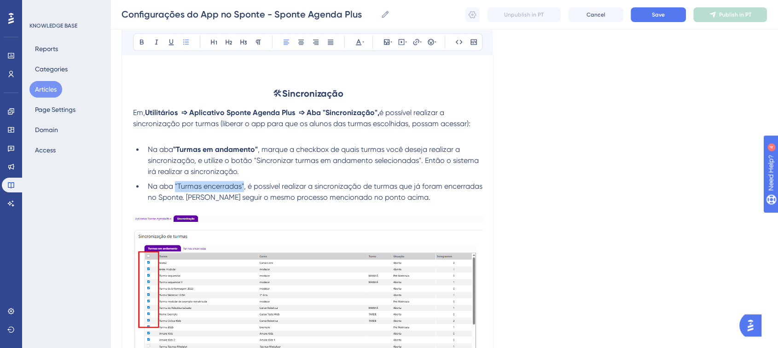
drag, startPoint x: 177, startPoint y: 190, endPoint x: 243, endPoint y: 191, distance: 66.3
click at [243, 191] on span "Na aba "Turmas encerradas", é possível realizar a sincronização de turmas que j…" at bounding box center [316, 192] width 336 height 20
click at [139, 46] on button at bounding box center [141, 41] width 13 height 13
click at [411, 175] on li "Na aba "Turmas em andamento" , marque a checkbox de quais turmas você deseja re…" at bounding box center [313, 160] width 339 height 33
click at [134, 115] on span "Em," at bounding box center [139, 112] width 12 height 9
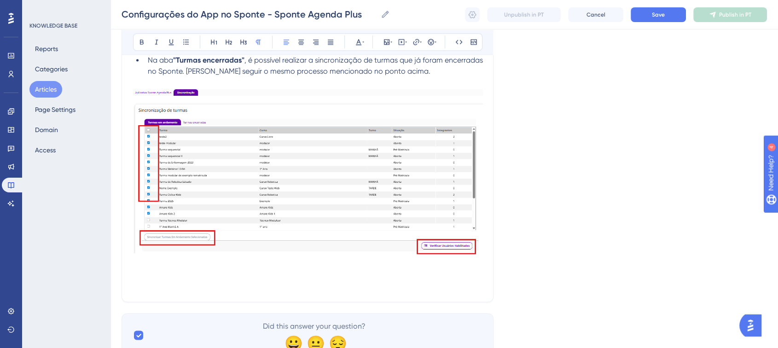
scroll to position [1395, 0]
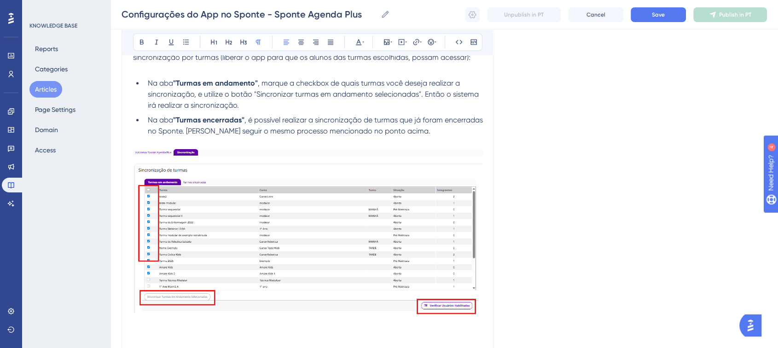
click at [447, 136] on li "Na aba "Turmas encerradas" , é possível realizar a sincronização de turmas que …" at bounding box center [313, 126] width 339 height 22
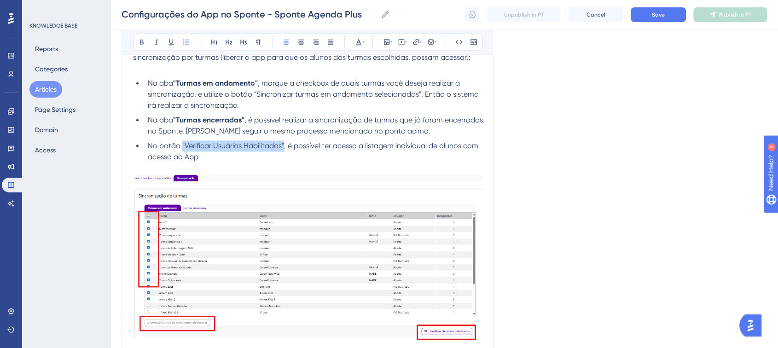
drag, startPoint x: 181, startPoint y: 150, endPoint x: 273, endPoint y: 140, distance: 92.2
click at [284, 146] on span "No botão "Verificar Usuários Habilitados", é possível ter acesso a listagem ind…" at bounding box center [314, 151] width 332 height 20
click at [147, 44] on button at bounding box center [141, 41] width 13 height 13
click at [211, 160] on li "No botão "Verificar Usuários Habilitados" , é possível ter acesso a listagem in…" at bounding box center [313, 151] width 339 height 22
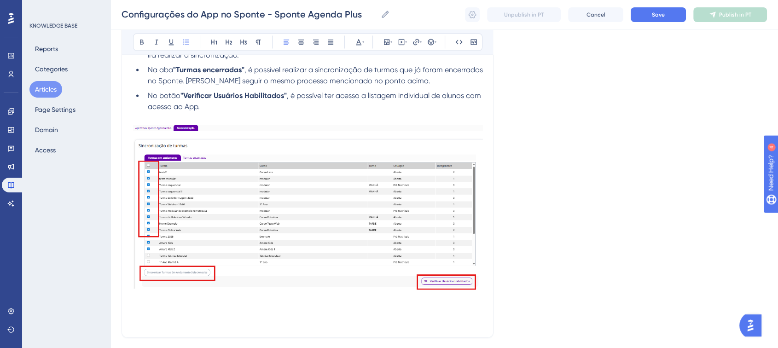
scroll to position [1524, 0]
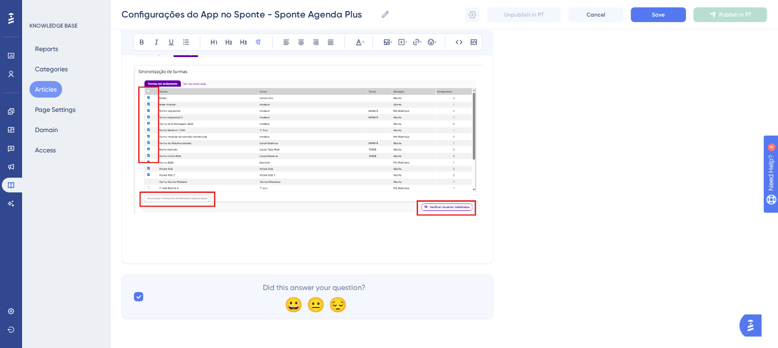
click at [150, 240] on p at bounding box center [308, 235] width 350 height 11
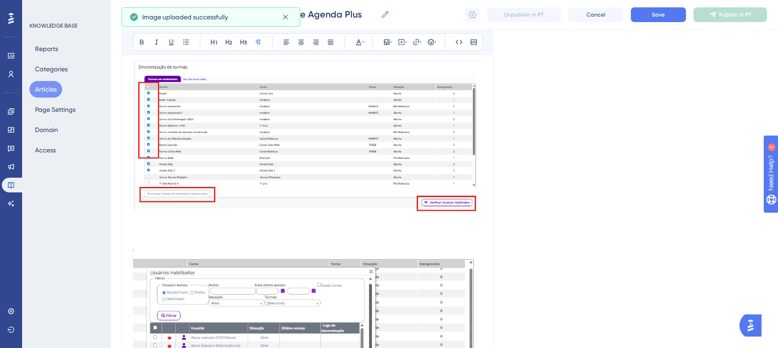
click at [145, 236] on p at bounding box center [308, 230] width 350 height 11
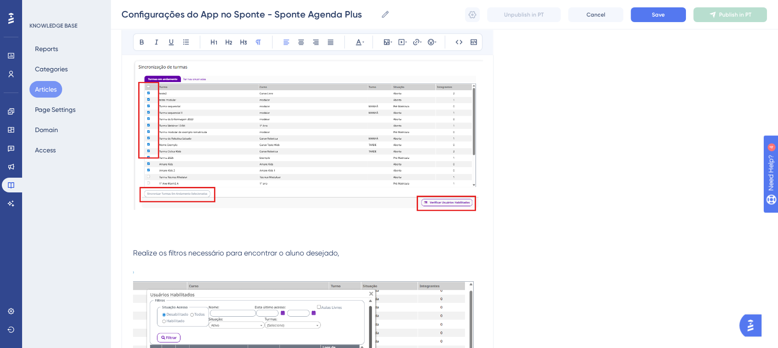
click at [359, 258] on p "Realize os filtros necessário para encontrar o aluno desejado," at bounding box center [308, 252] width 350 height 11
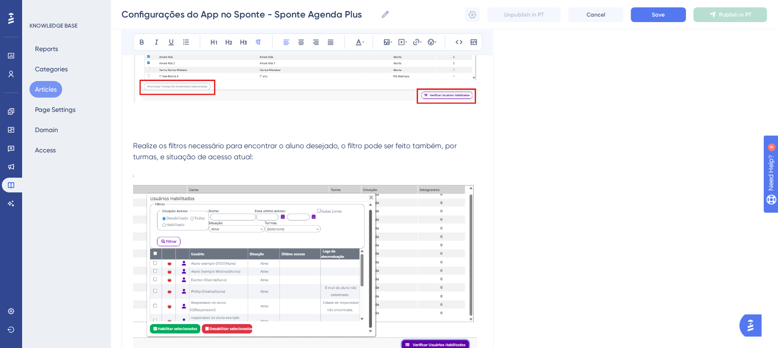
scroll to position [1729, 0]
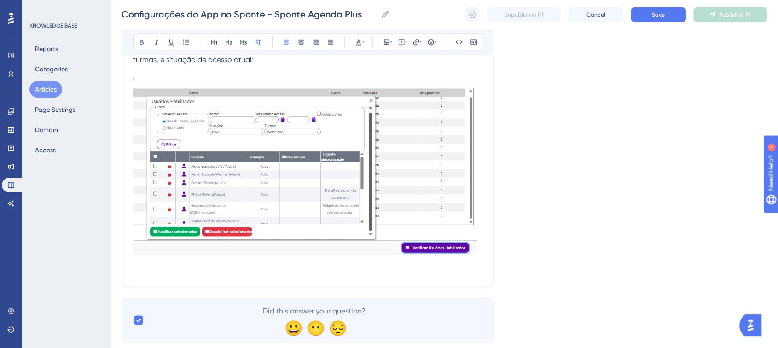
click at [184, 275] on p at bounding box center [308, 269] width 350 height 11
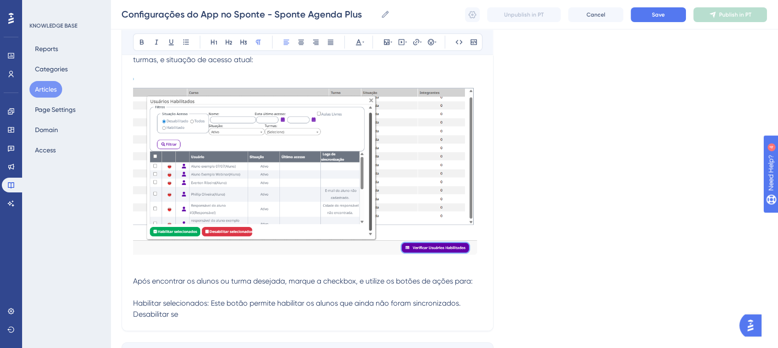
click at [210, 318] on p "Desabilitar se" at bounding box center [308, 313] width 350 height 11
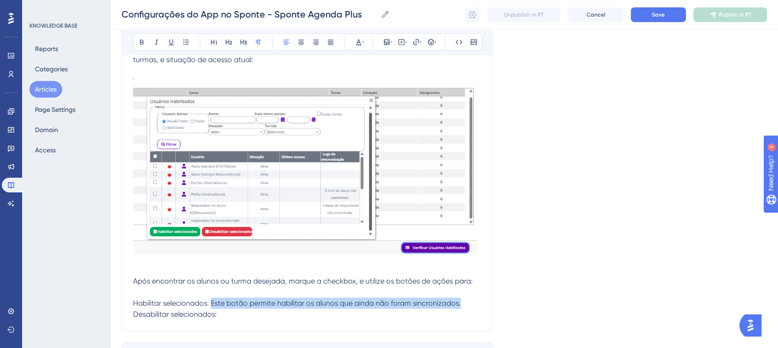
drag, startPoint x: 212, startPoint y: 308, endPoint x: 464, endPoint y: 311, distance: 252.2
click at [464, 308] on p "Habilitar selecionados: Este botão permite habilitar os alunos que ainda não fo…" at bounding box center [308, 302] width 350 height 11
copy span "Este botão permite habilitar os alunos que ainda não foram sincronizados."
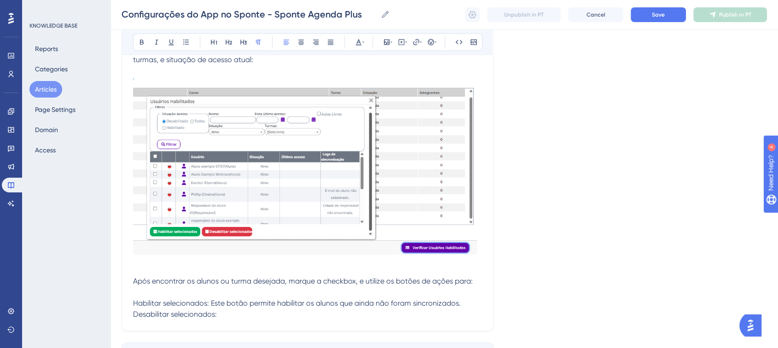
click at [272, 318] on p "Desabilitar selecionados:" at bounding box center [308, 313] width 350 height 11
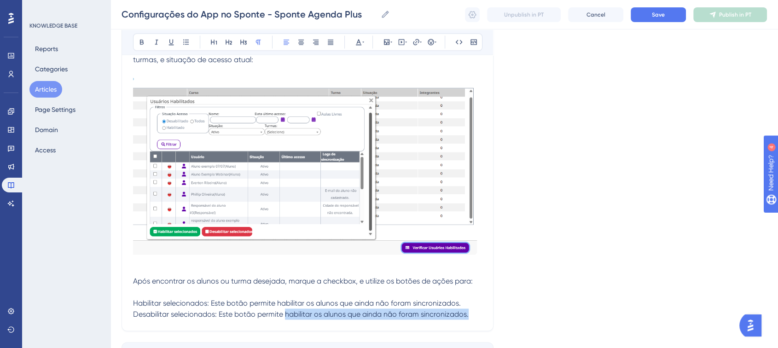
drag, startPoint x: 285, startPoint y: 319, endPoint x: 477, endPoint y: 319, distance: 191.9
click at [477, 319] on p "Desabilitar selecionados: Este botão permite habilitar os alunos que ainda não …" at bounding box center [308, 313] width 350 height 11
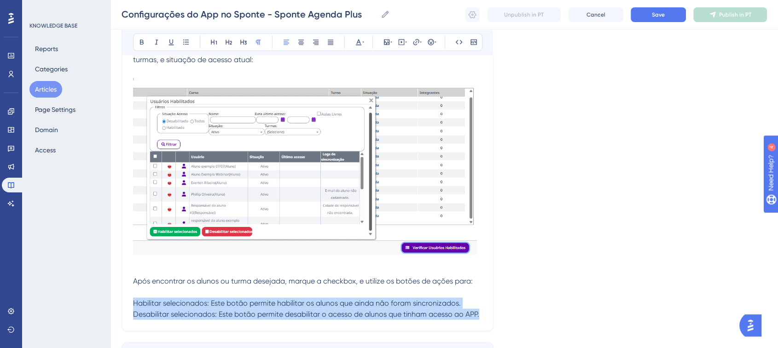
drag, startPoint x: 135, startPoint y: 305, endPoint x: 483, endPoint y: 319, distance: 348.2
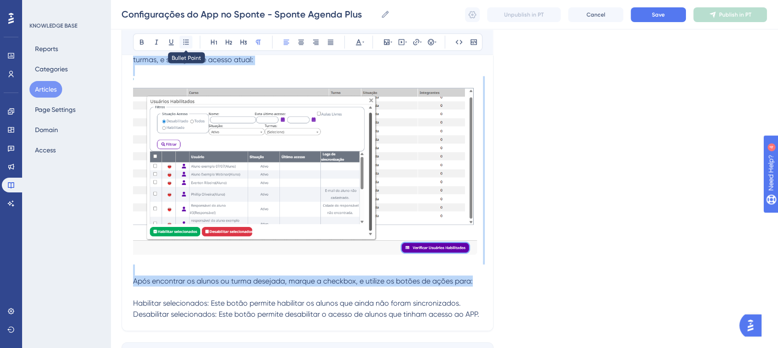
click at [181, 40] on button at bounding box center [185, 41] width 13 height 13
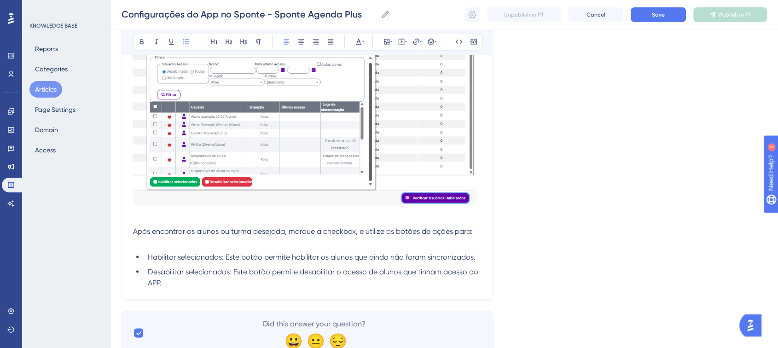
scroll to position [1819, 0]
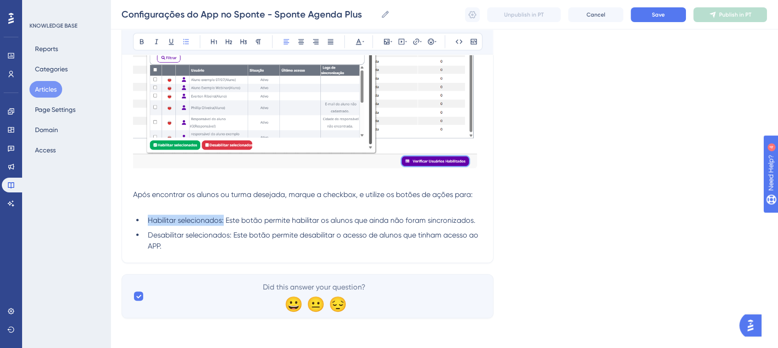
drag, startPoint x: 150, startPoint y: 220, endPoint x: 224, endPoint y: 223, distance: 74.2
click at [224, 223] on span "Habilitar selecionados: Este botão permite habilitar os alunos que ainda não fo…" at bounding box center [312, 220] width 328 height 9
click at [142, 45] on icon at bounding box center [141, 41] width 7 height 7
drag, startPoint x: 150, startPoint y: 237, endPoint x: 232, endPoint y: 239, distance: 81.5
click at [232, 239] on li "Desabilitar selecionados: Este botão permite desabilitar o acesso de alunos que…" at bounding box center [313, 241] width 339 height 22
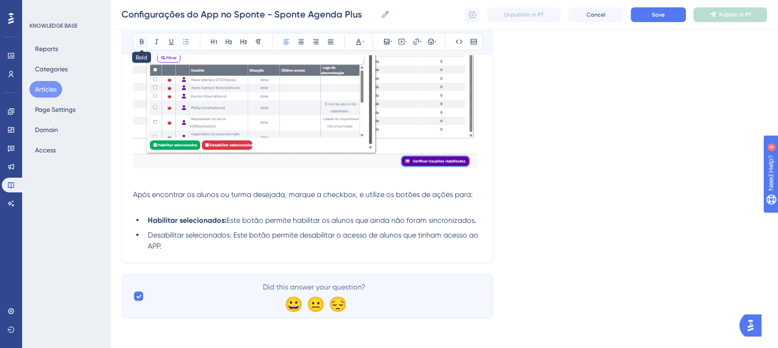
click at [145, 47] on button at bounding box center [141, 41] width 13 height 13
click at [342, 244] on li "Desabilitar selecionados: Este botão permite desabilitar o acesso de alunos que…" at bounding box center [313, 241] width 339 height 22
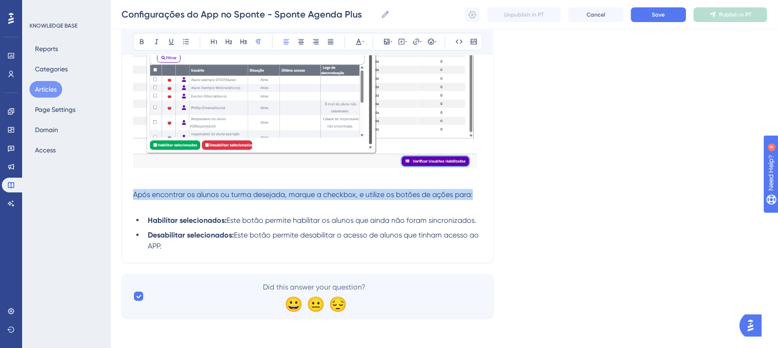
drag, startPoint x: 134, startPoint y: 194, endPoint x: 474, endPoint y: 193, distance: 339.7
click at [474, 193] on p "Após encontrar os alunos ou turma desejada, marque a checkbox, e utilize os bot…" at bounding box center [308, 194] width 350 height 11
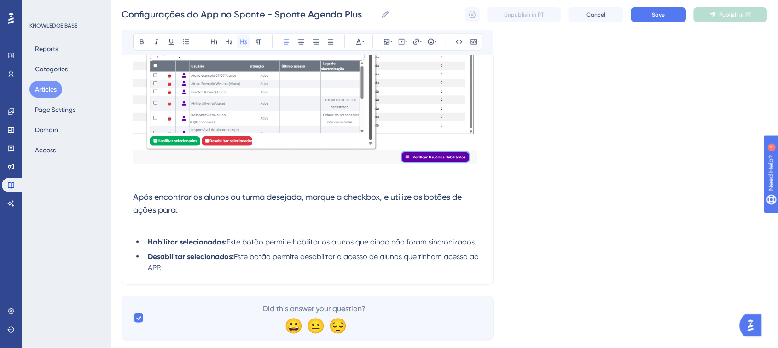
click at [245, 43] on icon at bounding box center [243, 41] width 7 height 7
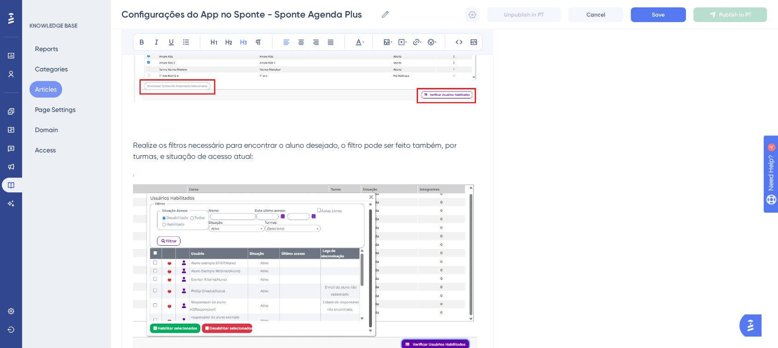
scroll to position [1615, 0]
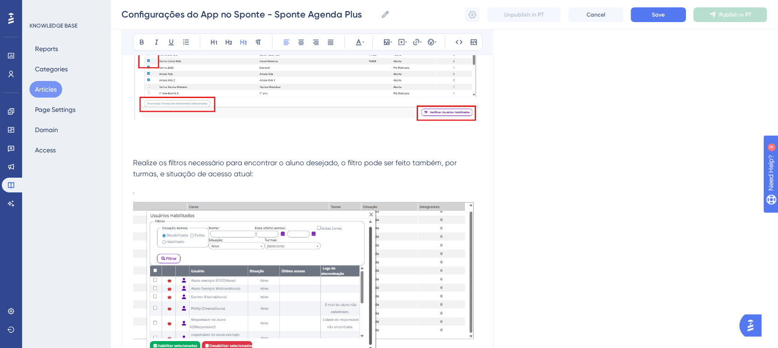
click at [179, 169] on span "Realize os filtros necessário para encontrar o aluno desejado, o filtro pode se…" at bounding box center [295, 168] width 325 height 20
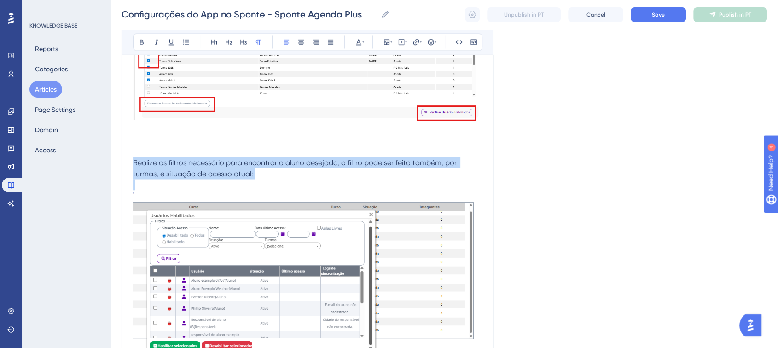
click at [179, 169] on span "Realize os filtros necessário para encontrar o aluno desejado, o filtro pode se…" at bounding box center [295, 168] width 325 height 20
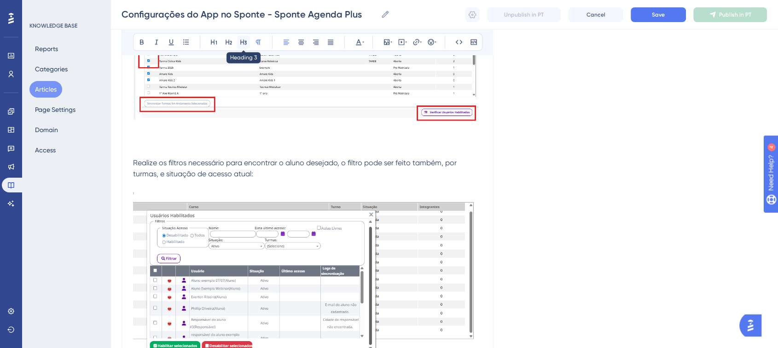
click at [243, 47] on button at bounding box center [243, 41] width 13 height 13
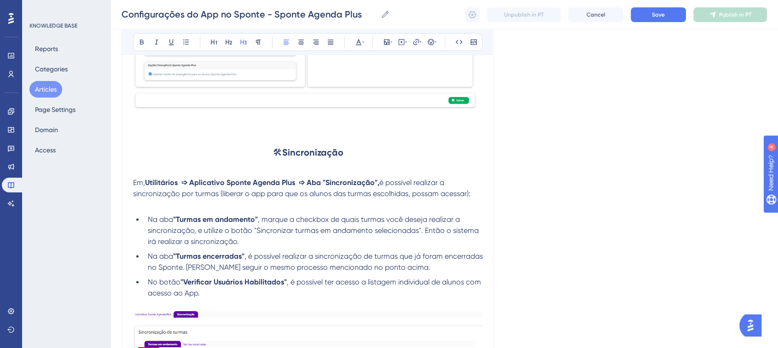
scroll to position [1256, 0]
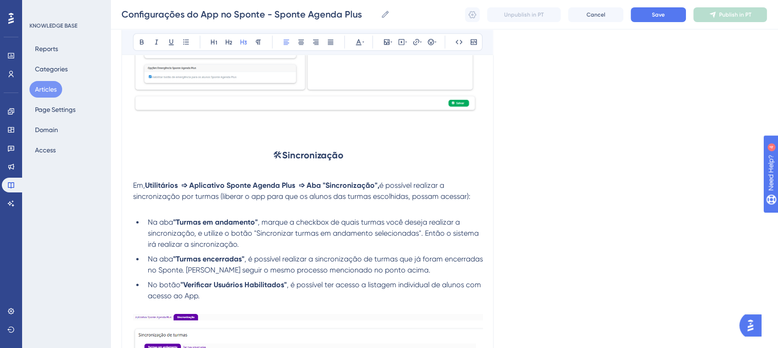
click at [440, 201] on span "é possível realizar a sincronização por turmas (liberar o app para que os aluno…" at bounding box center [301, 191] width 337 height 20
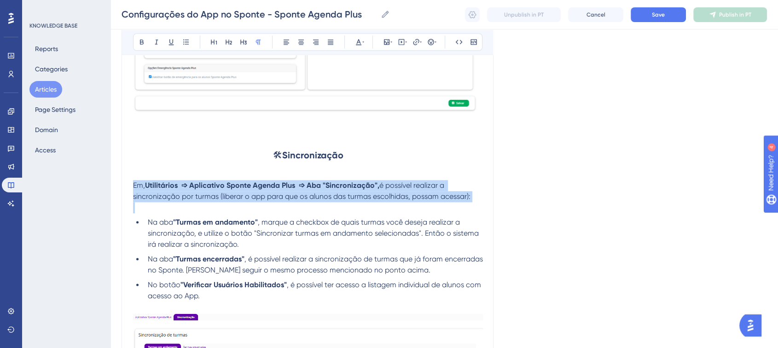
click at [440, 201] on span "é possível realizar a sincronização por turmas (liberar o app para que os aluno…" at bounding box center [301, 191] width 337 height 20
click at [247, 46] on button at bounding box center [243, 41] width 13 height 13
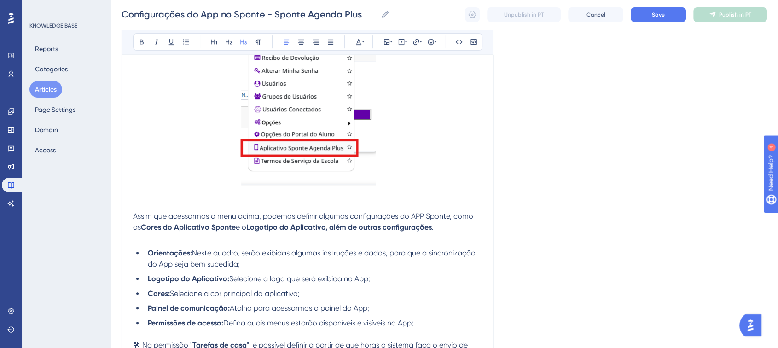
scroll to position [336, 0]
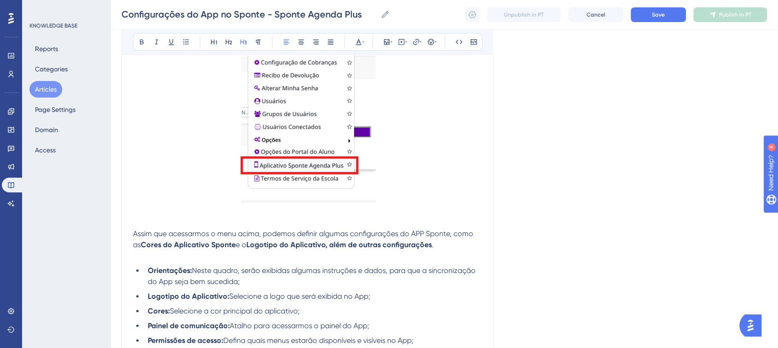
click at [319, 232] on span "Assim que acessarmos o menu acima, podemos definir algumas configurações do APP…" at bounding box center [304, 239] width 342 height 20
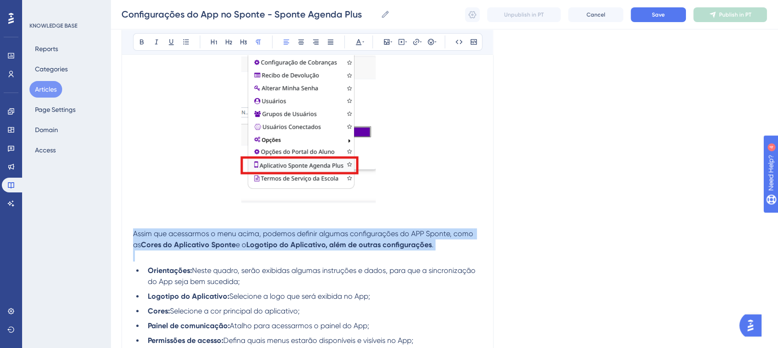
click at [319, 232] on span "Assim que acessarmos o menu acima, podemos definir algumas configurações do APP…" at bounding box center [304, 239] width 342 height 20
click at [244, 44] on icon at bounding box center [243, 41] width 7 height 7
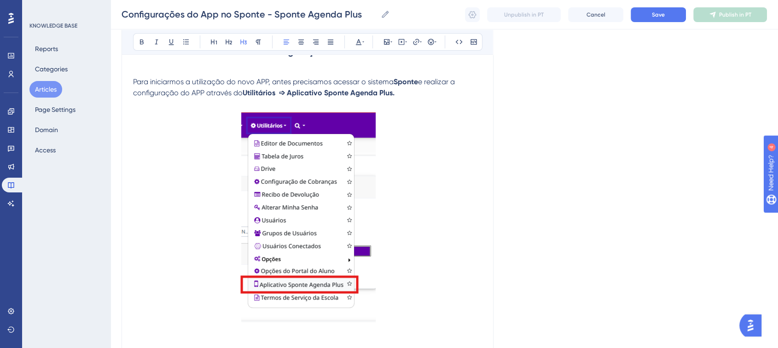
scroll to position [183, 0]
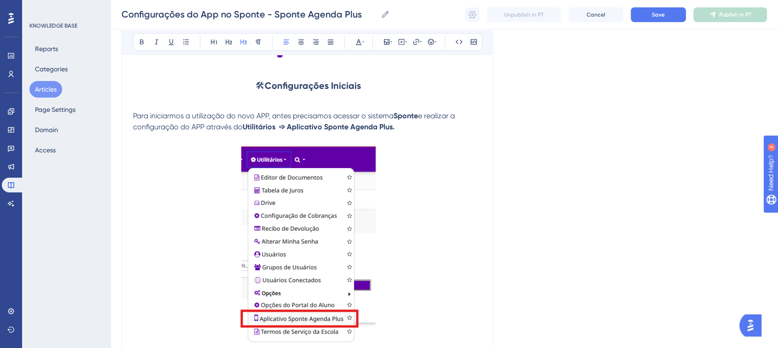
click at [207, 117] on span "Para iniciarmos a utilização do novo APP, antes precisamos acessar o sistema" at bounding box center [263, 115] width 260 height 9
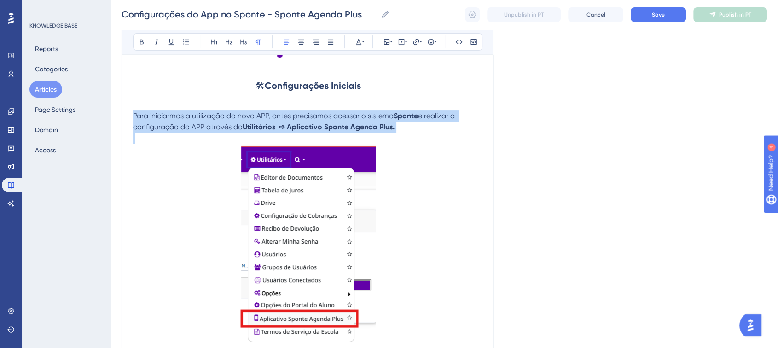
click at [207, 117] on span "Para iniciarmos a utilização do novo APP, antes precisamos acessar o sistema" at bounding box center [263, 115] width 260 height 9
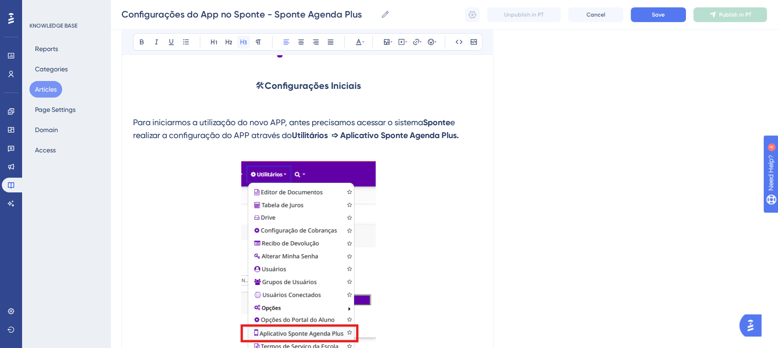
click at [240, 43] on icon at bounding box center [243, 42] width 6 height 5
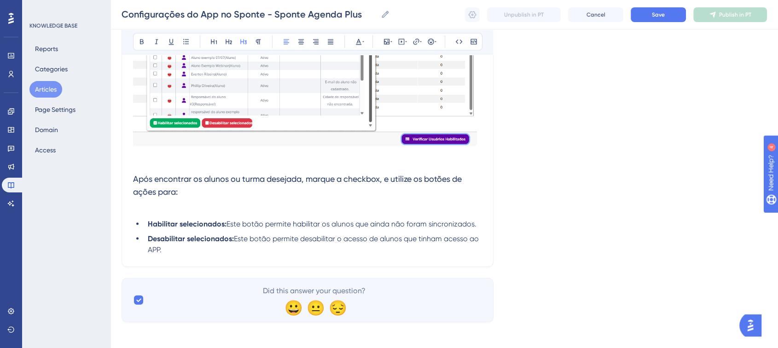
scroll to position [1928, 0]
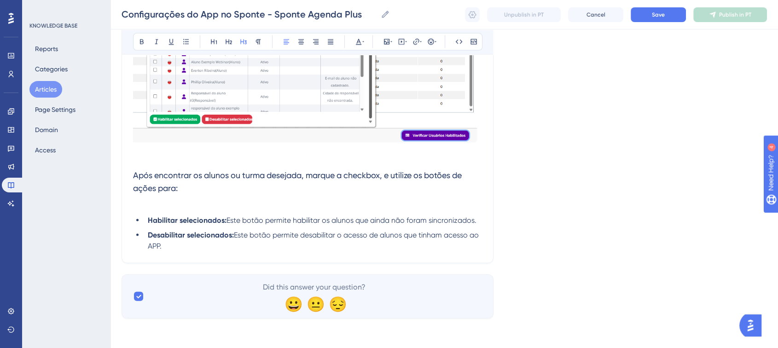
click at [180, 247] on li "Desabilitar selecionados: Este botão permite desabilitar o acesso de alunos que…" at bounding box center [313, 241] width 339 height 22
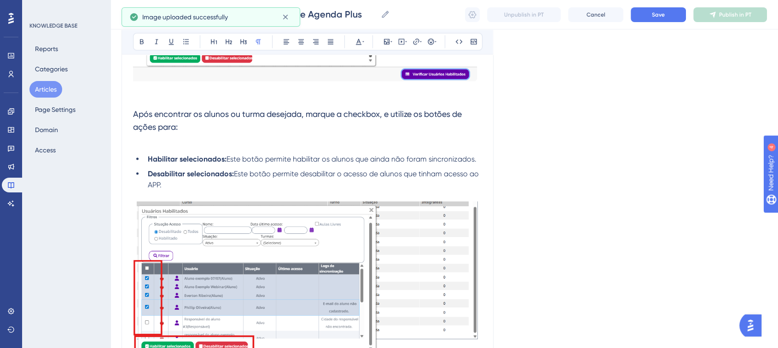
scroll to position [2082, 0]
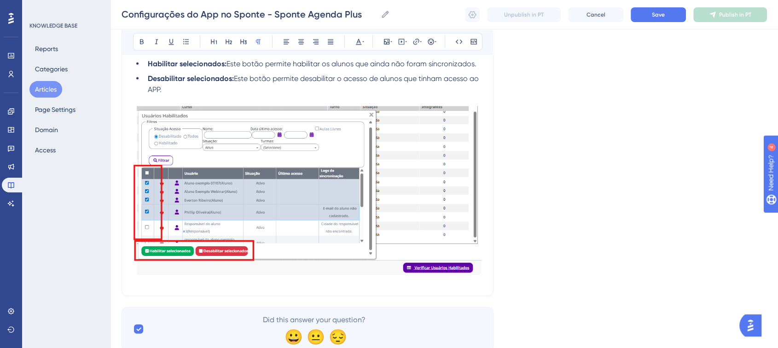
click at [478, 254] on img at bounding box center [308, 193] width 350 height 175
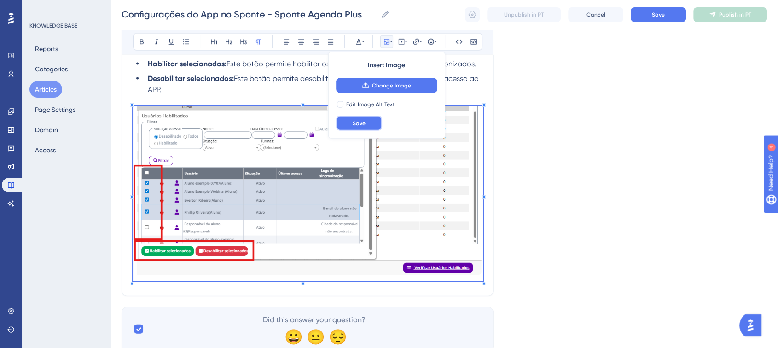
click at [369, 130] on button "Save" at bounding box center [359, 123] width 46 height 15
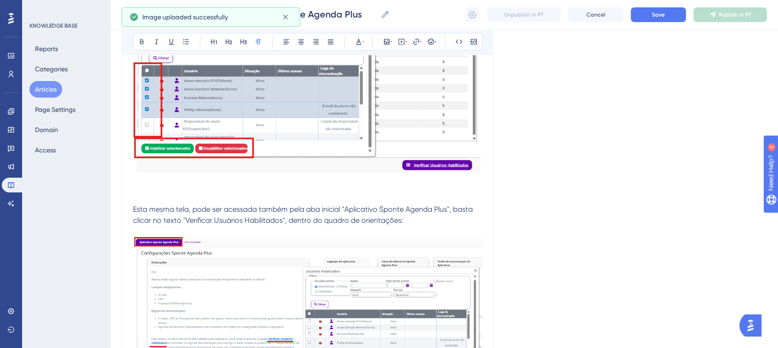
scroll to position [2217, 0]
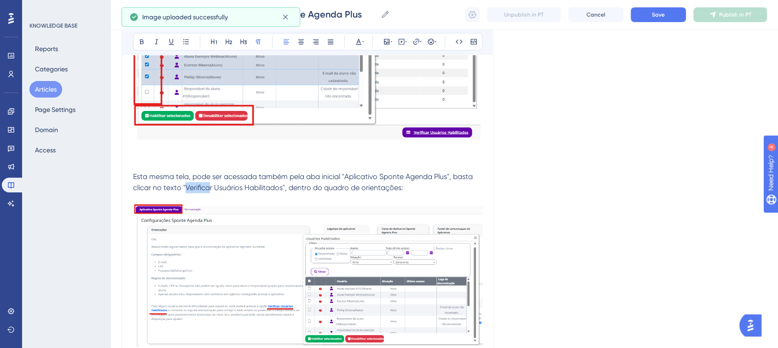
drag, startPoint x: 184, startPoint y: 191, endPoint x: 207, endPoint y: 191, distance: 23.0
click at [207, 191] on span "Esta mesma tela, pode ser acessada também pela aba inicial "Aplicativo Sponte A…" at bounding box center [304, 182] width 342 height 20
click at [184, 190] on span "Esta mesma tela, pode ser acessada também pela aba inicial "Aplicativo Sponte A…" at bounding box center [304, 182] width 342 height 20
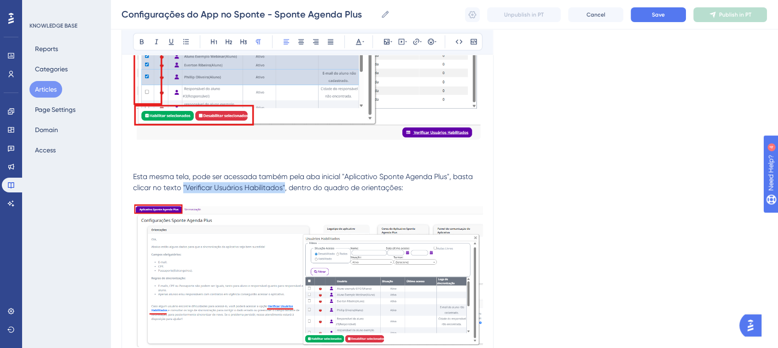
drag, startPoint x: 182, startPoint y: 190, endPoint x: 284, endPoint y: 194, distance: 102.7
click at [284, 192] on span "Esta mesma tela, pode ser acessada também pela aba inicial "Aplicativo Sponte A…" at bounding box center [304, 182] width 342 height 20
click at [140, 47] on button at bounding box center [141, 41] width 13 height 13
click at [481, 198] on p at bounding box center [308, 198] width 350 height 11
drag, startPoint x: 344, startPoint y: 179, endPoint x: 450, endPoint y: 183, distance: 106.4
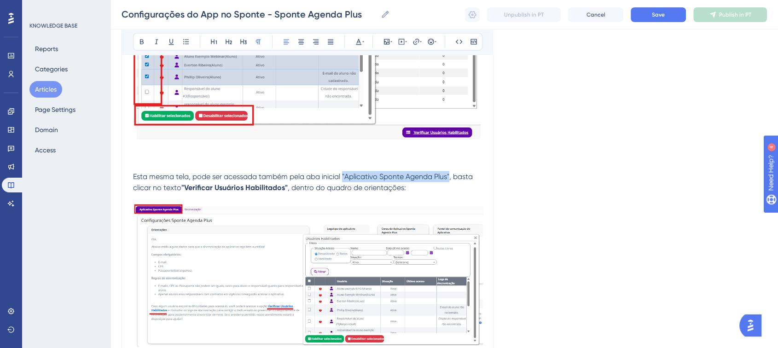
click at [450, 183] on span "Esta mesma tela, pode ser acessada também pela aba inicial "Aplicativo Sponte A…" at bounding box center [304, 182] width 342 height 20
click at [145, 46] on button at bounding box center [141, 41] width 13 height 13
click at [435, 193] on p "Esta mesma tela, pode ser acessada também pela aba inicial "Aplicativo Sponte A…" at bounding box center [308, 182] width 350 height 22
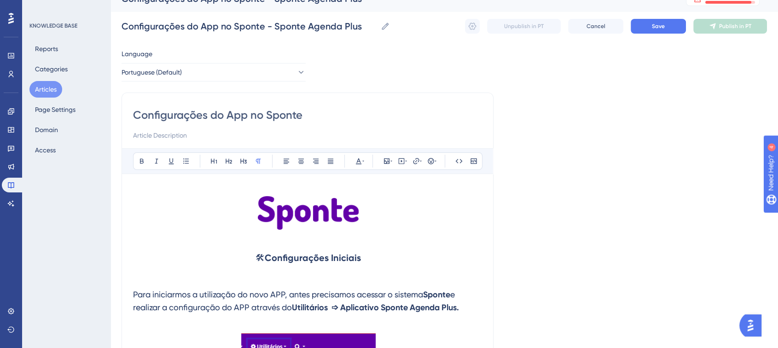
scroll to position [0, 0]
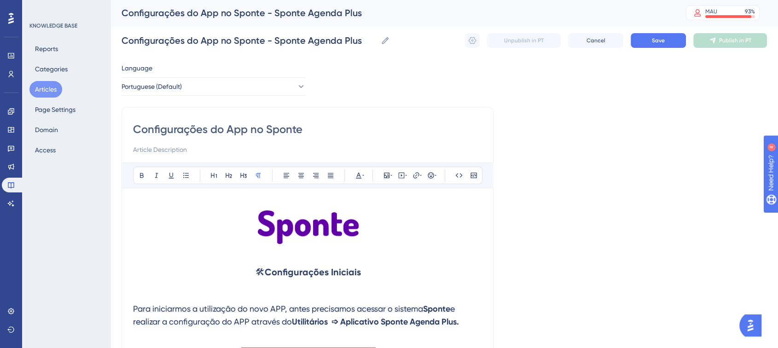
click at [276, 275] on strong "Configurações Iniciais" at bounding box center [313, 271] width 96 height 11
click at [357, 176] on icon at bounding box center [358, 175] width 7 height 7
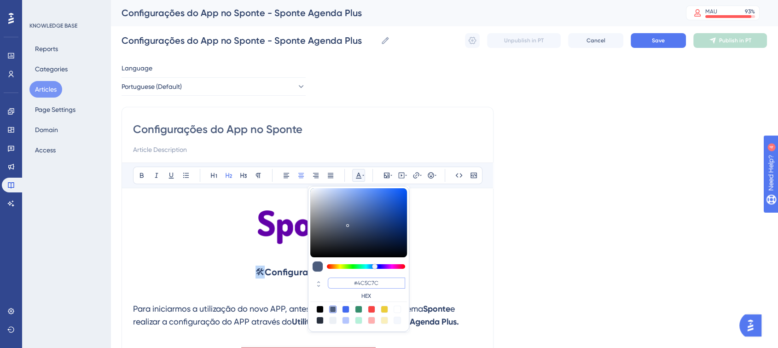
click at [370, 285] on input "#4C5C7C" at bounding box center [366, 283] width 77 height 11
paste input "270049"
type input "#270049"
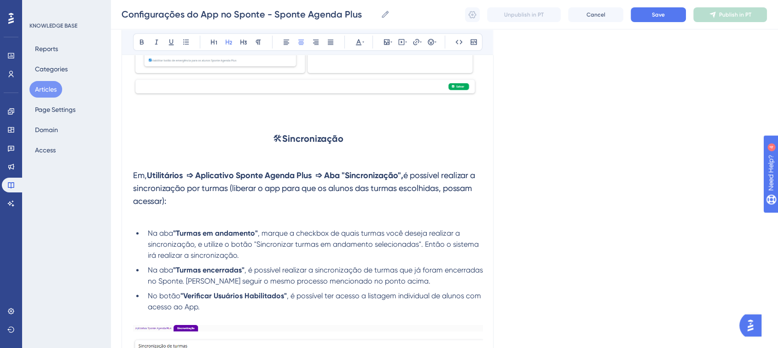
scroll to position [1278, 0]
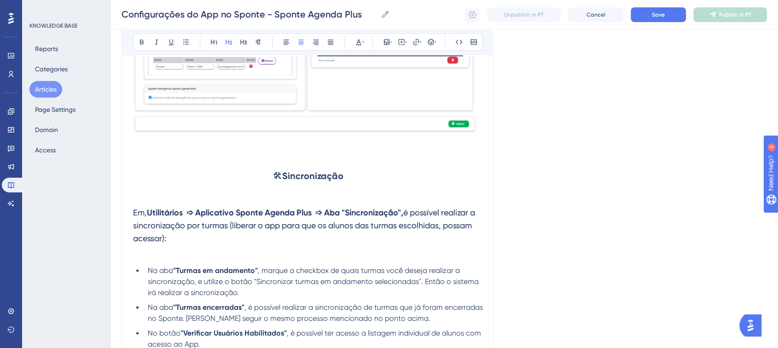
click at [319, 179] on strong "Sincronização" at bounding box center [312, 175] width 61 height 11
click at [359, 46] on button at bounding box center [358, 41] width 13 height 13
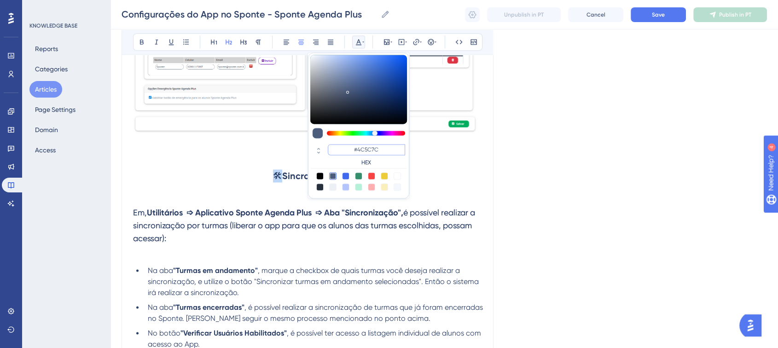
click at [381, 150] on input "#4C5C7C" at bounding box center [366, 149] width 77 height 11
paste input "270049"
type input "#270049"
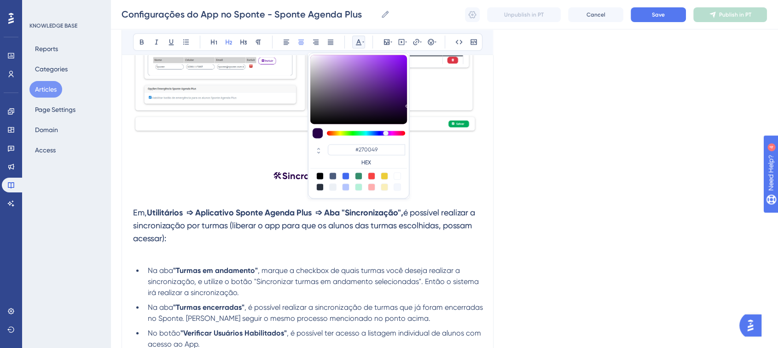
click at [521, 171] on div "Language Portuguese (Default) Configurações do App no Sponte Bold Italic Underl…" at bounding box center [444, 74] width 645 height 2586
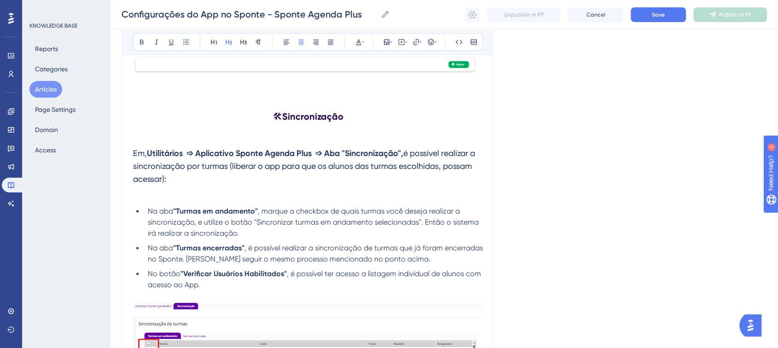
scroll to position [1381, 0]
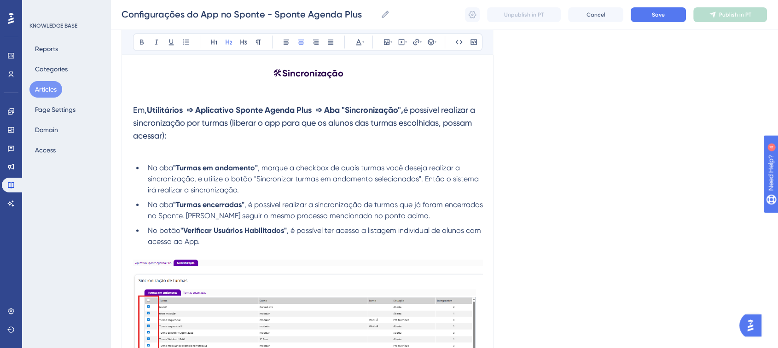
click at [271, 98] on p at bounding box center [308, 92] width 350 height 11
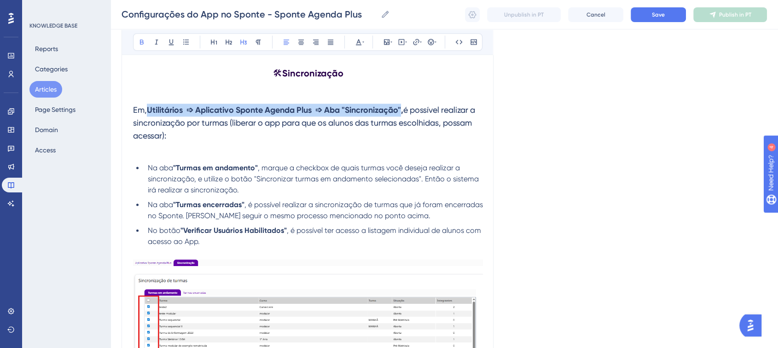
drag, startPoint x: 150, startPoint y: 112, endPoint x: 409, endPoint y: 105, distance: 258.7
click at [409, 105] on h3 "Em, Utilitários ➩ Aplicativo Sponte Agenda Plus ➩ Aba "Sincronização", é possív…" at bounding box center [308, 123] width 350 height 50
click at [361, 47] on button at bounding box center [358, 41] width 13 height 13
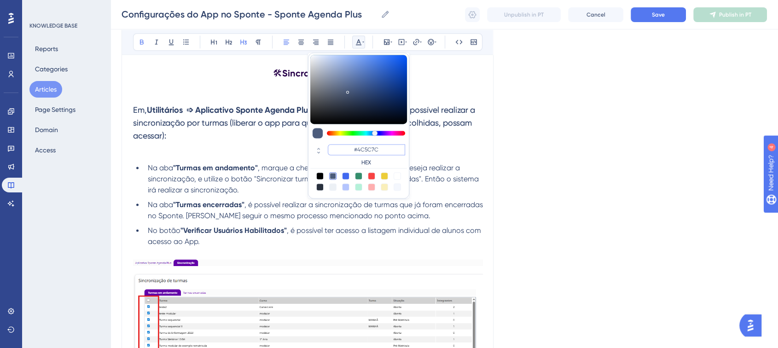
click at [370, 147] on input "#4C5C7C" at bounding box center [366, 149] width 77 height 11
click at [369, 150] on input "#4C5C7C" at bounding box center [366, 149] width 77 height 11
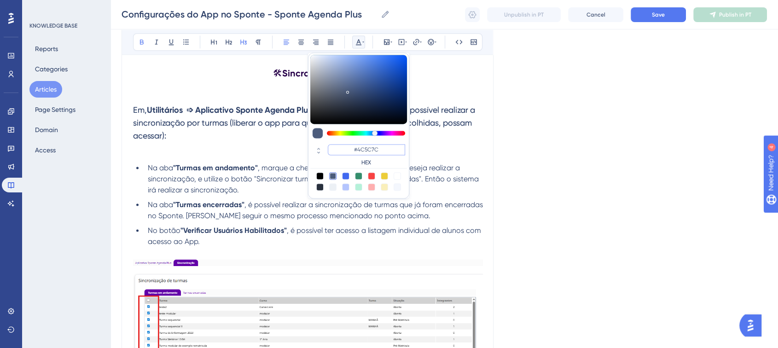
paste input "6200A8"
type input "#6200A8"
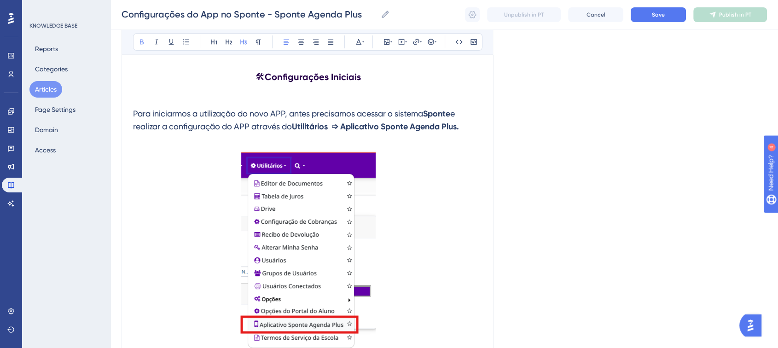
scroll to position [79, 0]
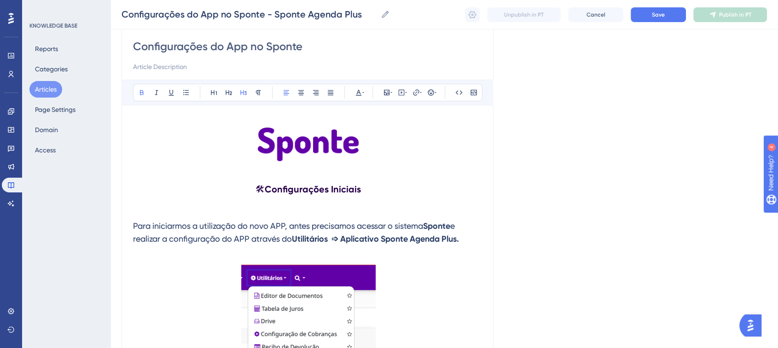
drag, startPoint x: 297, startPoint y: 238, endPoint x: 467, endPoint y: 240, distance: 170.3
click at [459, 240] on strong "Utilitários ➩ Aplicativo Sponte Agenda Plus." at bounding box center [375, 239] width 167 height 10
click at [359, 97] on button at bounding box center [358, 92] width 13 height 13
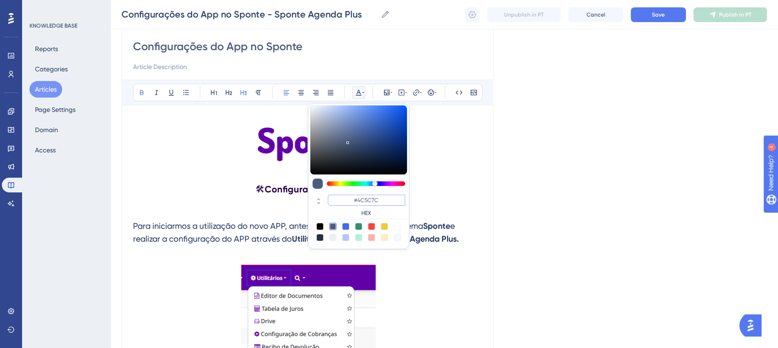
click at [380, 197] on input "#4C5C7C" at bounding box center [366, 200] width 77 height 11
paste input "6200A8"
type input "#6200A8"
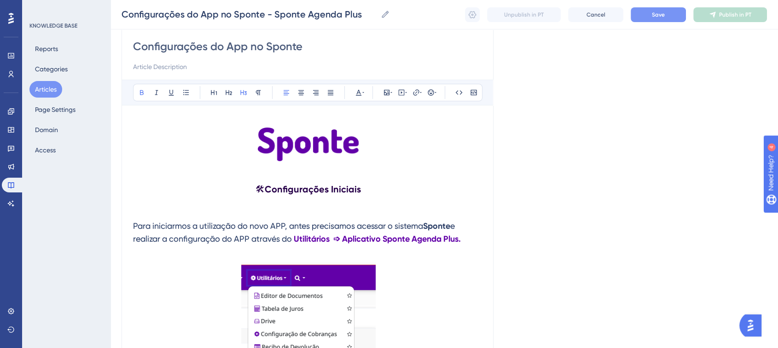
click at [658, 17] on span "Save" at bounding box center [658, 14] width 13 height 7
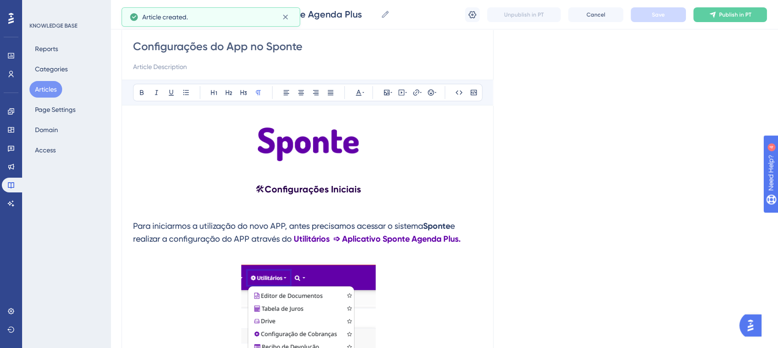
scroll to position [1589, 0]
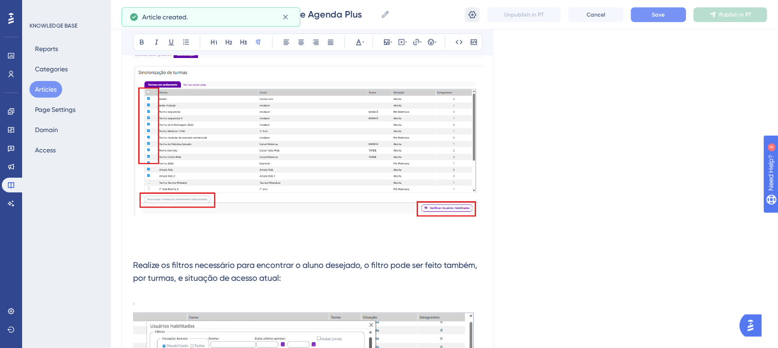
click at [473, 12] on icon at bounding box center [472, 14] width 9 height 9
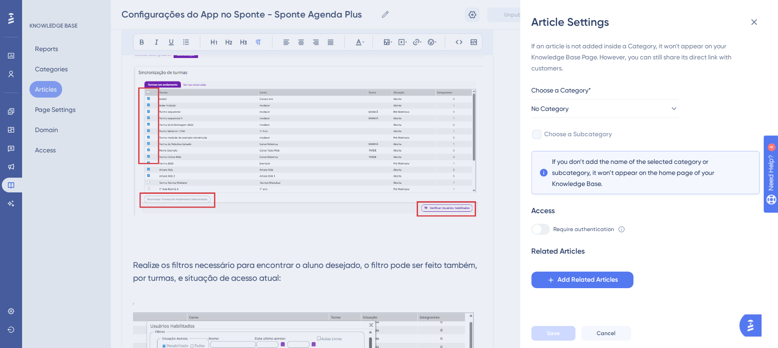
click at [516, 217] on div "Article Settings If an article is not added inside a Category, it won't appear …" at bounding box center [389, 174] width 778 height 348
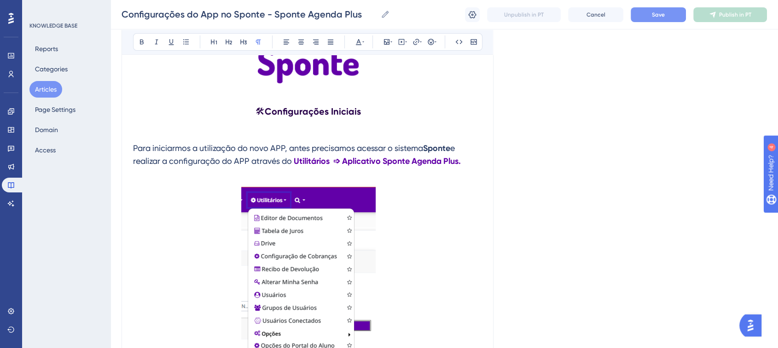
scroll to position [0, 0]
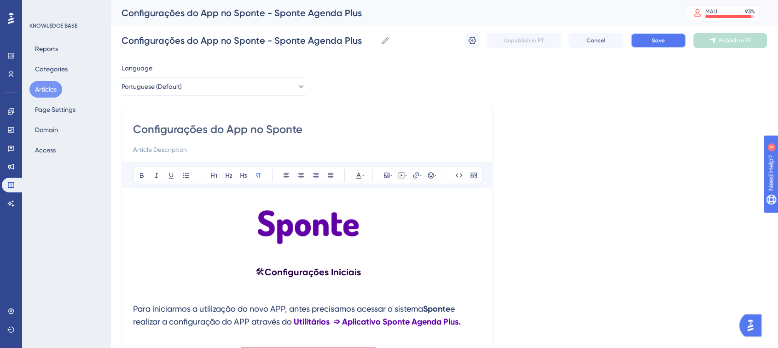
click at [641, 41] on button "Save" at bounding box center [658, 40] width 55 height 15
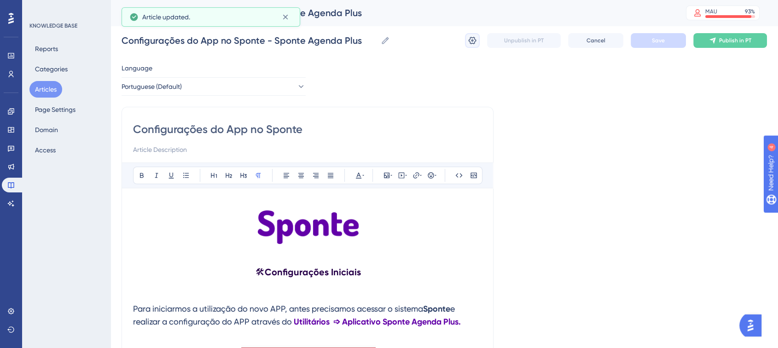
click at [476, 41] on icon at bounding box center [472, 40] width 9 height 9
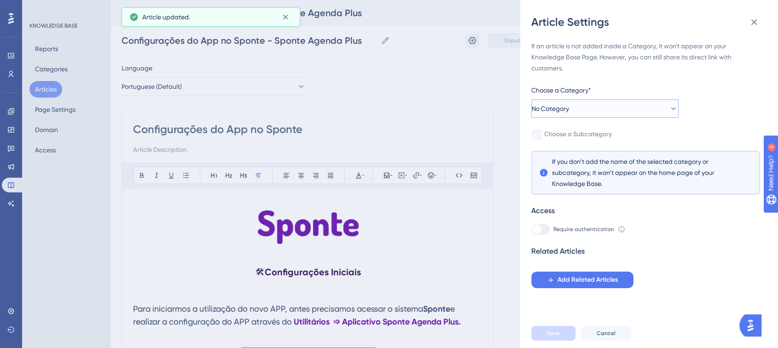
click at [624, 102] on button "No Category" at bounding box center [604, 108] width 147 height 18
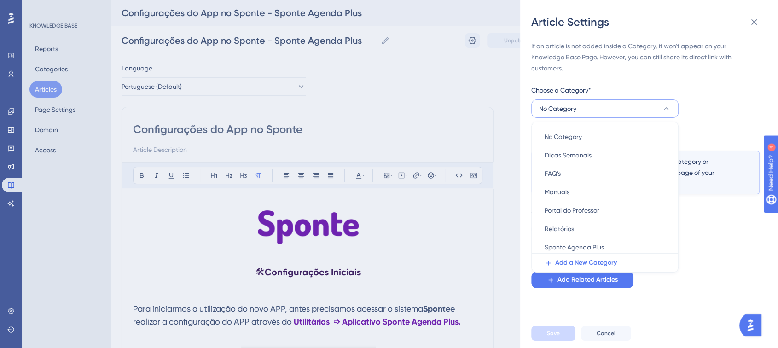
click at [624, 102] on button "No Category" at bounding box center [604, 108] width 147 height 18
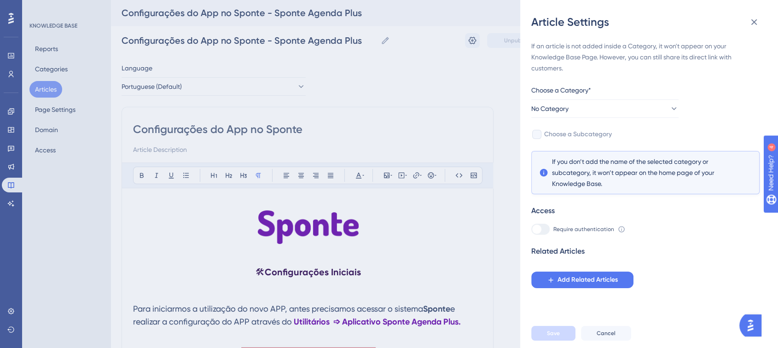
click at [513, 107] on div "Article Settings If an article is not added inside a Category, it won't appear …" at bounding box center [389, 174] width 778 height 348
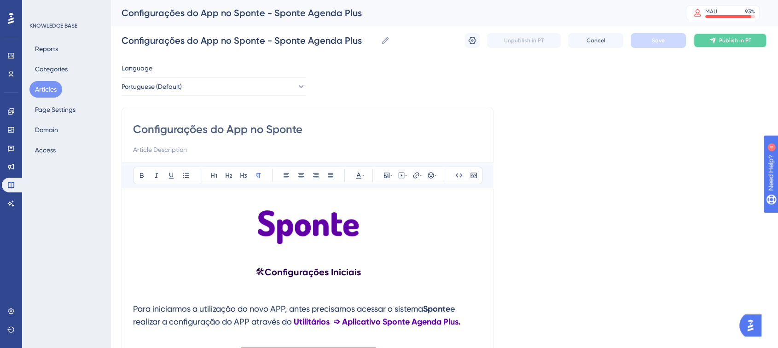
click at [712, 44] on icon at bounding box center [712, 40] width 7 height 7
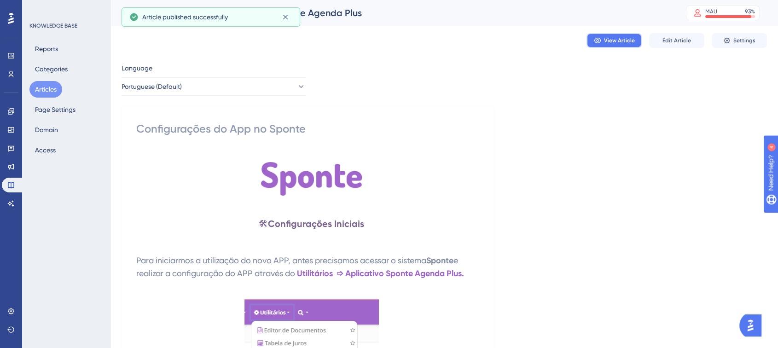
click at [617, 47] on button "View Article" at bounding box center [613, 40] width 55 height 15
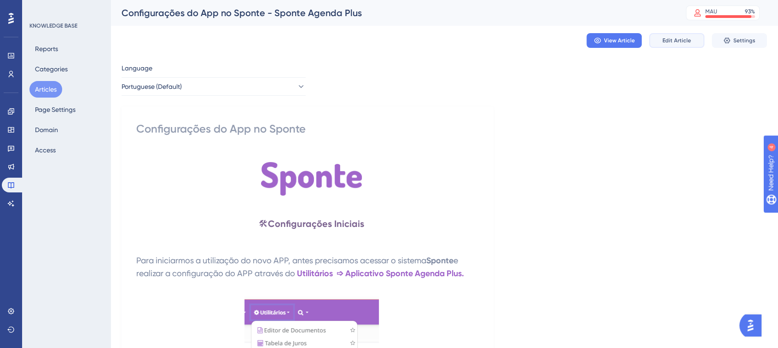
click at [662, 36] on button "Edit Article" at bounding box center [676, 40] width 55 height 15
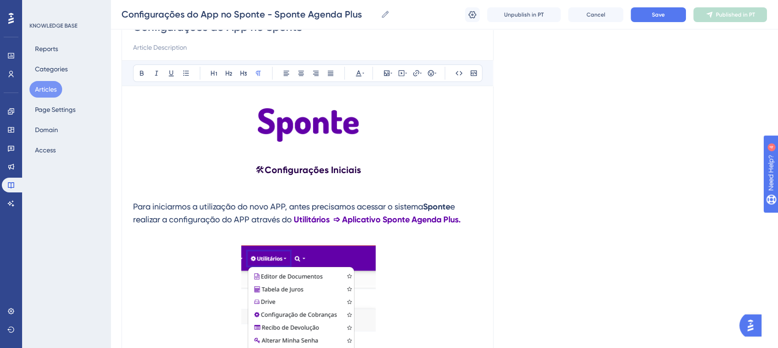
scroll to position [102, 0]
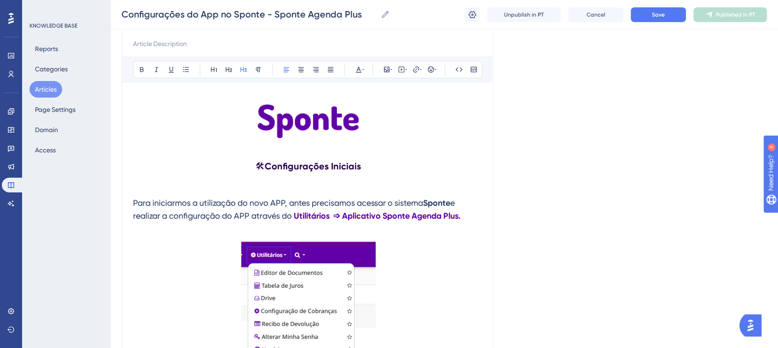
click at [255, 202] on span "Para iniciarmos a utilização do novo APP, antes precisamos acessar o sistema" at bounding box center [278, 203] width 290 height 10
drag, startPoint x: 252, startPoint y: 203, endPoint x: 271, endPoint y: 203, distance: 18.4
click at [271, 203] on span "Para iniciarmos a utilização do novo APP, antes precisamos acessar o sistema" at bounding box center [278, 203] width 290 height 10
click at [263, 202] on span "Para iniciarmos a utilização do APP, antes precisamos acessar o sistema" at bounding box center [267, 203] width 269 height 10
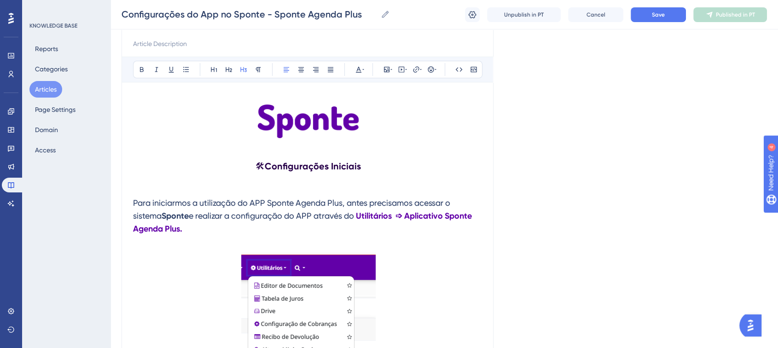
click at [649, 15] on button "Save" at bounding box center [658, 14] width 55 height 15
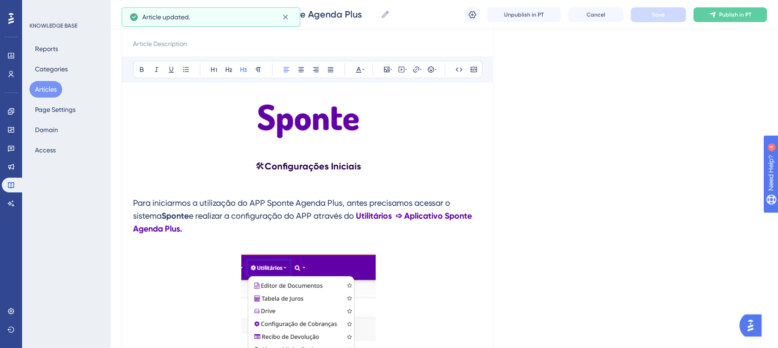
click at [287, 217] on span "e realizar a configuração do APP através do" at bounding box center [271, 216] width 165 height 10
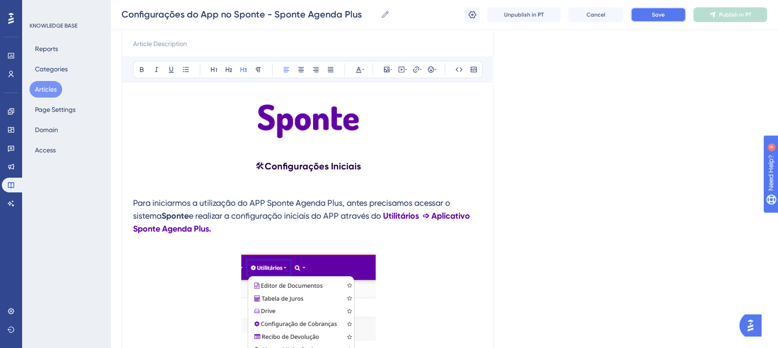
click at [655, 9] on button "Save" at bounding box center [658, 14] width 55 height 15
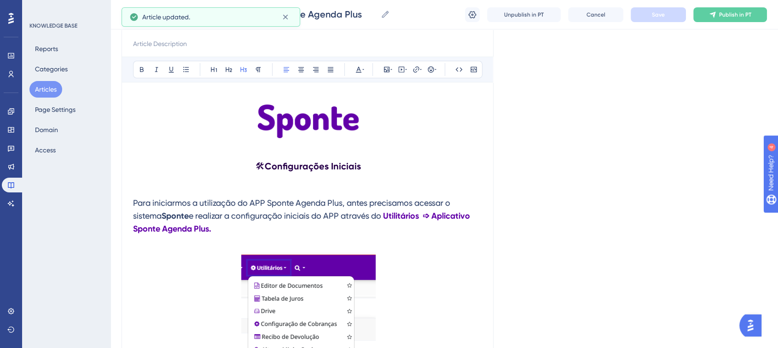
click at [381, 217] on span "e realizar a configuração iniciais do APP através do" at bounding box center [285, 216] width 192 height 10
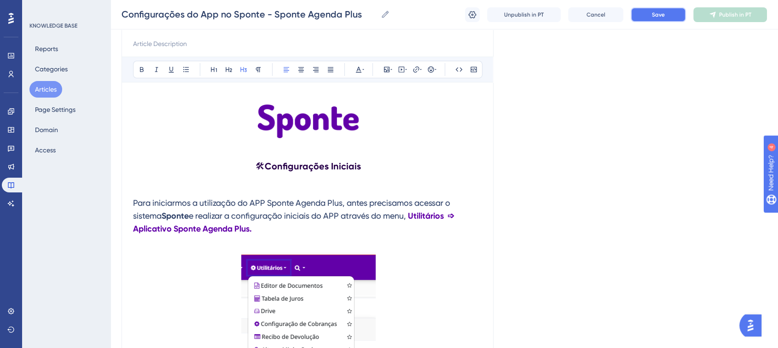
click at [672, 18] on button "Save" at bounding box center [658, 14] width 55 height 15
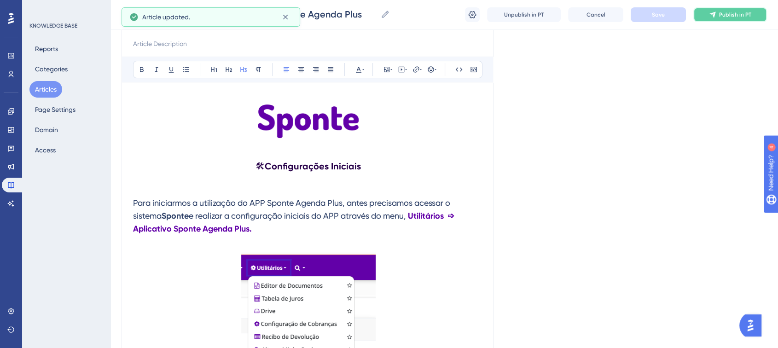
click at [725, 17] on span "Publish in PT" at bounding box center [735, 14] width 32 height 7
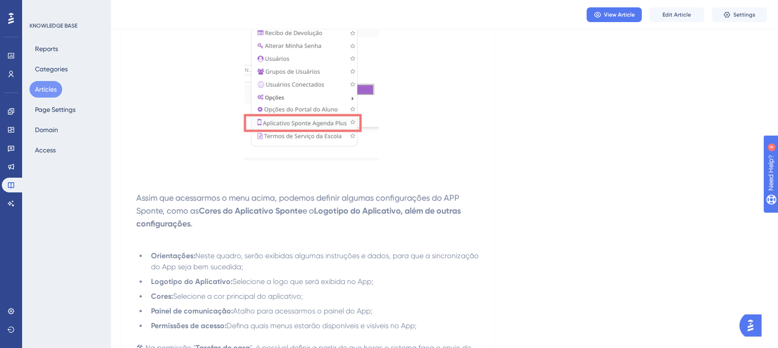
scroll to position [665, 0]
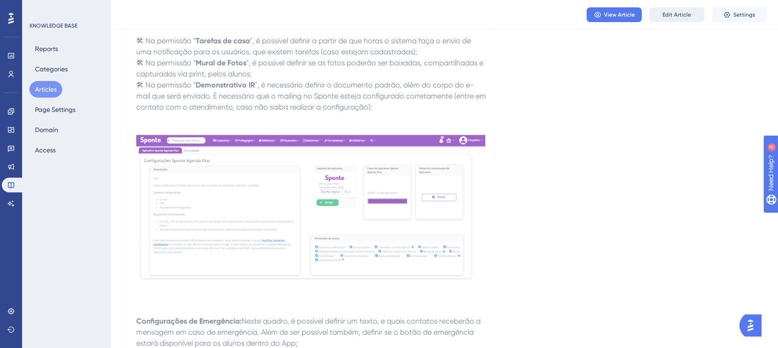
click at [658, 13] on button "Edit Article" at bounding box center [676, 14] width 55 height 15
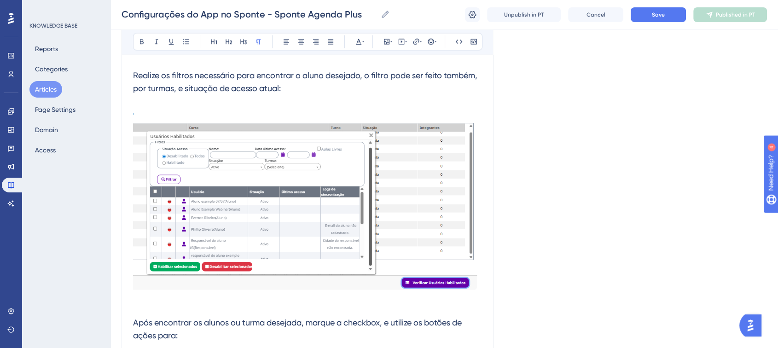
scroll to position [1705, 0]
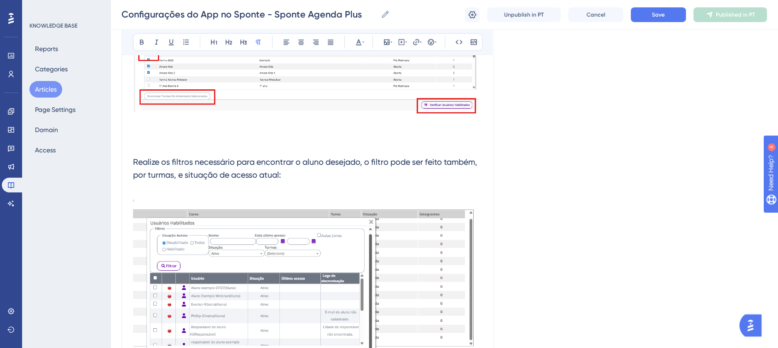
click at [233, 161] on span "Realize os filtros necessário para encontrar o aluno desejado, o filtro pode se…" at bounding box center [306, 167] width 346 height 23
click at [667, 17] on button "Save" at bounding box center [658, 14] width 55 height 15
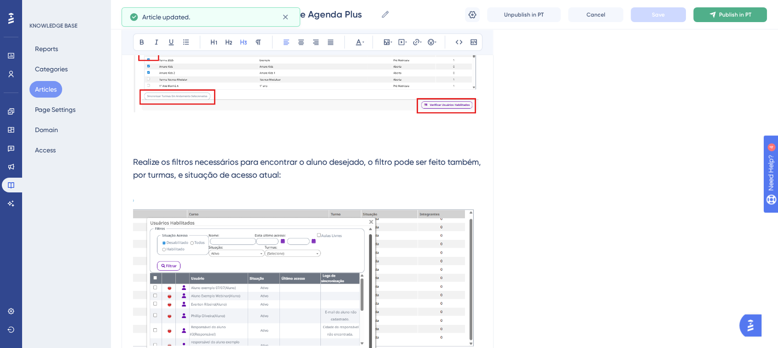
click at [732, 17] on span "Publish in PT" at bounding box center [735, 14] width 32 height 7
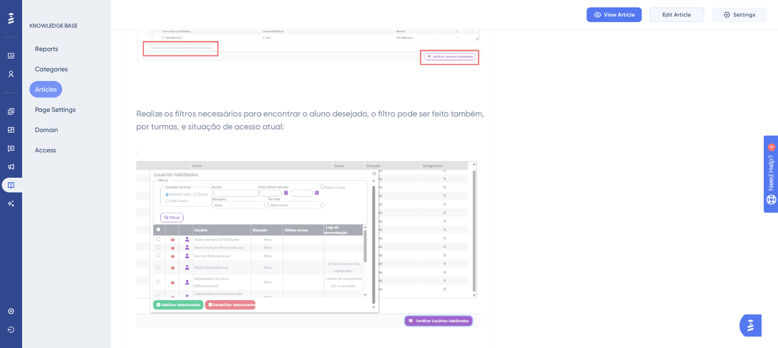
click at [683, 20] on button "Edit Article" at bounding box center [676, 14] width 55 height 15
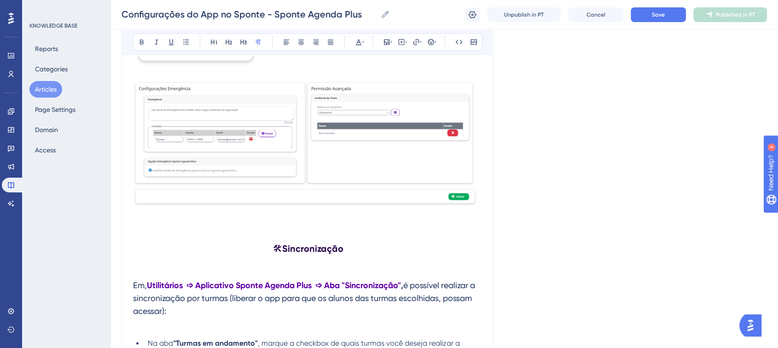
scroll to position [1217, 0]
click at [350, 214] on div at bounding box center [307, 147] width 349 height 133
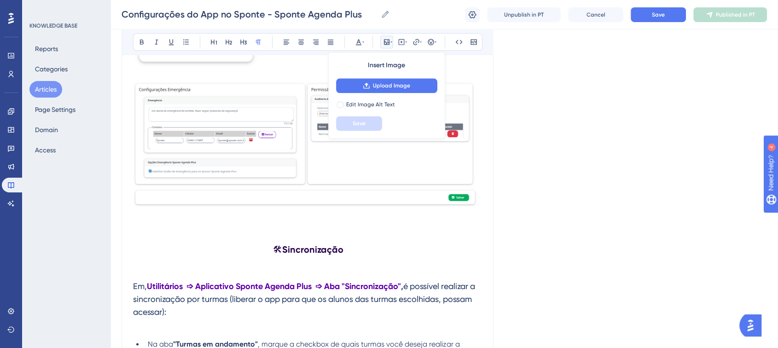
click at [455, 173] on img at bounding box center [307, 146] width 349 height 130
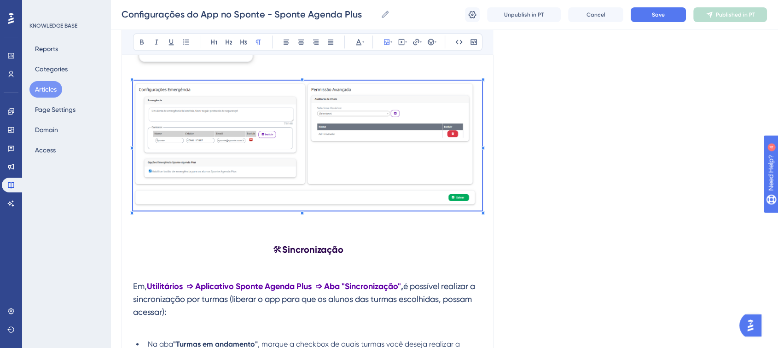
click at [405, 151] on img at bounding box center [307, 146] width 349 height 130
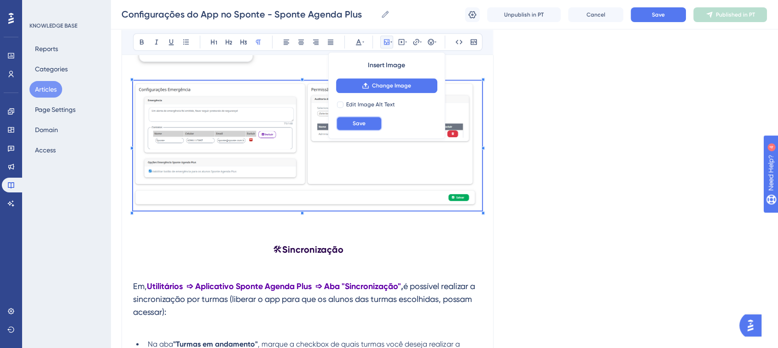
click at [368, 128] on button "Save" at bounding box center [359, 123] width 46 height 15
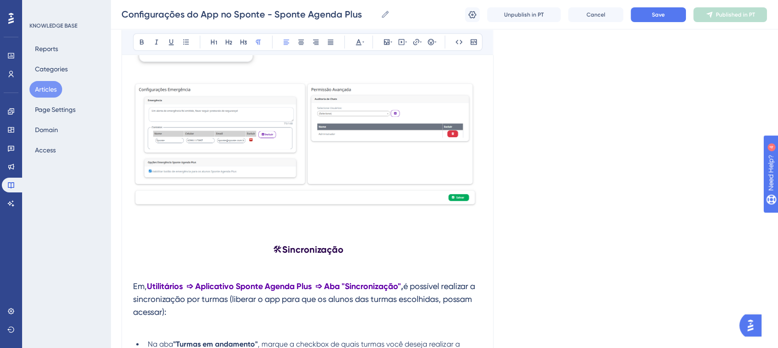
click at [480, 193] on img at bounding box center [307, 146] width 349 height 130
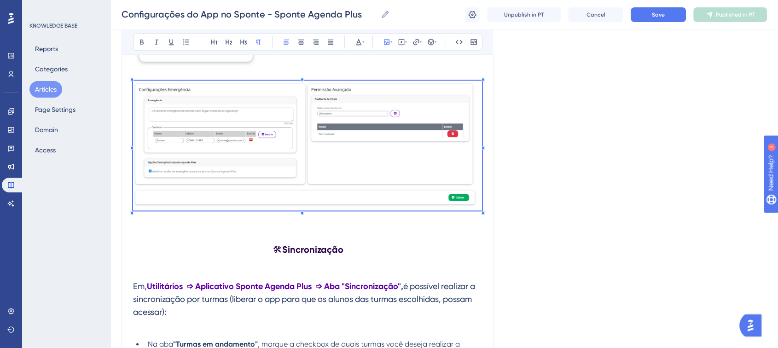
click at [443, 191] on img at bounding box center [307, 146] width 349 height 130
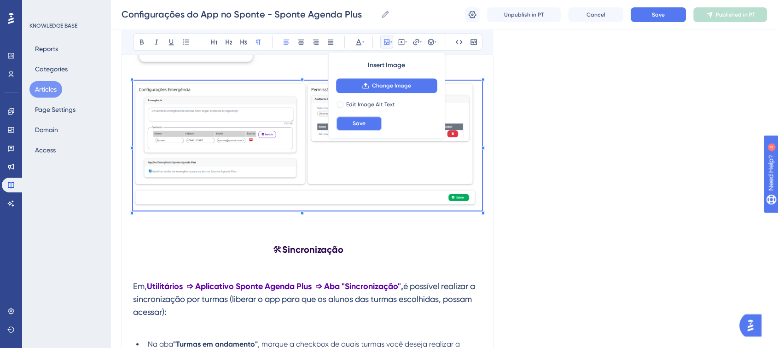
click at [356, 121] on span "Save" at bounding box center [359, 123] width 13 height 7
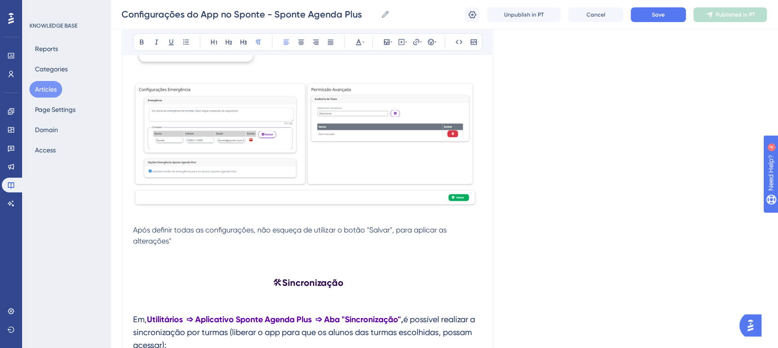
click at [133, 230] on span "Após definir todas as configurações, não esqueça de utilizar o botão "Salvar", …" at bounding box center [290, 236] width 315 height 20
click at [431, 46] on button at bounding box center [430, 41] width 13 height 13
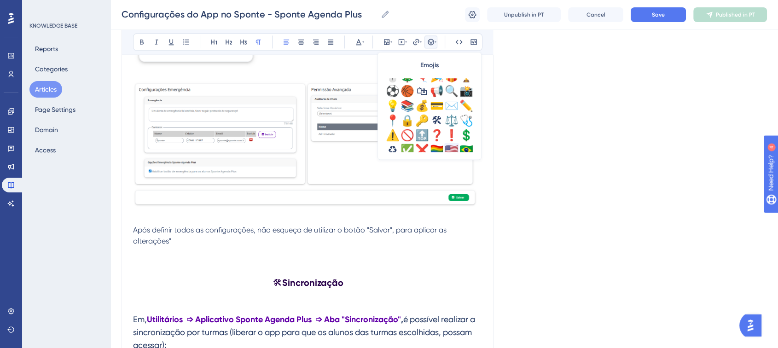
scroll to position [307, 0]
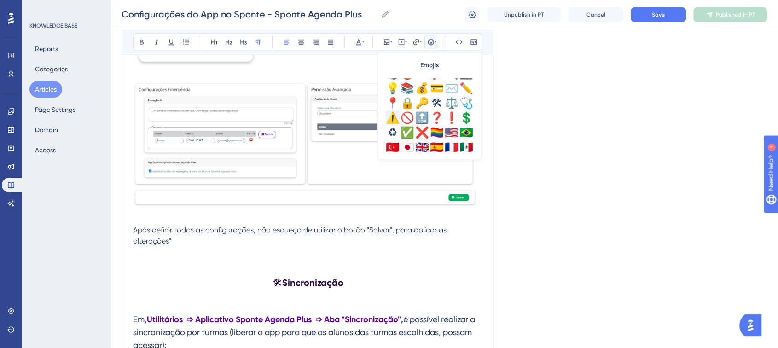
click at [393, 120] on div "⚠️" at bounding box center [392, 117] width 15 height 15
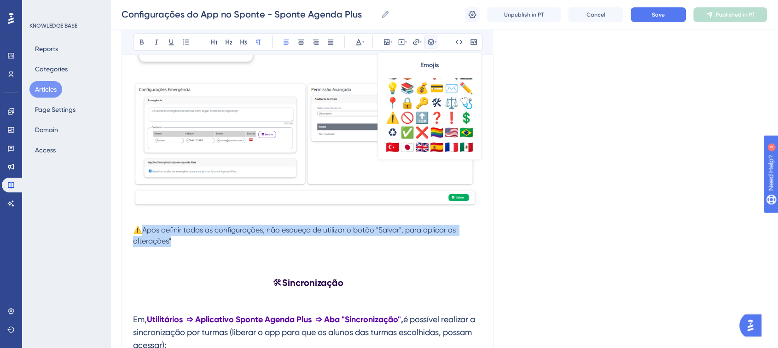
drag, startPoint x: 158, startPoint y: 246, endPoint x: 144, endPoint y: 234, distance: 18.7
click at [144, 234] on p "⚠️Após definir todas as configurações, não esqueça de utilizar o botão "Salvar"…" at bounding box center [308, 236] width 350 height 22
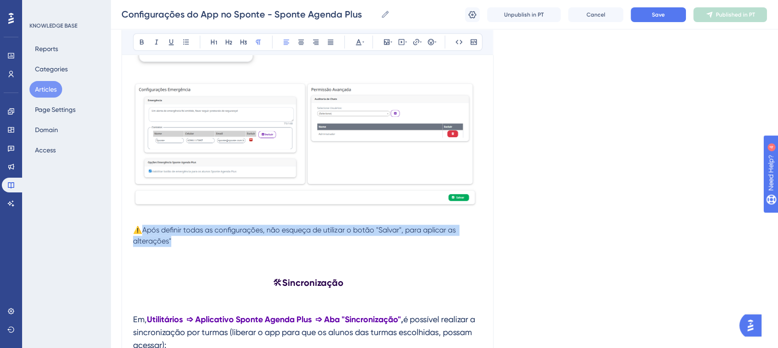
click at [144, 233] on span "⚠️Após definir todas as configurações, não esqueça de utilizar o botão "Salvar"…" at bounding box center [295, 236] width 324 height 20
drag, startPoint x: 150, startPoint y: 246, endPoint x: 145, endPoint y: 235, distance: 11.9
click at [145, 235] on span "⚠️ Após definir todas as configurações, não esqueça de utilizar o botão "Salvar…" at bounding box center [296, 236] width 326 height 20
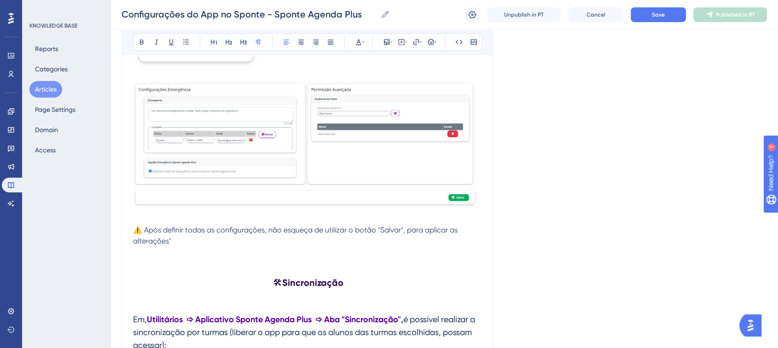
click at [173, 249] on p at bounding box center [308, 252] width 350 height 11
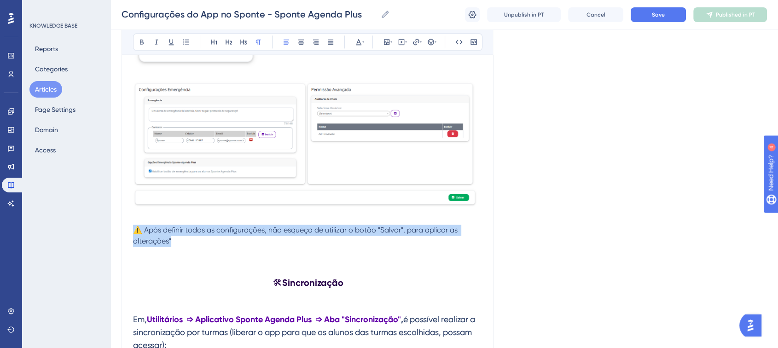
drag, startPoint x: 180, startPoint y: 246, endPoint x: 129, endPoint y: 235, distance: 52.7
click at [129, 235] on div "Configurações do App no Sponte Bold Italic Underline Bullet Point Heading 1 Hea…" at bounding box center [308, 152] width 372 height 2532
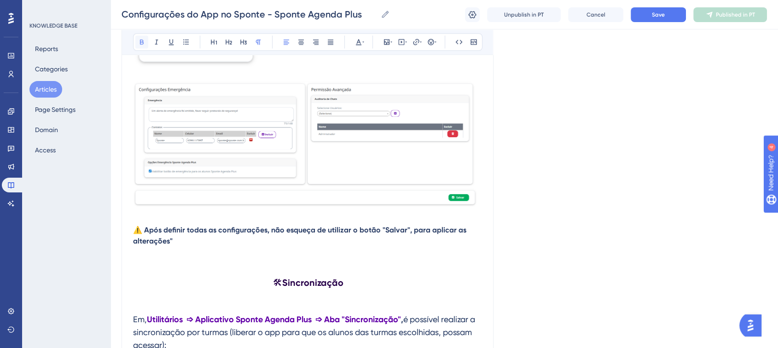
click at [147, 42] on button at bounding box center [141, 41] width 13 height 13
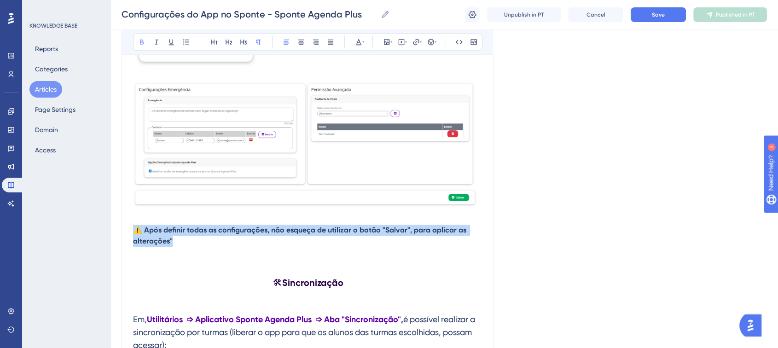
click at [236, 200] on img at bounding box center [307, 146] width 349 height 130
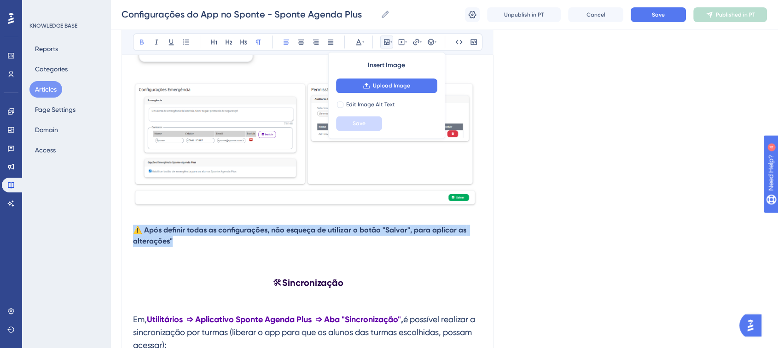
drag, startPoint x: 173, startPoint y: 244, endPoint x: 136, endPoint y: 232, distance: 38.6
click at [136, 232] on p "⚠️ Após definir todas as configurações, não esqueça de utilizar o botão "Salvar…" at bounding box center [308, 236] width 350 height 22
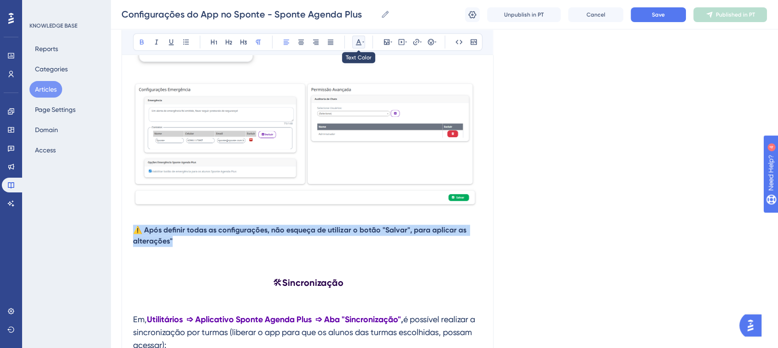
click at [357, 43] on icon at bounding box center [358, 41] width 7 height 7
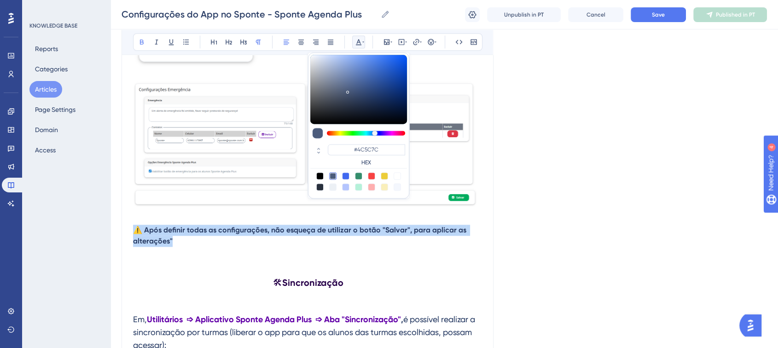
click at [372, 176] on div at bounding box center [371, 175] width 7 height 7
type input "#F84343"
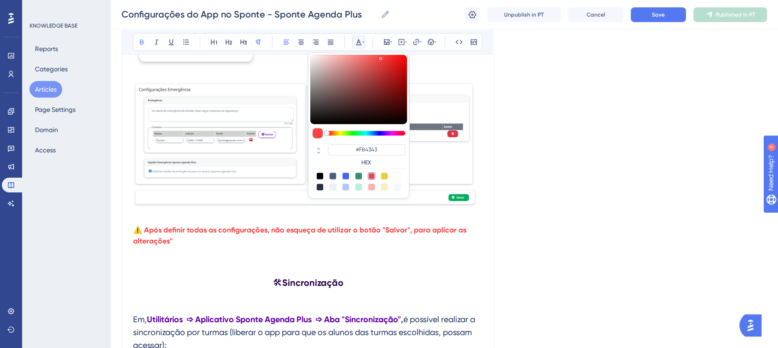
click at [574, 197] on div "Language Portuguese (Default) Configurações do App no Sponte Bold Italic Underl…" at bounding box center [444, 158] width 645 height 2632
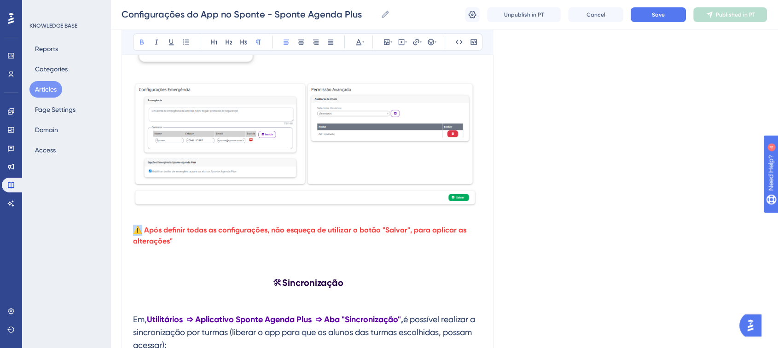
click at [135, 234] on strong "⚠️ Após definir todas as configurações, não esqueça de utilizar o botão "Salvar…" at bounding box center [300, 236] width 335 height 20
click at [428, 41] on icon at bounding box center [430, 41] width 7 height 7
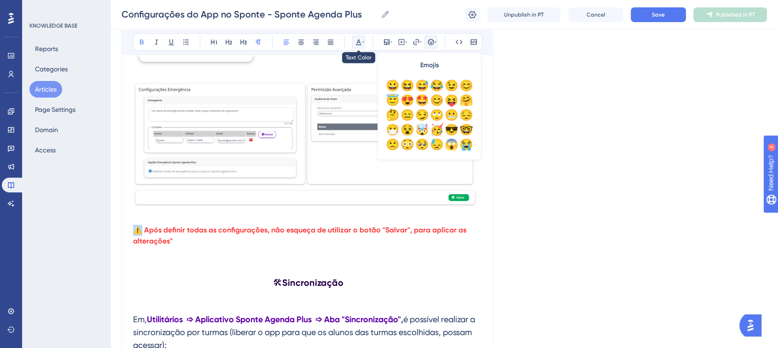
click at [359, 44] on icon at bounding box center [359, 42] width 6 height 6
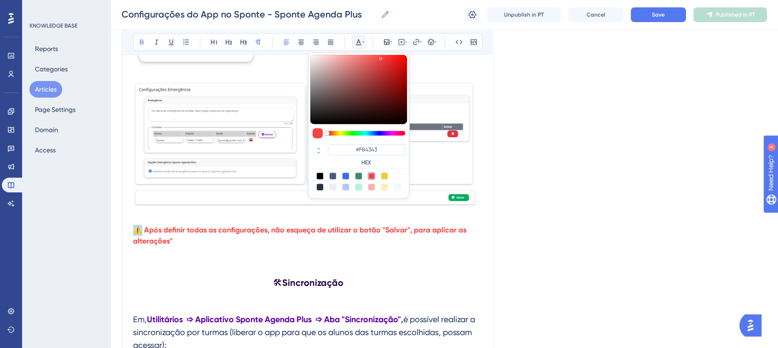
click at [385, 176] on div at bounding box center [384, 175] width 7 height 7
type input "#ECCD39"
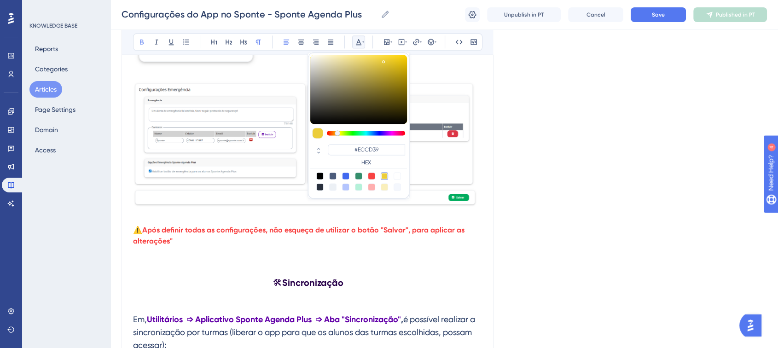
click at [542, 195] on div "Language Portuguese (Default) Configurações do App no Sponte Bold Italic Underl…" at bounding box center [444, 158] width 645 height 2632
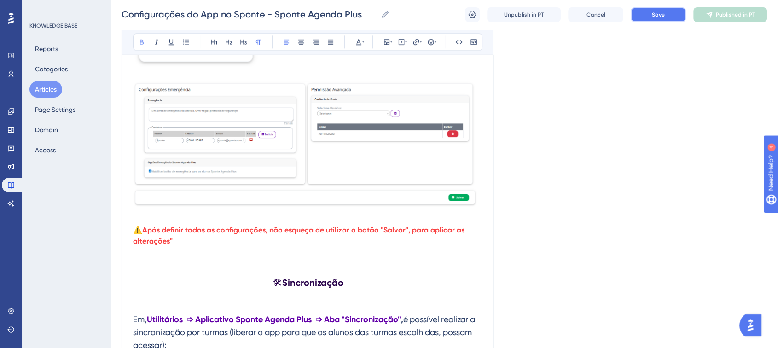
click at [653, 15] on span "Save" at bounding box center [658, 14] width 13 height 7
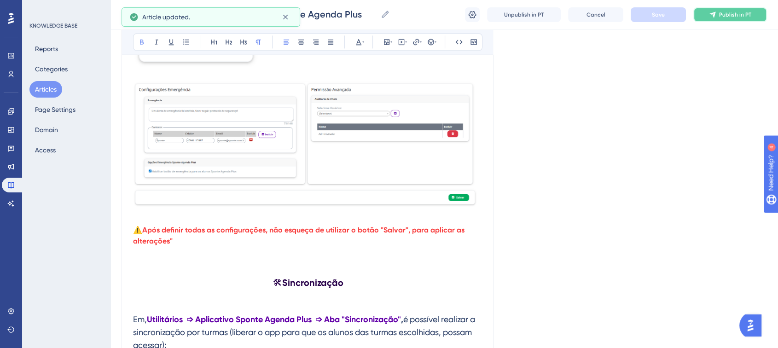
click at [721, 19] on button "Publish in PT" at bounding box center [730, 14] width 74 height 15
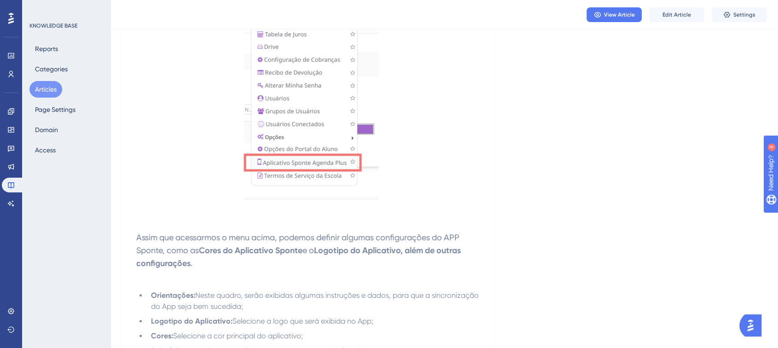
scroll to position [195, 0]
